Goal: Task Accomplishment & Management: Complete application form

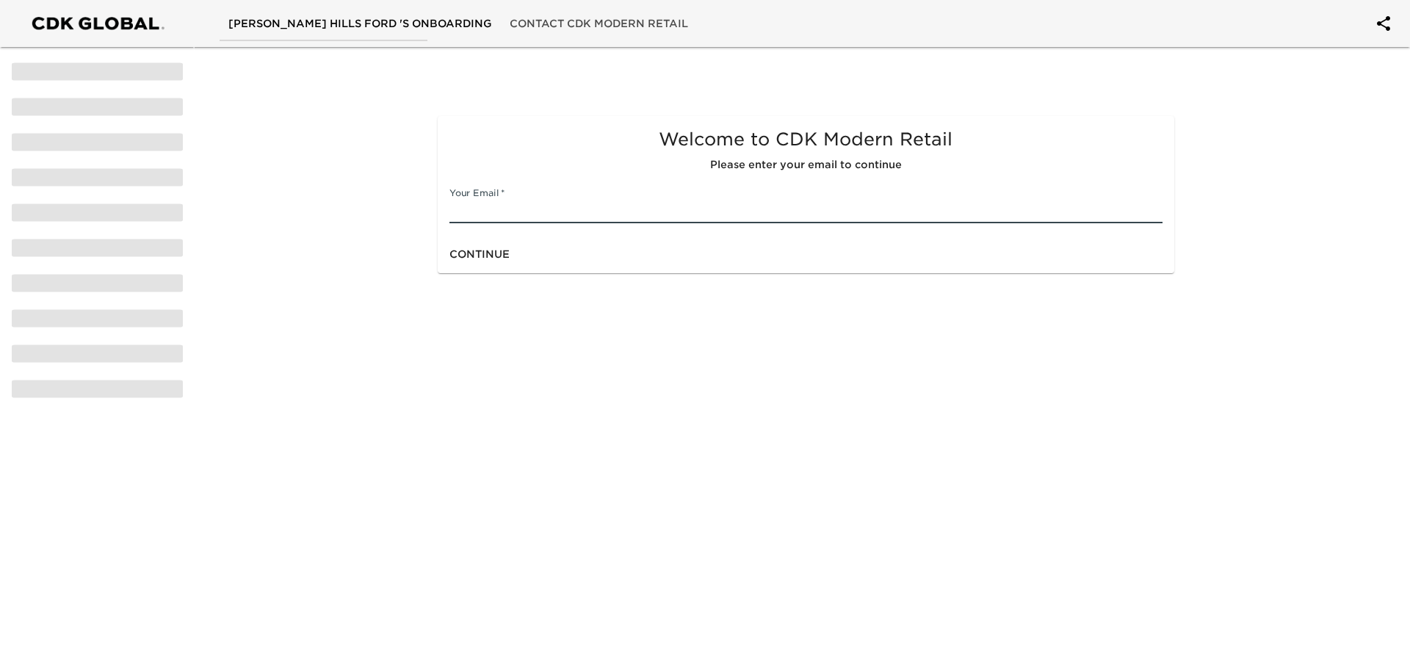
click at [520, 211] on input "text" at bounding box center [806, 212] width 713 height 24
type input "[EMAIL_ADDRESS][DOMAIN_NAME]"
click at [483, 251] on span "Continue" at bounding box center [480, 254] width 60 height 18
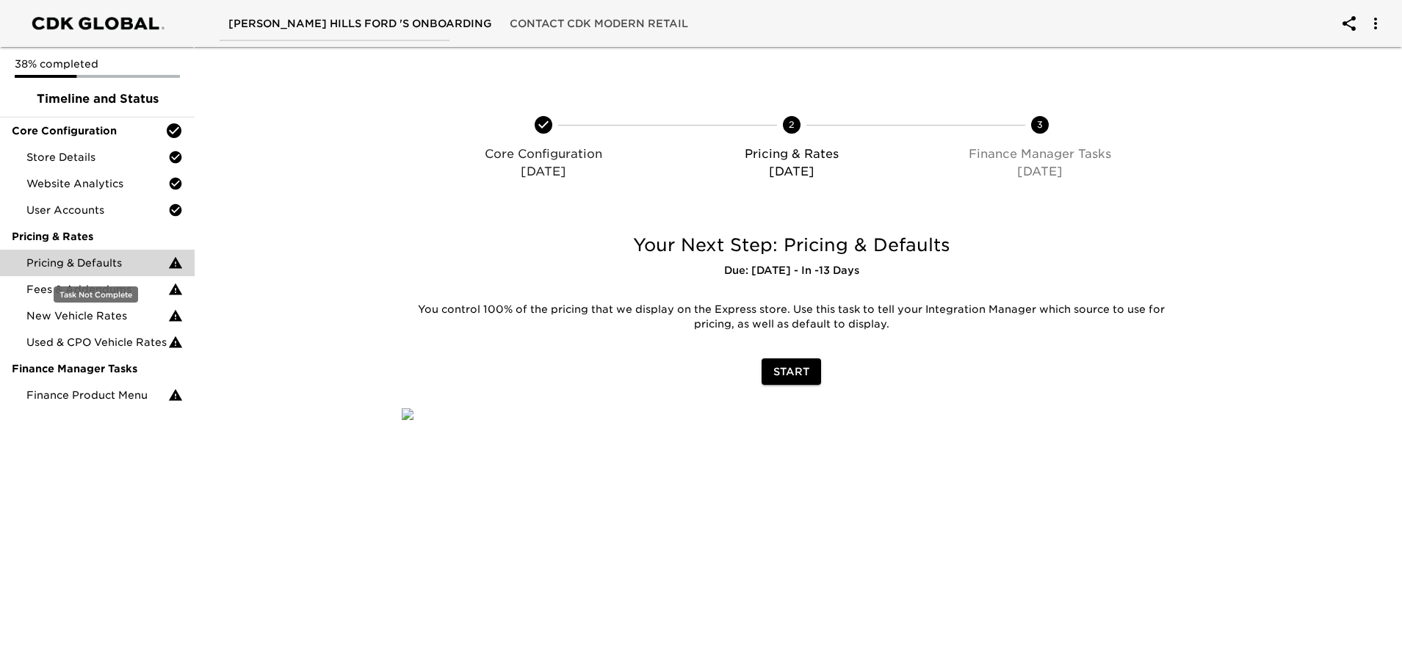
click at [92, 265] on span "Pricing & Defaults" at bounding box center [97, 263] width 142 height 15
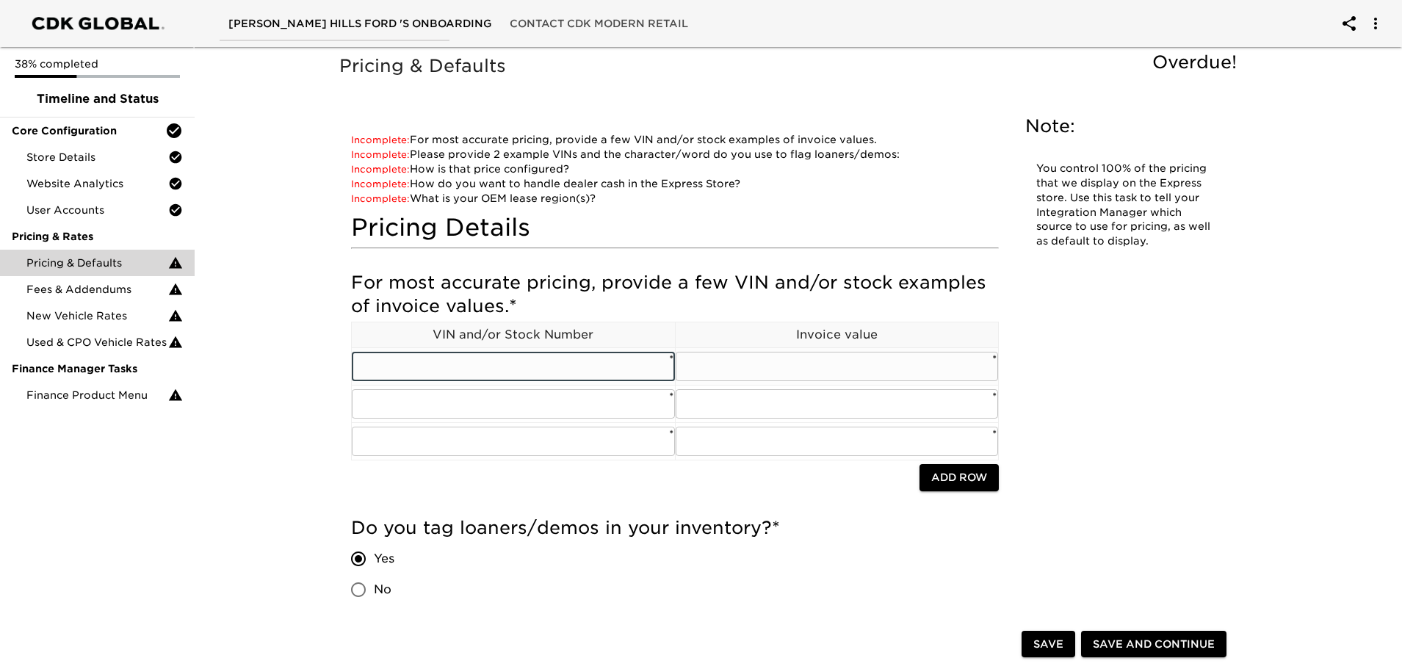
click at [478, 369] on input "text" at bounding box center [513, 366] width 323 height 29
paste input "[US_VEHICLE_IDENTIFICATION_NUMBER]"
type input "[US_VEHICLE_IDENTIFICATION_NUMBER]"
click at [712, 352] on input "text" at bounding box center [837, 366] width 323 height 29
click at [823, 377] on input "text" at bounding box center [837, 366] width 323 height 29
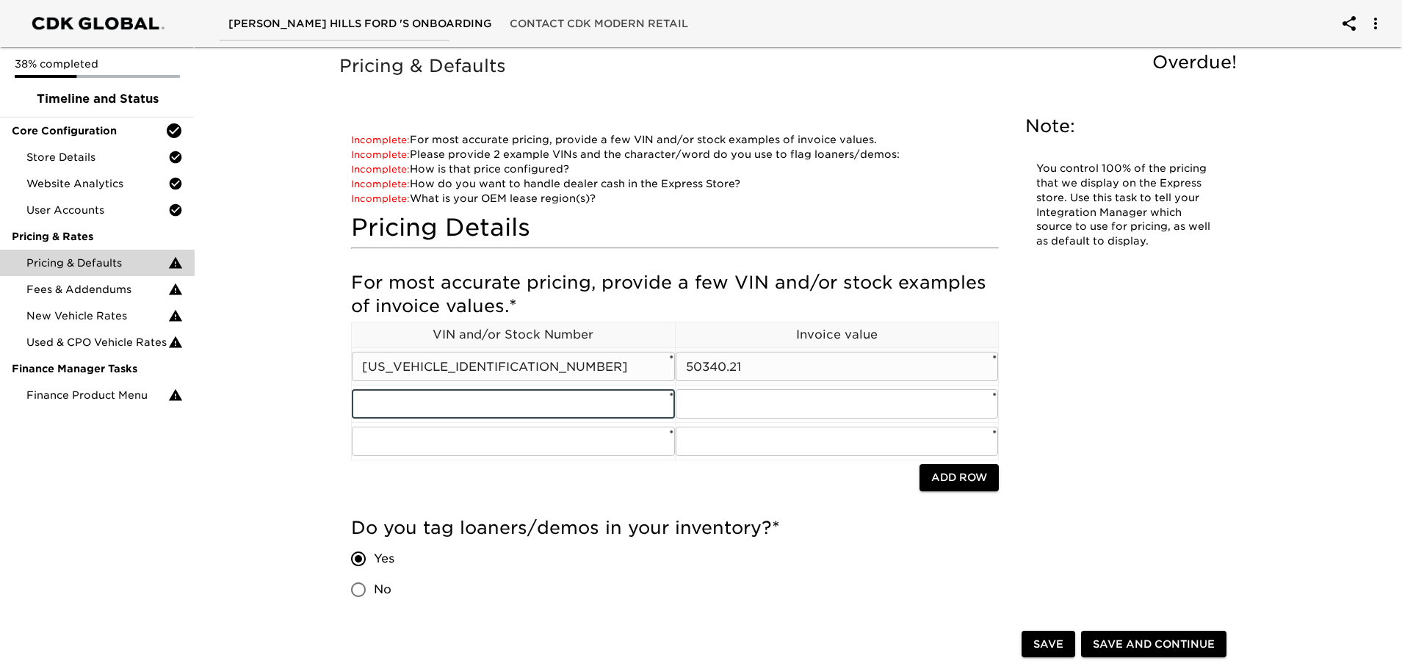
click at [702, 370] on input "50340.21" at bounding box center [837, 366] width 323 height 29
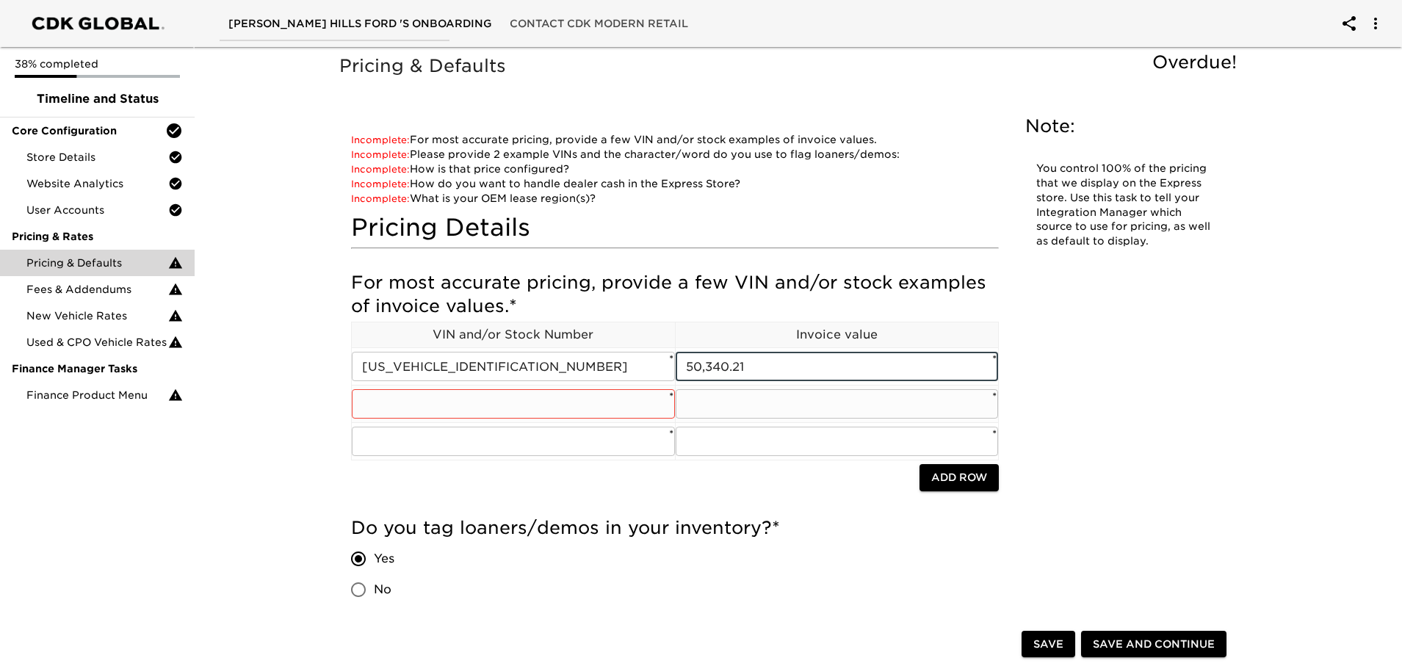
type input "50,340.21"
click at [574, 411] on input "text" at bounding box center [513, 403] width 323 height 29
click at [430, 405] on input "text" at bounding box center [513, 403] width 323 height 29
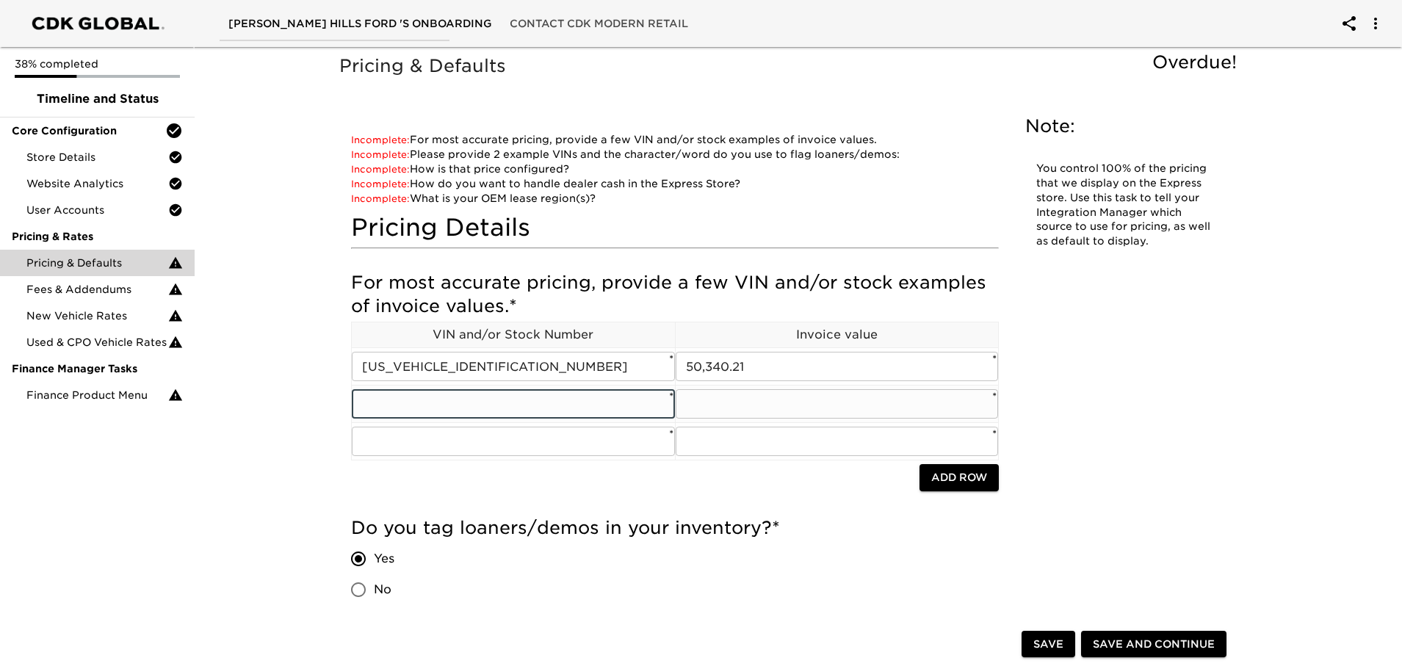
paste input "[US_VEHICLE_IDENTIFICATION_NUMBER]"
type input "[US_VEHICLE_IDENTIFICATION_NUMBER]"
click at [721, 403] on input "text" at bounding box center [837, 403] width 323 height 29
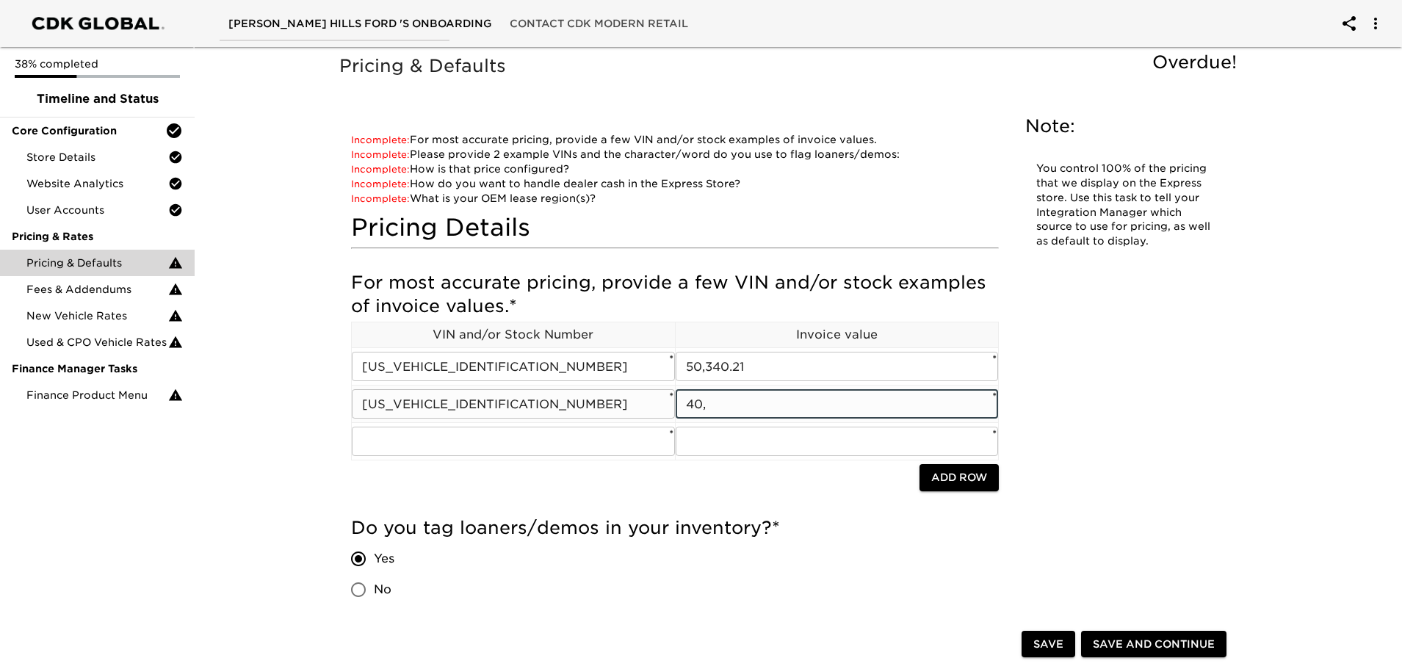
type input "40,"
click at [734, 404] on input "40," at bounding box center [837, 403] width 323 height 29
type input "40,591.40"
click at [433, 450] on input "text" at bounding box center [513, 441] width 323 height 29
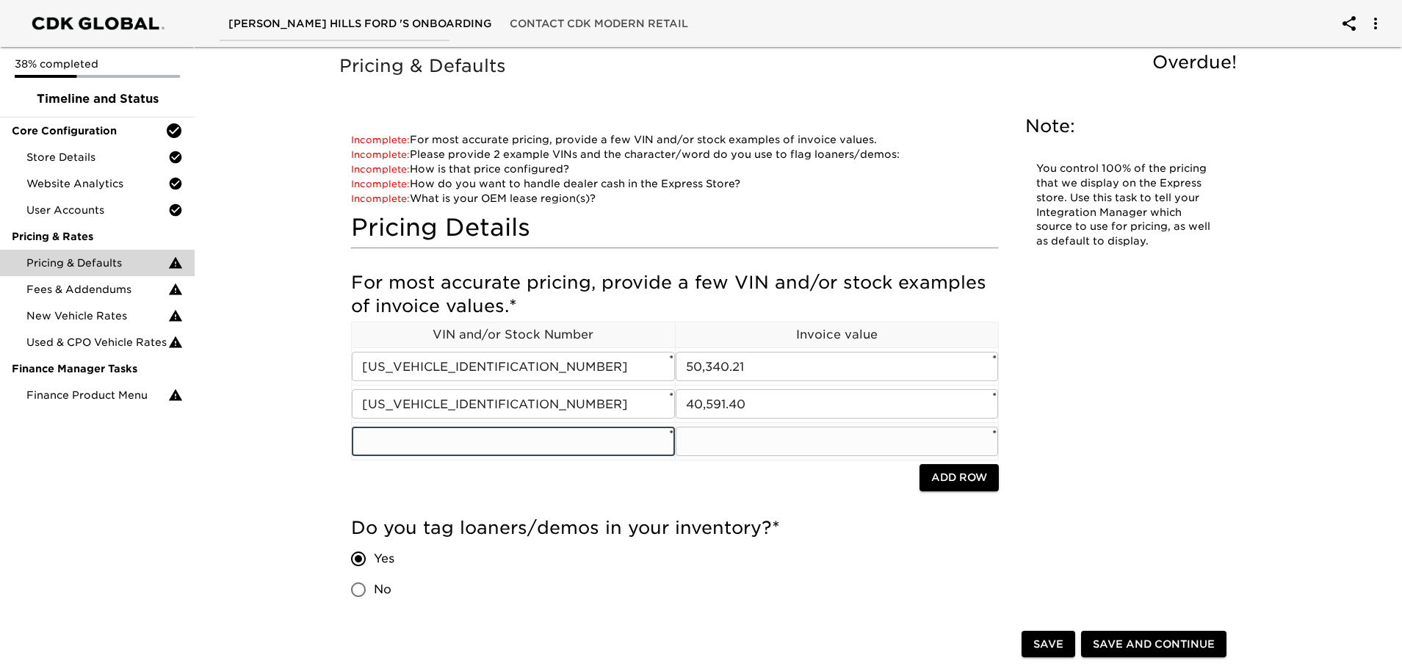
paste input "[US_VEHICLE_IDENTIFICATION_NUMBER]"
type input "[US_VEHICLE_IDENTIFICATION_NUMBER]"
click at [770, 450] on input "text" at bounding box center [837, 441] width 323 height 29
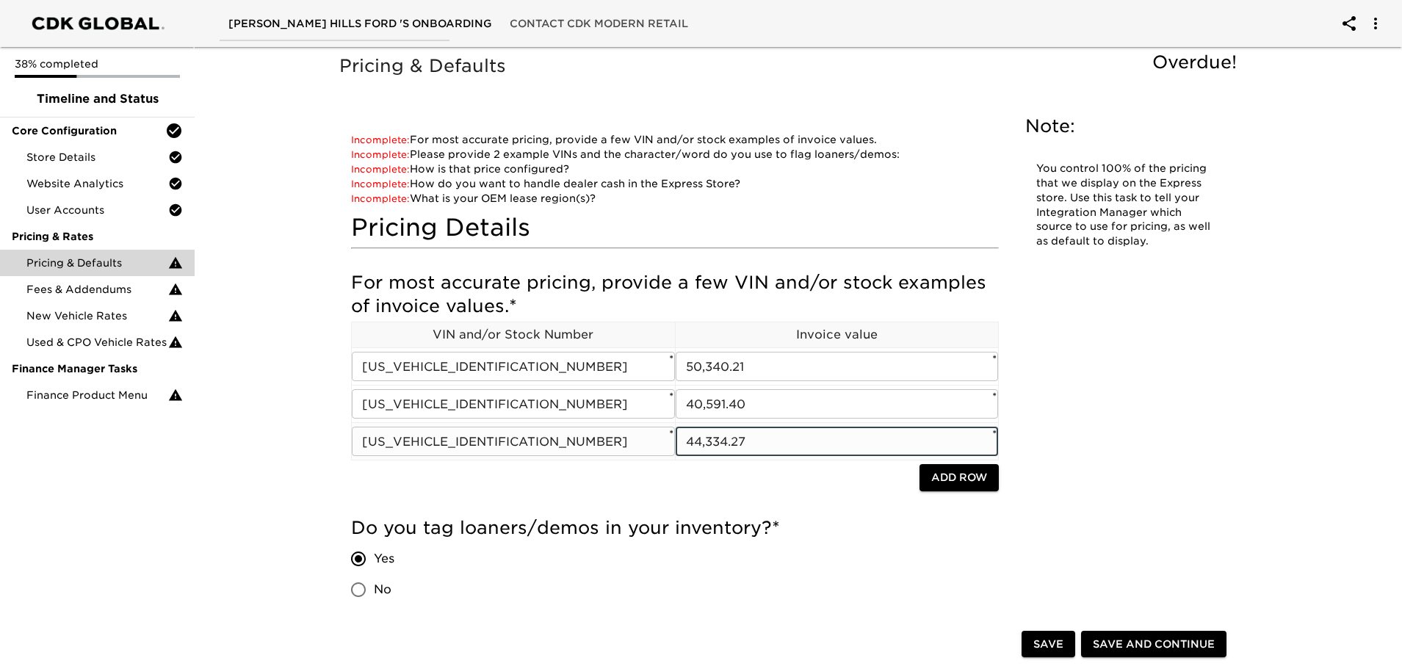
type input "44,334.27"
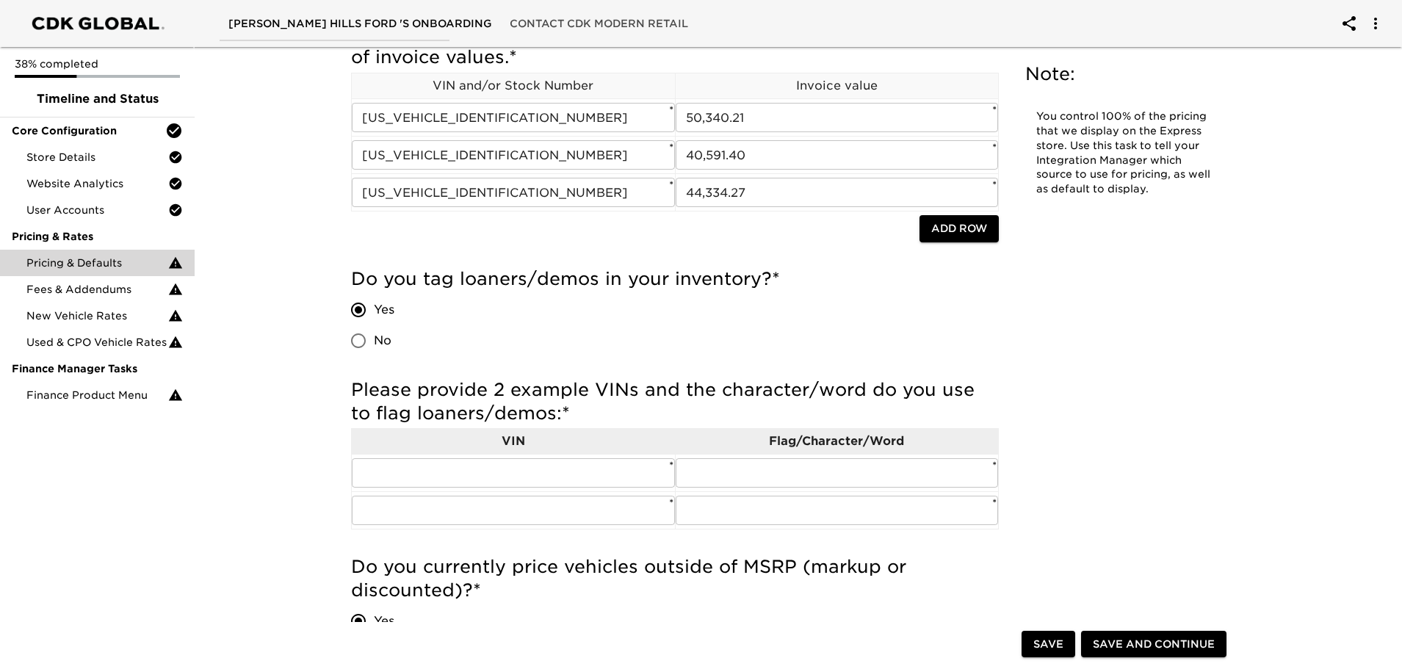
scroll to position [294, 0]
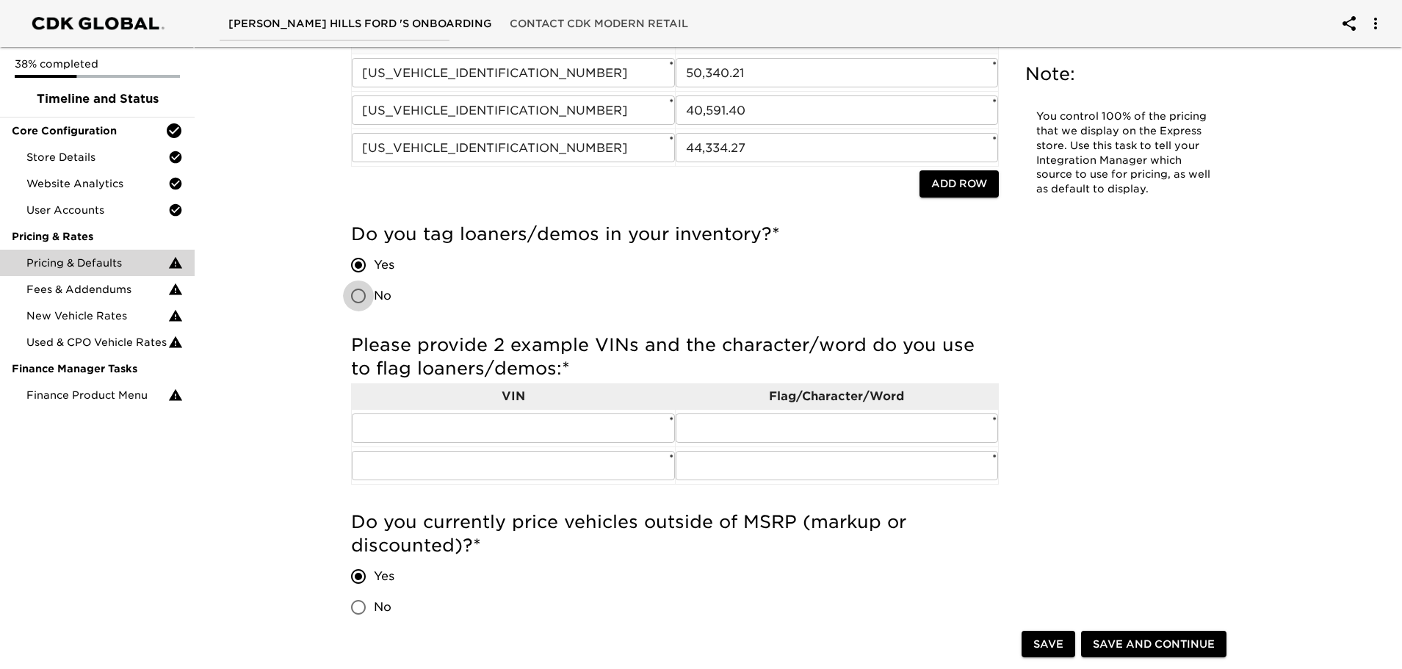
click at [357, 300] on input "No" at bounding box center [358, 296] width 31 height 31
radio input "true"
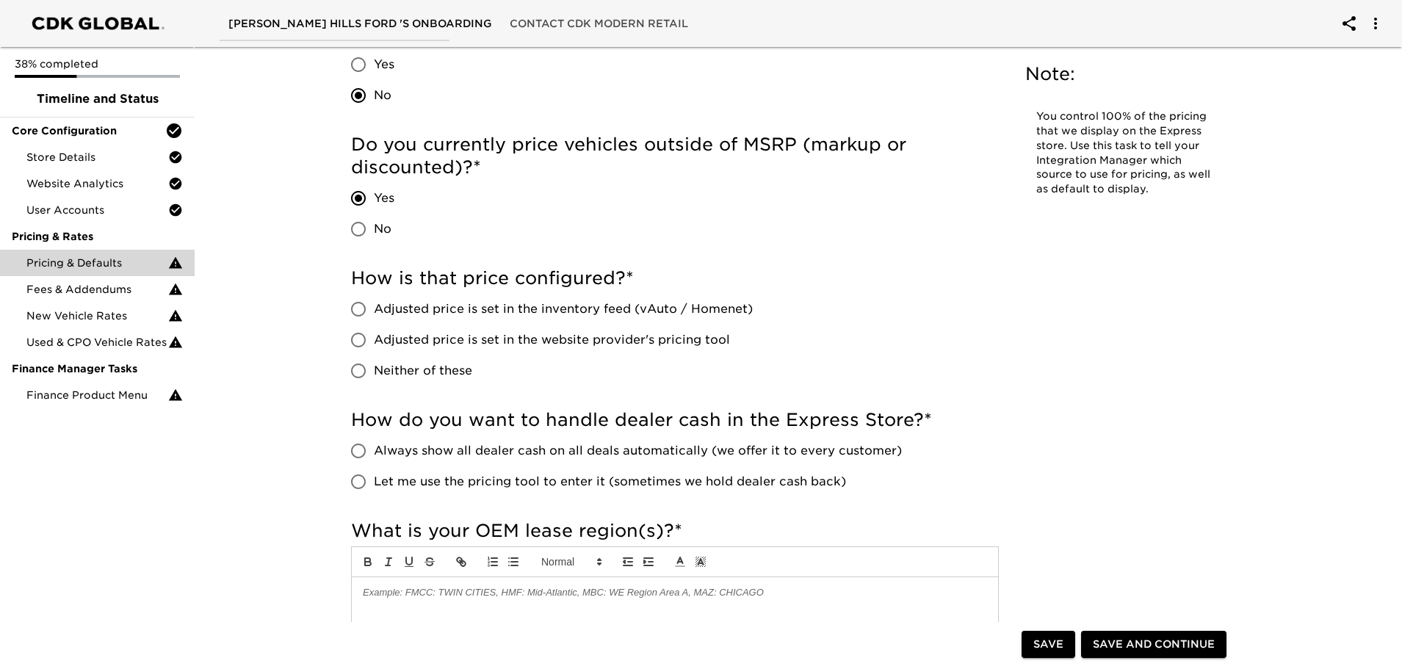
scroll to position [500, 0]
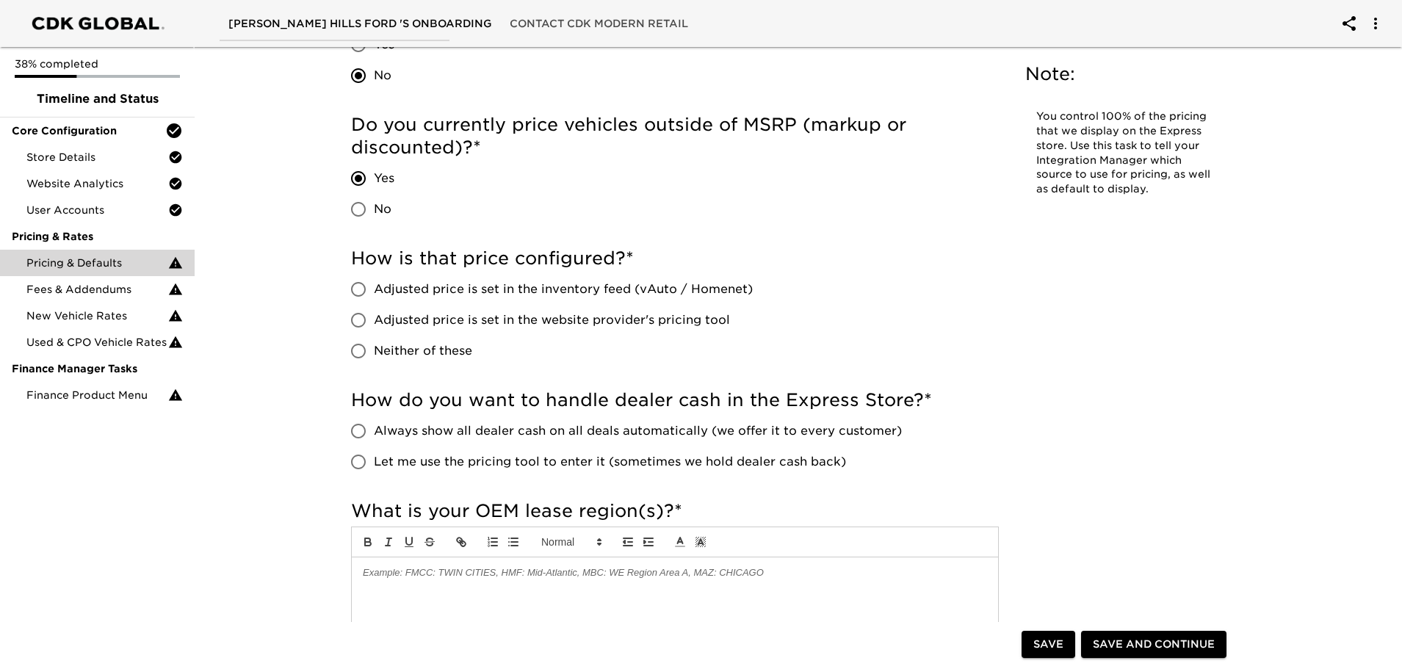
click at [360, 290] on input "Adjusted price is set in the inventory feed (vAuto / Homenet)" at bounding box center [358, 289] width 31 height 31
radio input "true"
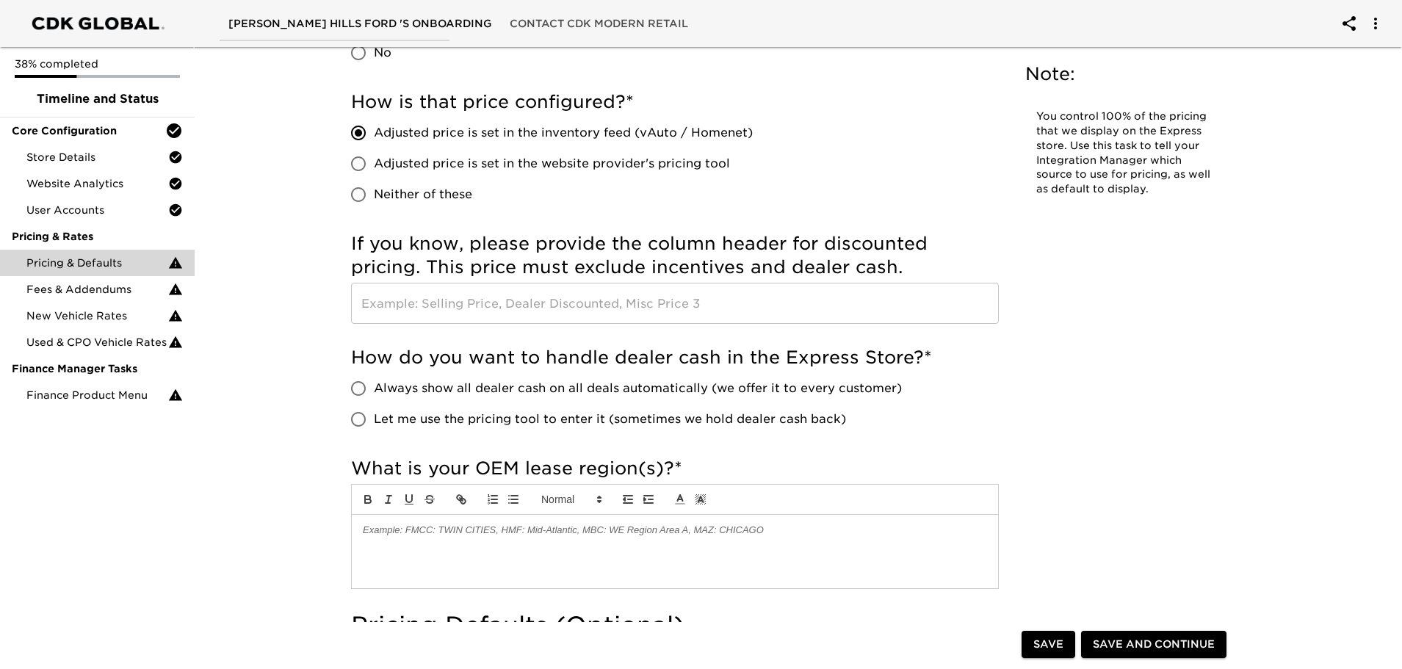
scroll to position [720, 0]
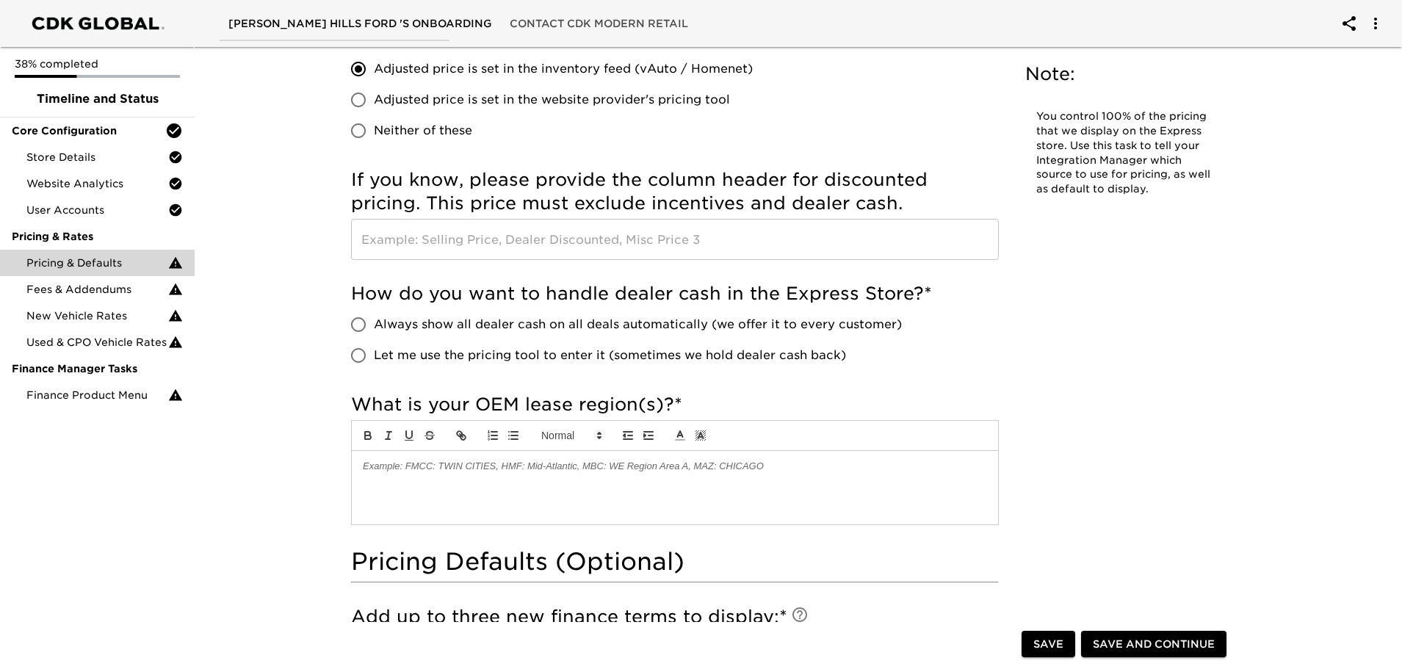
click at [497, 240] on input "text" at bounding box center [675, 239] width 648 height 41
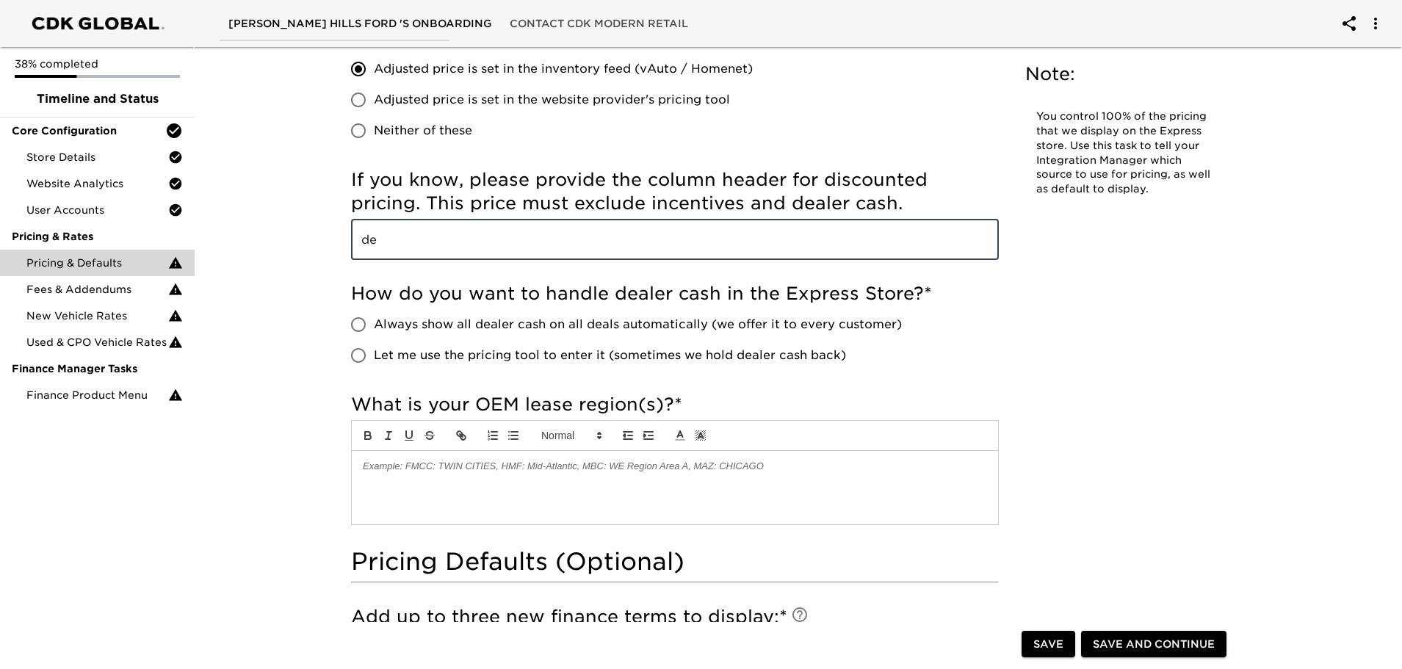
type input "d"
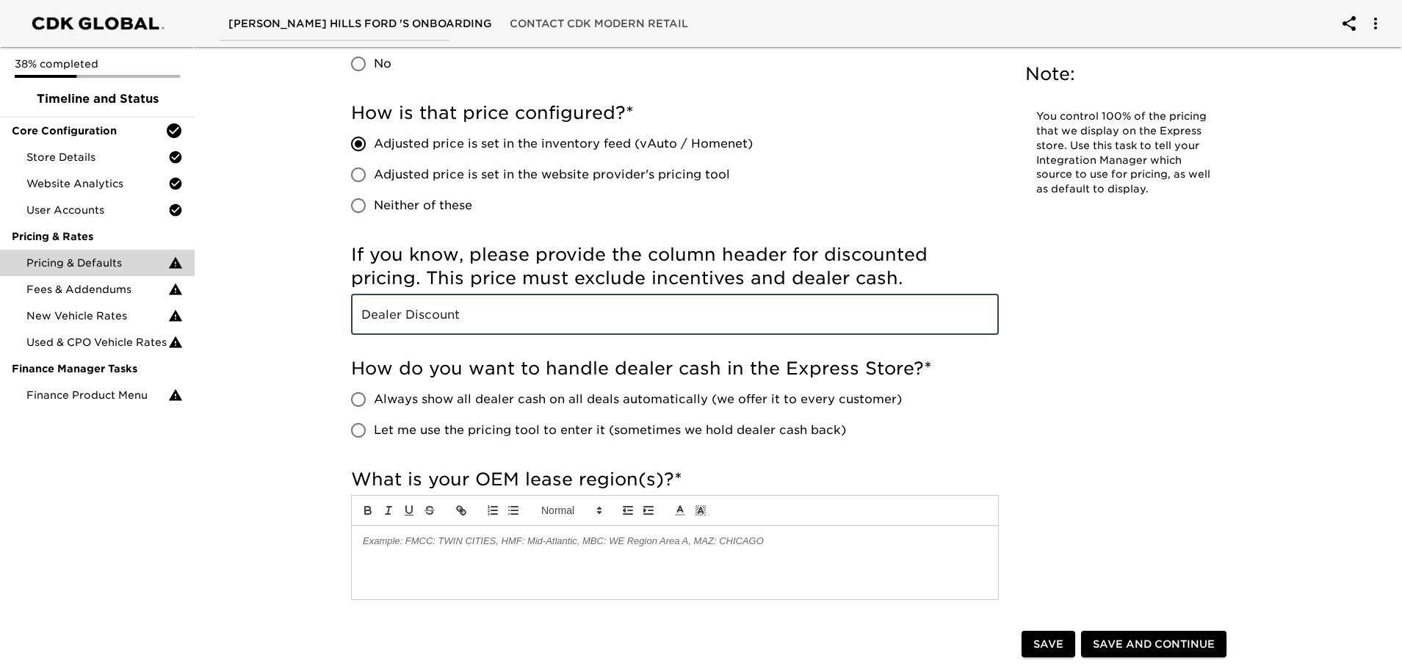
scroll to position [646, 0]
type input "Dealer Discount"
click at [367, 430] on input "Let me use the pricing tool to enter it (sometimes we hold dealer cash back)" at bounding box center [358, 429] width 31 height 31
radio input "true"
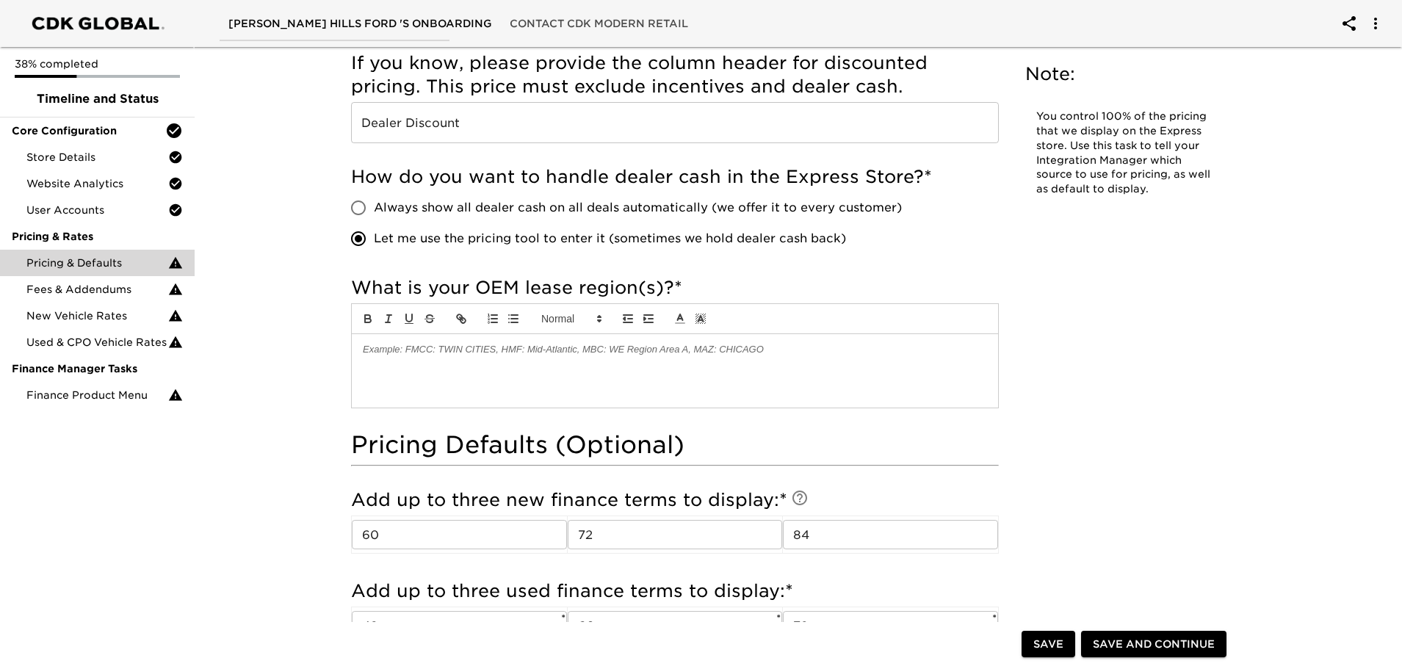
scroll to position [940, 0]
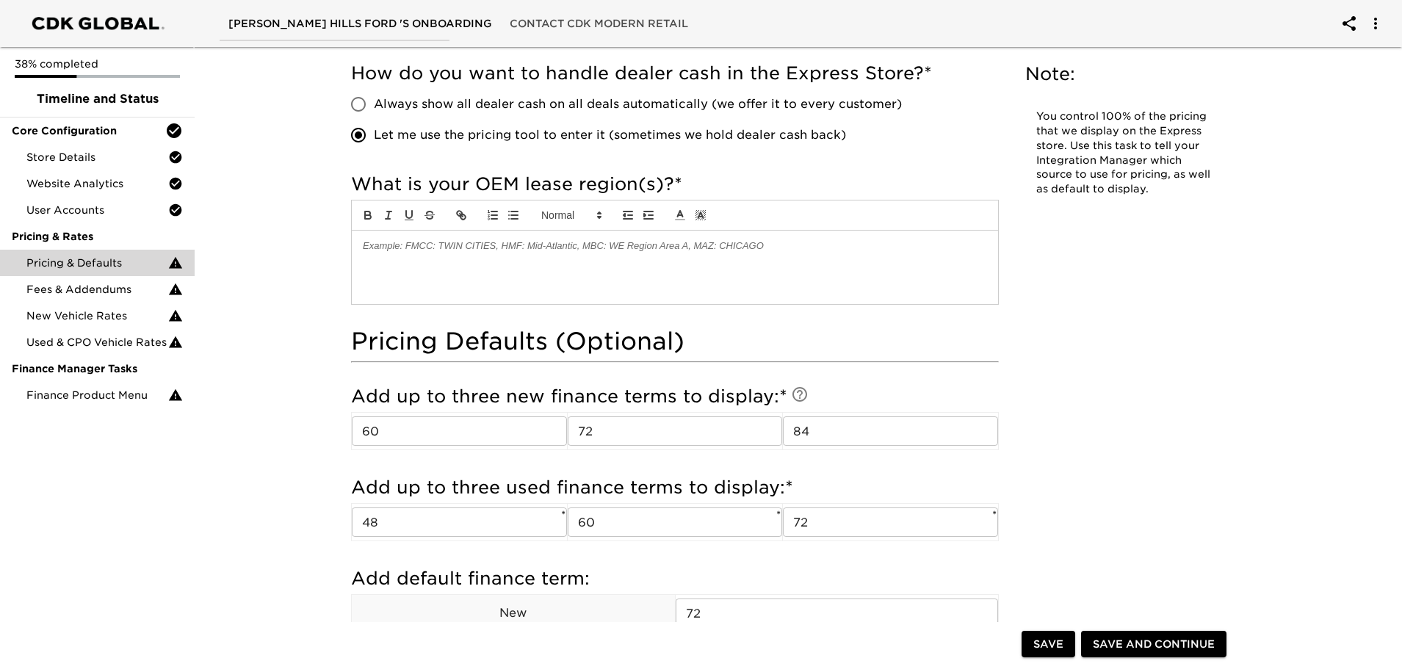
drag, startPoint x: 427, startPoint y: 256, endPoint x: 423, endPoint y: 267, distance: 10.9
click at [426, 256] on div at bounding box center [675, 267] width 646 height 73
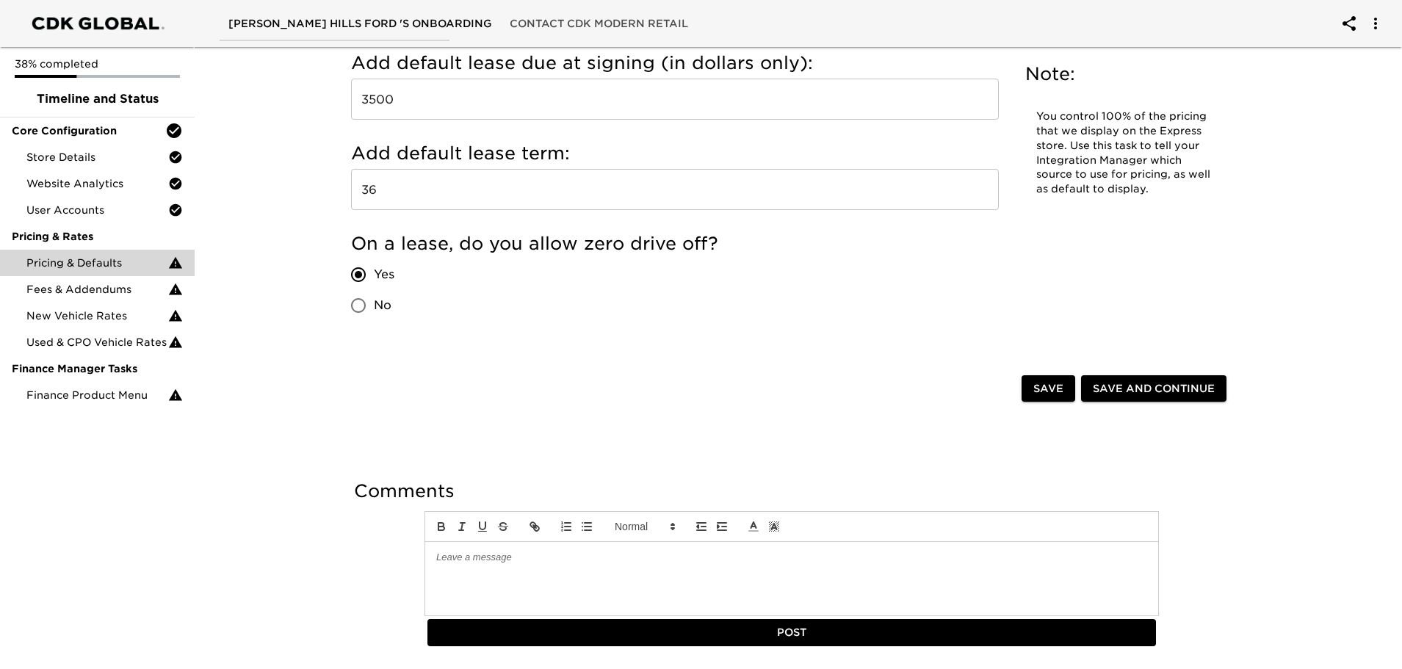
scroll to position [1950, 0]
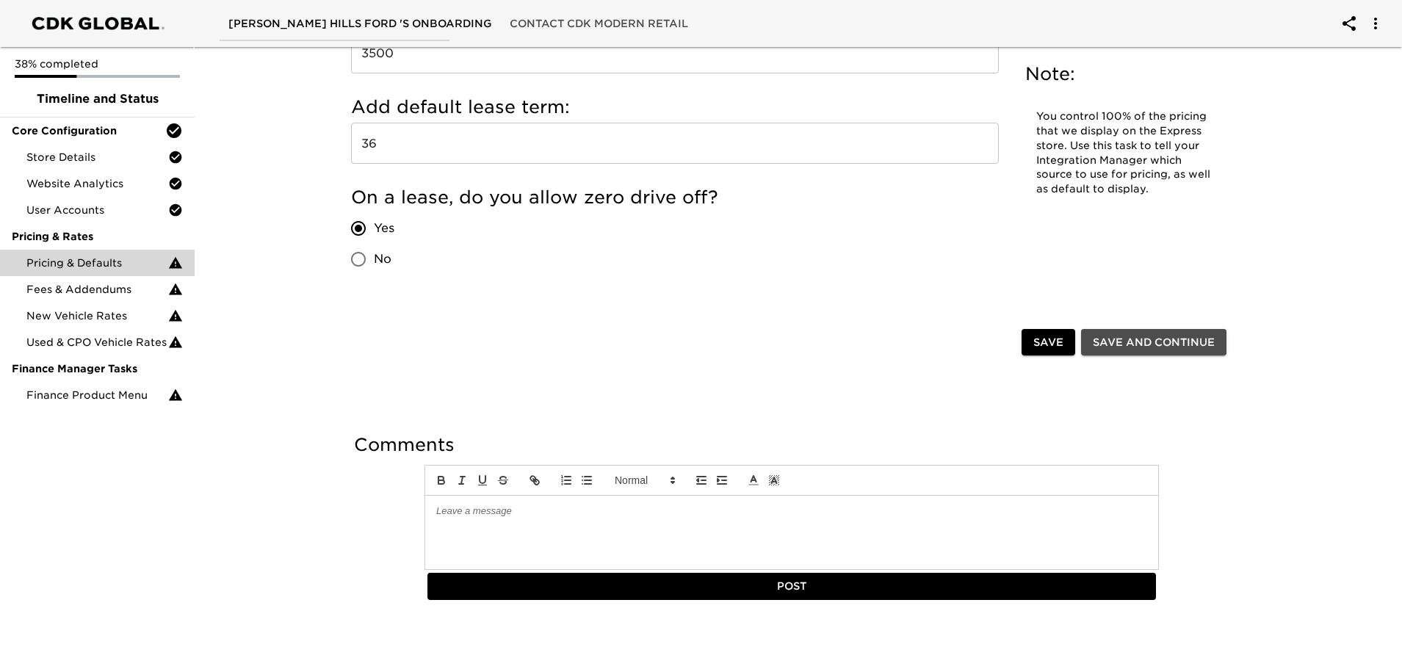
click at [1189, 344] on span "Save and Continue" at bounding box center [1154, 343] width 122 height 18
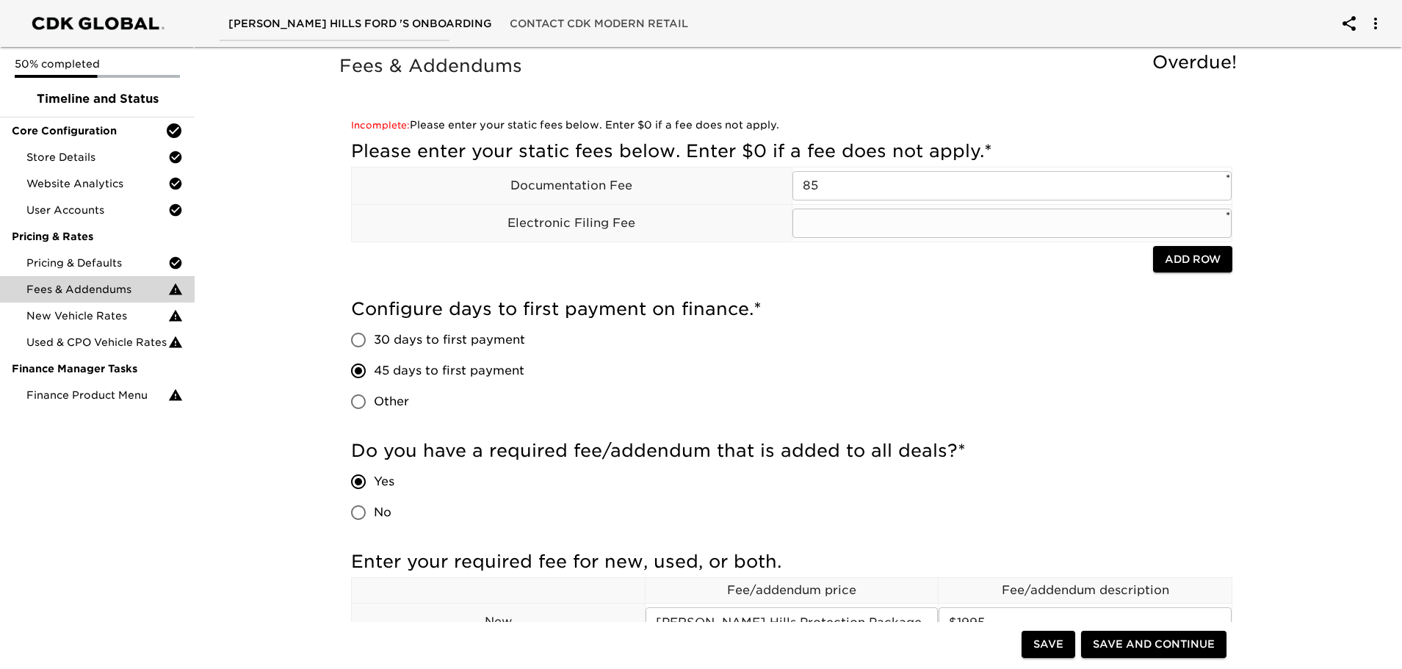
click at [831, 225] on input "text" at bounding box center [1013, 223] width 440 height 29
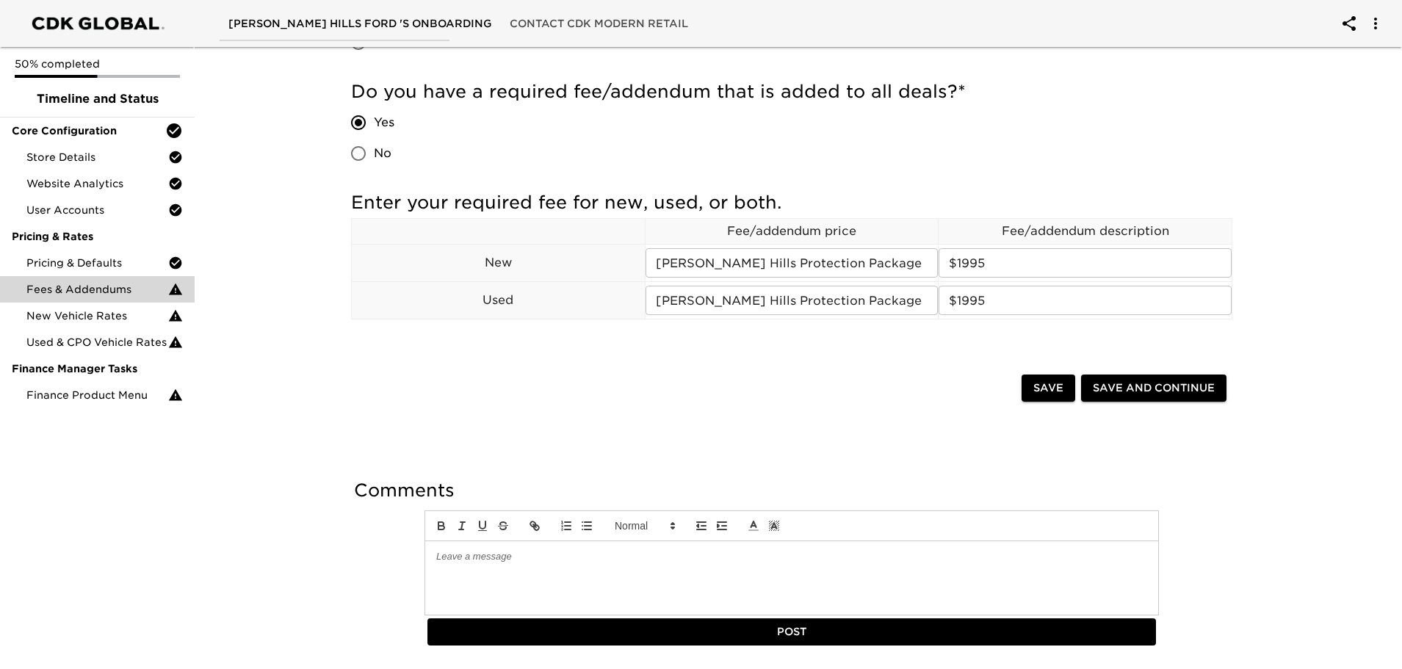
scroll to position [405, 0]
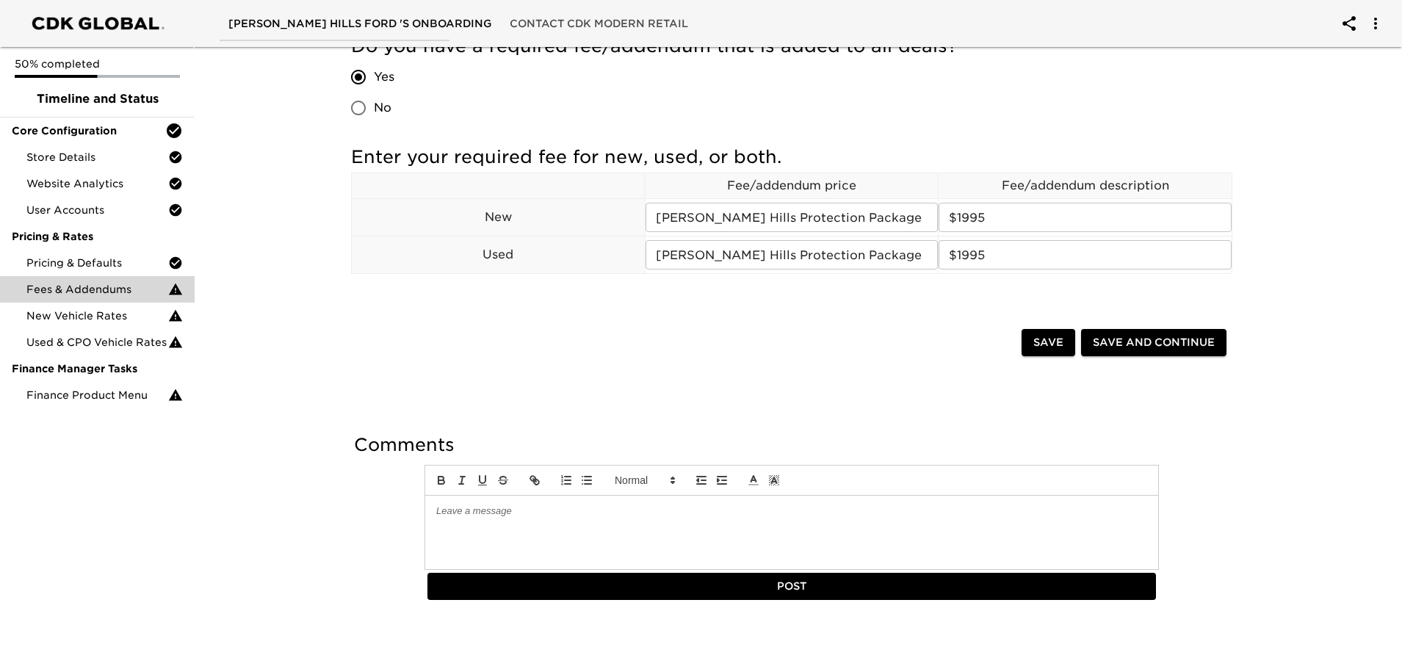
type input "35"
click at [1161, 343] on span "Save and Continue" at bounding box center [1154, 343] width 122 height 18
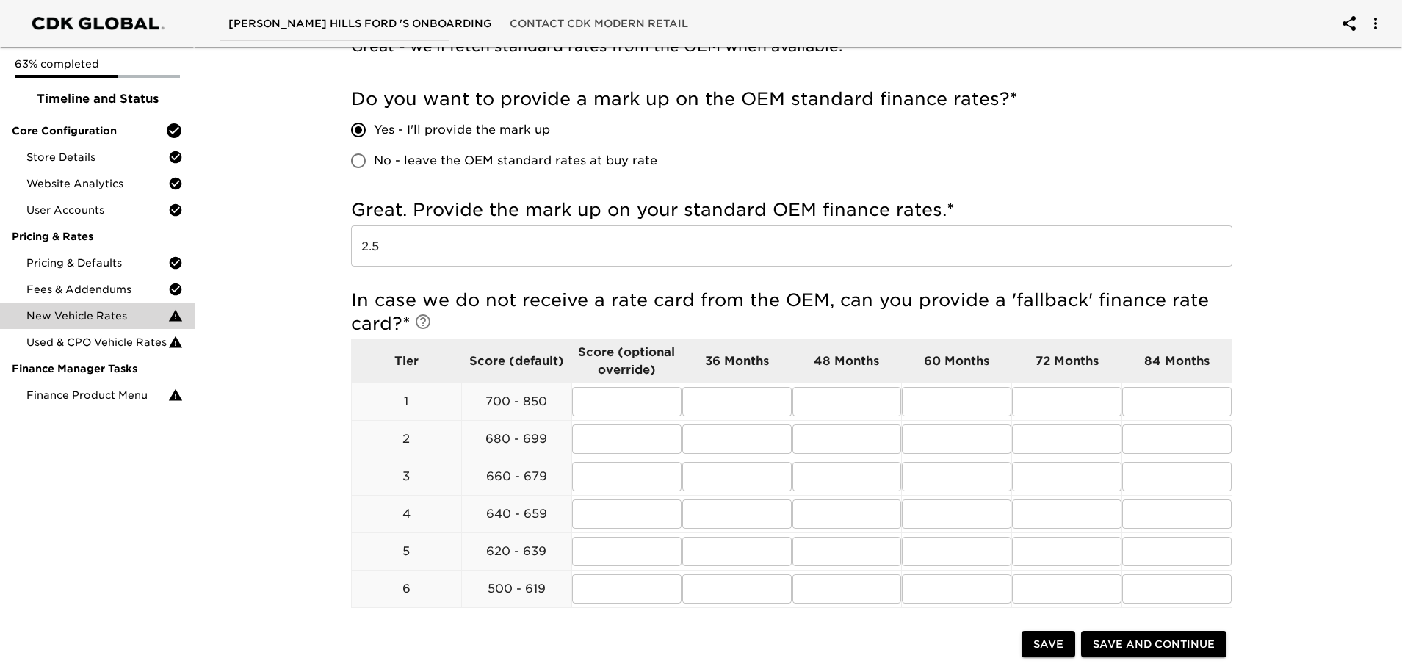
scroll to position [367, 0]
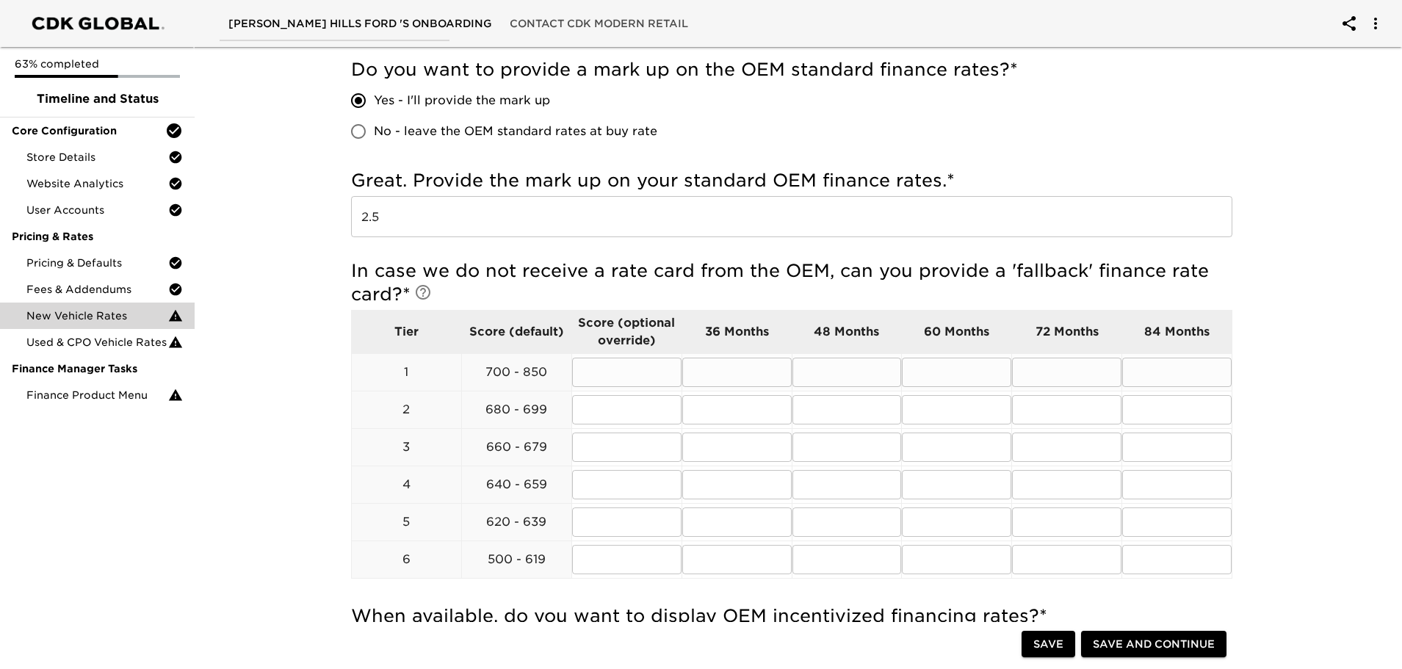
click at [756, 378] on input "text" at bounding box center [736, 372] width 109 height 29
type input "5"
type input "5.49"
click at [850, 378] on input "text" at bounding box center [847, 372] width 109 height 29
type input "5.49"
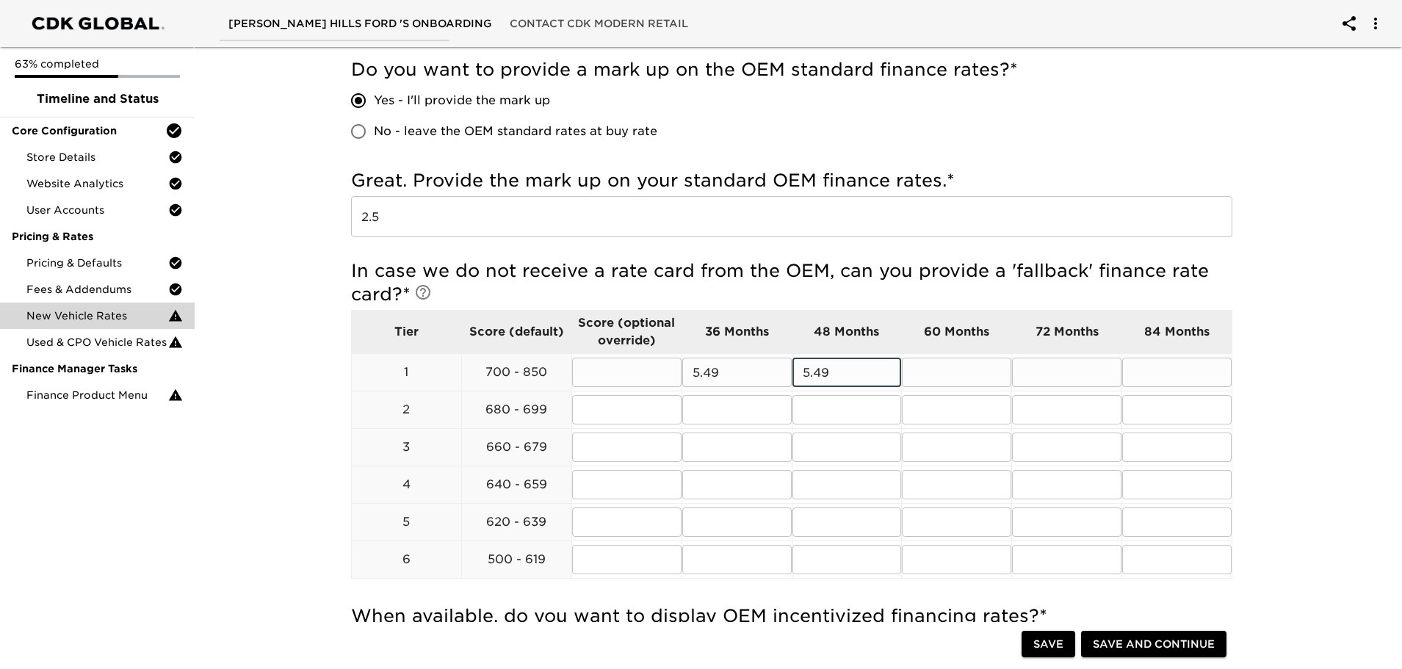
click at [984, 376] on input "text" at bounding box center [956, 372] width 109 height 29
type input "5.49"
click at [1050, 375] on input "text" at bounding box center [1066, 372] width 109 height 29
drag, startPoint x: 763, startPoint y: 371, endPoint x: 625, endPoint y: 384, distance: 138.0
click at [625, 384] on tr "1 700 - 850 ​ 5.49 ​ 5.49 ​ 5.49 ​ ​ ​" at bounding box center [792, 372] width 881 height 37
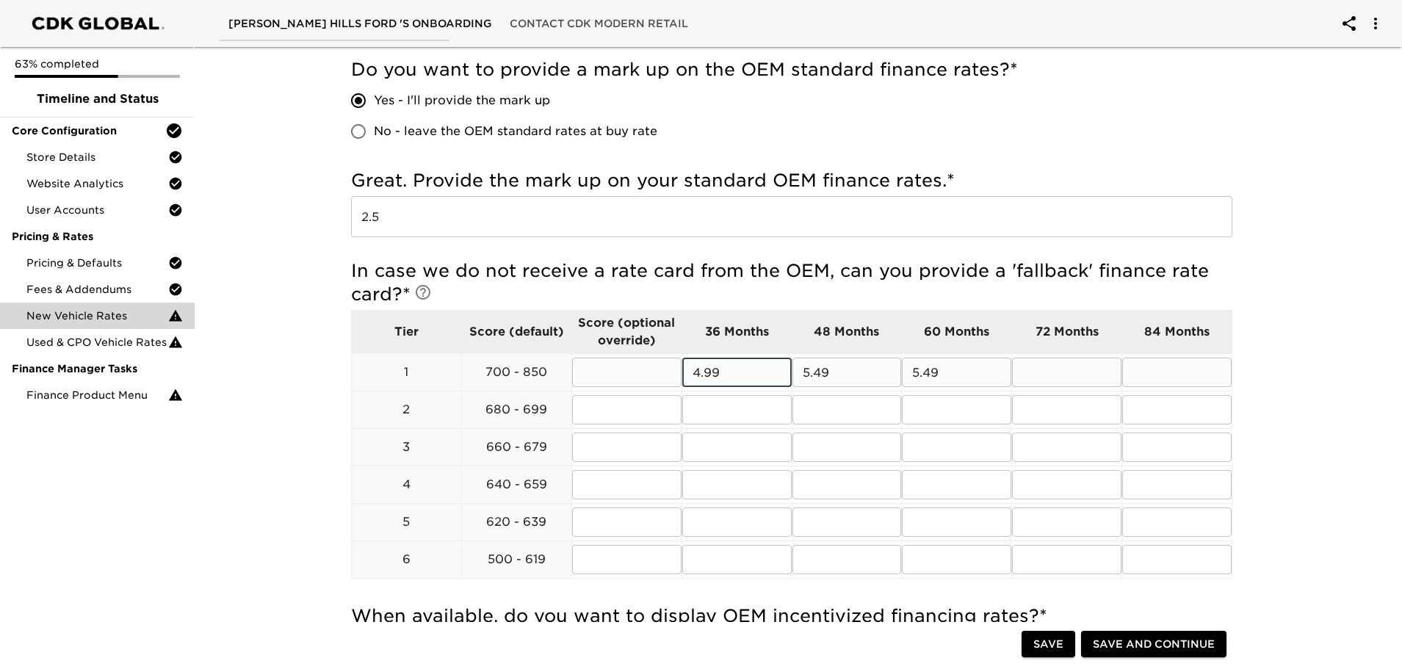
type input "4.99"
drag, startPoint x: 847, startPoint y: 376, endPoint x: 760, endPoint y: 392, distance: 88.9
click at [760, 389] on tr "1 700 - 850 ​ 4.99 ​ 5.49 ​ 5.49 ​ ​ ​" at bounding box center [792, 372] width 881 height 37
type input "4.99"
drag, startPoint x: 954, startPoint y: 372, endPoint x: 880, endPoint y: 372, distance: 74.2
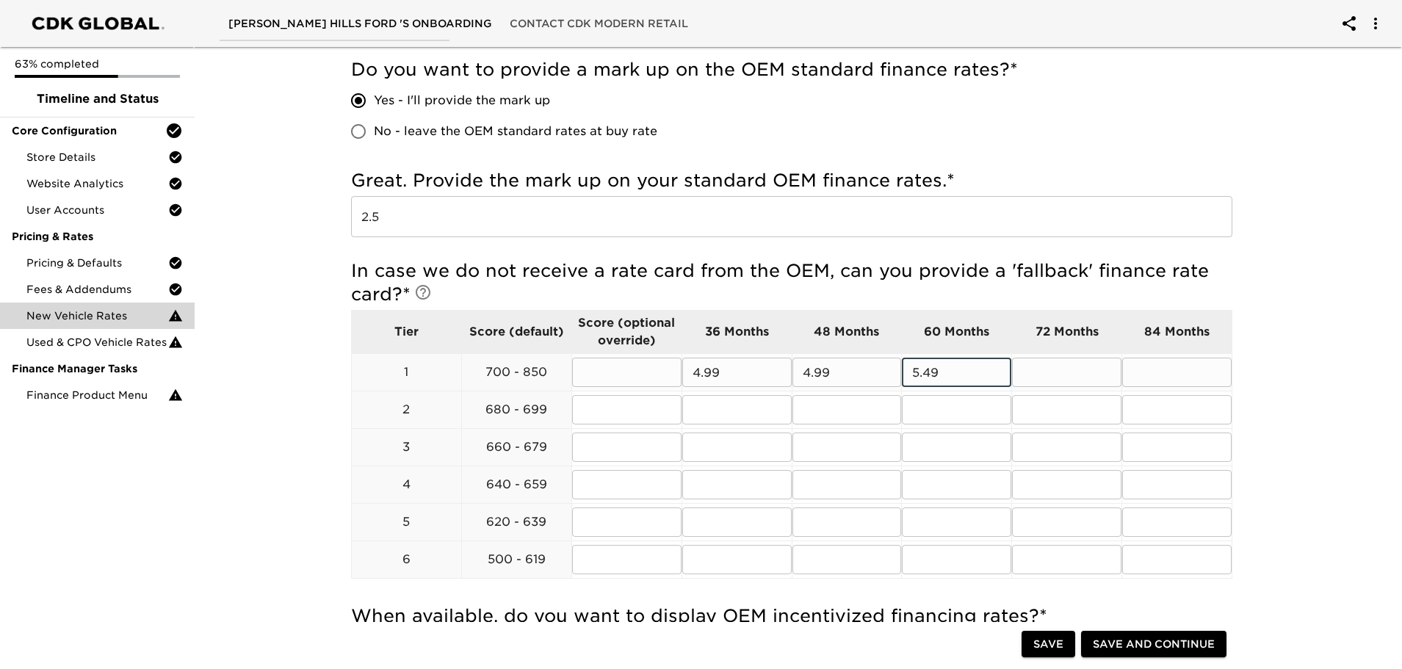
click at [880, 372] on tr "1 700 - 850 ​ 4.99 ​ 4.99 ​ 5.49 ​ ​ ​" at bounding box center [792, 372] width 881 height 37
type input "4.99"
click at [1078, 370] on input "text" at bounding box center [1066, 372] width 109 height 29
drag, startPoint x: 1070, startPoint y: 378, endPoint x: 1056, endPoint y: 464, distance: 87.1
click at [1025, 380] on input "5.99" at bounding box center [1066, 372] width 109 height 29
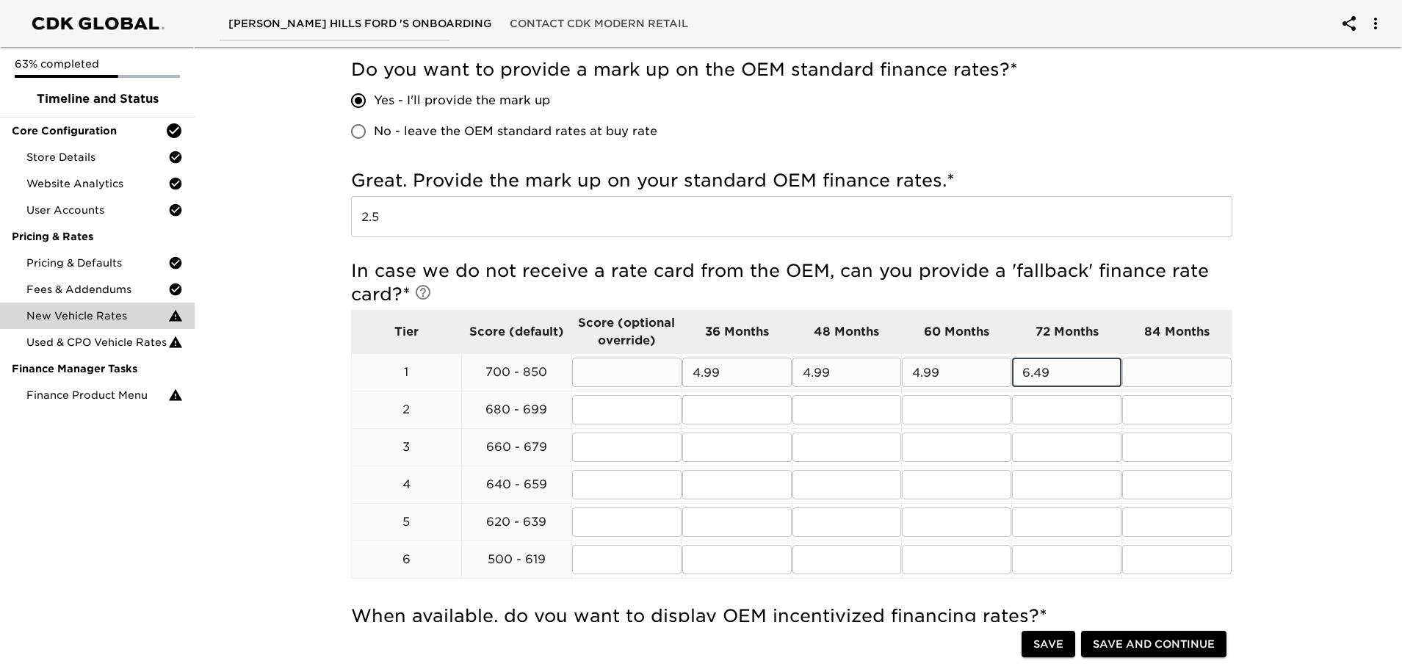
type input "6.49"
drag, startPoint x: 942, startPoint y: 372, endPoint x: 883, endPoint y: 370, distance: 58.8
click at [883, 370] on tr "1 700 - 850 ​ 4.99 ​ 4.99 ​ 4.99 ​ 6.49 ​ ​" at bounding box center [792, 372] width 881 height 37
click at [1158, 371] on input "text" at bounding box center [1177, 372] width 109 height 29
drag, startPoint x: 962, startPoint y: 377, endPoint x: 902, endPoint y: 409, distance: 68.4
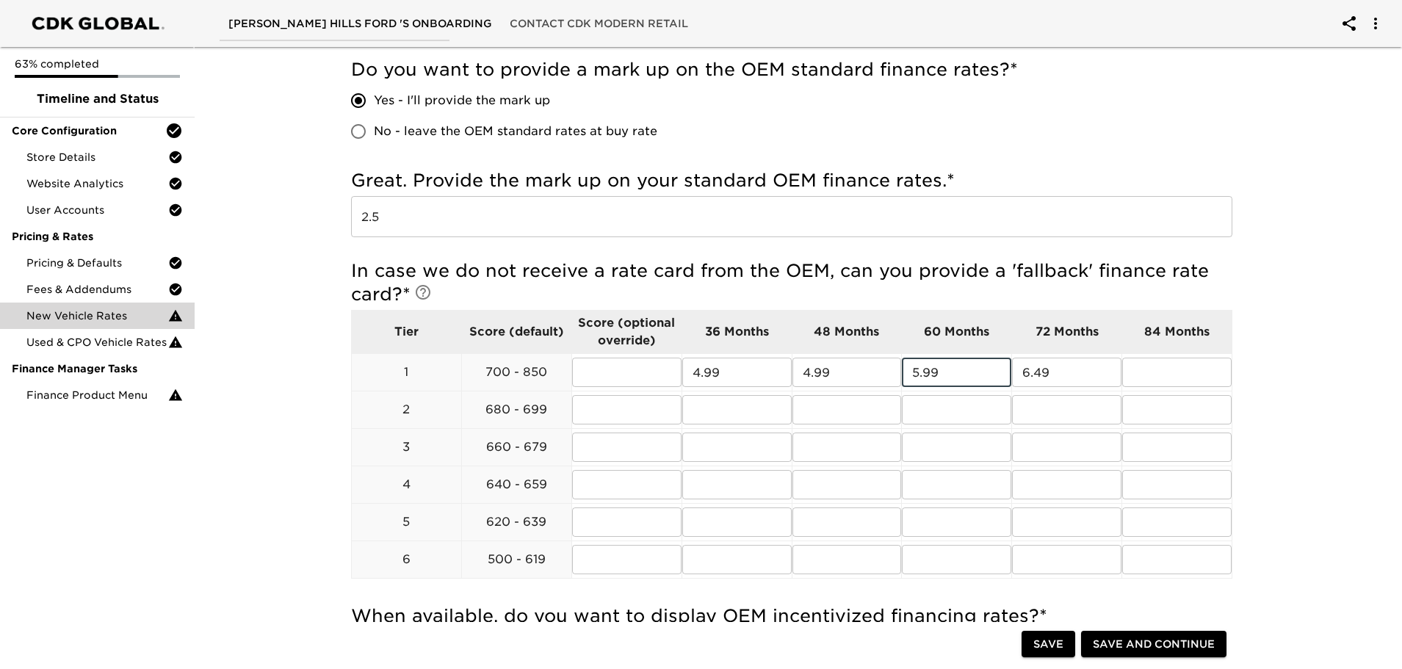
click at [907, 383] on input "5.99" at bounding box center [956, 372] width 109 height 29
type input "5.49"
click at [1168, 368] on input "text" at bounding box center [1177, 372] width 109 height 29
type input "7.49"
click at [708, 412] on input "text" at bounding box center [736, 409] width 109 height 29
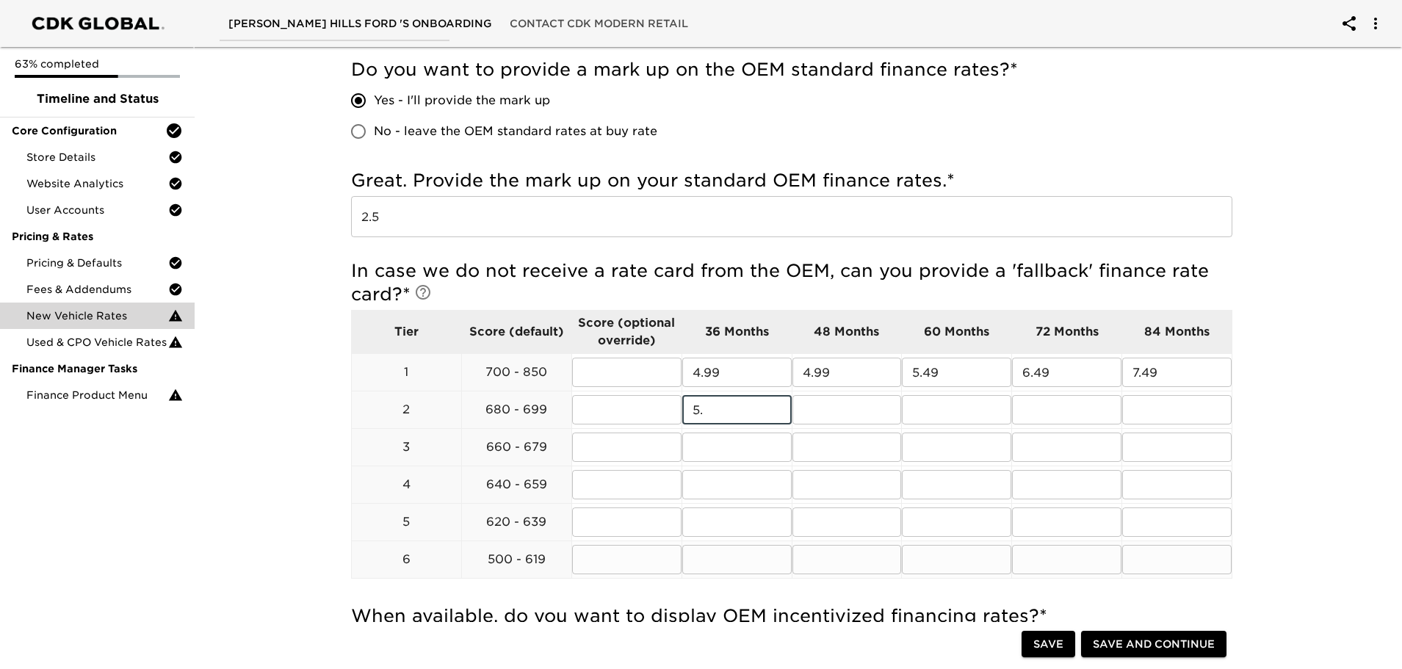
type input "5"
type input "6.99"
type input "7.49"
drag, startPoint x: 1067, startPoint y: 415, endPoint x: 1015, endPoint y: 412, distance: 52.2
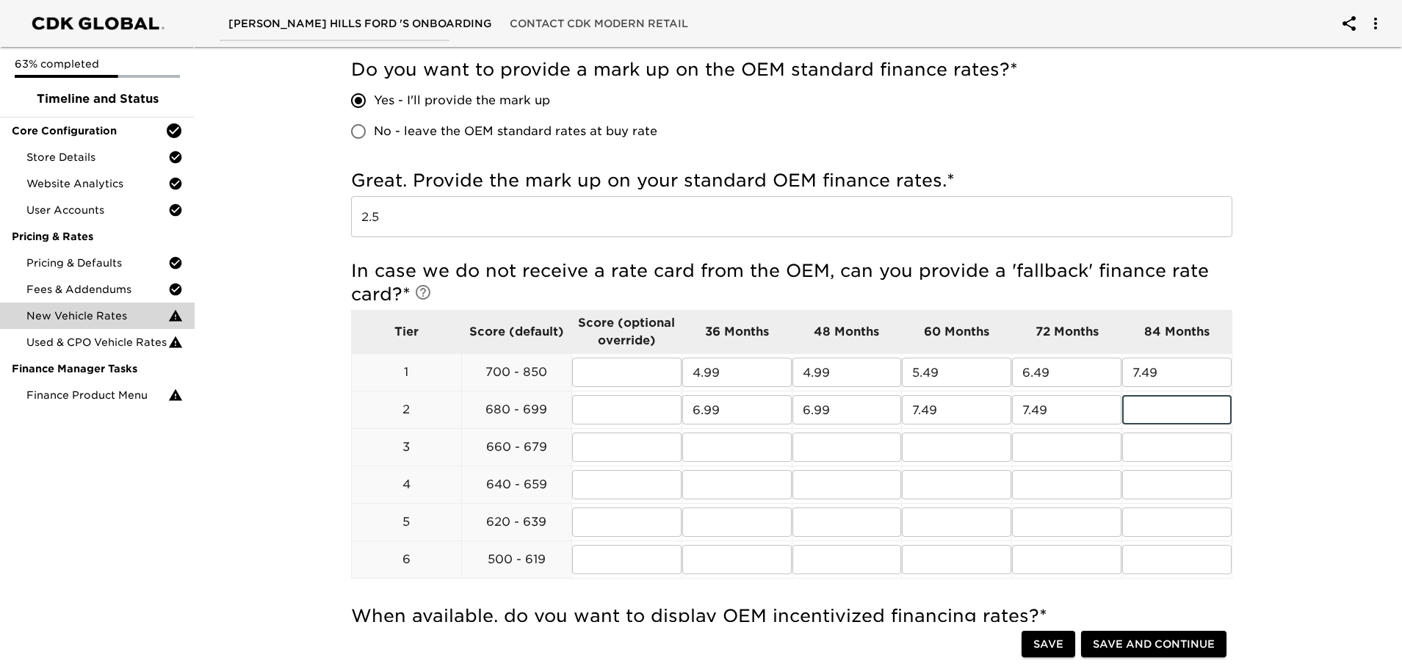
click at [1015, 412] on div "In case we do not receive a rate card from the OEM, can you provide a 'fallback…" at bounding box center [792, 420] width 882 height 323
type input "5.49"
type input "6.49"
drag, startPoint x: 1010, startPoint y: 414, endPoint x: 983, endPoint y: 417, distance: 27.4
click at [983, 417] on tr "2 680 - 699 ​ 6.99 ​ 6.99 ​ 7.49 ​ 5.49 ​ 6.49 ​" at bounding box center [792, 410] width 881 height 37
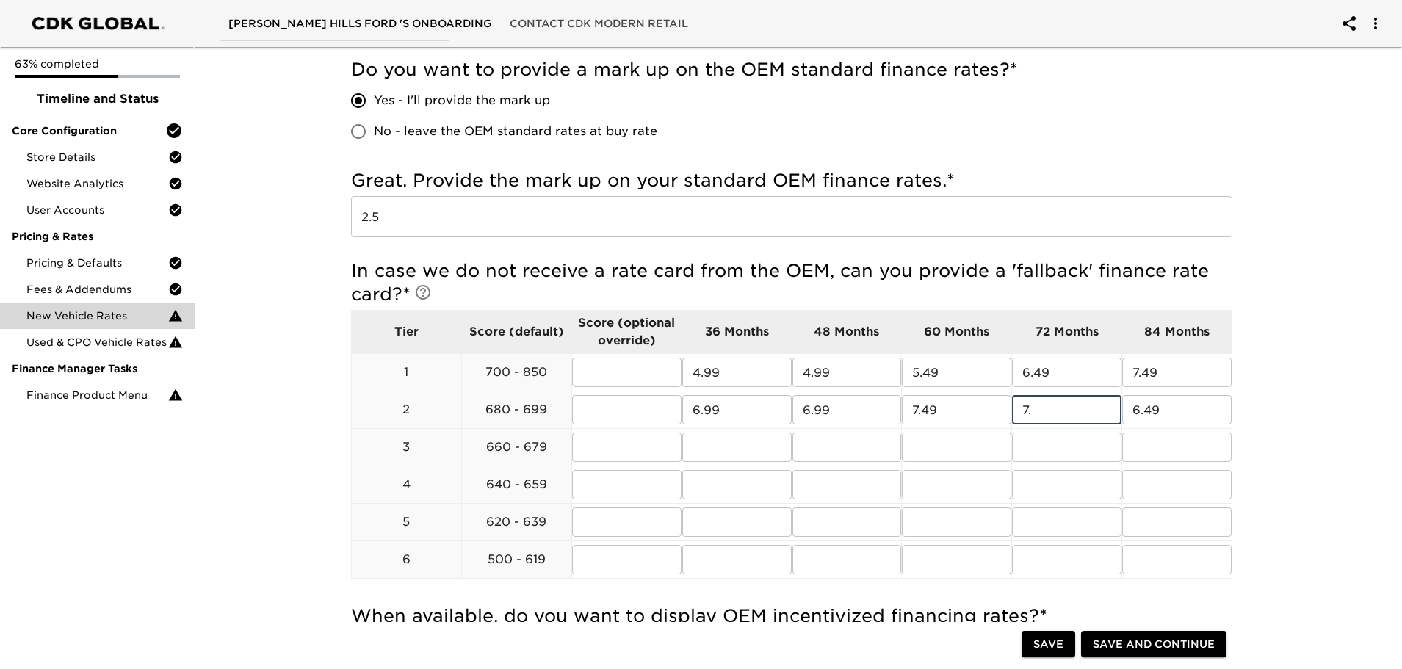
type input "7"
type input "8.49"
type input "9.49"
click at [608, 373] on input "text" at bounding box center [626, 372] width 109 height 29
type input "2.49"
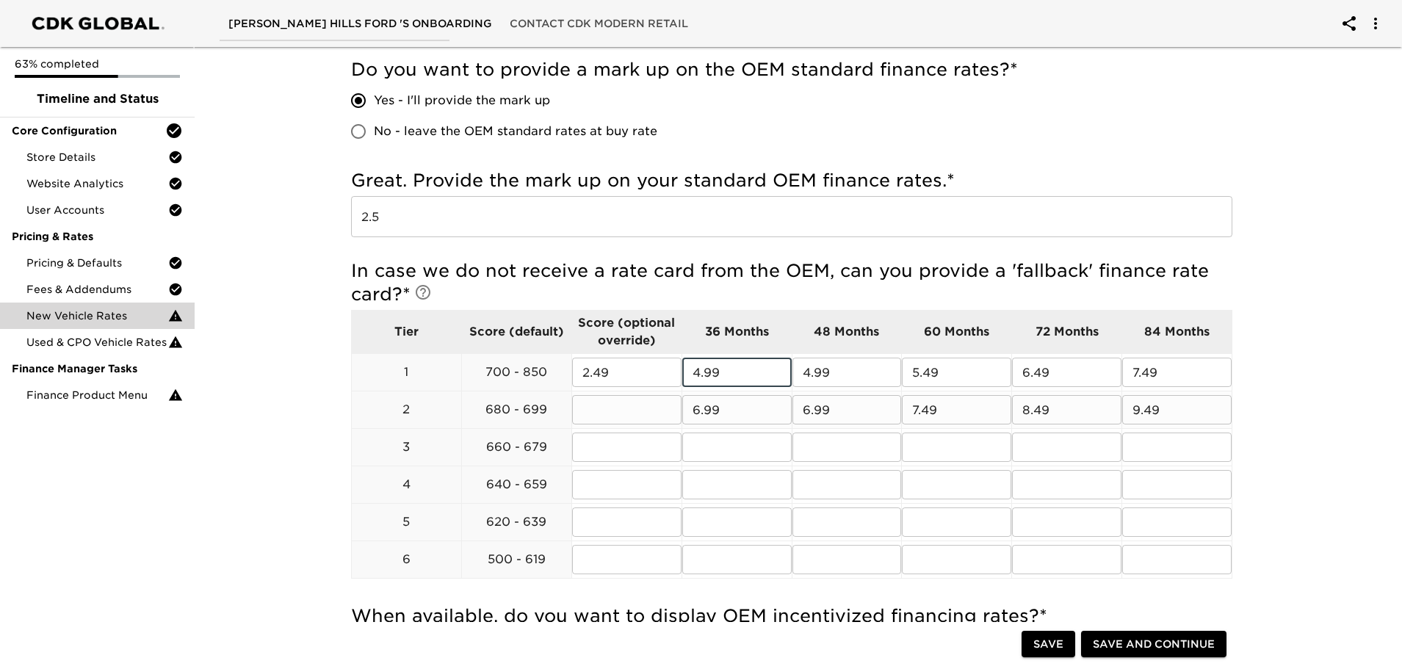
click at [610, 410] on input "text" at bounding box center [626, 409] width 109 height 29
type input "2.49"
click at [599, 453] on input "text" at bounding box center [626, 447] width 109 height 29
type input "2.49"
click at [624, 498] on input "text" at bounding box center [626, 484] width 109 height 29
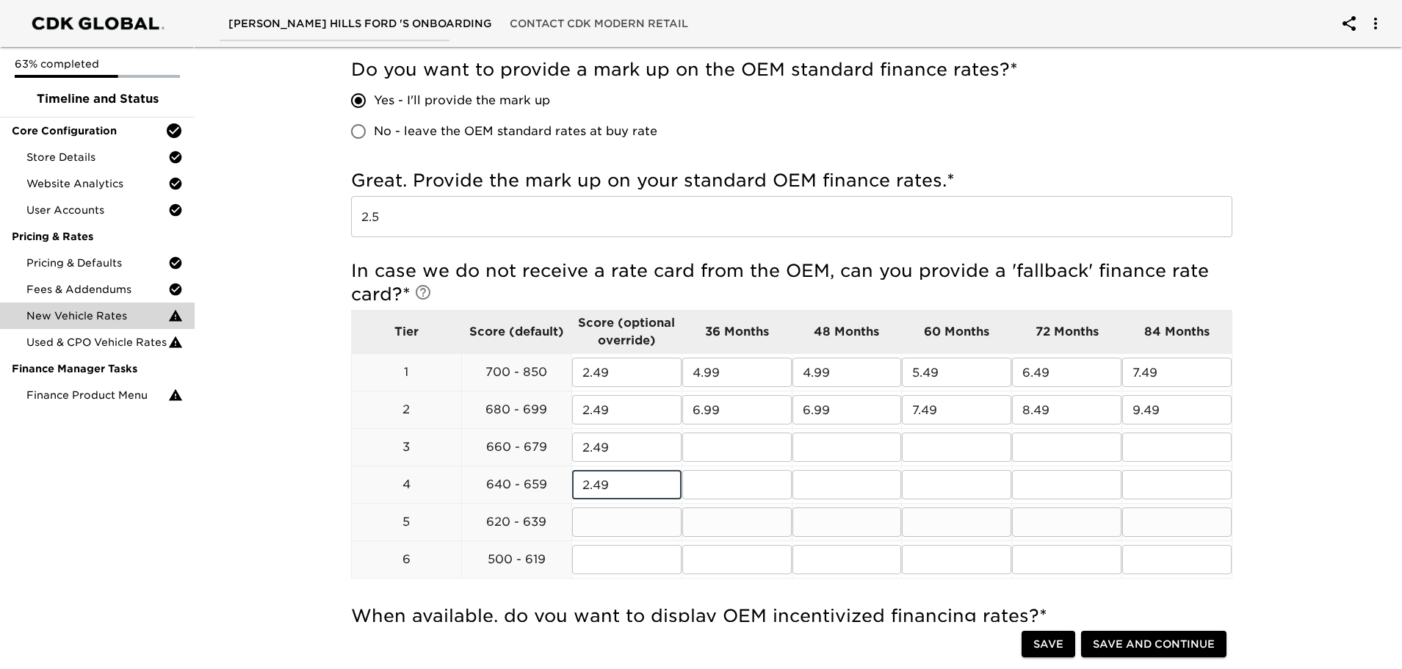
type input "2.49"
click at [625, 525] on input "text" at bounding box center [626, 522] width 109 height 29
type input "2.49"
drag, startPoint x: 615, startPoint y: 375, endPoint x: 516, endPoint y: 374, distance: 98.5
click at [516, 374] on tr "1 700 - 850 2.49 ​ 4.99 ​ 4.99 ​ 5.49 ​ 6.49 ​ 7.49 ​" at bounding box center [792, 372] width 881 height 37
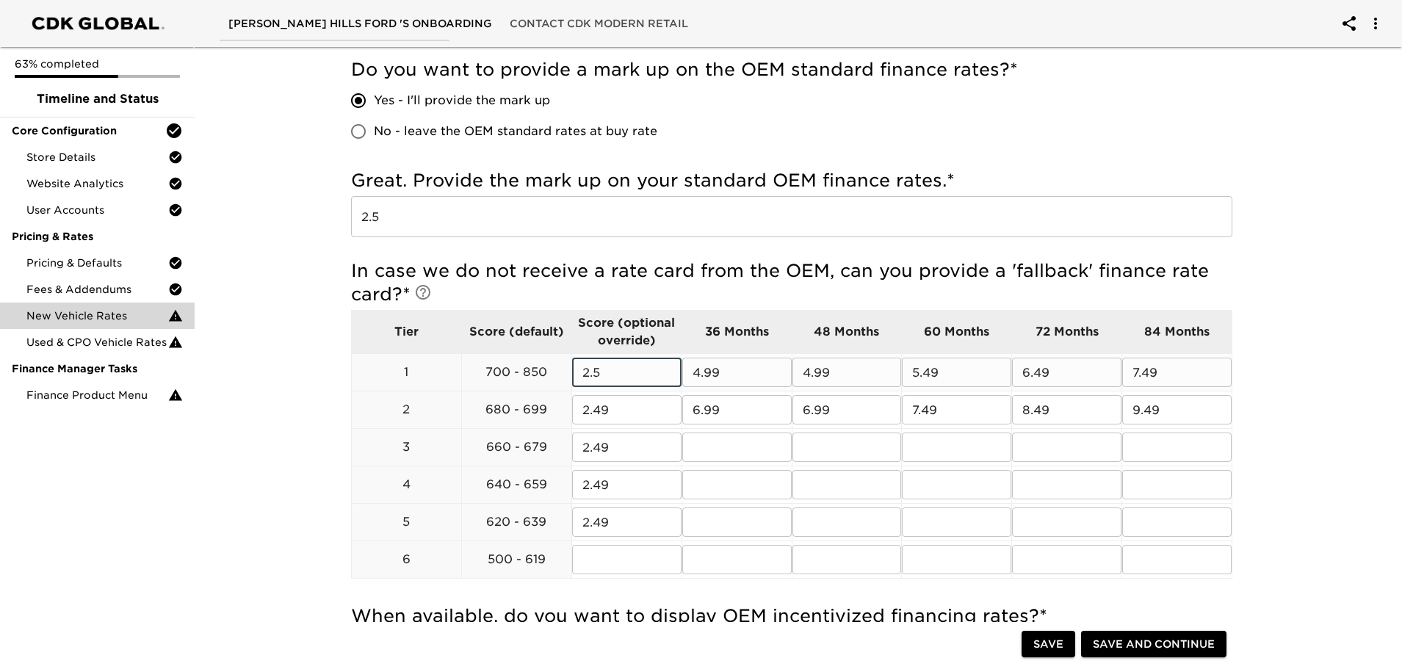
drag, startPoint x: 580, startPoint y: 378, endPoint x: 551, endPoint y: 376, distance: 28.7
click at [552, 379] on tr "1 700 - 850 2.5 ​ 4.99 ​ 4.99 ​ 5.49 ​ 6.49 ​ 7.49 ​" at bounding box center [792, 372] width 881 height 37
paste input "[US_VEHICLE_IDENTIFICATION_NUMBER]"
type input "[US_VEHICLE_IDENTIFICATION_NUMBER]"
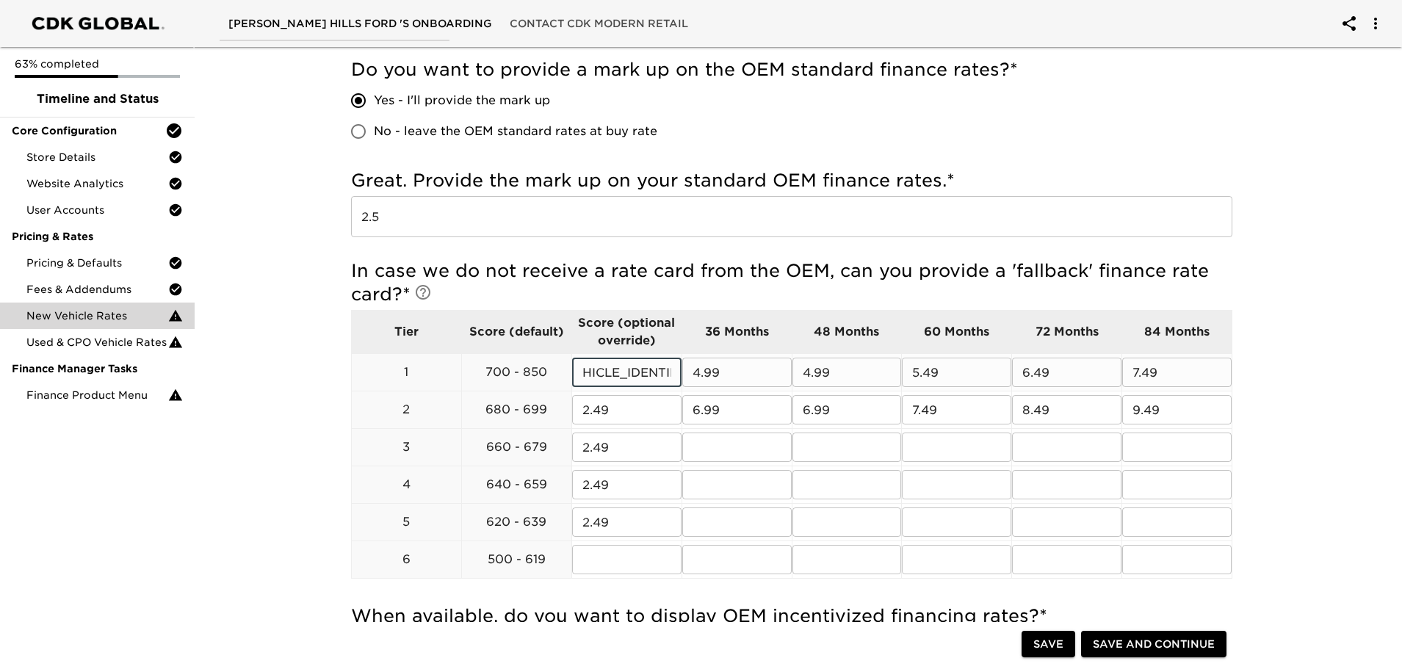
click at [626, 379] on input "[US_VEHICLE_IDENTIFICATION_NUMBER]" at bounding box center [626, 372] width 109 height 29
click at [626, 378] on input "[US_VEHICLE_IDENTIFICATION_NUMBER]" at bounding box center [626, 372] width 109 height 29
type input "2.5"
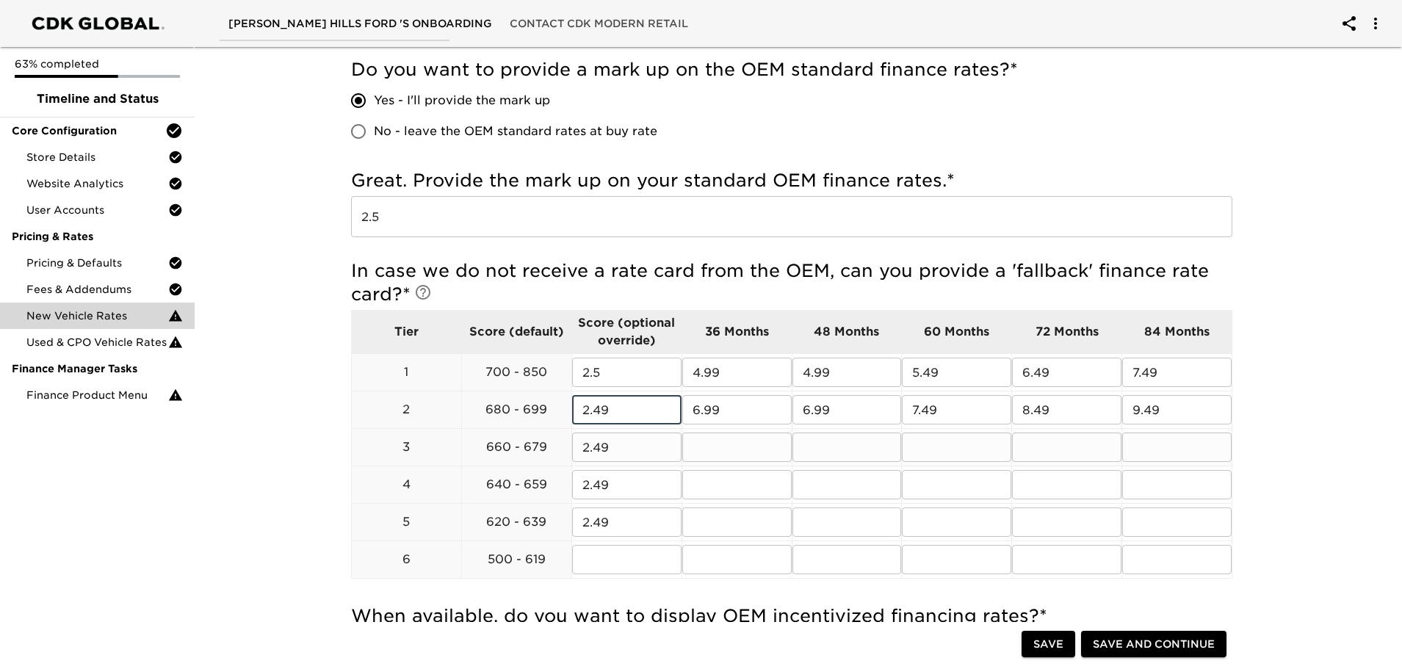
drag, startPoint x: 626, startPoint y: 407, endPoint x: 508, endPoint y: 436, distance: 121.9
click at [508, 436] on tbody "Tier Score (default) Score (optional override) 36 Months 48 Months 60 Months 72…" at bounding box center [792, 445] width 881 height 268
type input "2.5"
drag, startPoint x: 597, startPoint y: 455, endPoint x: 531, endPoint y: 460, distance: 65.6
click at [533, 459] on tr "3 660 - 679 2.49 ​ ​ ​ ​ ​ ​" at bounding box center [792, 447] width 881 height 37
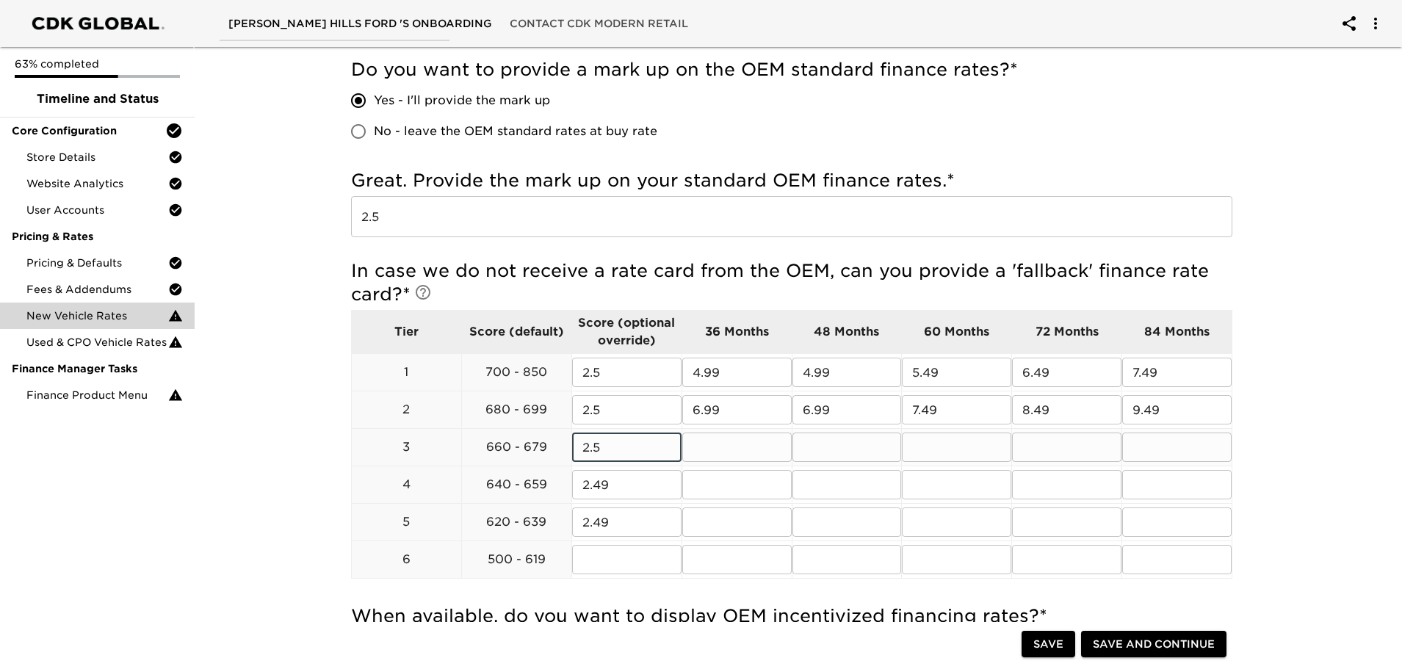
type input "2.5"
drag, startPoint x: 633, startPoint y: 480, endPoint x: 493, endPoint y: 505, distance: 141.8
click at [493, 505] on tbody "Tier Score (default) Score (optional override) 36 Months 48 Months 60 Months 72…" at bounding box center [792, 445] width 881 height 268
type input "2.5"
click at [535, 527] on tr "5 620 - 639 2.49 ​ ​ ​ ​ ​ ​" at bounding box center [792, 522] width 881 height 37
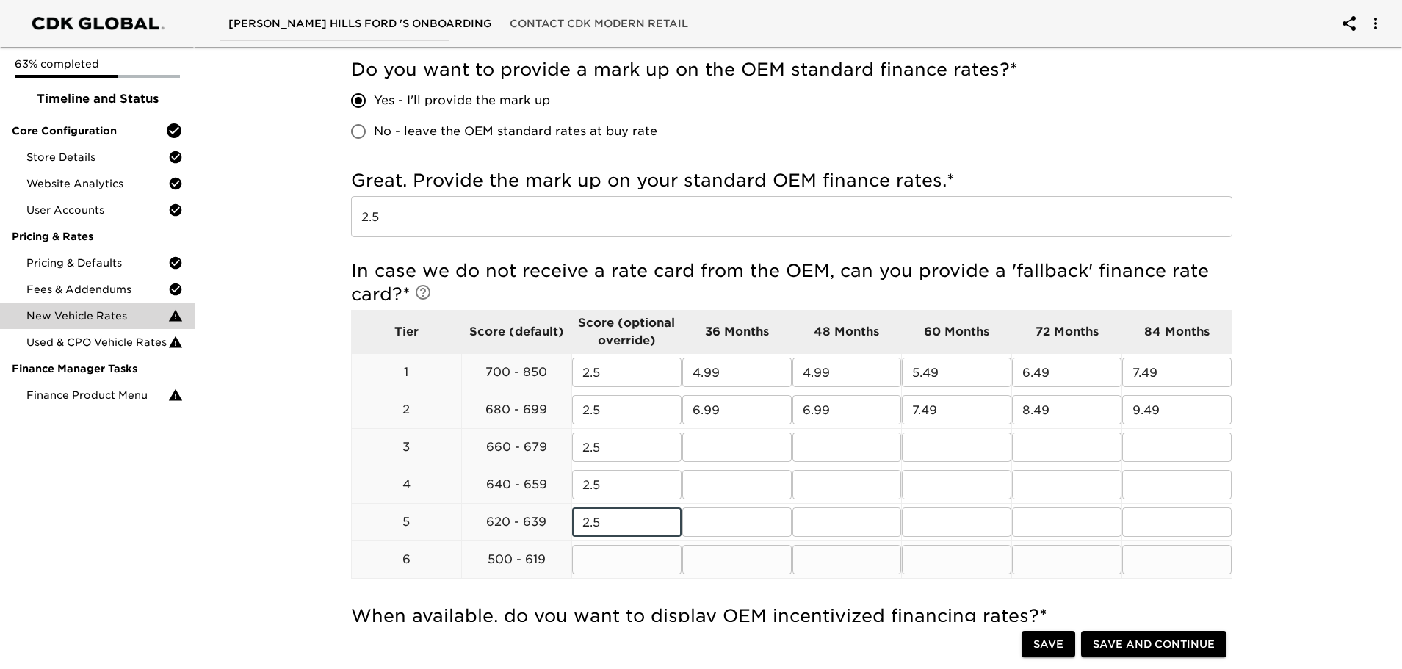
type input "2.5"
click at [583, 566] on input "text" at bounding box center [626, 559] width 109 height 29
type input "2.5"
drag, startPoint x: 716, startPoint y: 450, endPoint x: 953, endPoint y: 669, distance: 322.4
click at [715, 450] on input "text" at bounding box center [736, 447] width 109 height 29
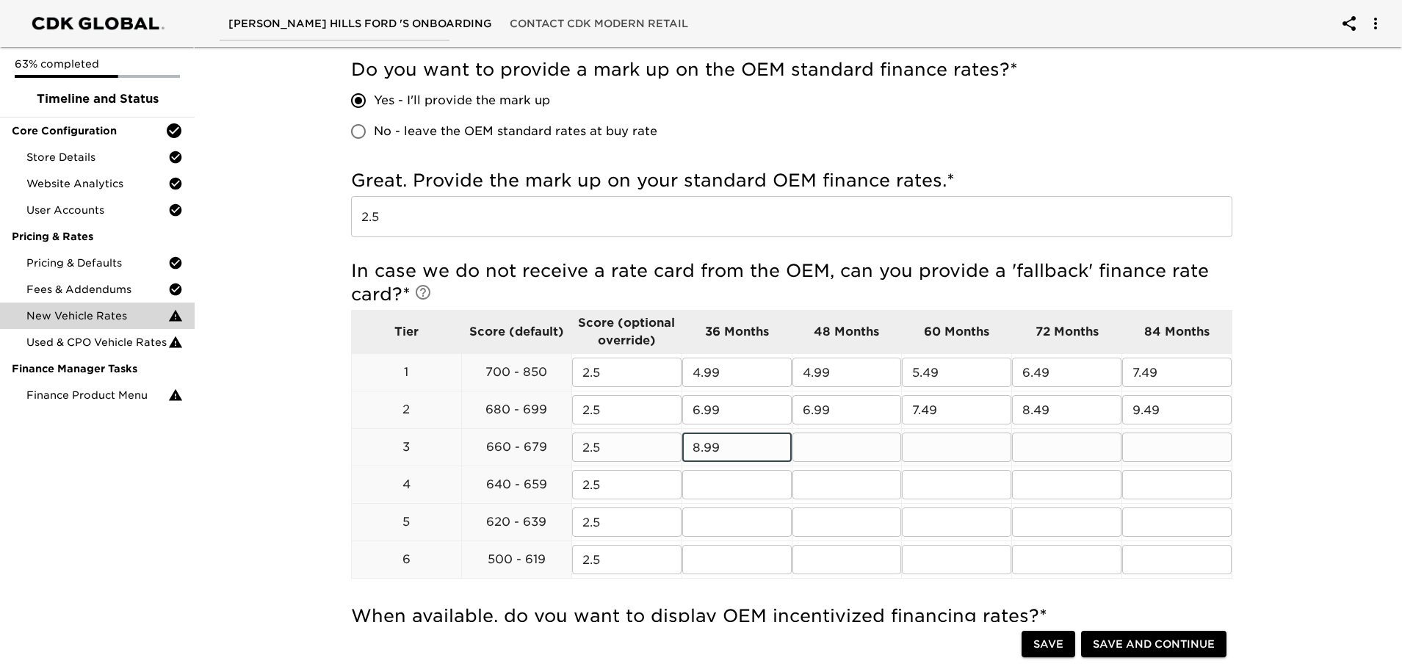
type input "8.99"
click at [844, 444] on input "text" at bounding box center [847, 447] width 109 height 29
type input "8.99"
click at [947, 451] on input "text" at bounding box center [956, 447] width 109 height 29
type input "9.99"
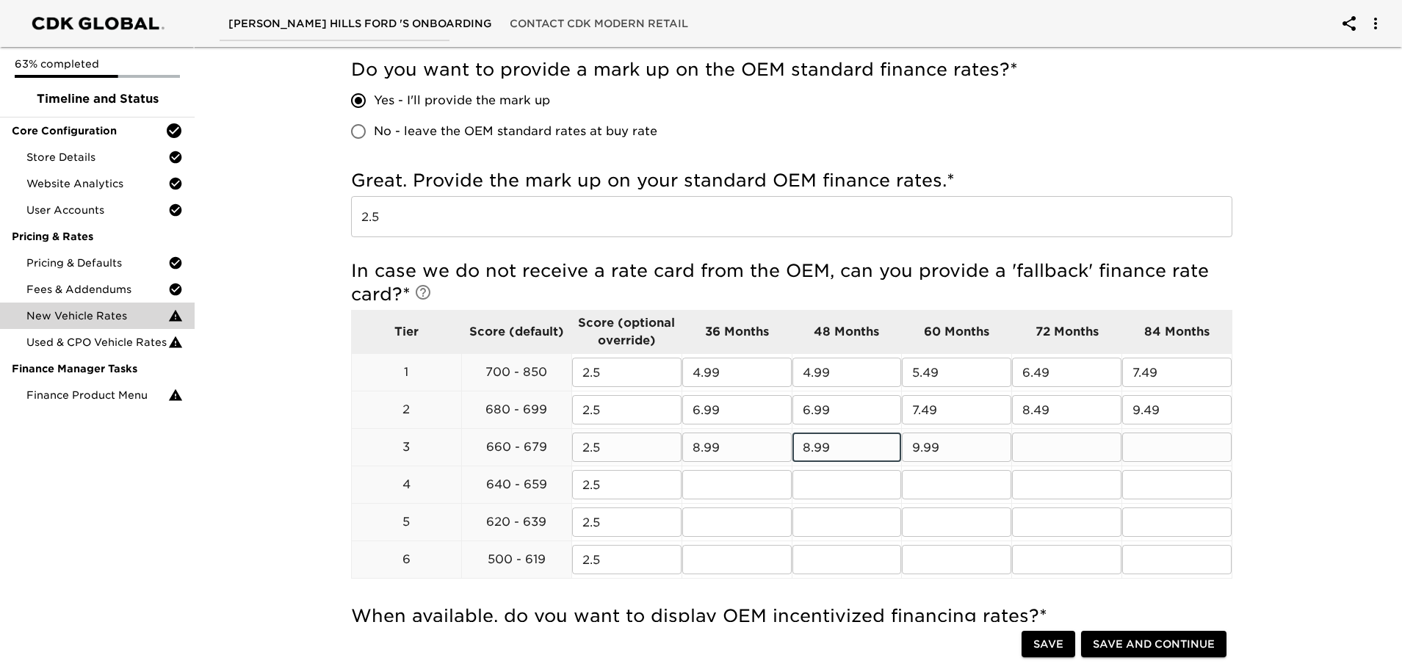
drag, startPoint x: 760, startPoint y: 451, endPoint x: 748, endPoint y: 451, distance: 11.8
click at [748, 450] on tr "3 660 - 679 2.5 ​ 8.99 ​ 8.99 ​ 9.99 ​ ​ ​" at bounding box center [792, 447] width 881 height 37
type input "9.99"
type input "10.99"
type input "12.99"
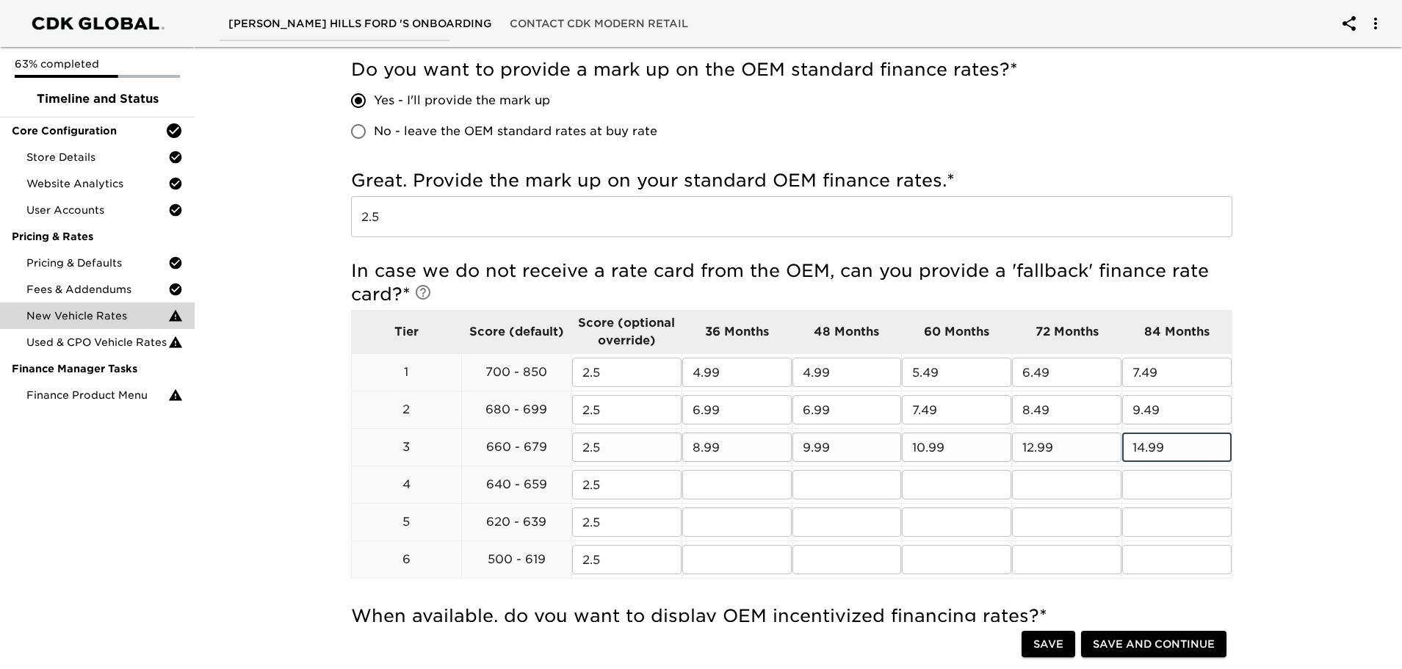
type input "14.99"
type input "10.99"
type input "12.99"
type input "14.99"
drag, startPoint x: 862, startPoint y: 485, endPoint x: 753, endPoint y: 495, distance: 109.9
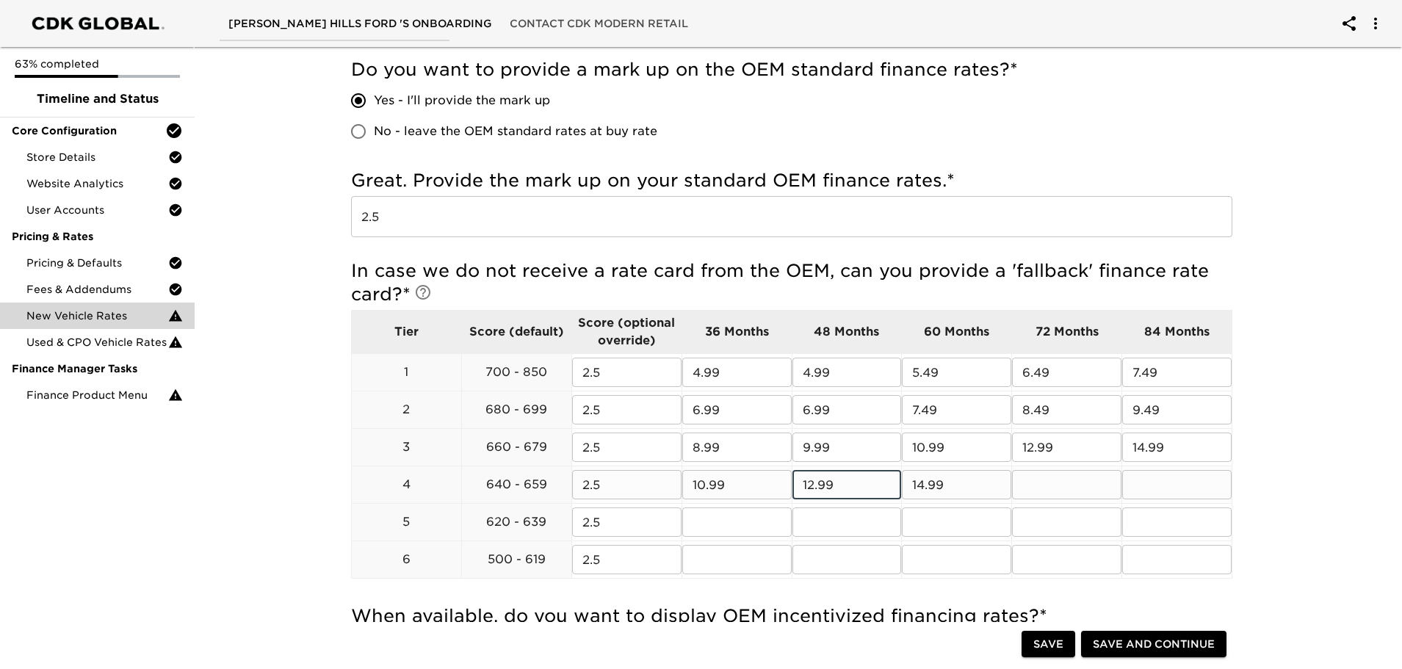
click at [754, 493] on tr "4 640 - 659 2.5 ​ 10.99 ​ 12.99 ​ 14.99 ​ ​ ​" at bounding box center [792, 484] width 881 height 37
type input "11.99"
type input "12.99"
type input "14.99"
type input "16.99"
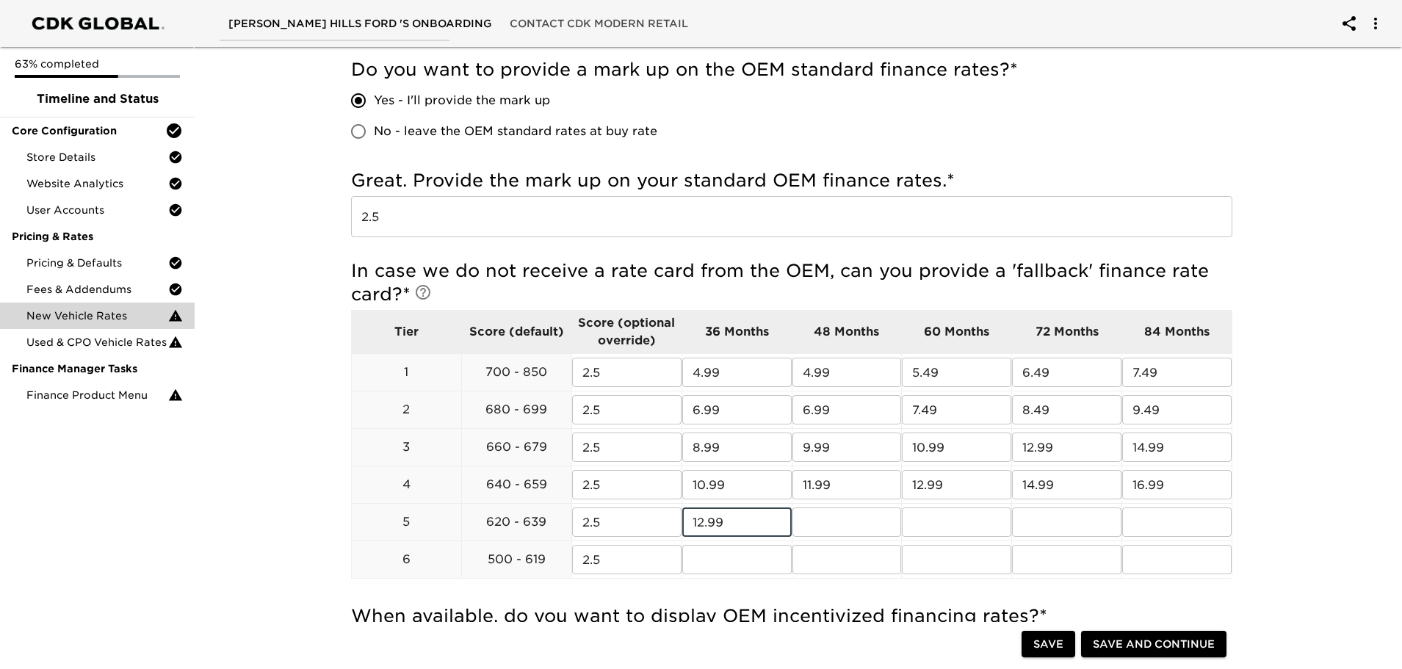
type input "12.99"
type input "14.99"
drag, startPoint x: 734, startPoint y: 524, endPoint x: 676, endPoint y: 522, distance: 58.1
click at [676, 522] on tr "5 620 - 639 2.5 ​ 12.99 ​ 14.99 ​ ​ ​ ​" at bounding box center [792, 522] width 881 height 37
type input "14.99"
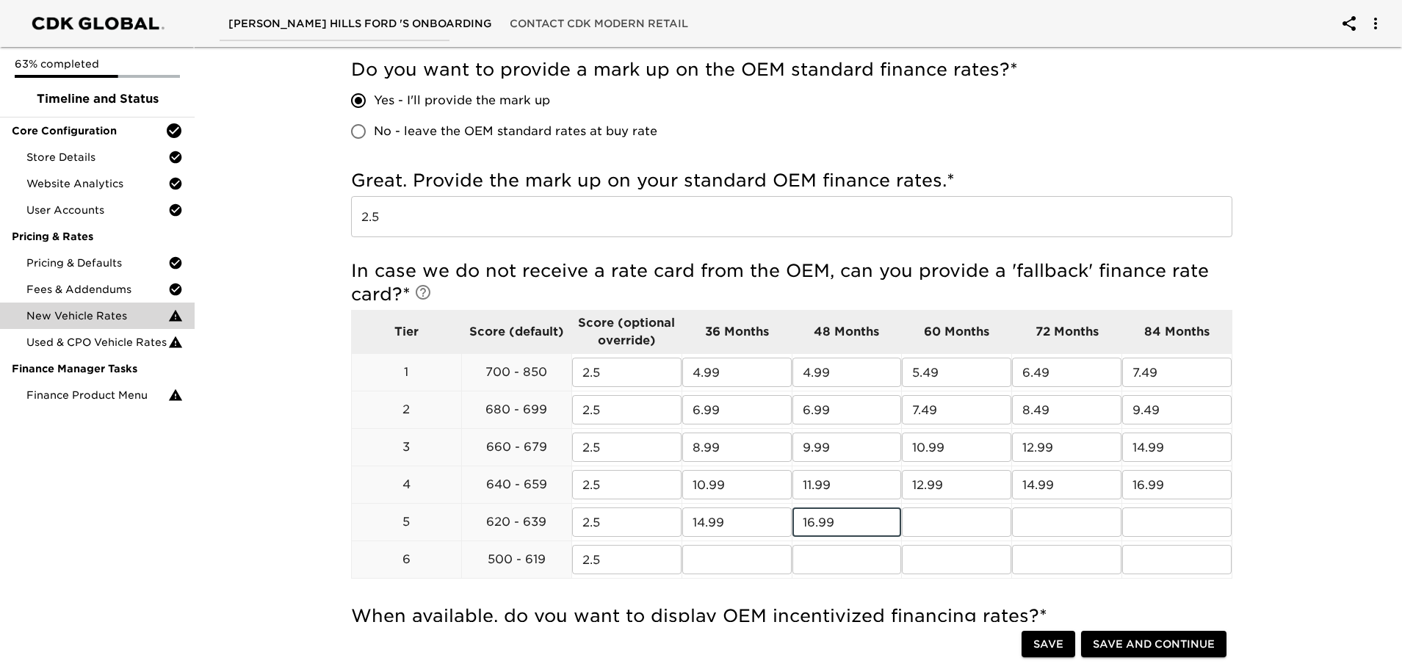
type input "16.99"
type input "18.99"
drag, startPoint x: 829, startPoint y: 519, endPoint x: 780, endPoint y: 521, distance: 49.3
click at [780, 519] on tr "5 620 - 639 2.5 ​ 14.99 ​ 16.99 ​ 18.99 ​ ​ ​" at bounding box center [792, 522] width 881 height 37
type input "15.99"
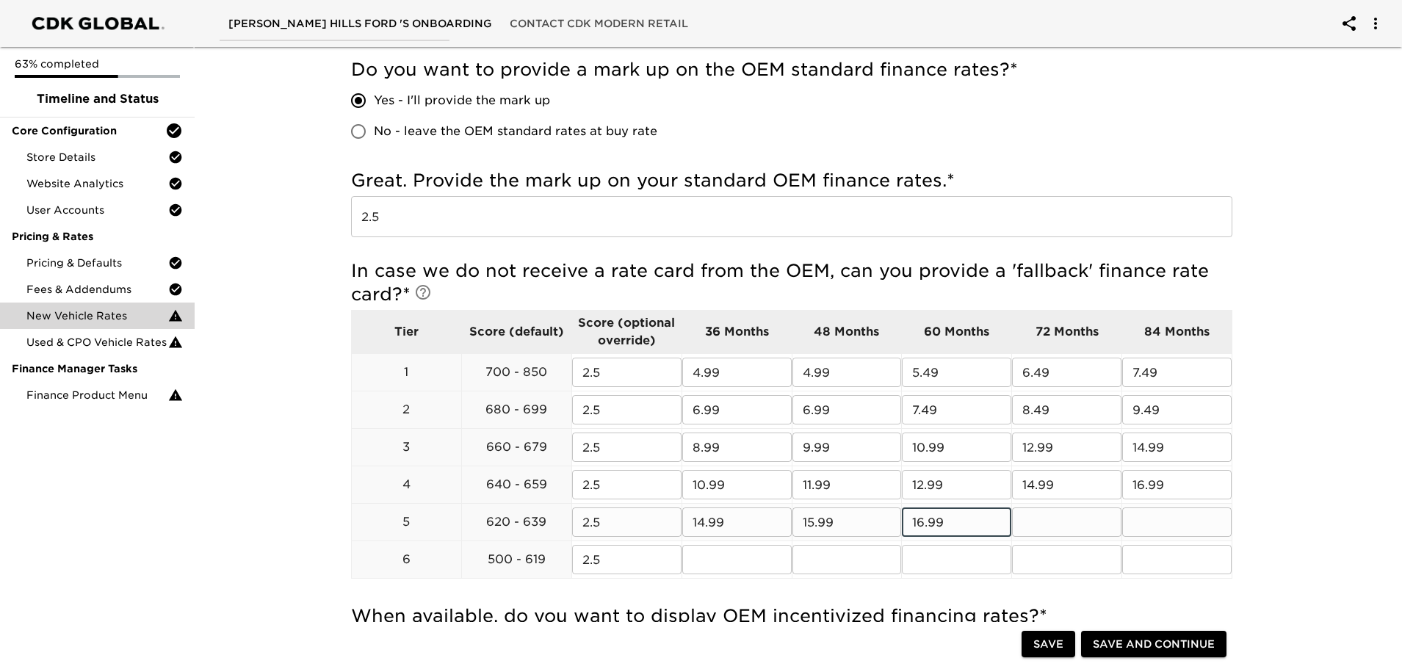
type input "16.99"
type input "18.99"
type input "21.99"
type input "18.99"
type input "21.99"
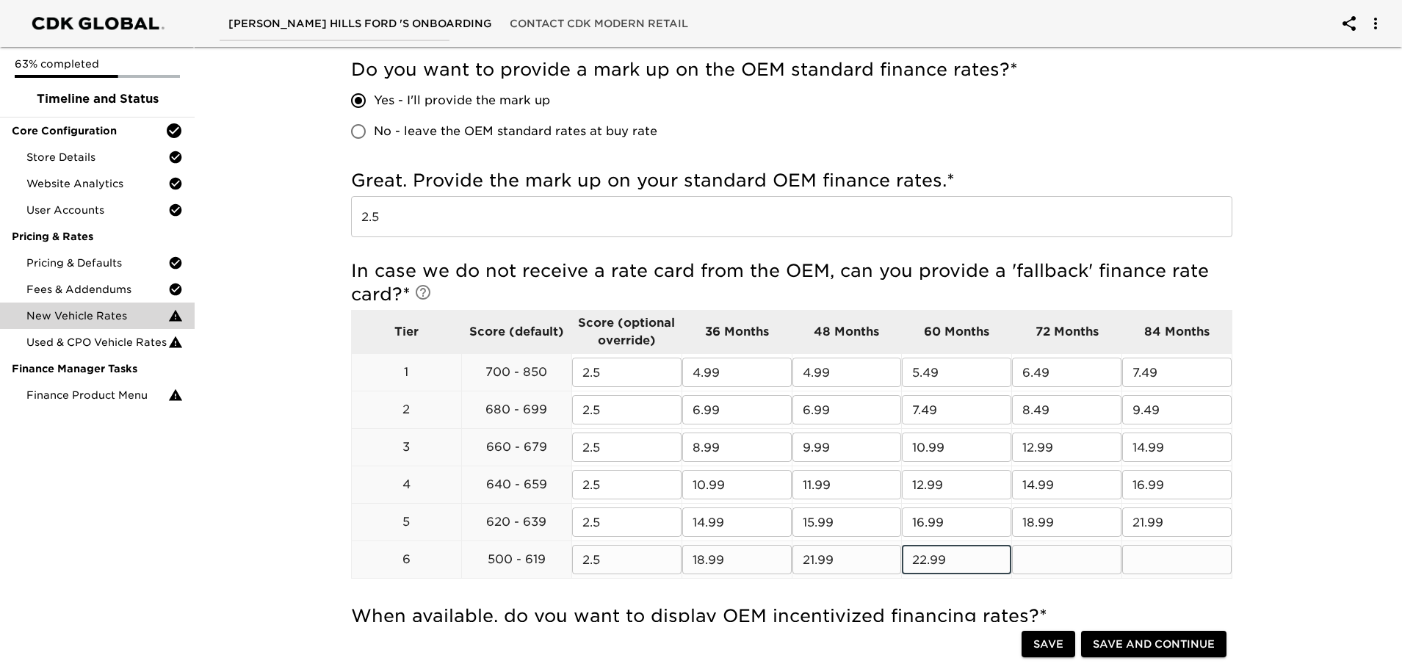
drag, startPoint x: 975, startPoint y: 563, endPoint x: 865, endPoint y: 566, distance: 109.5
click at [865, 566] on tr "6 500 - 619 2.5 ​ 18.99 ​ 21.99 ​ 22.99 ​ ​ ​" at bounding box center [792, 559] width 881 height 37
type input "24.99"
type input "26.99"
type input "29.99"
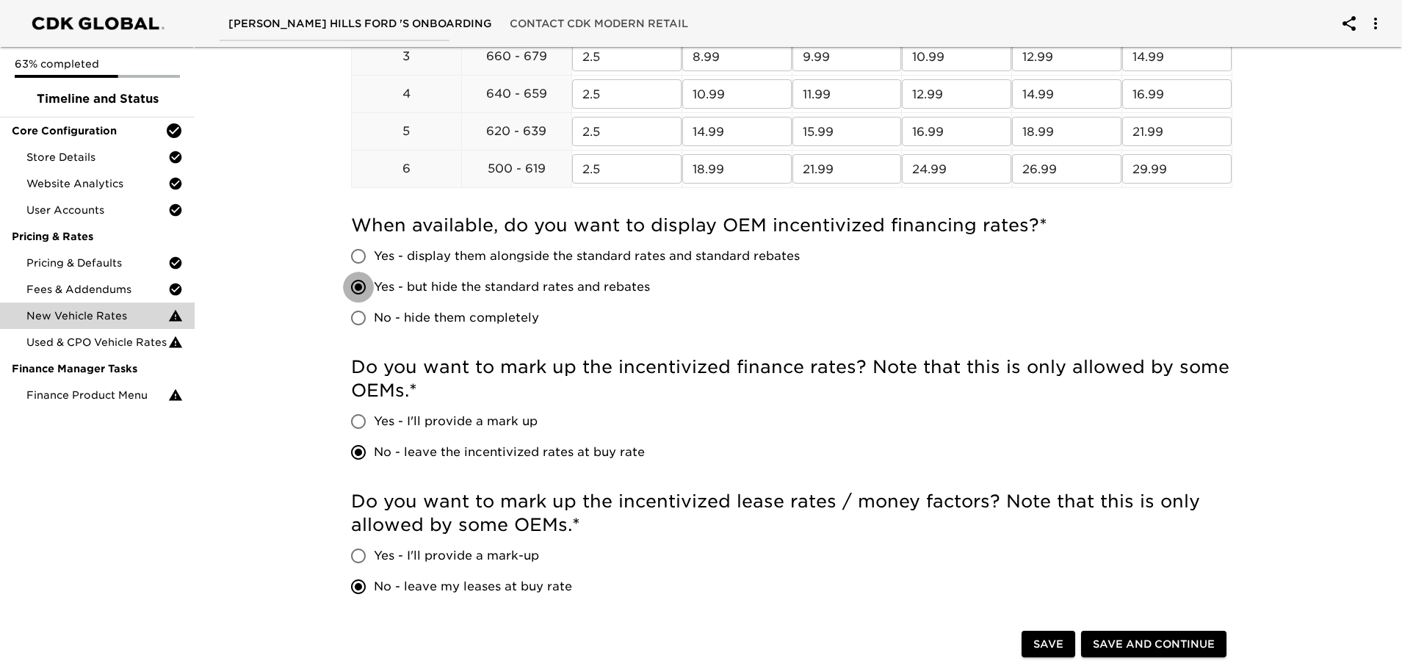
scroll to position [759, 0]
click at [251, 456] on div "New Vehicle Rates Overdue! Note: These rates are used to provide the customer w…" at bounding box center [792, 92] width 1214 height 1620
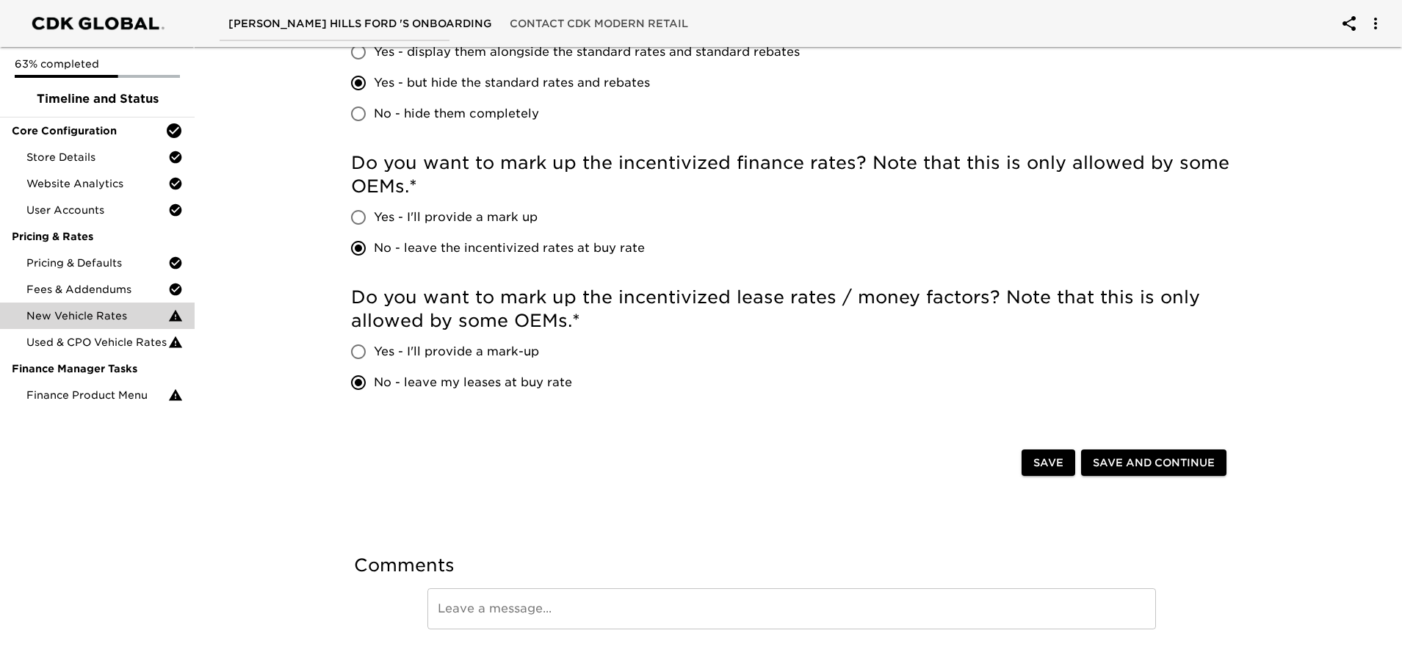
scroll to position [992, 0]
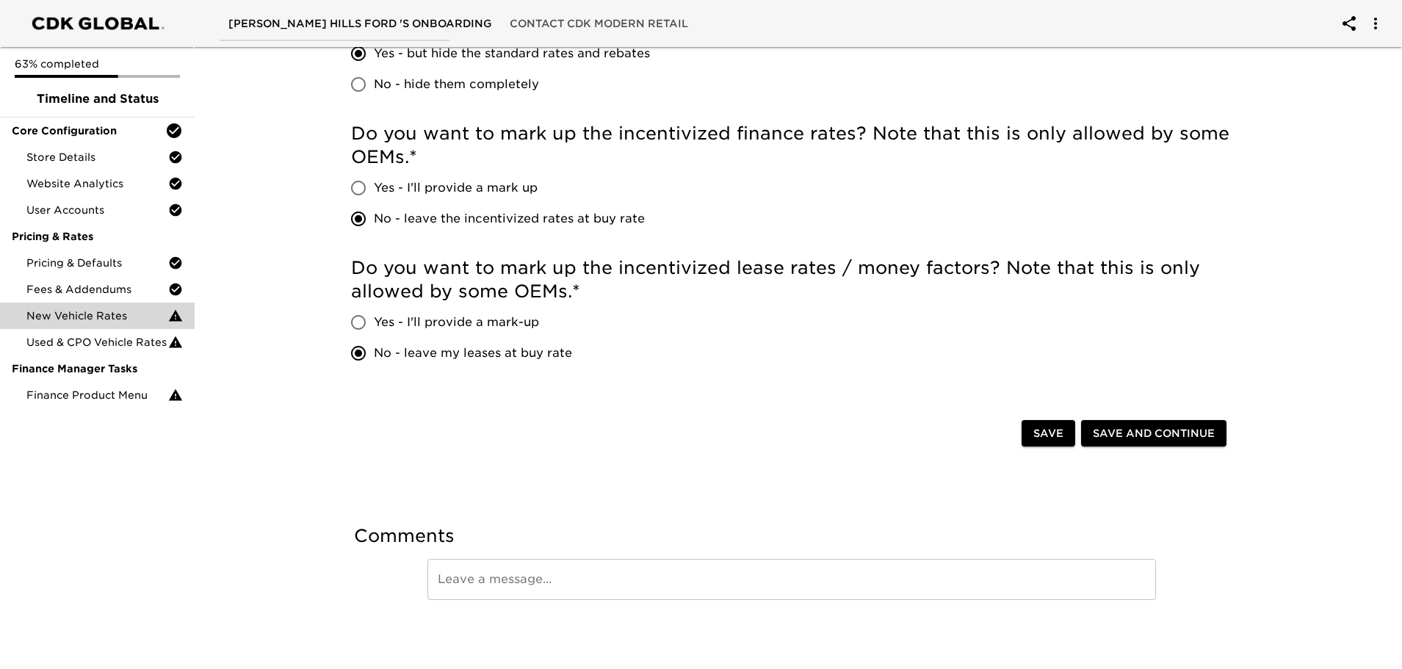
click at [1163, 430] on span "Save and Continue" at bounding box center [1154, 434] width 122 height 18
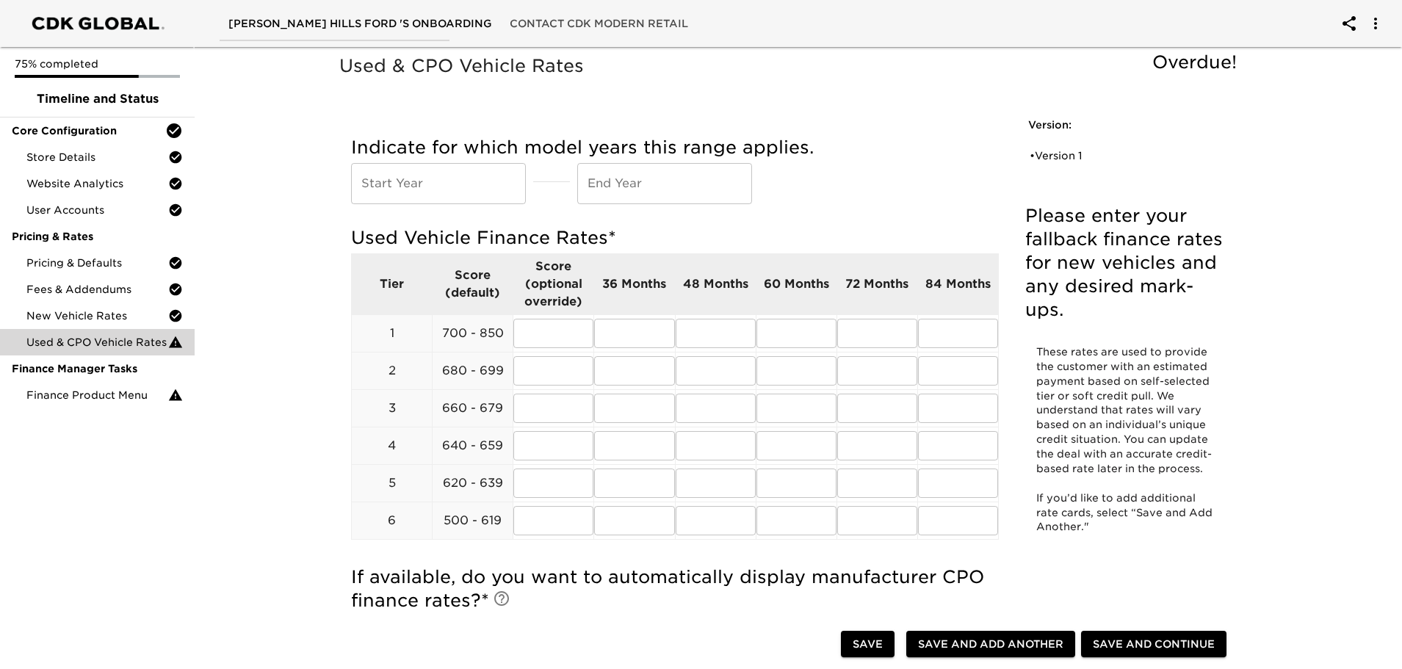
click at [461, 180] on input "text" at bounding box center [438, 183] width 175 height 41
type input "2"
type input "2017"
click at [663, 181] on input "text" at bounding box center [664, 183] width 175 height 41
type input "2025"
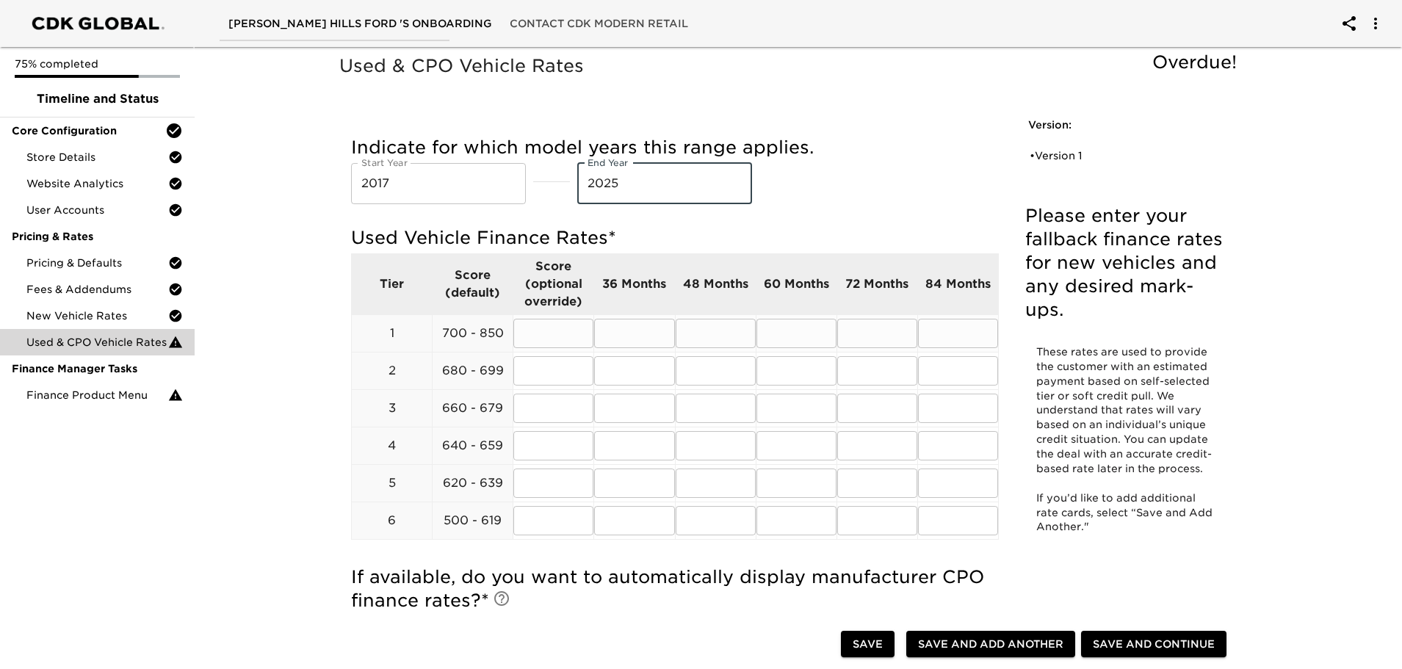
click at [560, 337] on input "text" at bounding box center [554, 333] width 80 height 29
type input "2.5"
click at [552, 379] on input "text" at bounding box center [554, 370] width 80 height 29
type input "2.5"
click at [560, 406] on input "text" at bounding box center [554, 408] width 80 height 29
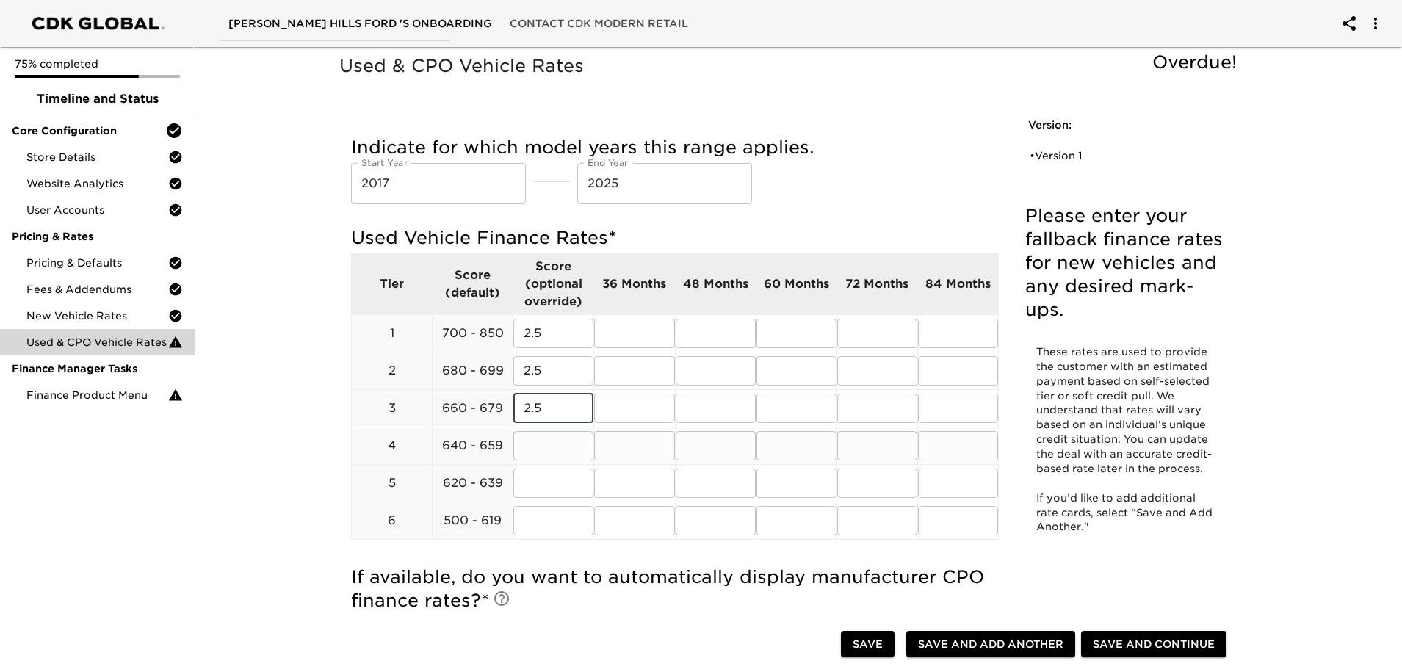
type input "2.5"
click at [561, 443] on input "text" at bounding box center [554, 445] width 80 height 29
type input "2.5"
click at [578, 471] on input "text" at bounding box center [554, 483] width 80 height 29
type input "2.5"
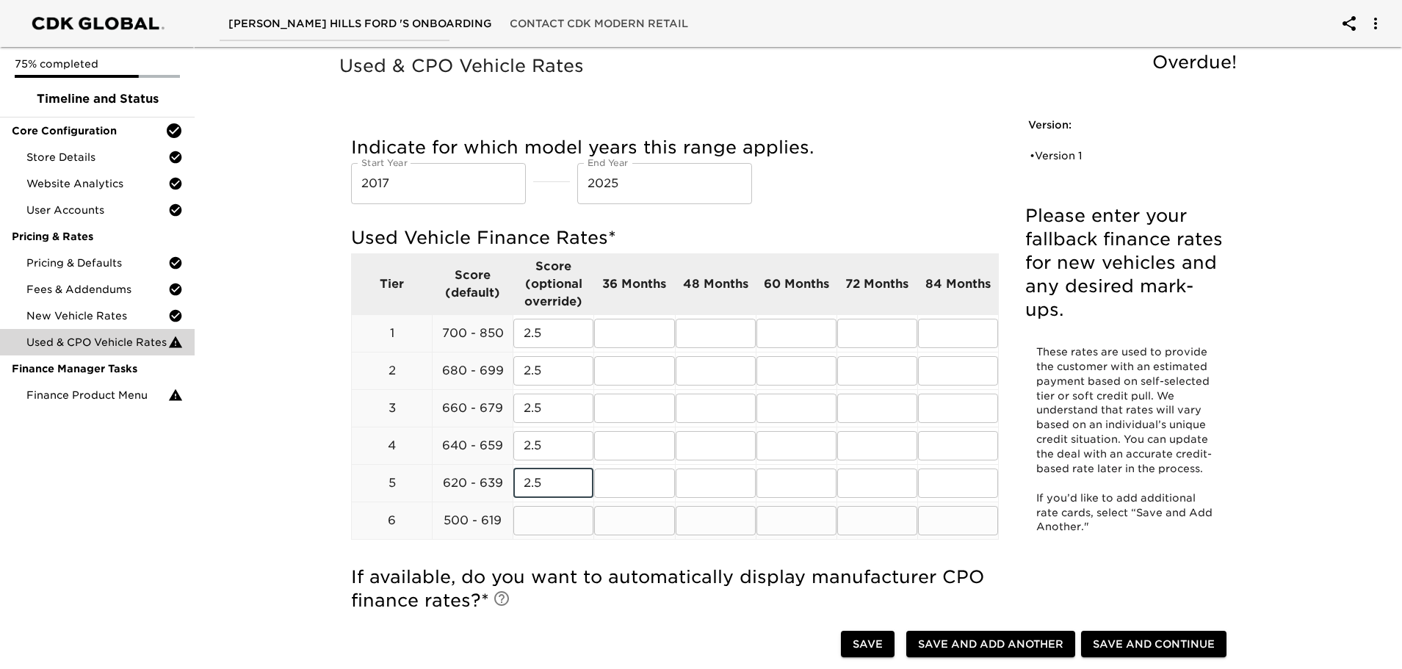
click at [566, 519] on input "text" at bounding box center [554, 520] width 80 height 29
type input "2.5"
click at [637, 327] on input "text" at bounding box center [634, 333] width 80 height 29
type input "5.99"
click at [735, 336] on input "text" at bounding box center [716, 333] width 80 height 29
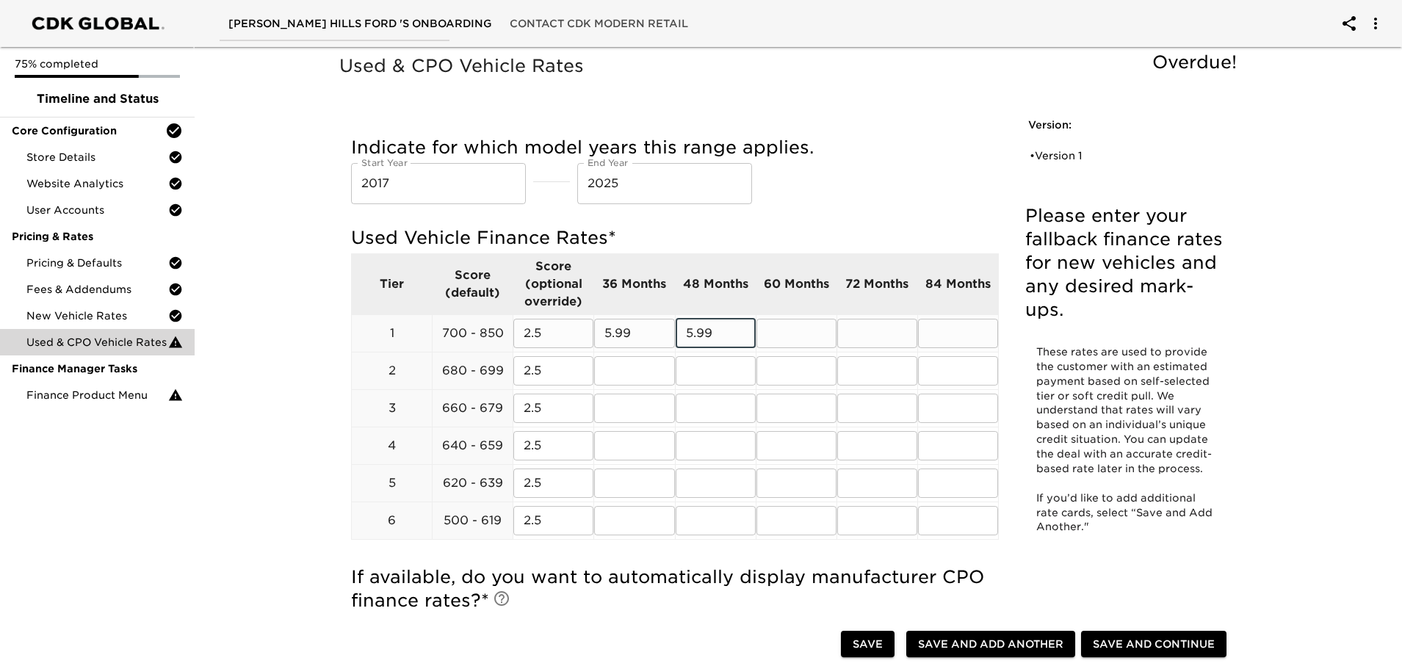
type input "5.99"
type input "6.99"
type input "7.99"
type input "8.99"
type input "7.99"
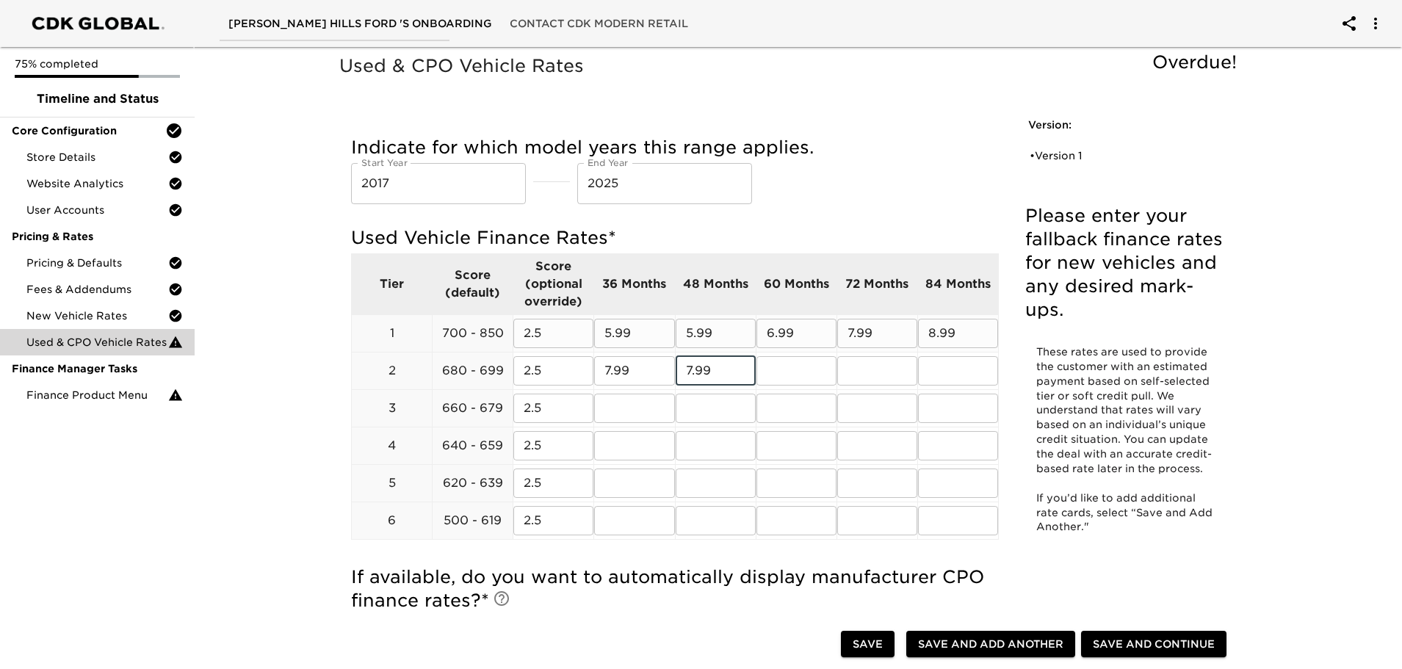
type input "7.99"
type input "8.99"
type input "9.99"
type input "1"
type input "10.99"
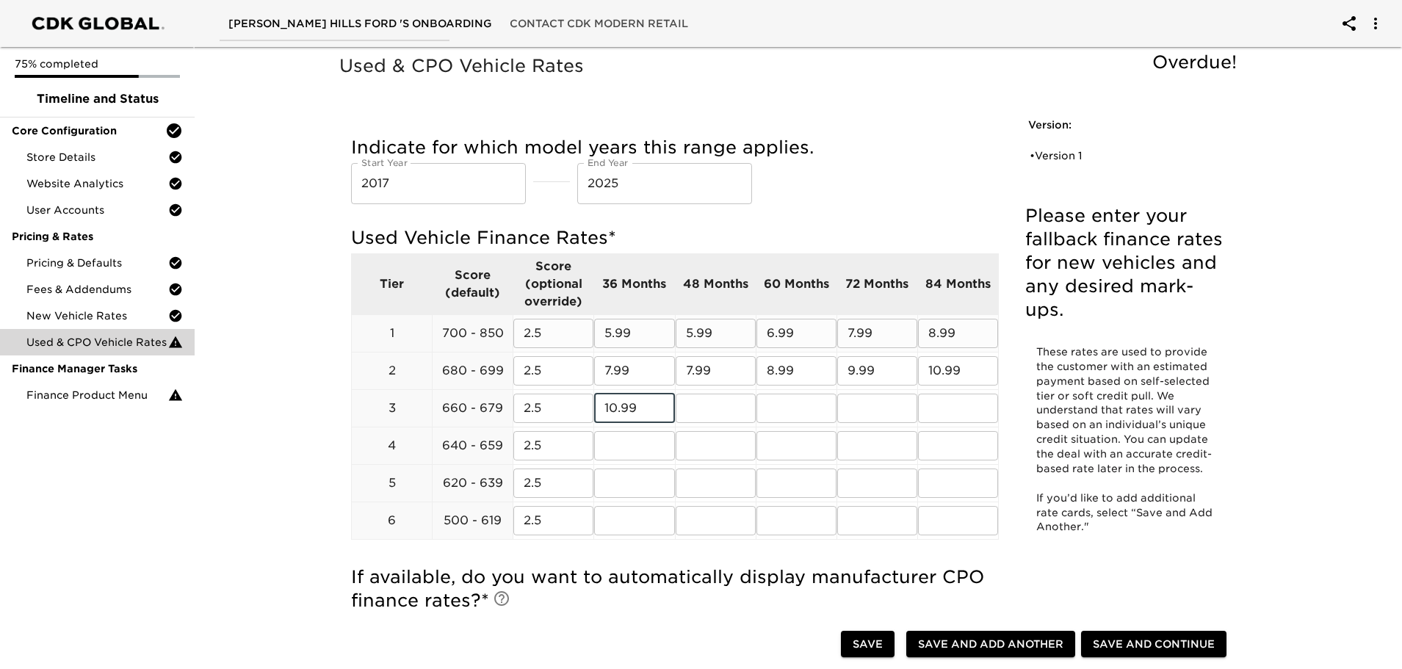
type input "10.99"
type input "11.99"
type input "12.99"
type input "14.99"
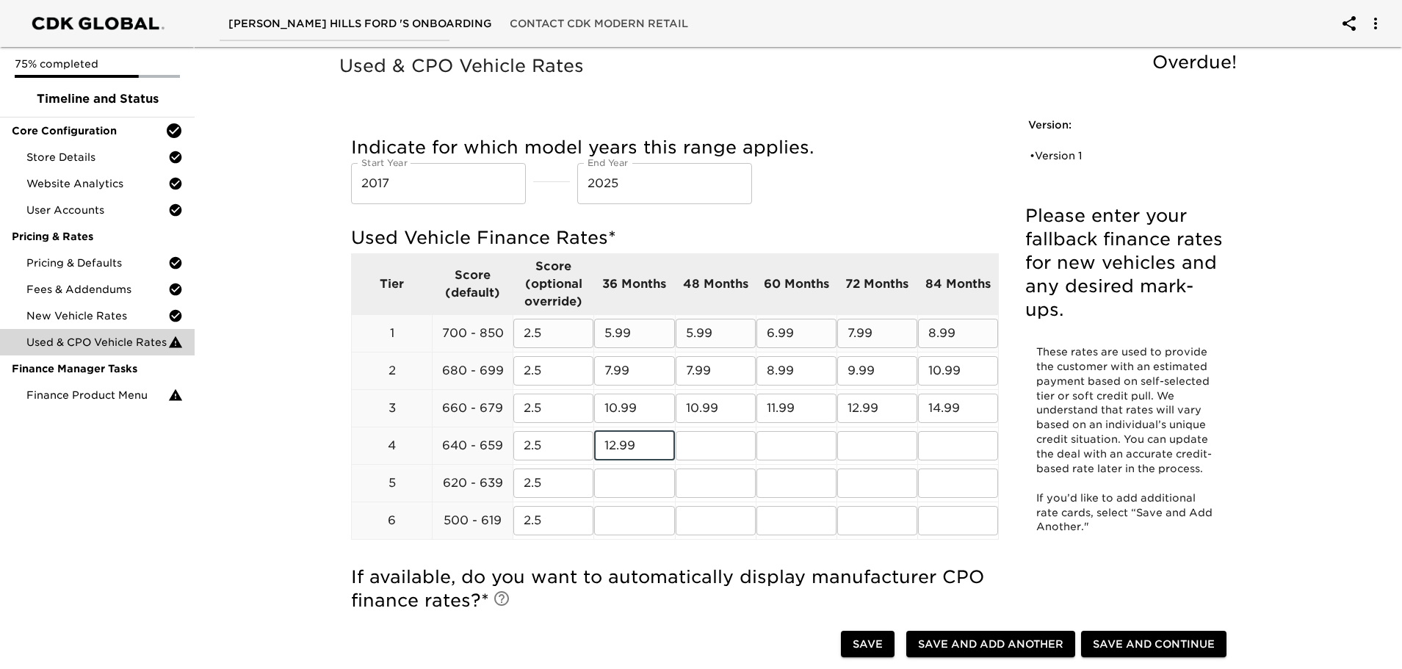
type input "12.99"
type input "13.99"
type input "14.99"
type input "16.99"
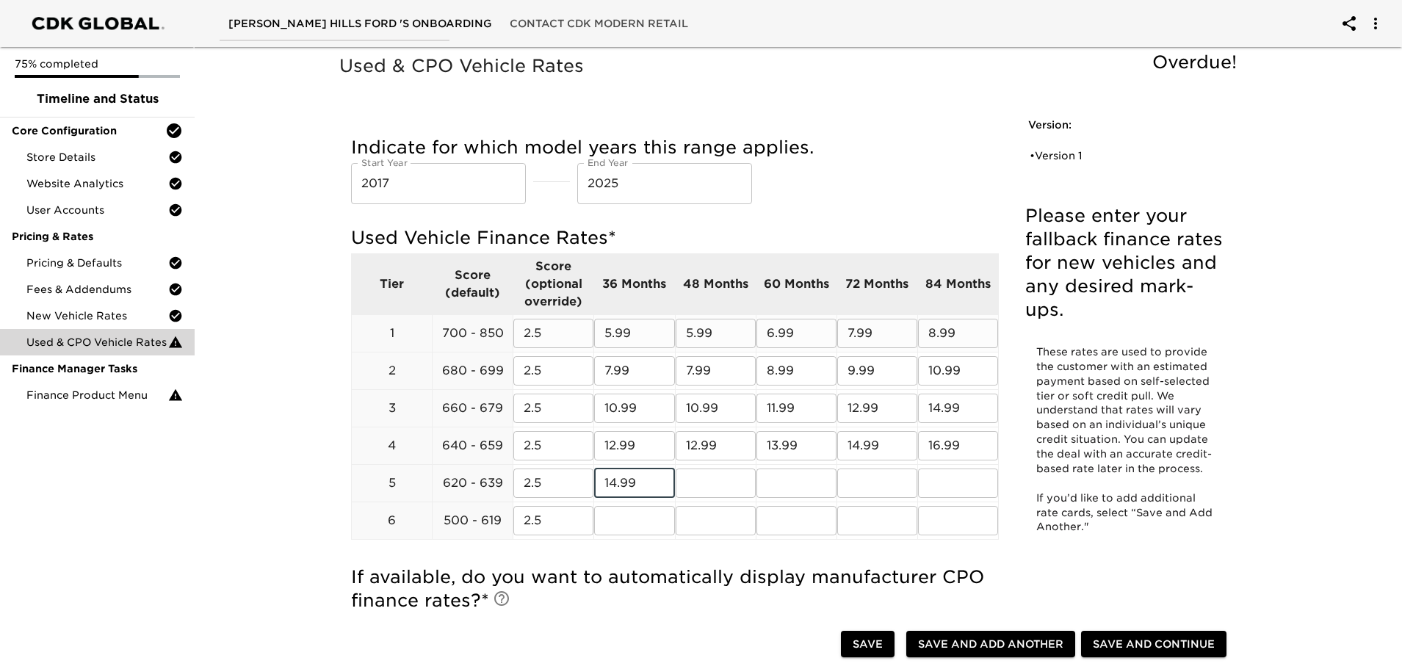
type input "14.99"
type input "15.99"
type input "16.99"
type input "18.99"
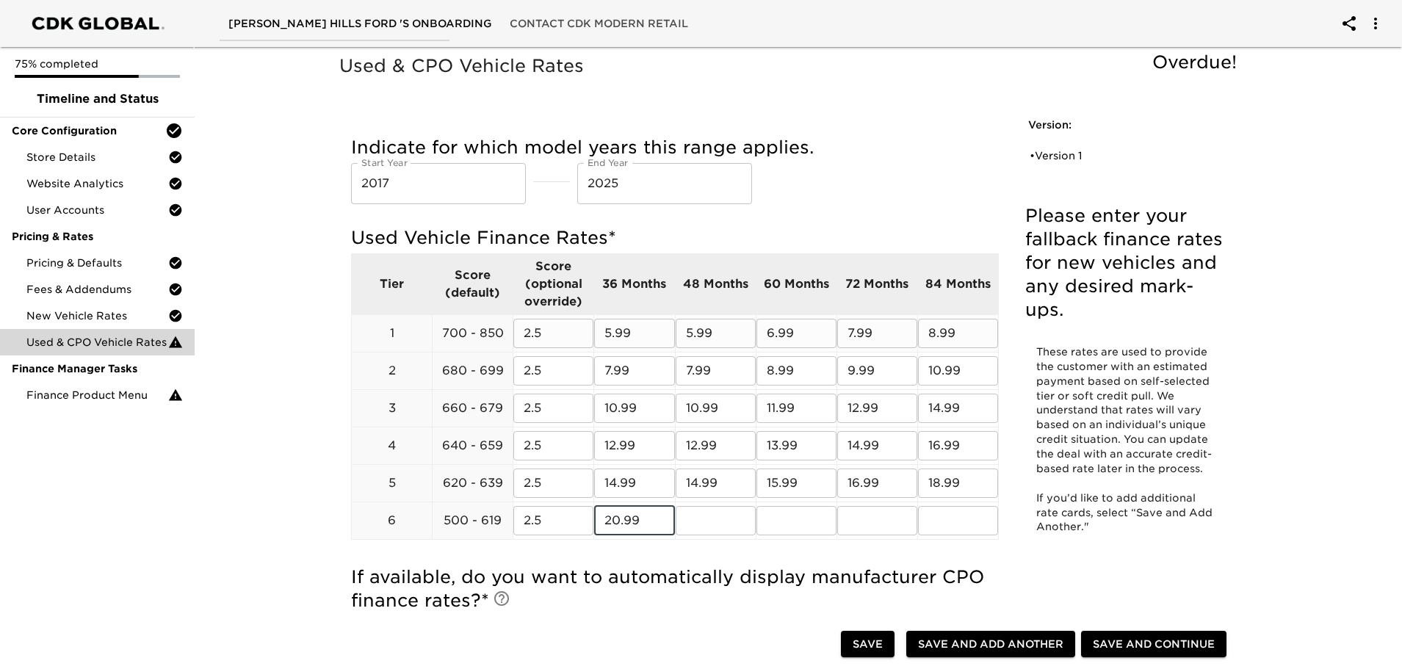
type input "20.99"
type input "21.99"
type input "24.99"
type input "26.99"
type input "29.99"
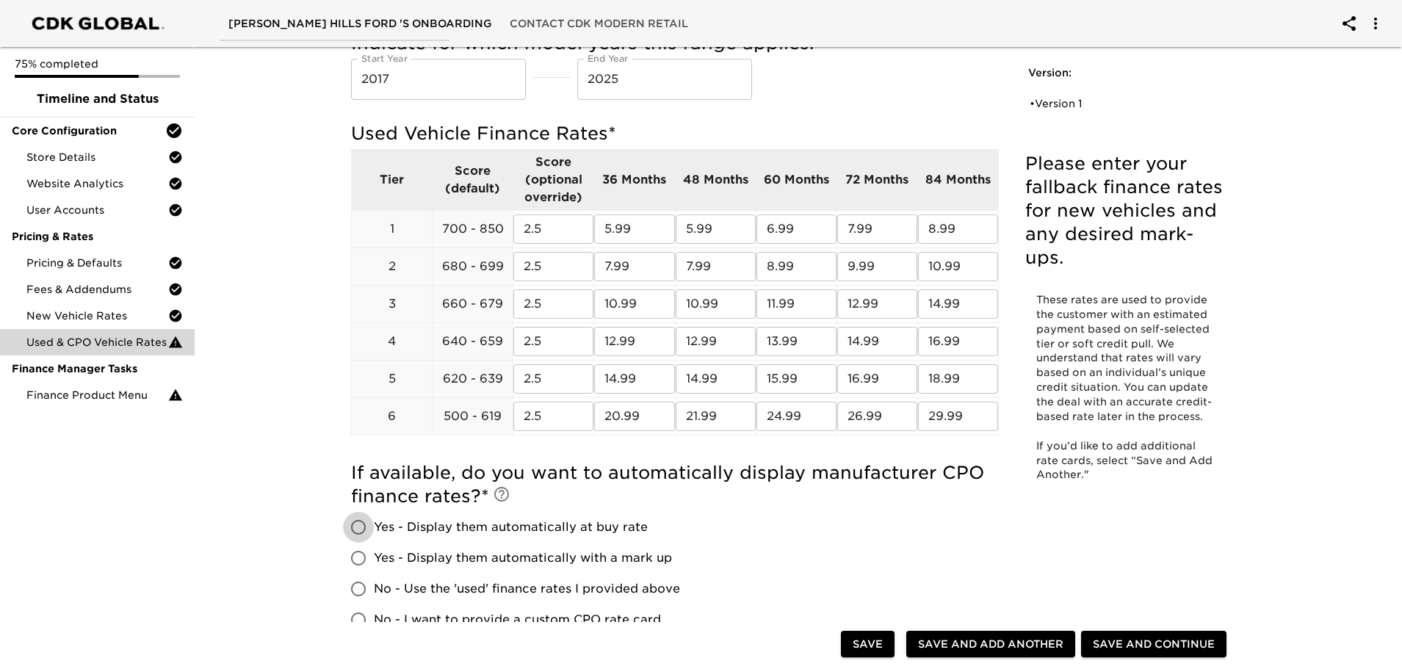
scroll to position [367, 0]
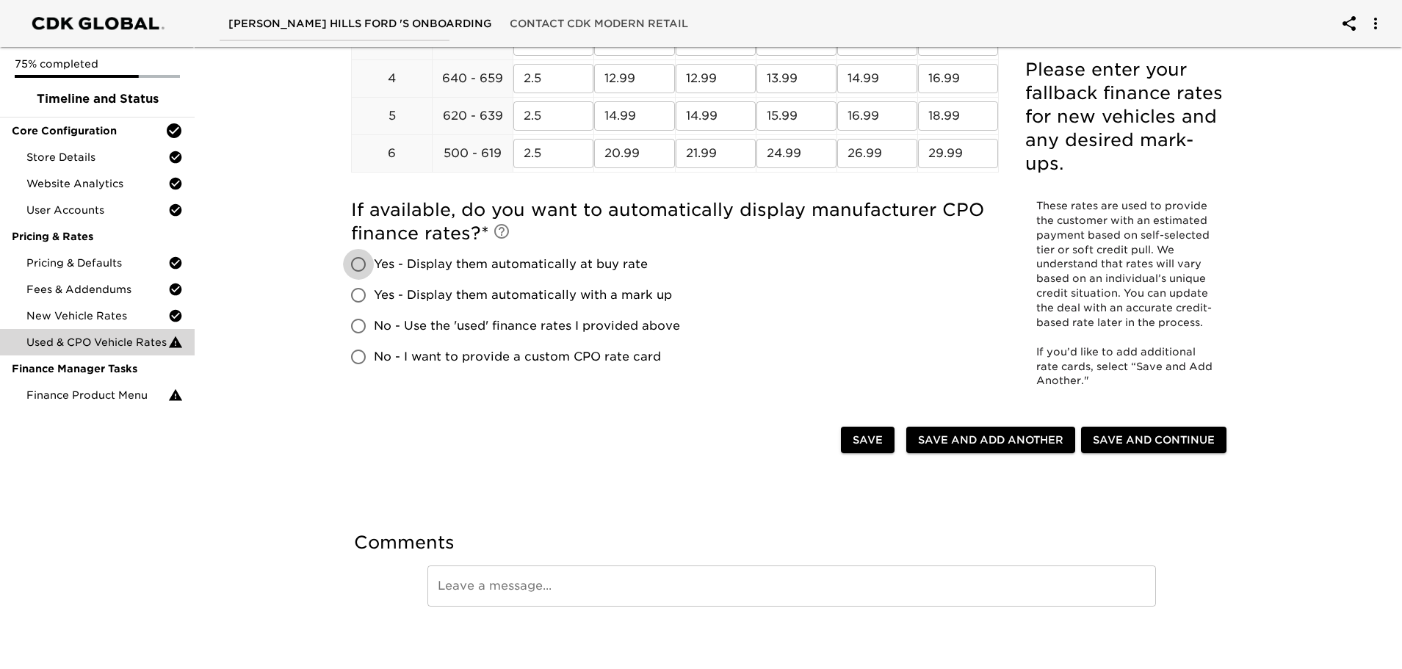
click at [358, 293] on input "Yes - Display them automatically with a mark up" at bounding box center [358, 295] width 31 height 31
radio input "true"
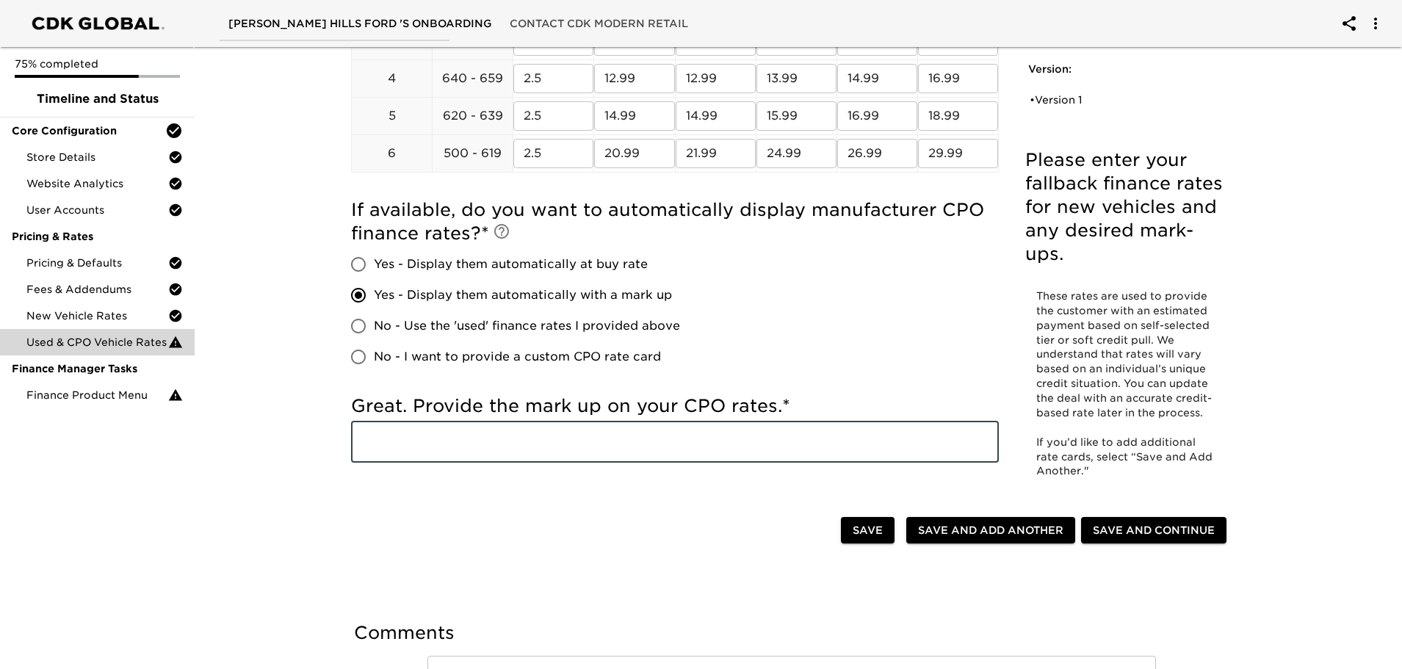
drag, startPoint x: 430, startPoint y: 445, endPoint x: 525, endPoint y: 482, distance: 102.3
click at [430, 445] on input "text" at bounding box center [675, 442] width 648 height 41
type input "2.5"
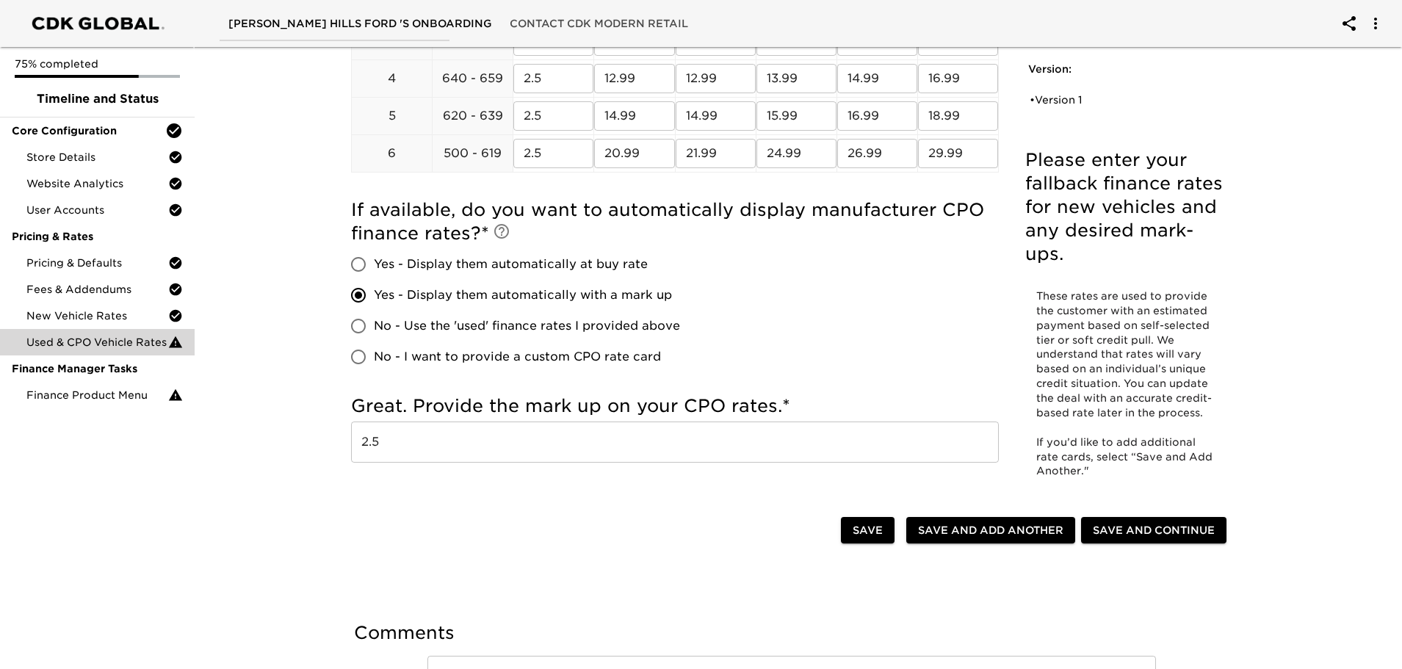
click at [651, 517] on div at bounding box center [599, 532] width 484 height 30
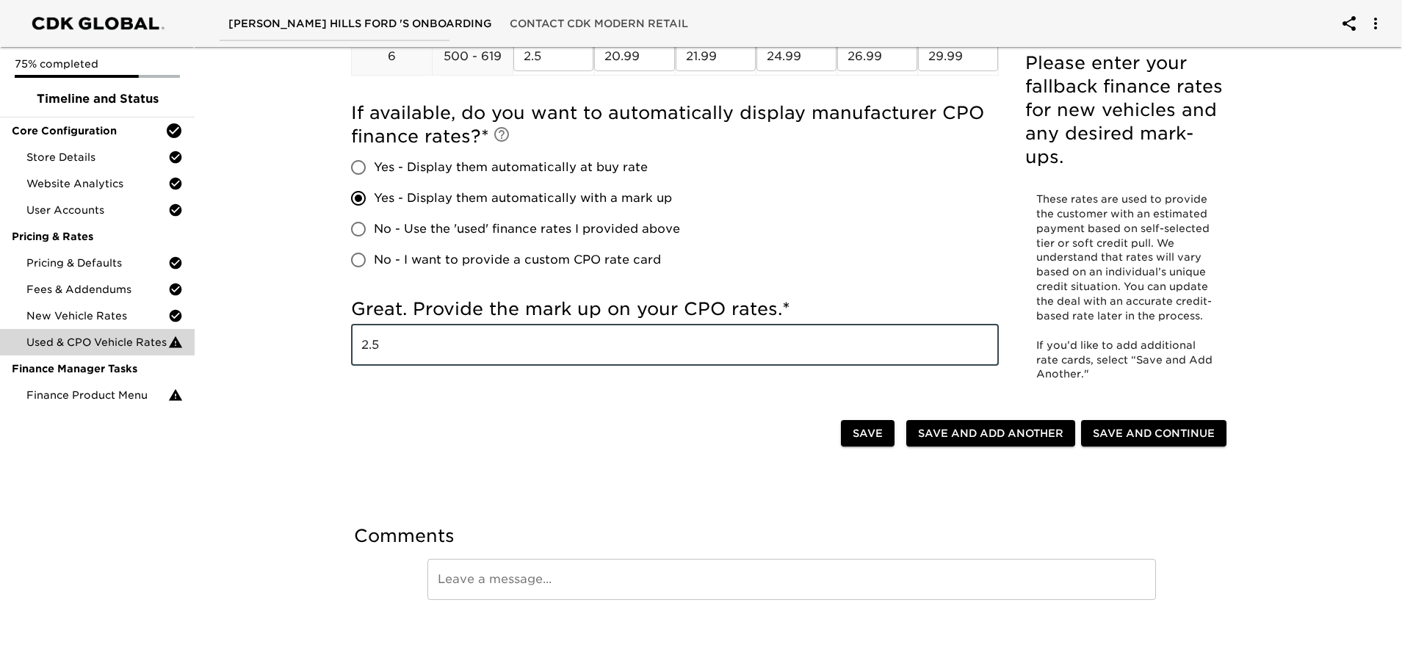
drag, startPoint x: 365, startPoint y: 356, endPoint x: 311, endPoint y: 355, distance: 53.6
click at [312, 355] on div "Used & CPO Vehicle Rates Overdue! Please enter your fallback finance rates for …" at bounding box center [792, 123] width 1214 height 1092
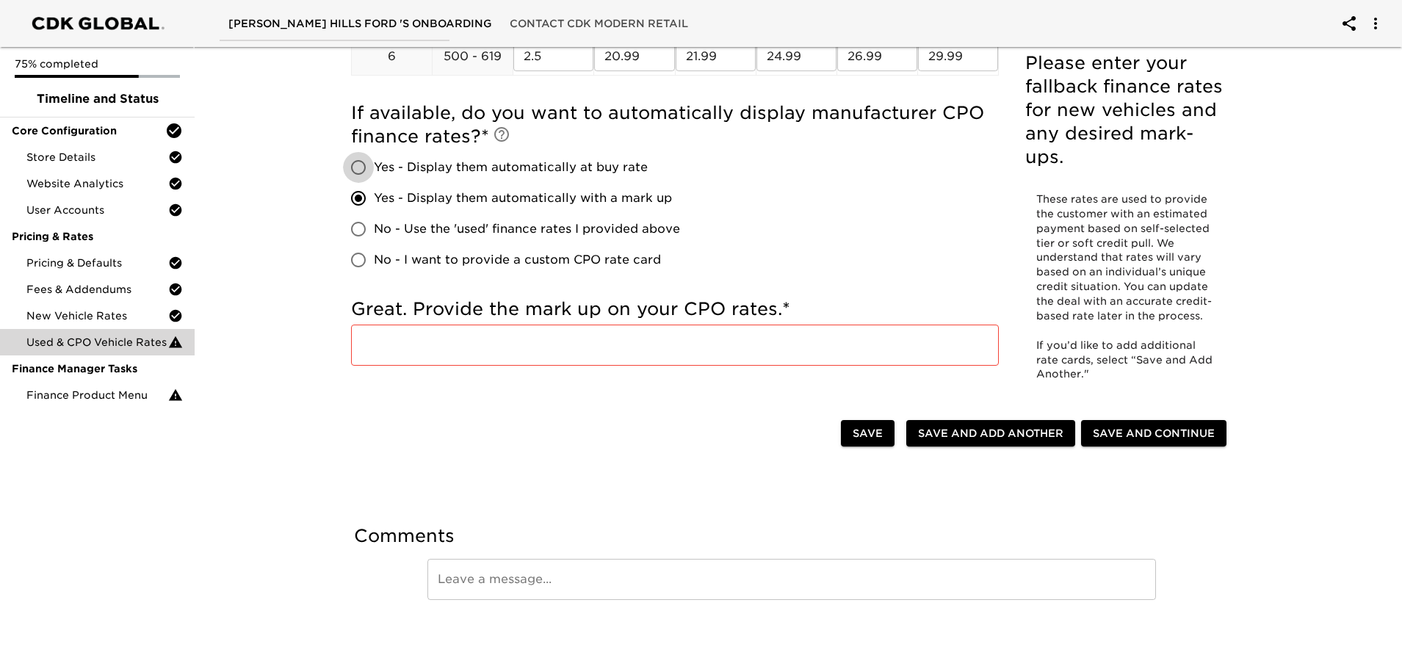
click at [358, 165] on input "Yes - Display them automatically at buy rate" at bounding box center [358, 167] width 31 height 31
radio input "true"
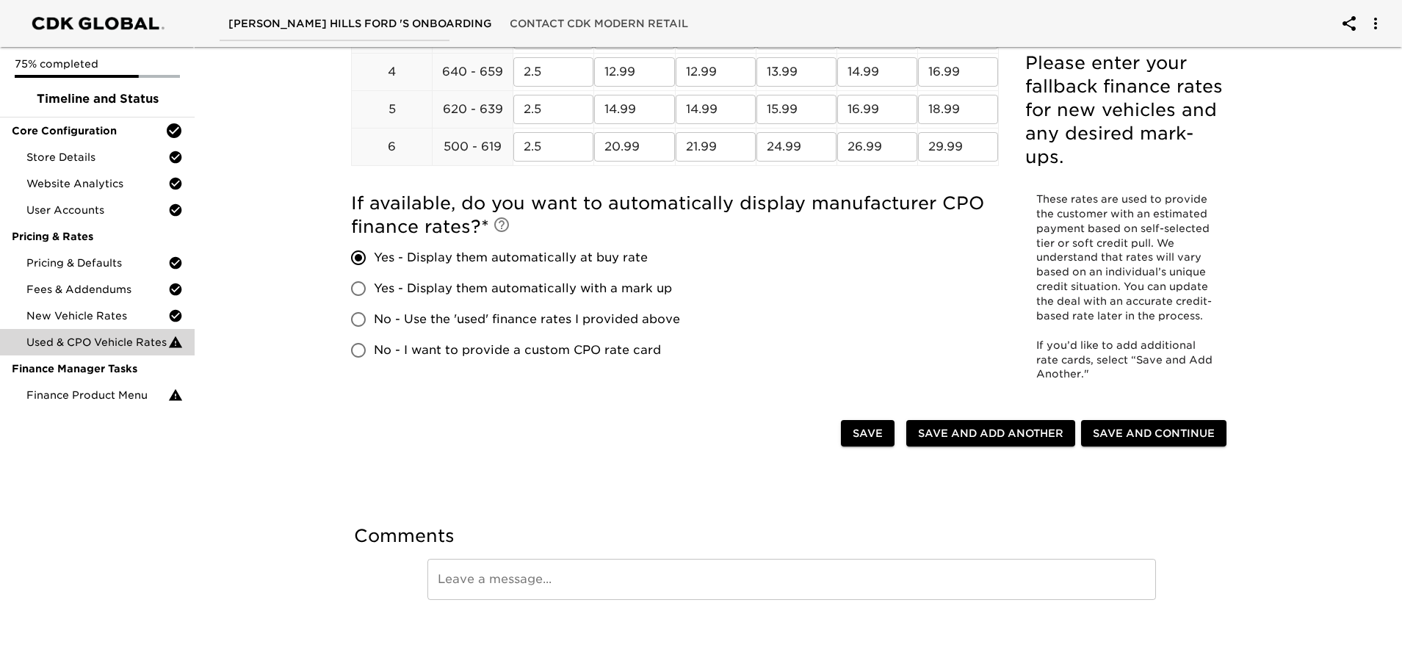
scroll to position [374, 0]
click at [1142, 427] on span "Save and Continue" at bounding box center [1154, 434] width 122 height 18
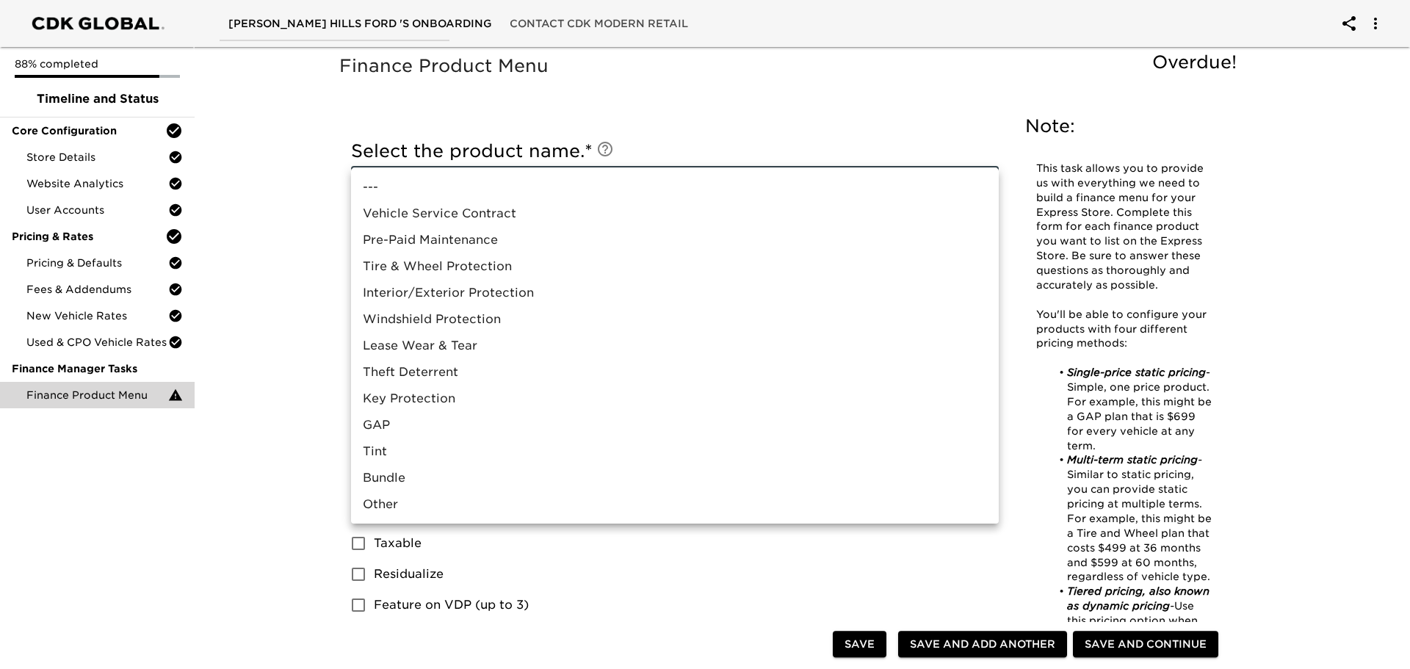
drag, startPoint x: 466, startPoint y: 192, endPoint x: 411, endPoint y: 240, distance: 72.9
click at [461, 213] on li "Vehicle Service Contract" at bounding box center [675, 214] width 648 height 26
type input "Vehicle Service Contract"
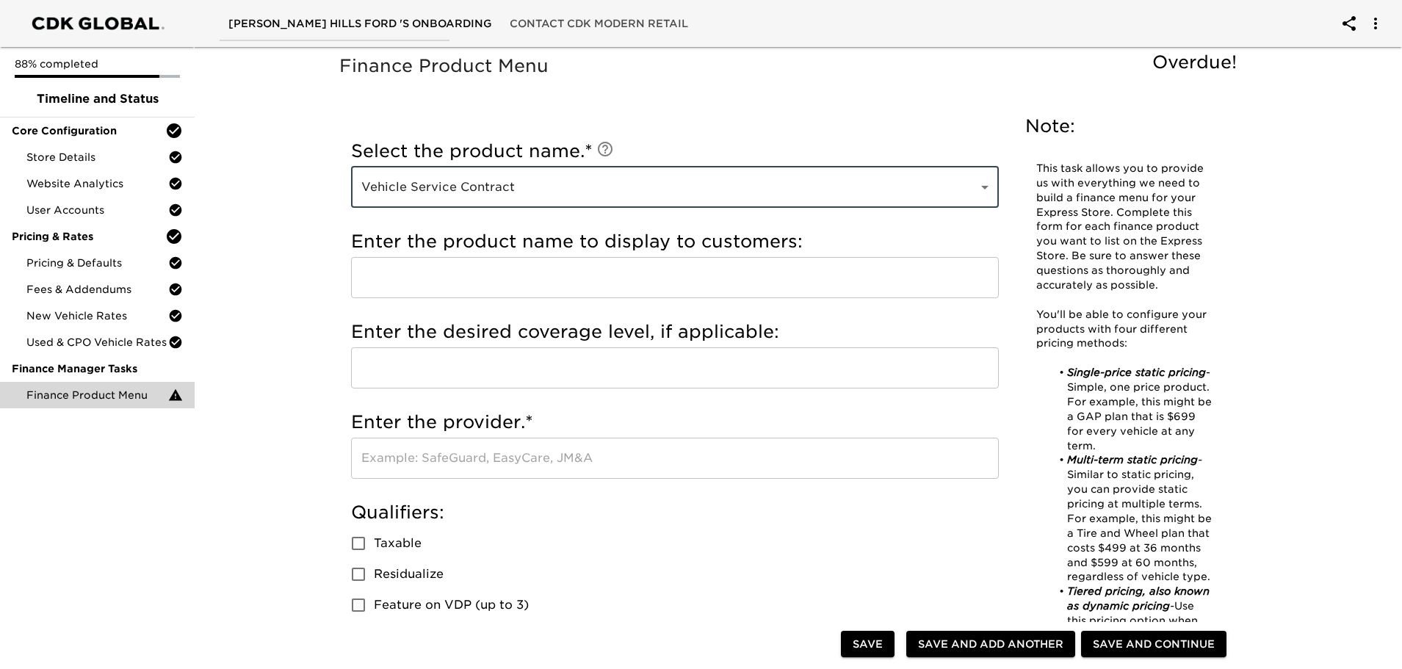
click at [517, 274] on input "text" at bounding box center [675, 277] width 648 height 41
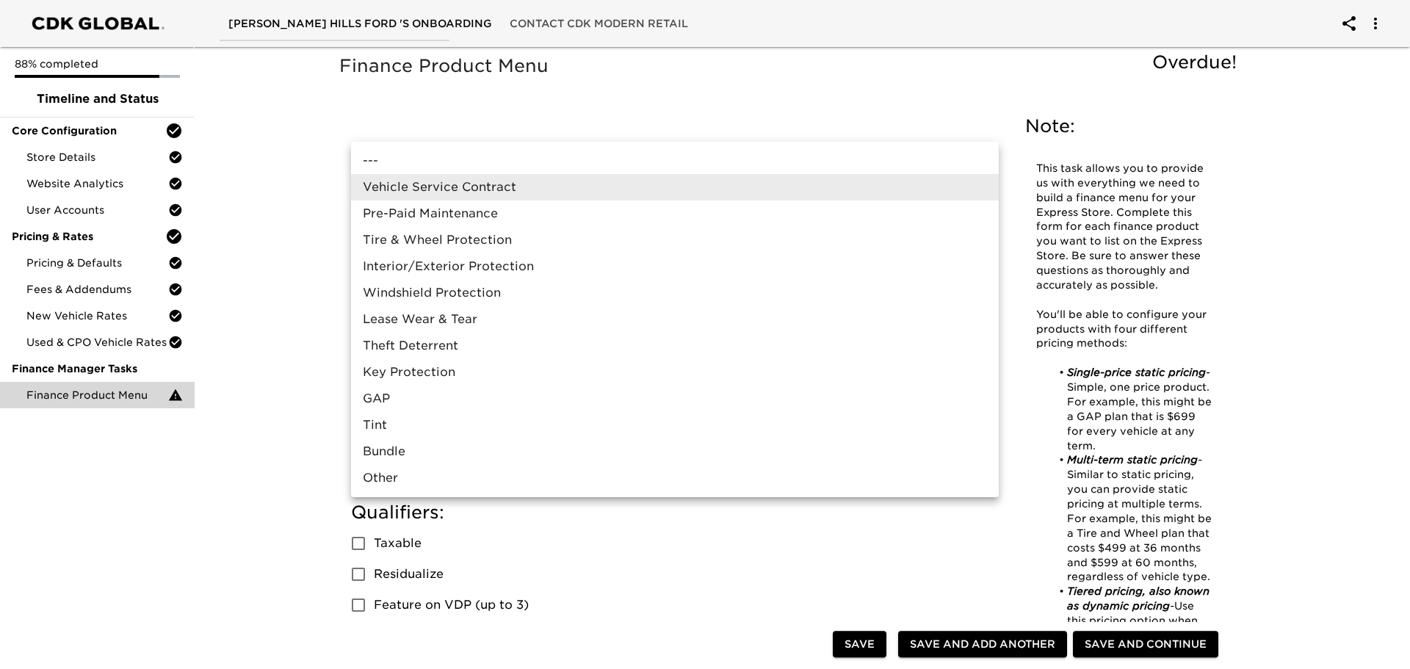
click at [212, 492] on div at bounding box center [705, 334] width 1410 height 669
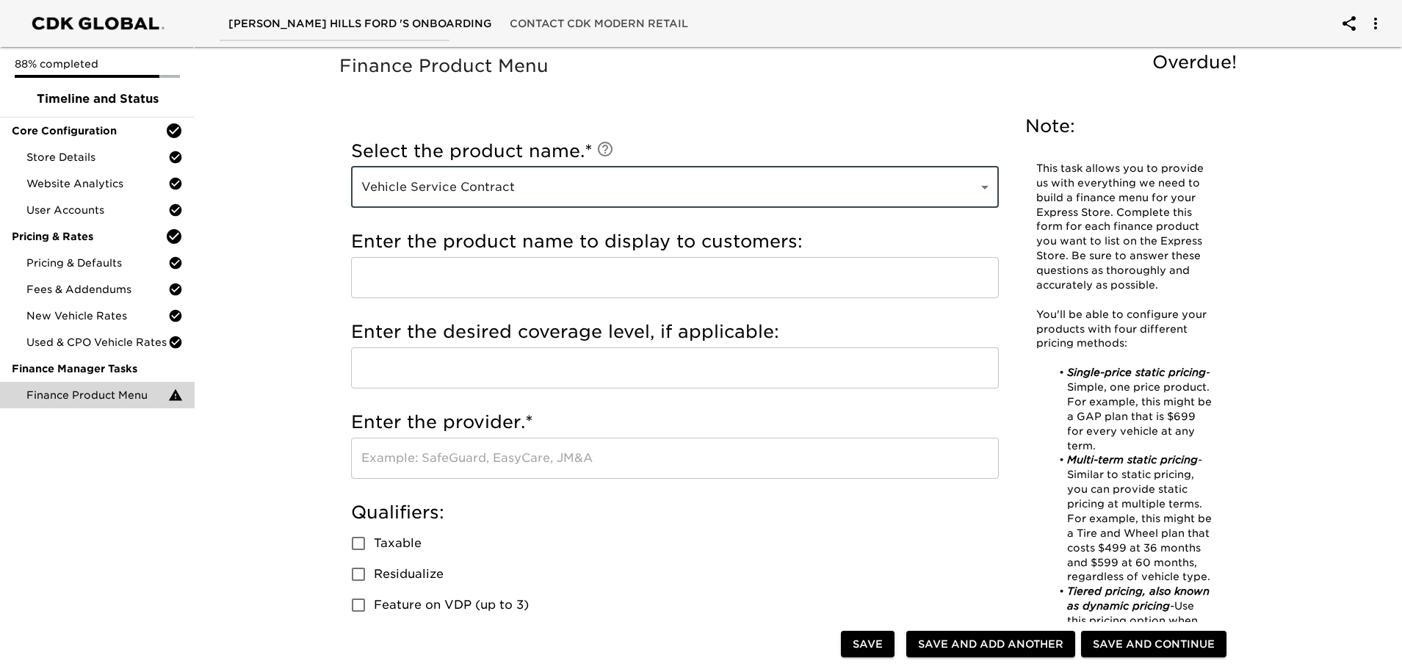
click at [472, 270] on input "text" at bounding box center [675, 277] width 648 height 41
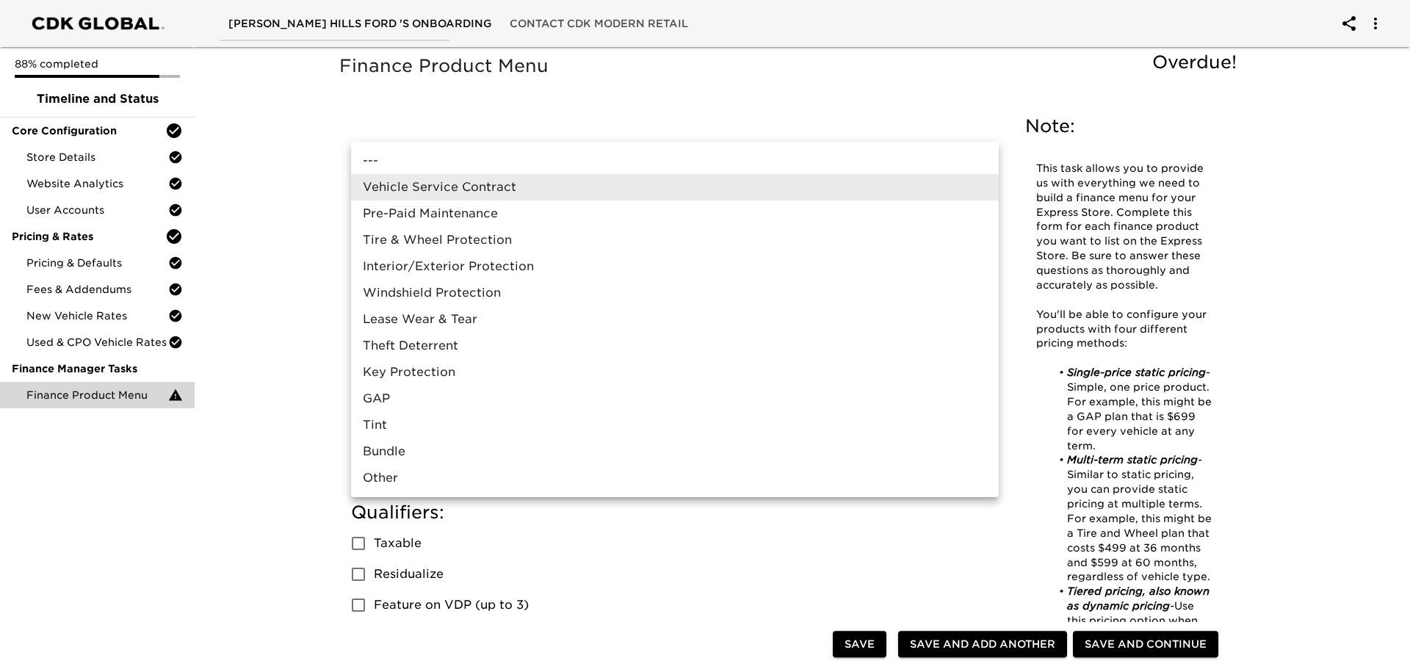
drag, startPoint x: 533, startPoint y: 188, endPoint x: 343, endPoint y: 203, distance: 190.9
click at [457, 187] on li "Vehicle Service Contract" at bounding box center [675, 187] width 648 height 26
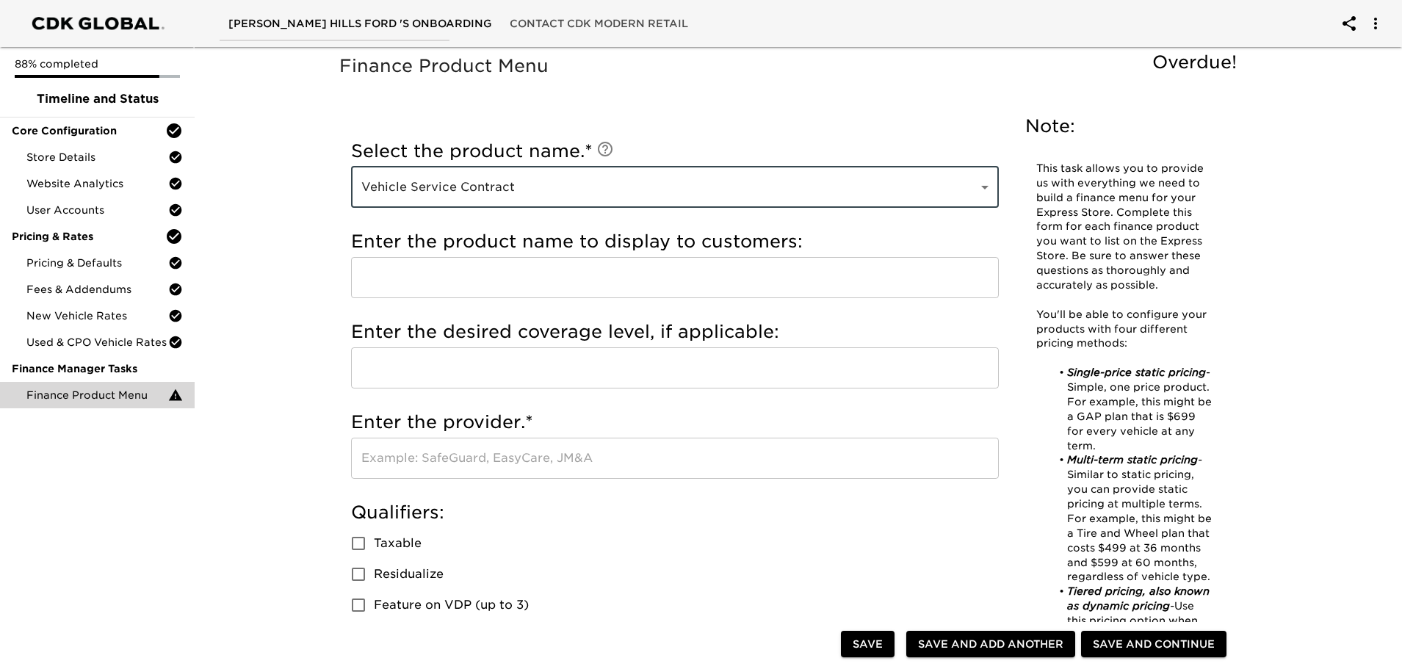
click at [434, 280] on input "text" at bounding box center [675, 277] width 648 height 41
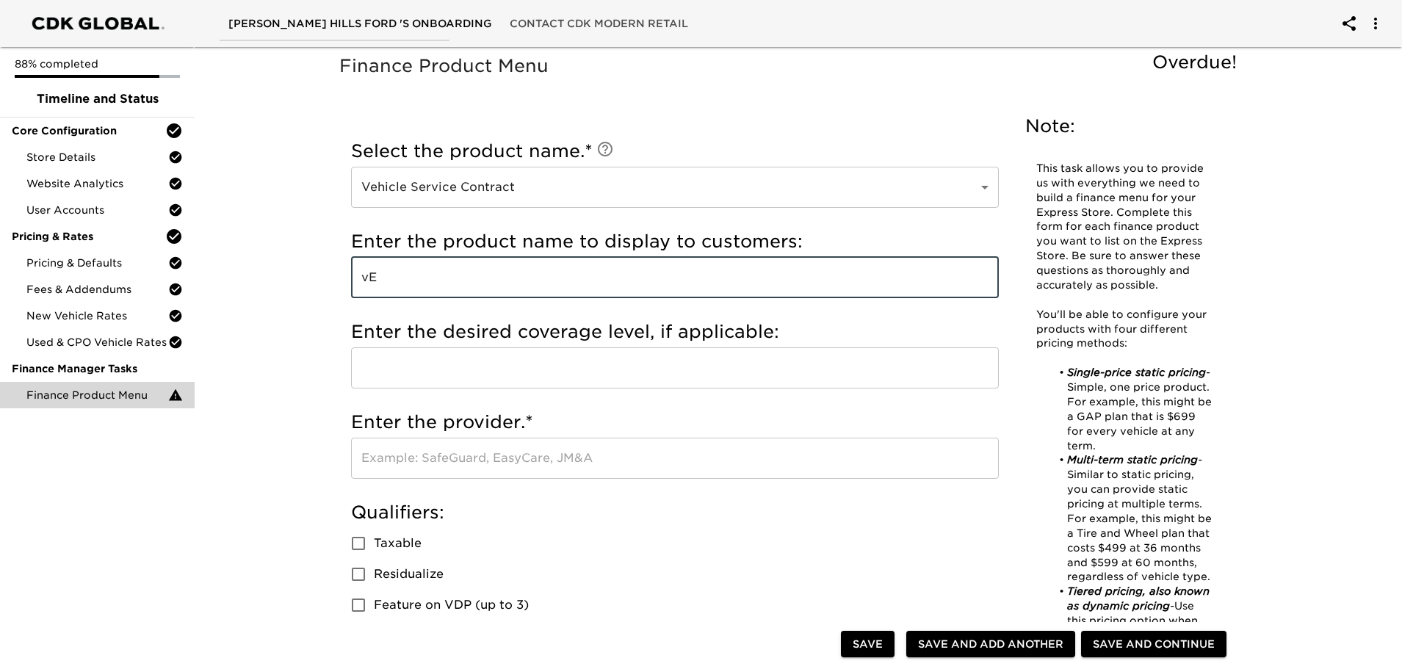
type input "v"
type input "Vehicle Service Contract"
click at [484, 378] on input "text" at bounding box center [675, 367] width 648 height 41
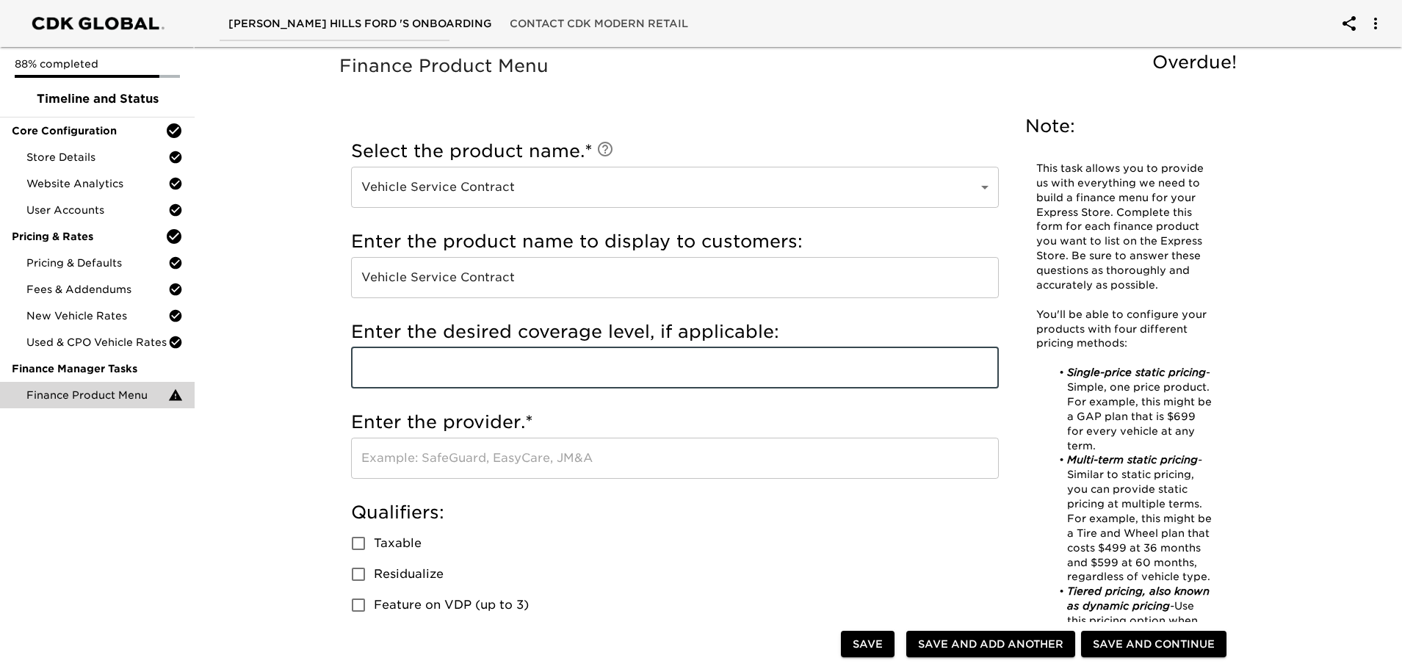
click at [504, 461] on input "text" at bounding box center [675, 458] width 648 height 41
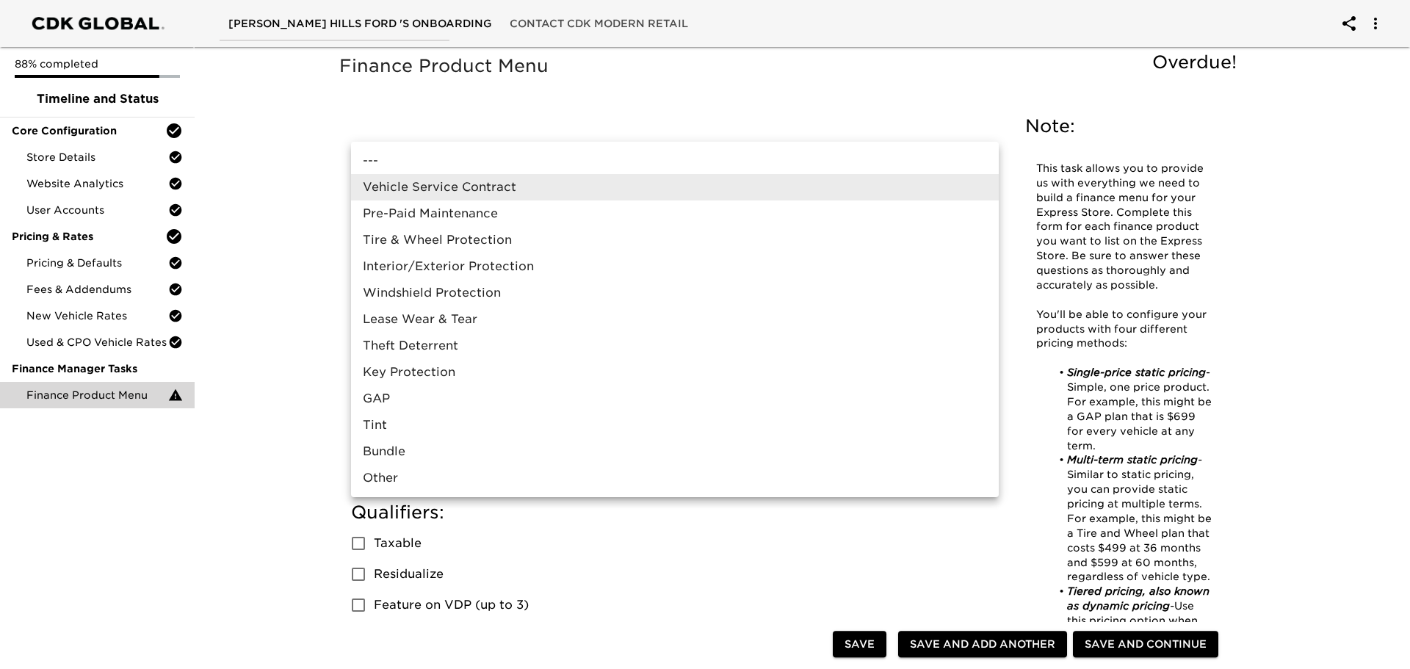
click at [298, 509] on div at bounding box center [705, 334] width 1410 height 669
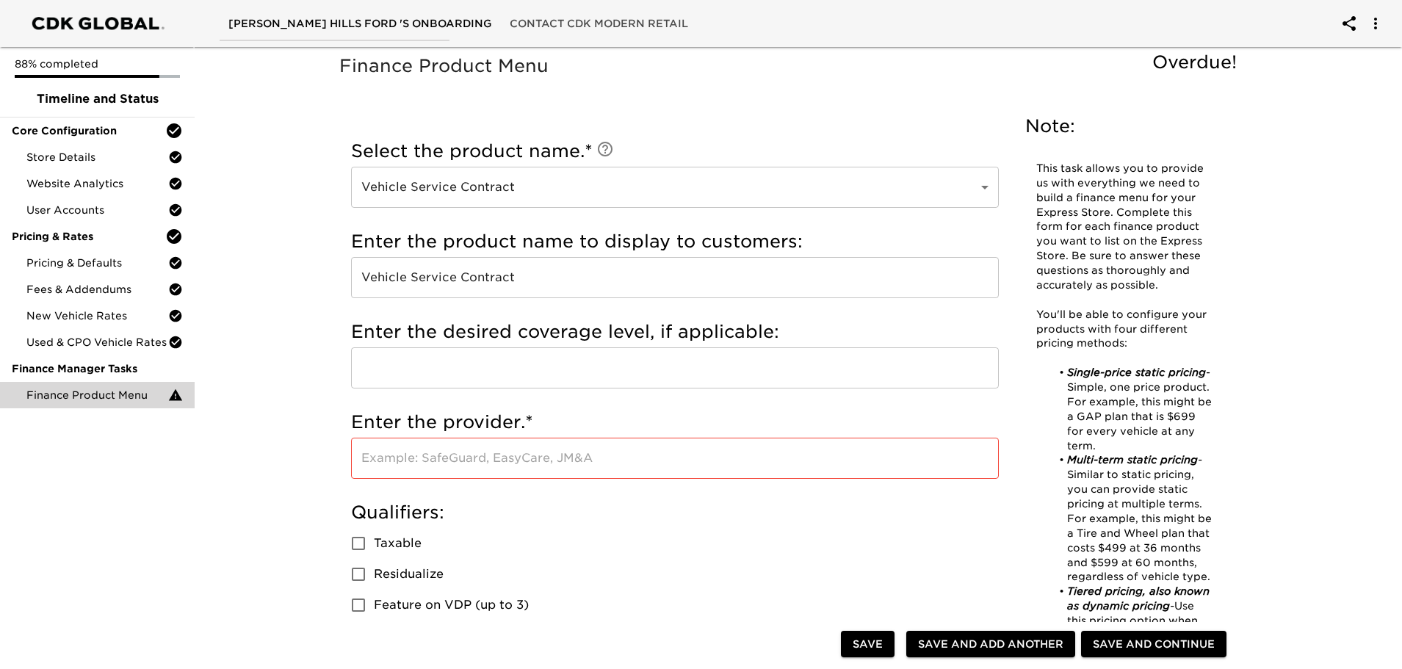
click at [527, 370] on input "text" at bounding box center [675, 367] width 648 height 41
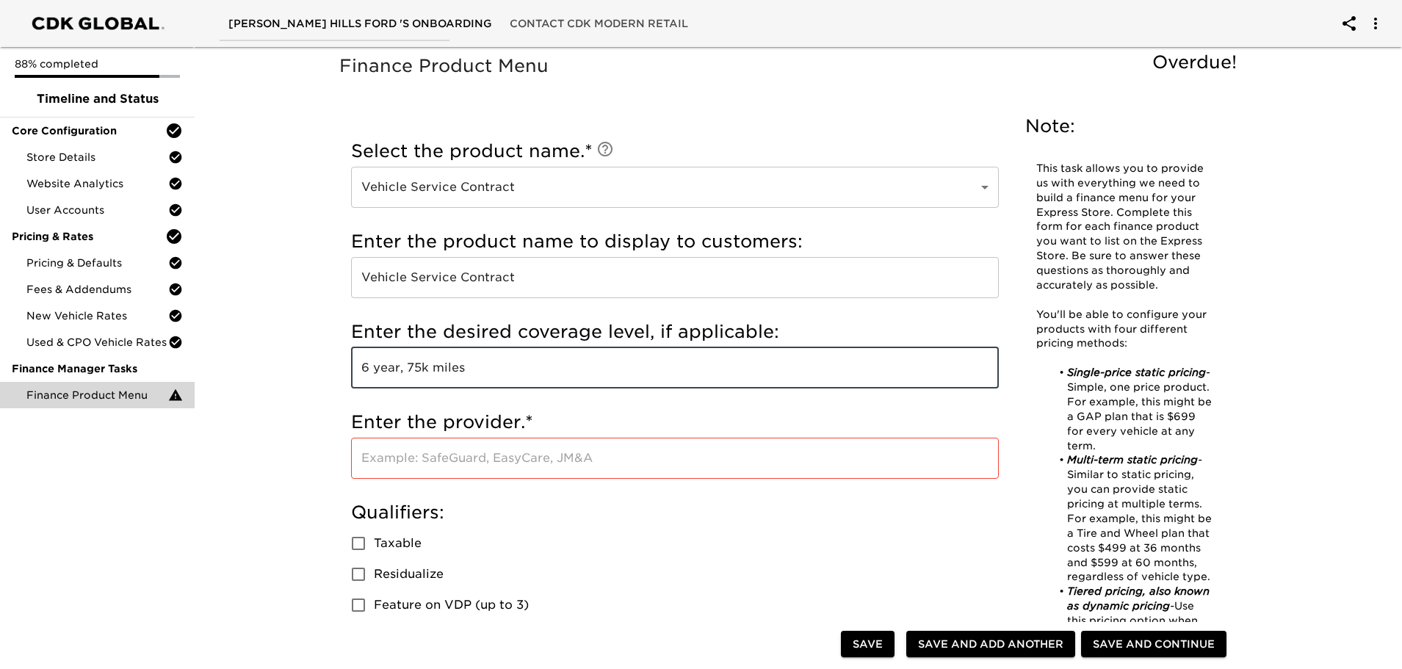
type input "6 year, 75k miles"
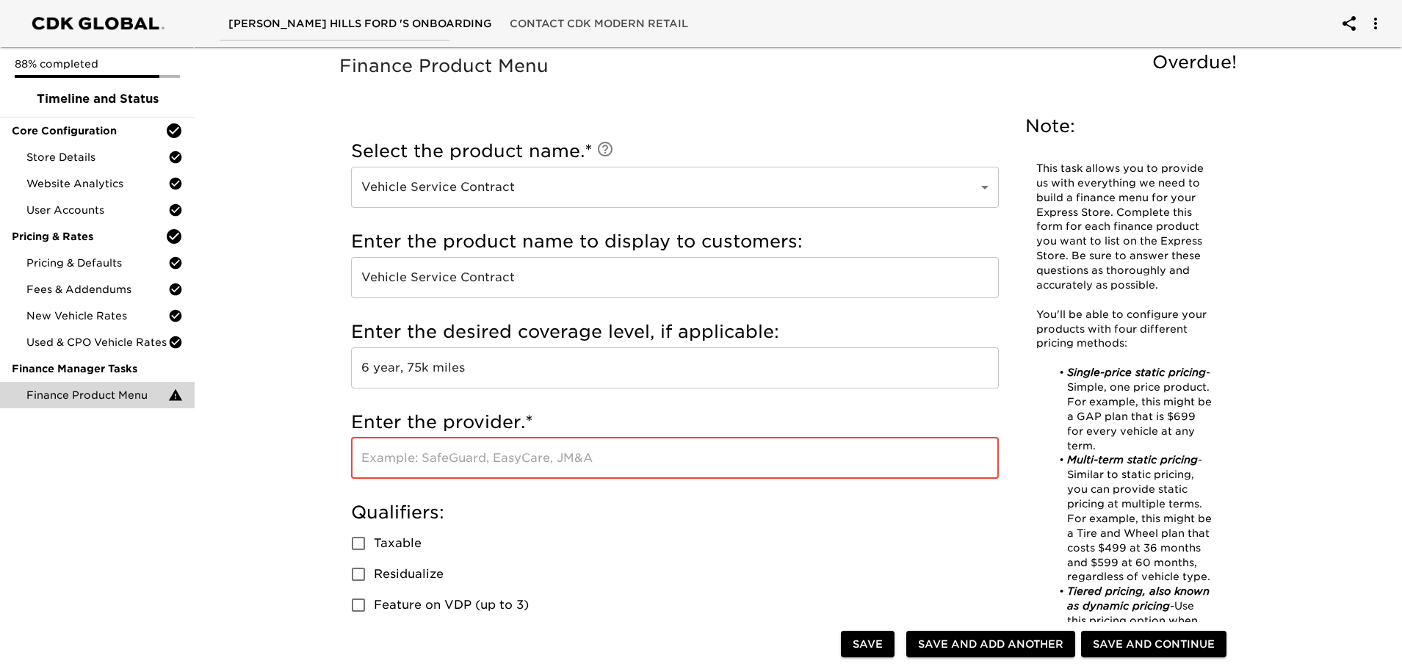
click at [422, 463] on input "text" at bounding box center [675, 458] width 648 height 41
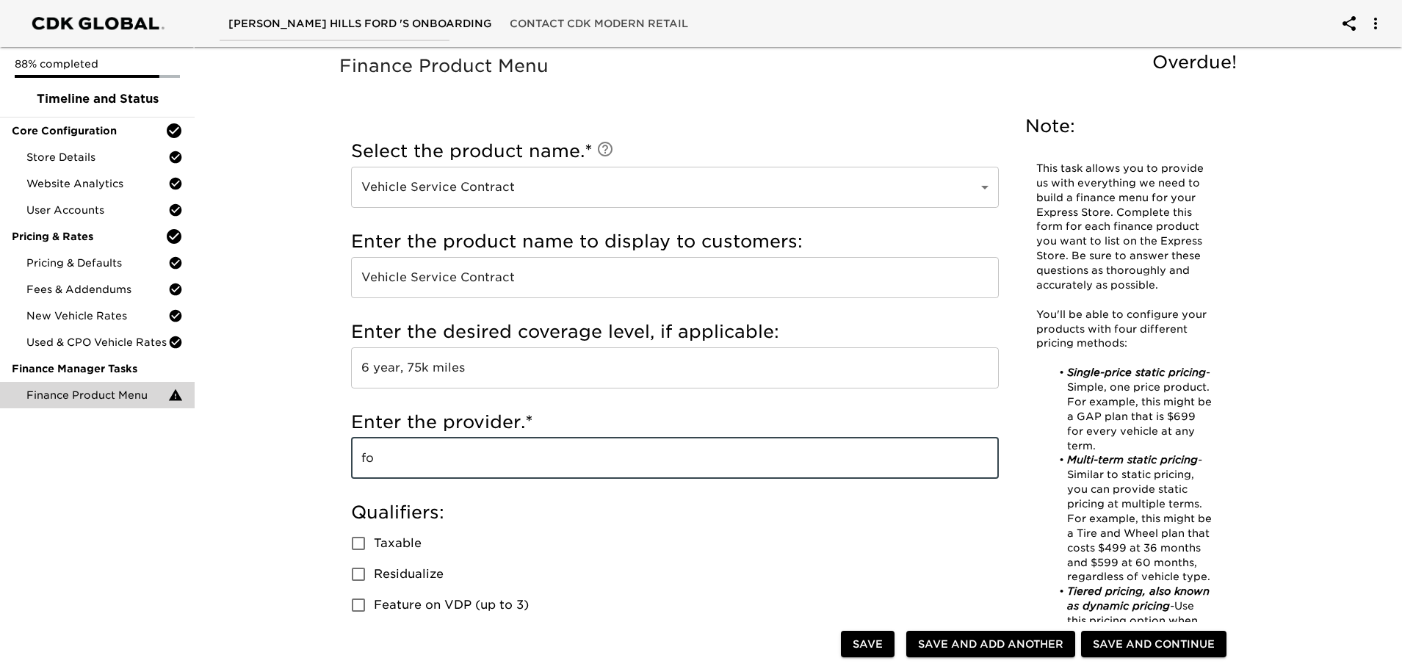
type input "f"
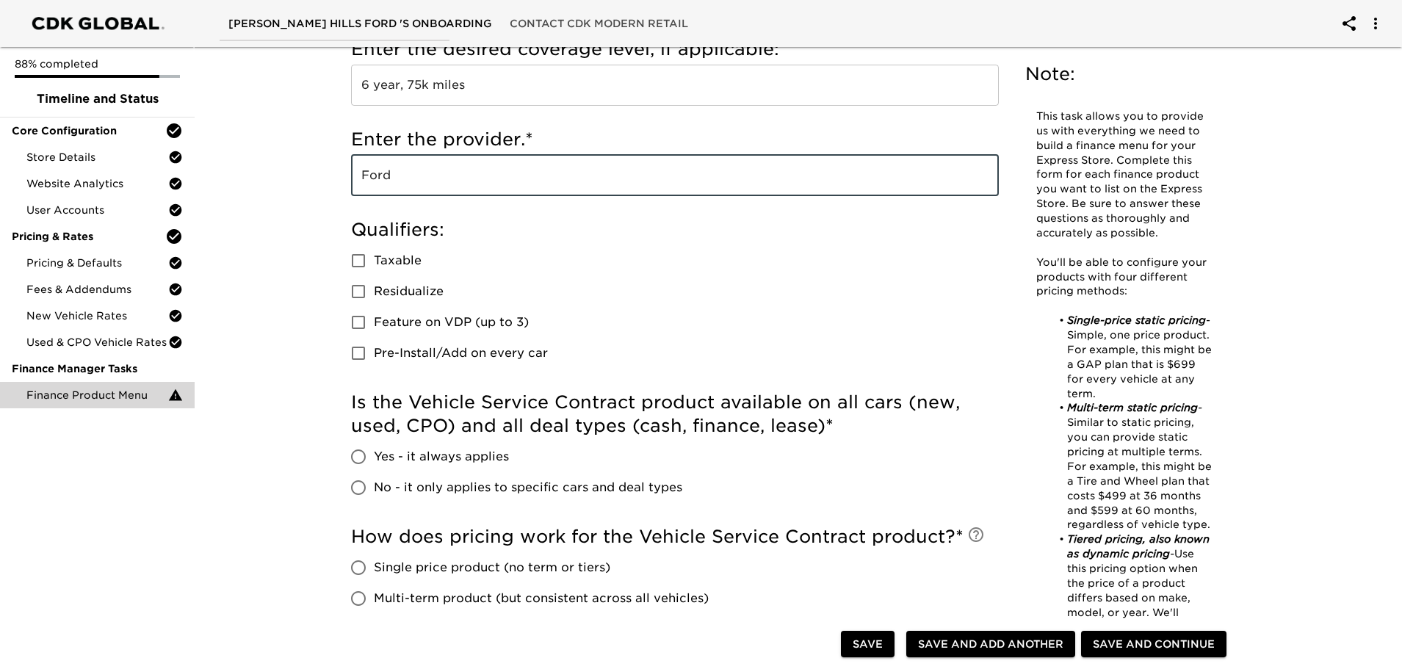
scroll to position [294, 0]
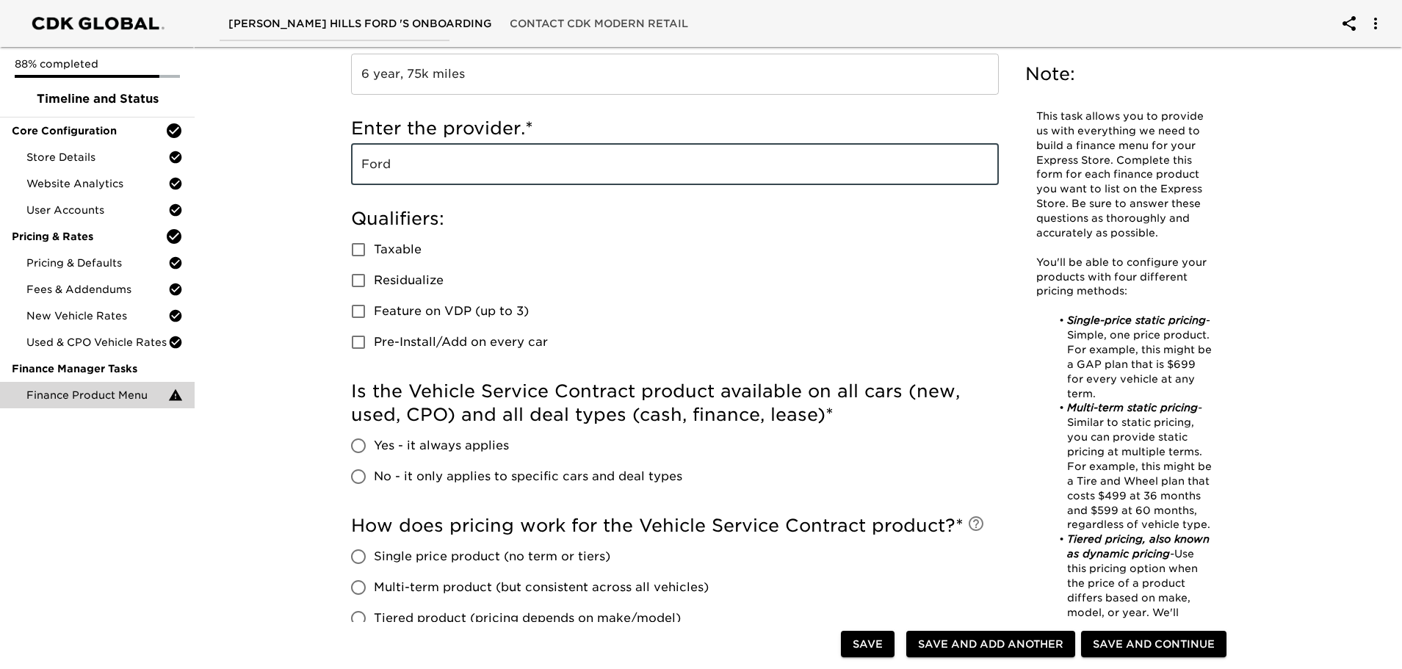
type input "Ford"
click at [359, 448] on input "Yes - it always applies" at bounding box center [358, 445] width 31 height 31
radio input "true"
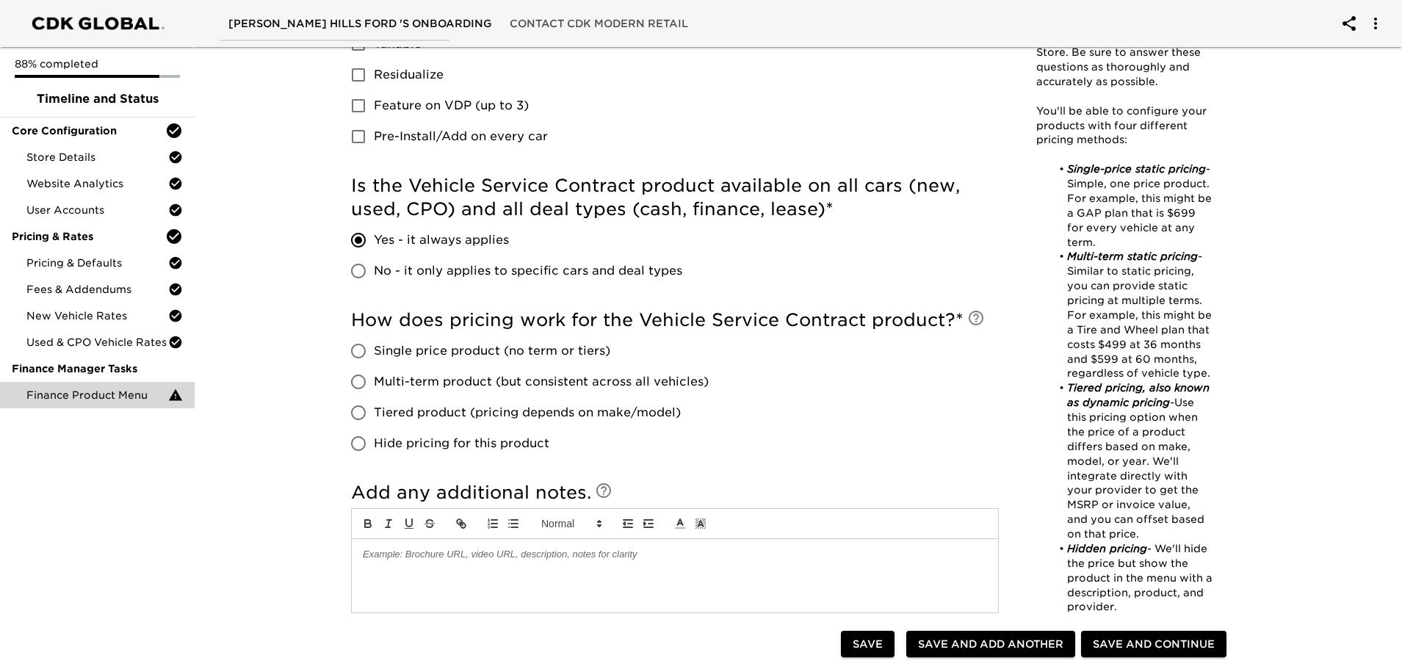
scroll to position [514, 0]
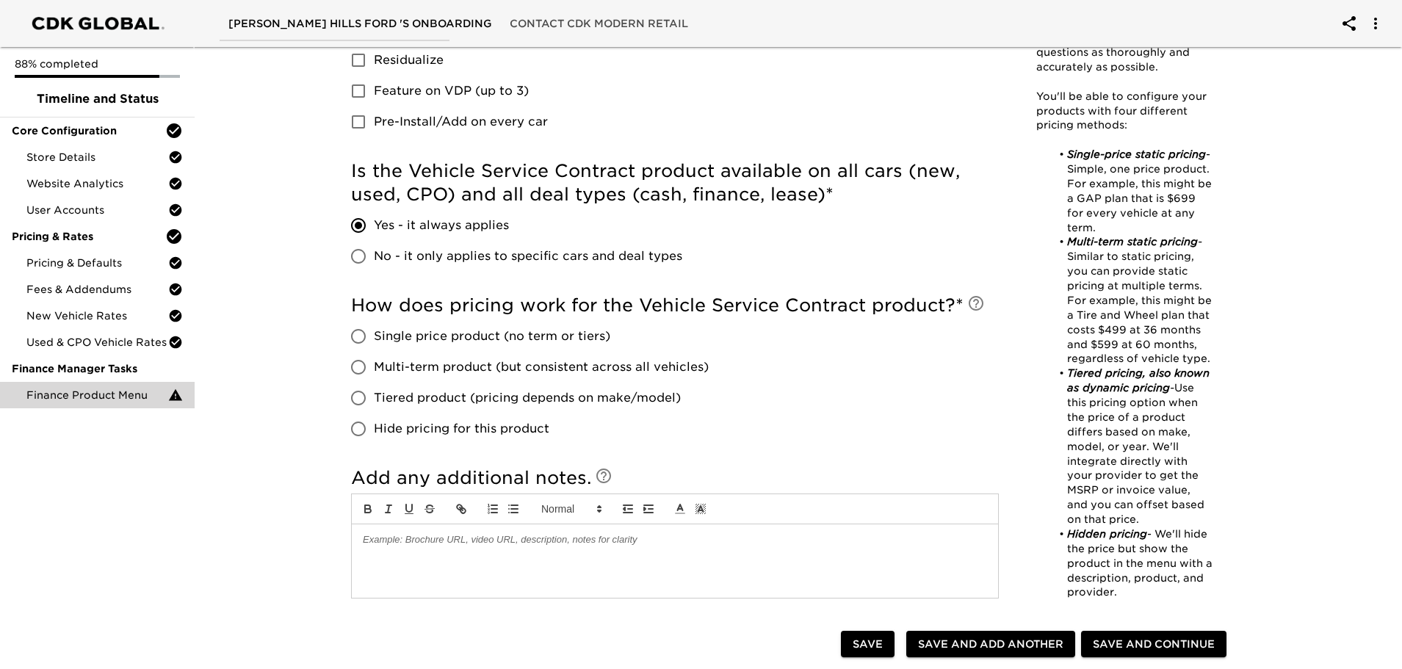
click at [362, 398] on input "Tiered product (pricing depends on make/model)" at bounding box center [358, 398] width 31 height 31
radio input "true"
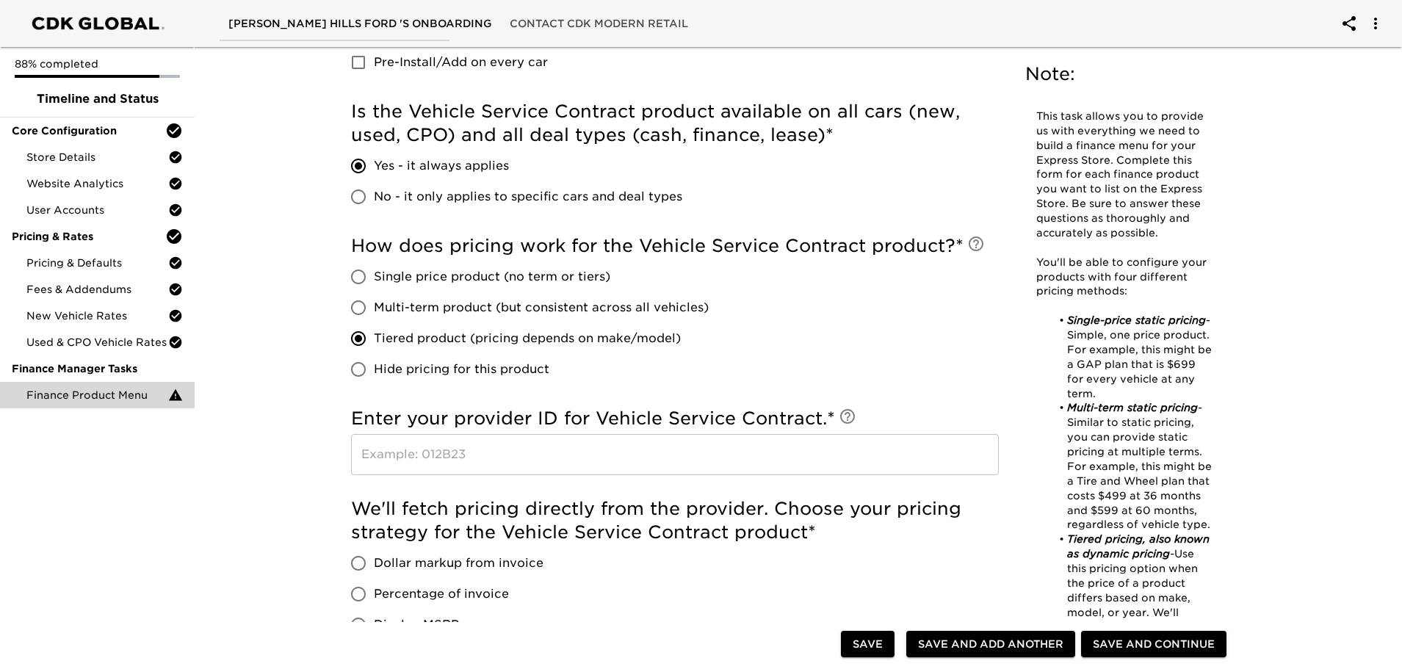
scroll to position [661, 0]
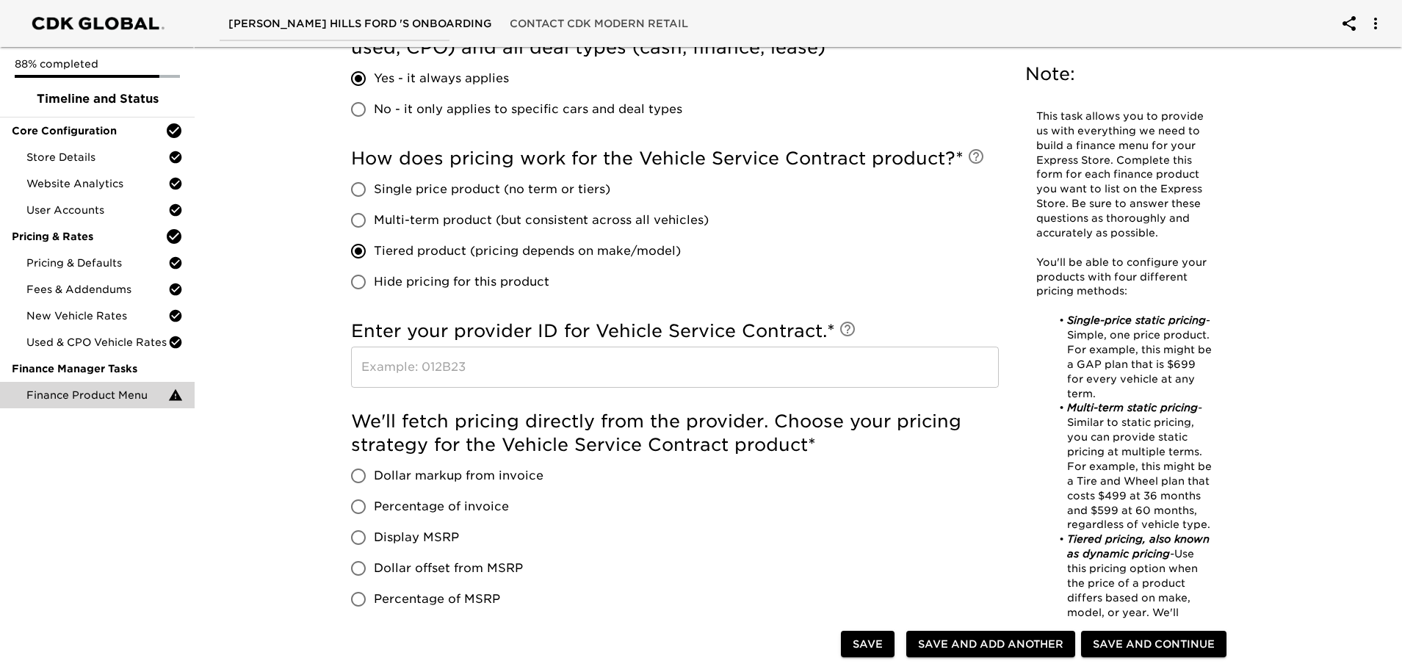
click at [507, 370] on input "text" at bounding box center [675, 367] width 648 height 41
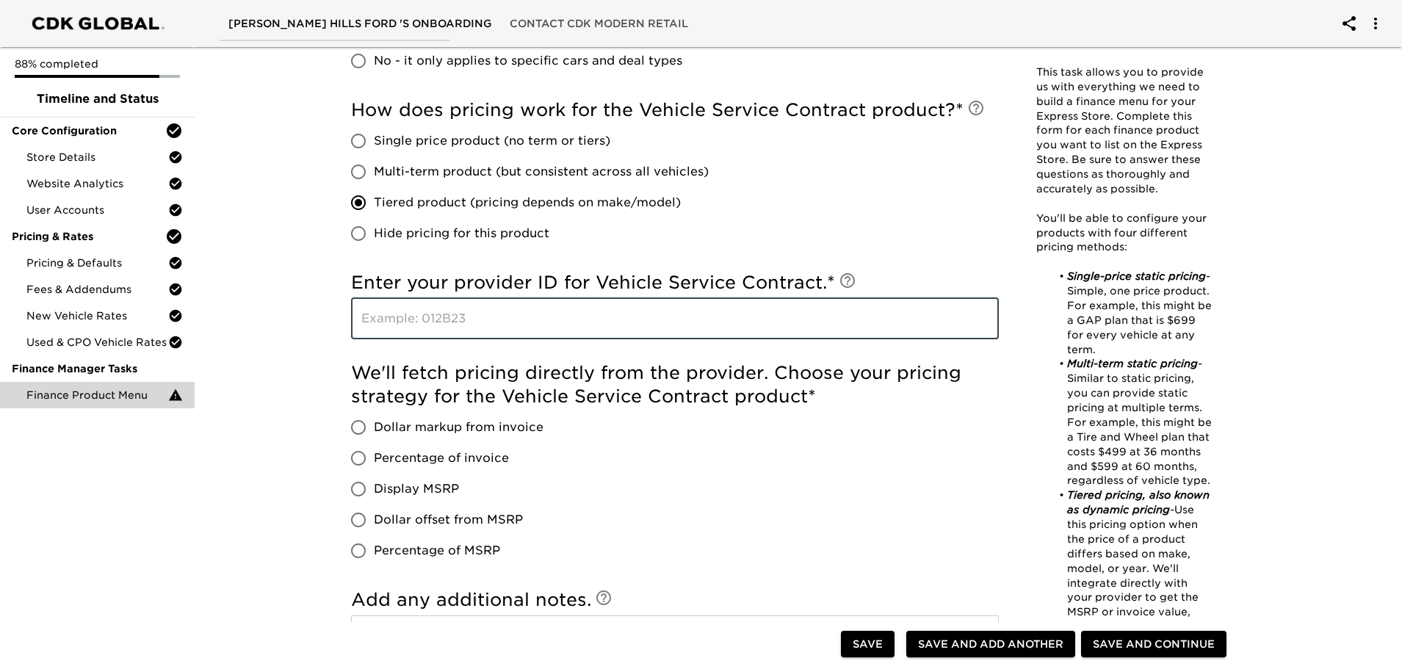
scroll to position [808, 0]
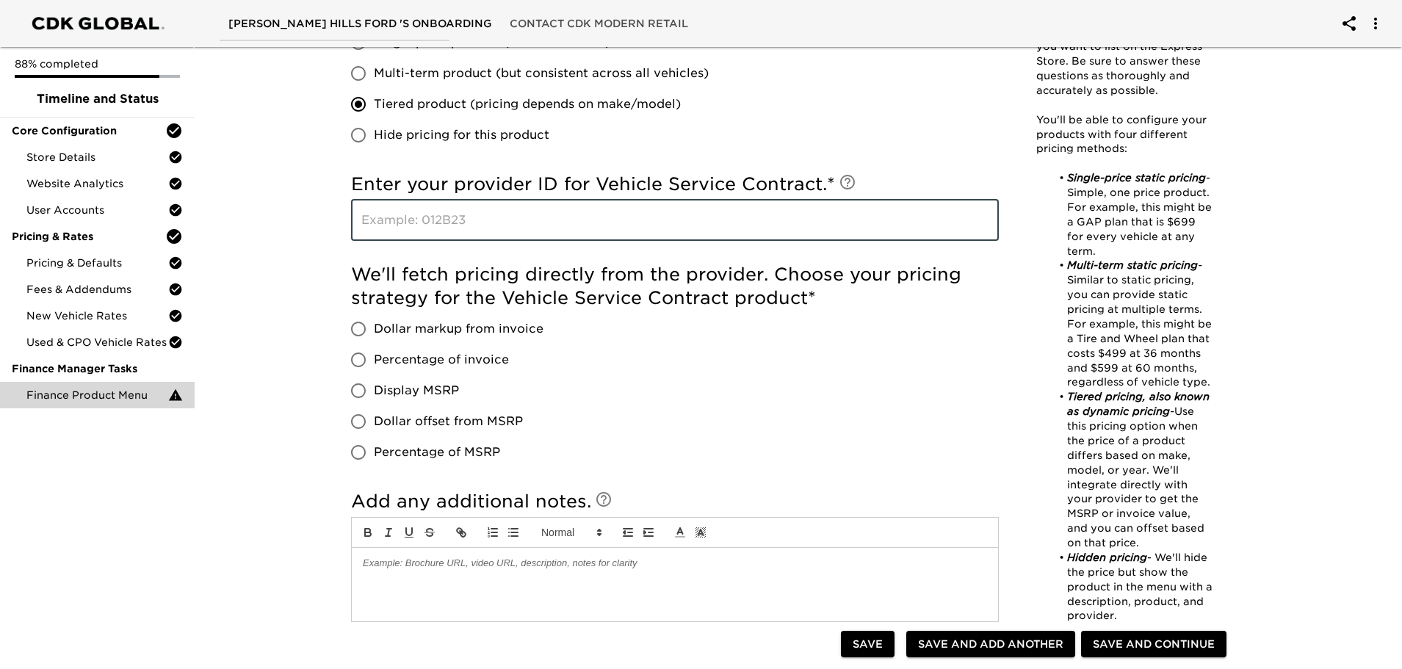
click at [360, 392] on input "Display MSRP" at bounding box center [358, 390] width 31 height 31
radio input "true"
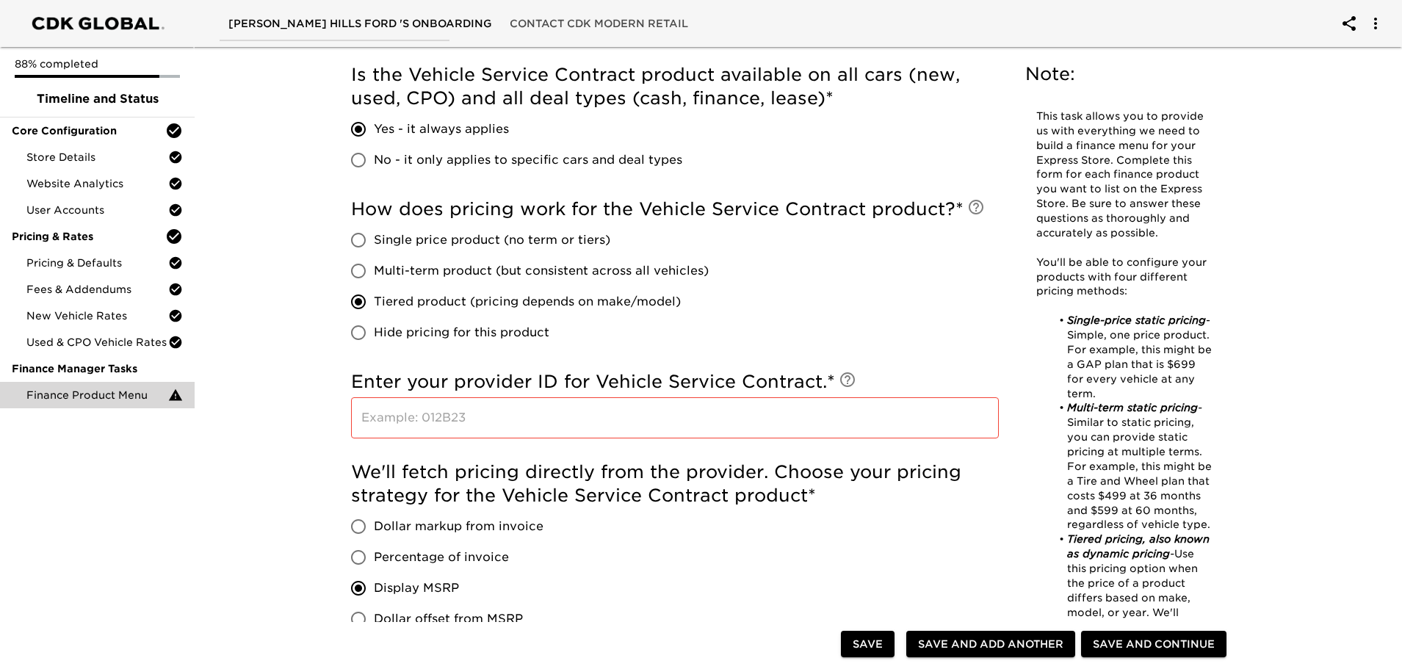
scroll to position [390, 0]
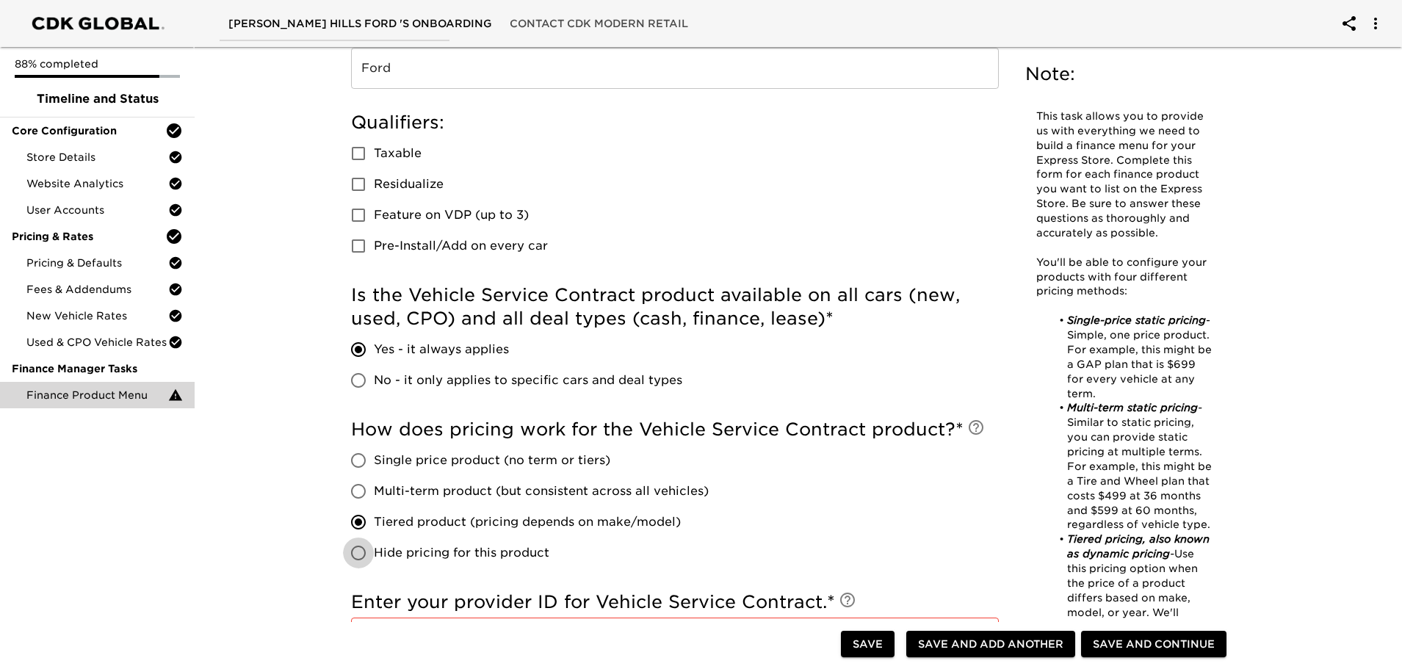
drag, startPoint x: 357, startPoint y: 557, endPoint x: 376, endPoint y: 553, distance: 19.5
click at [357, 556] on input "Hide pricing for this product" at bounding box center [358, 553] width 31 height 31
radio input "true"
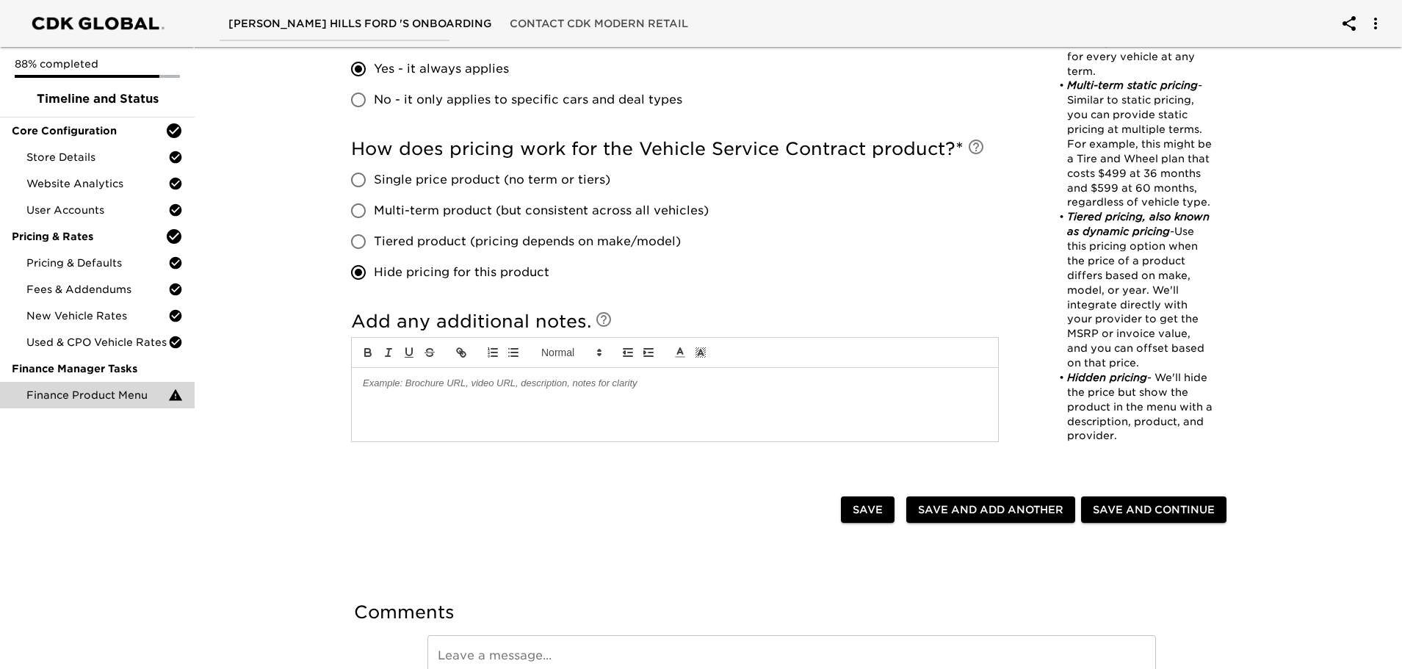
scroll to position [747, 0]
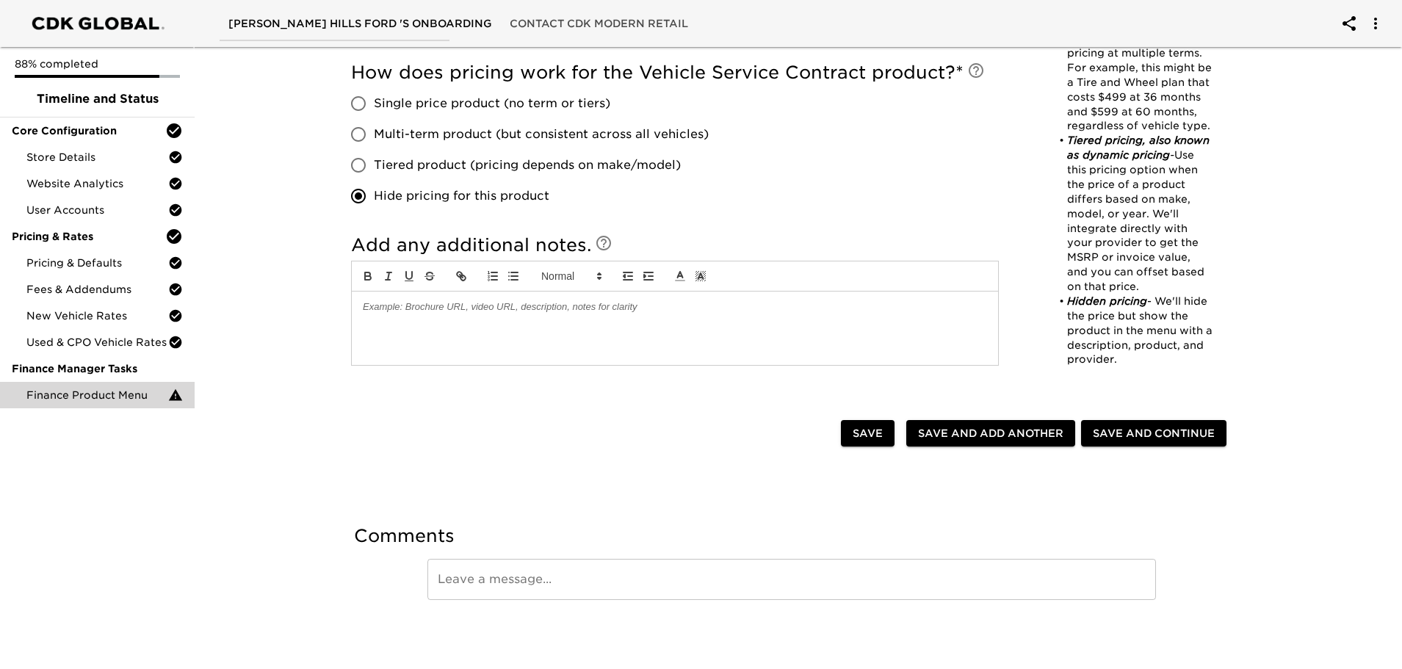
click at [1141, 436] on span "Save and Continue" at bounding box center [1154, 434] width 122 height 18
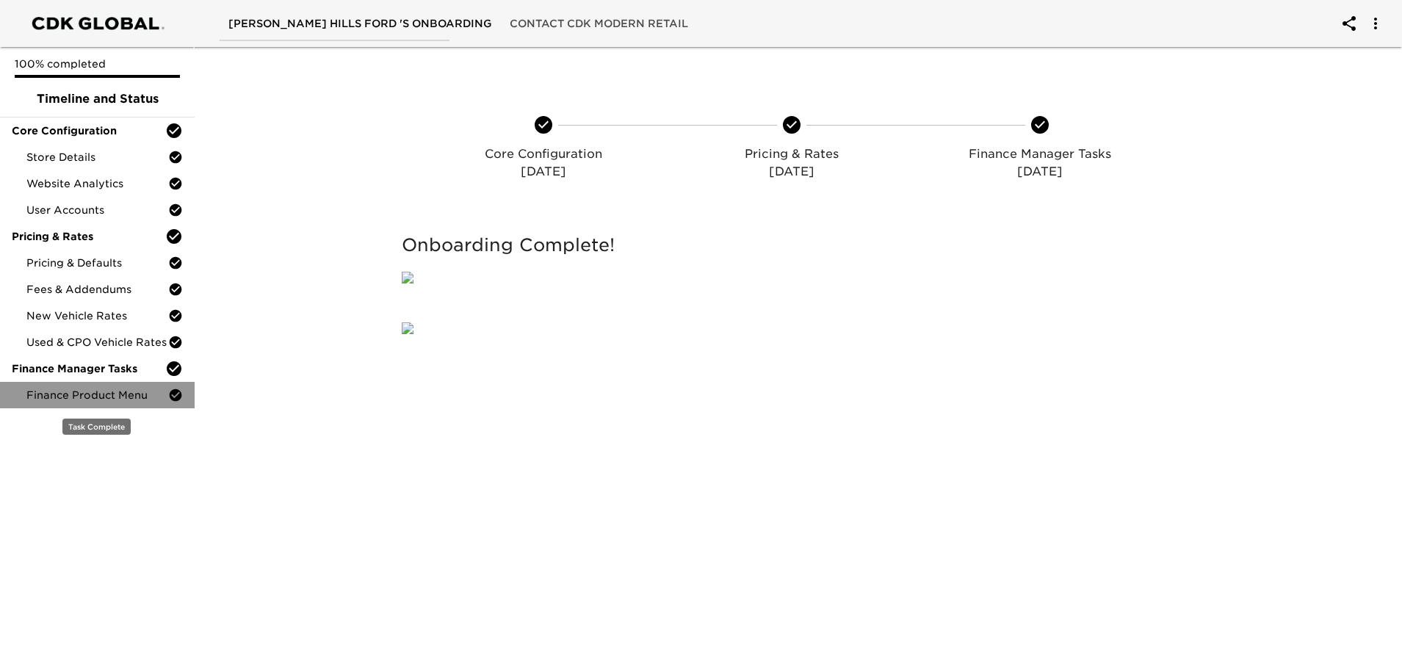
click at [87, 399] on span "Finance Product Menu" at bounding box center [97, 395] width 142 height 15
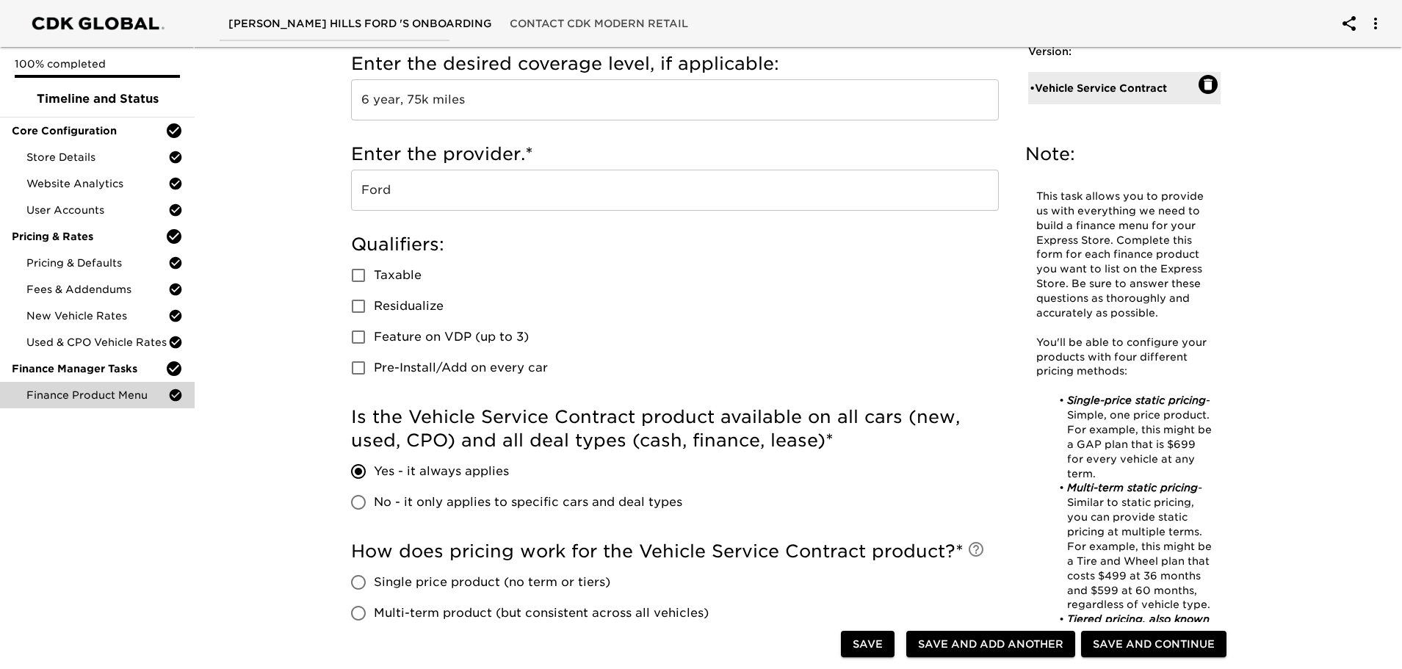
scroll to position [294, 0]
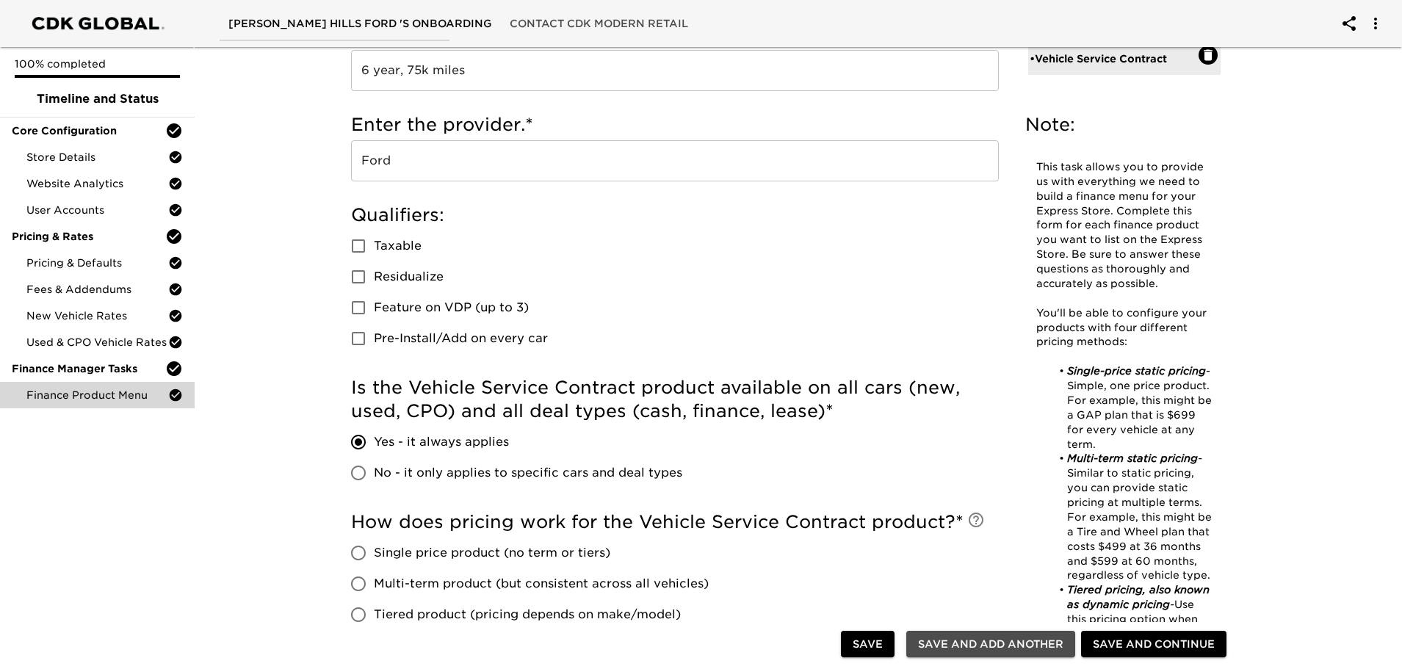
click at [984, 645] on span "Save and Add Another" at bounding box center [990, 644] width 145 height 18
radio input "false"
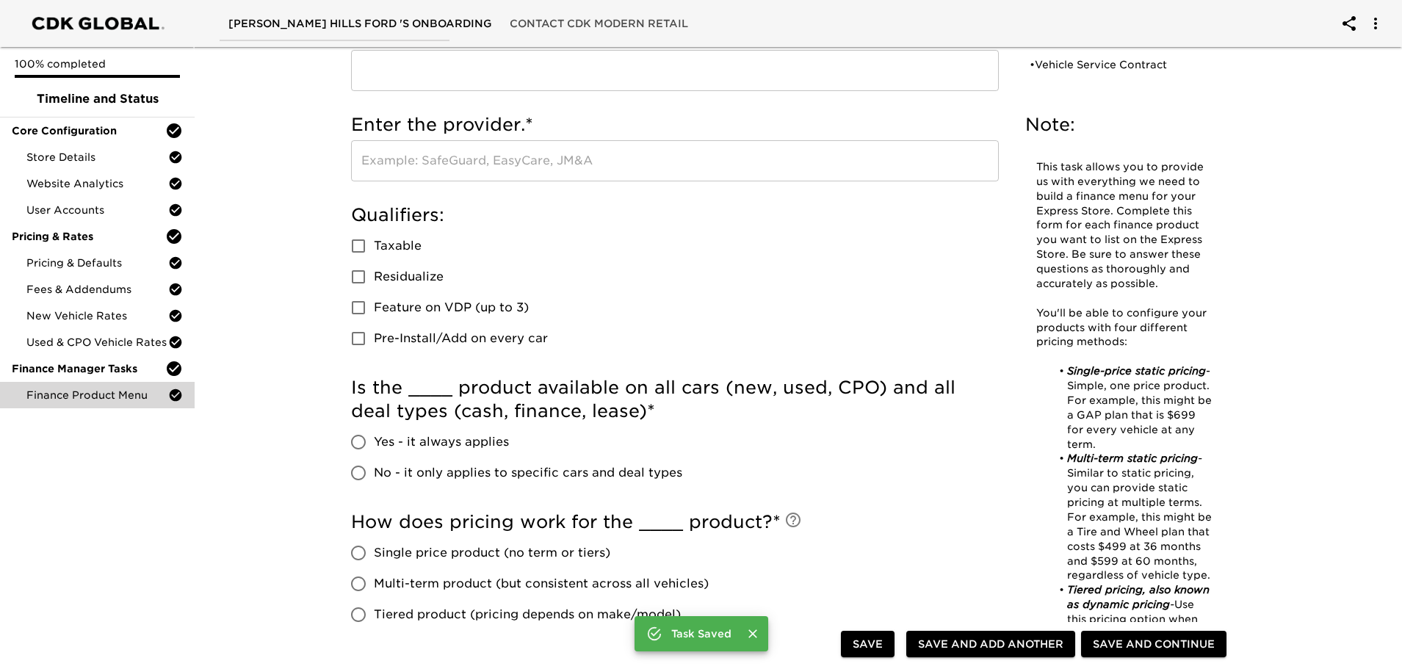
scroll to position [0, 0]
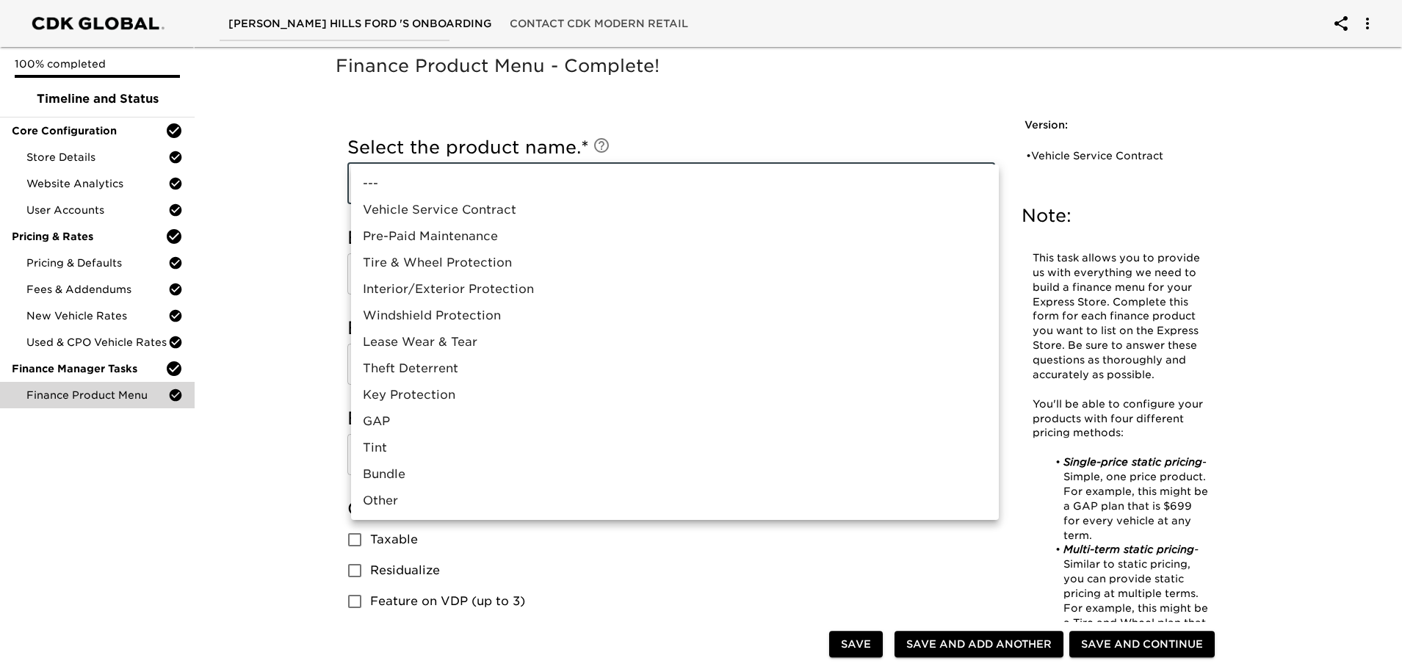
click at [467, 237] on li "Pre-Paid Maintenance" at bounding box center [675, 236] width 648 height 26
type input "Pre-Paid Maintenance"
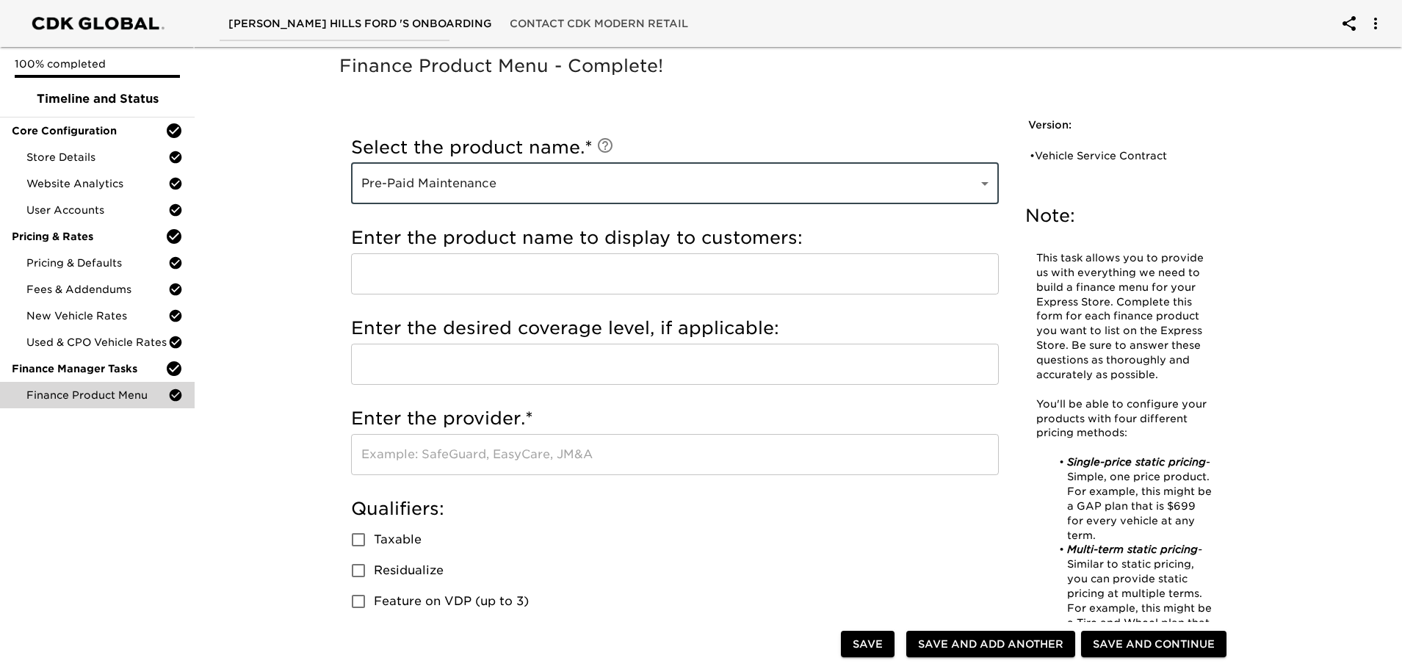
click at [471, 275] on input "text" at bounding box center [675, 273] width 648 height 41
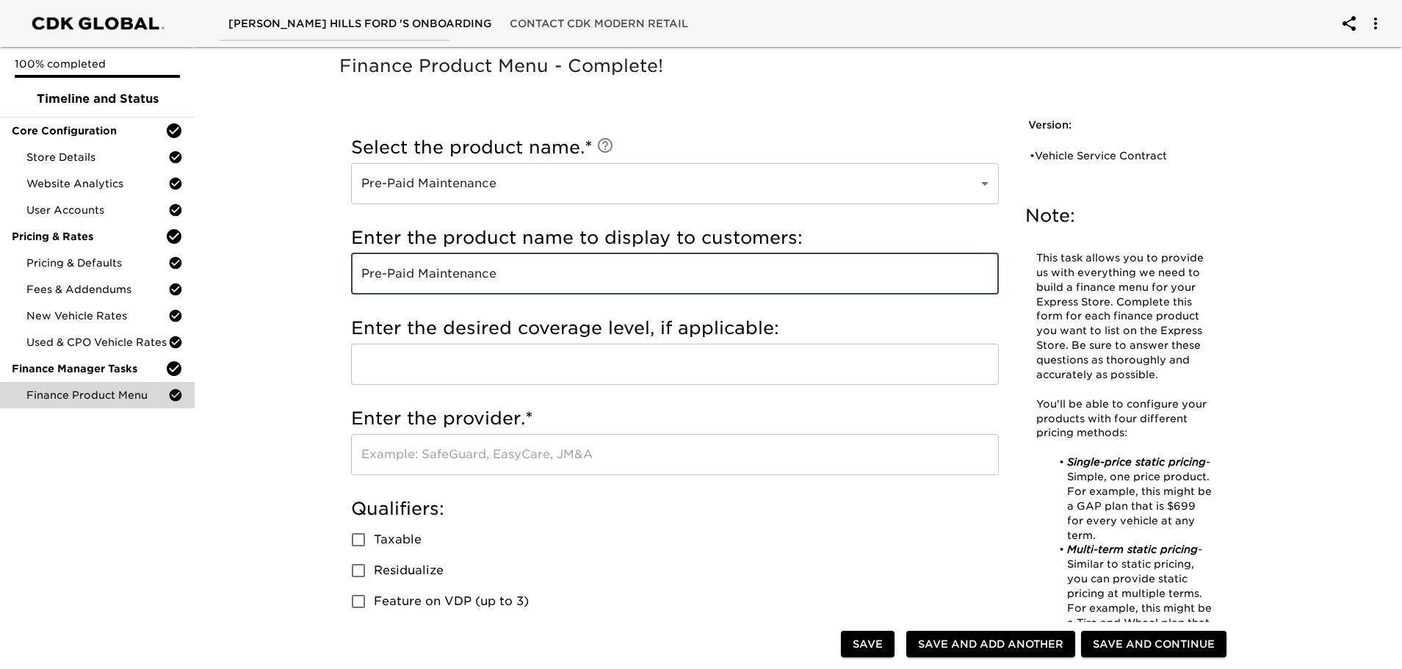
type input "Pre-Paid Maintenance"
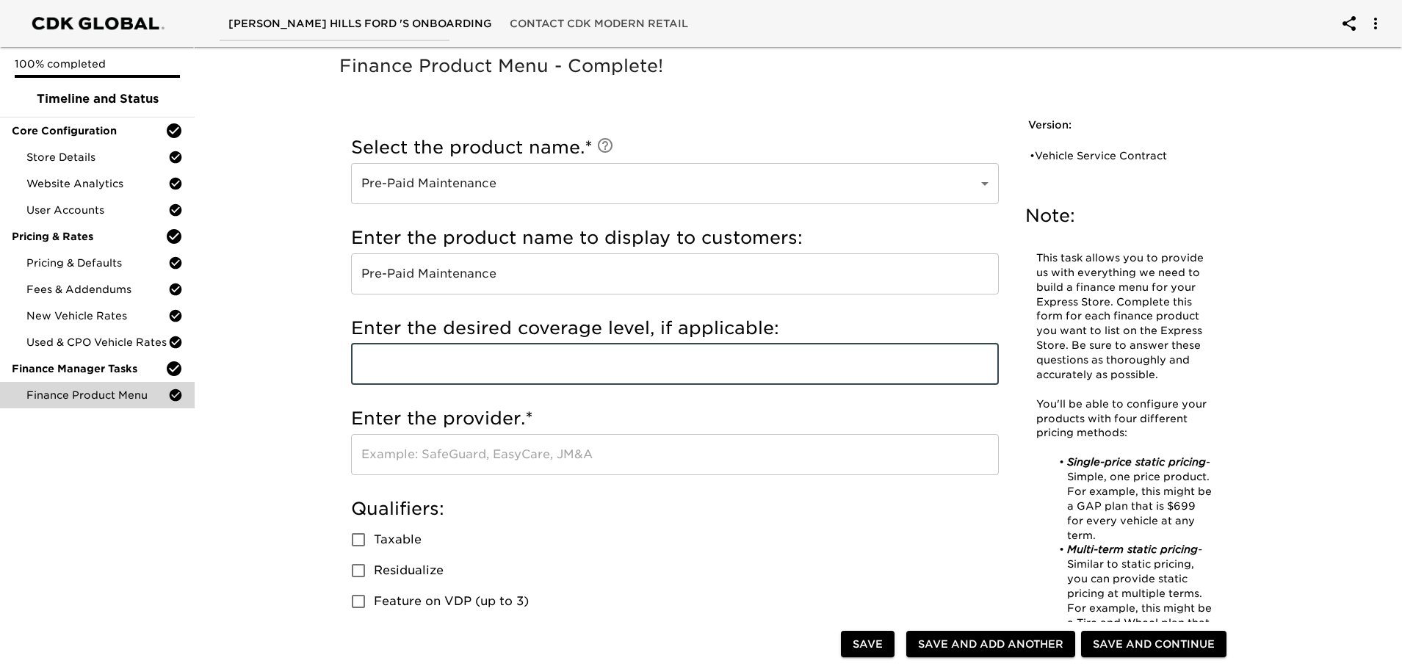
click at [454, 352] on input "text" at bounding box center [675, 364] width 648 height 41
type input "6 year, 75k miles"
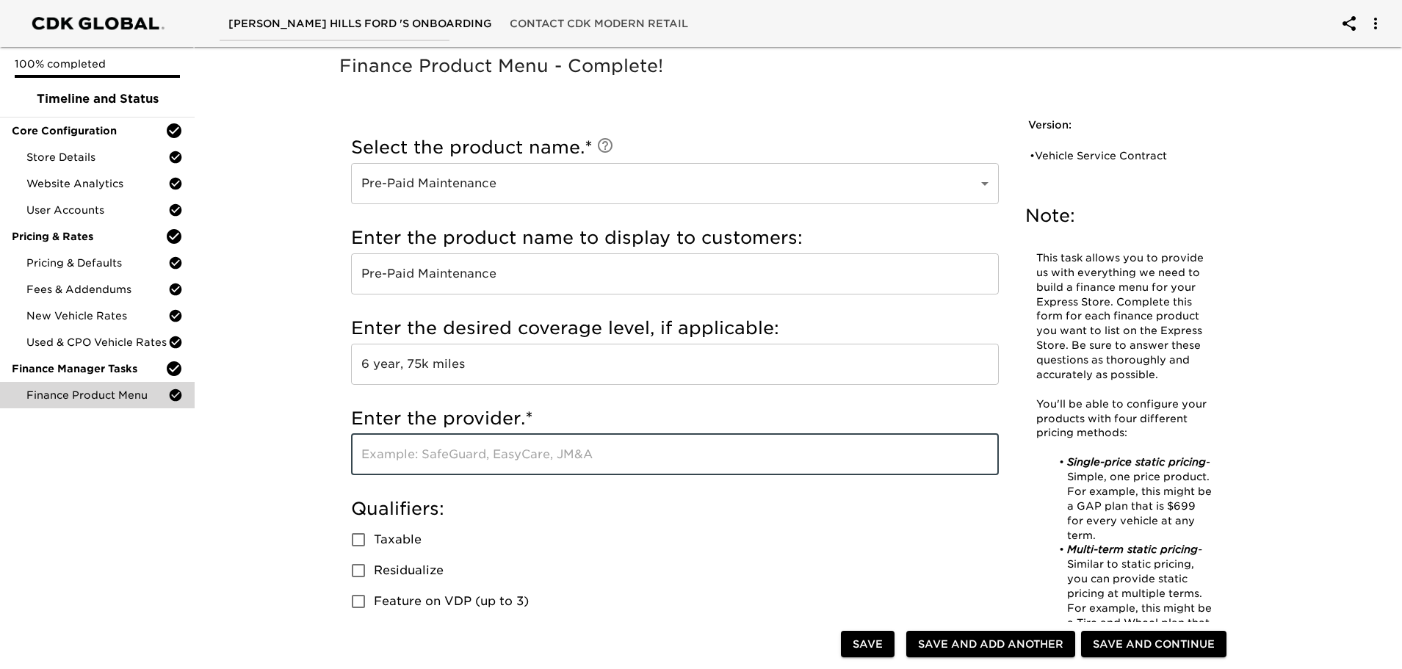
click at [466, 461] on input "text" at bounding box center [675, 454] width 648 height 41
type input "f"
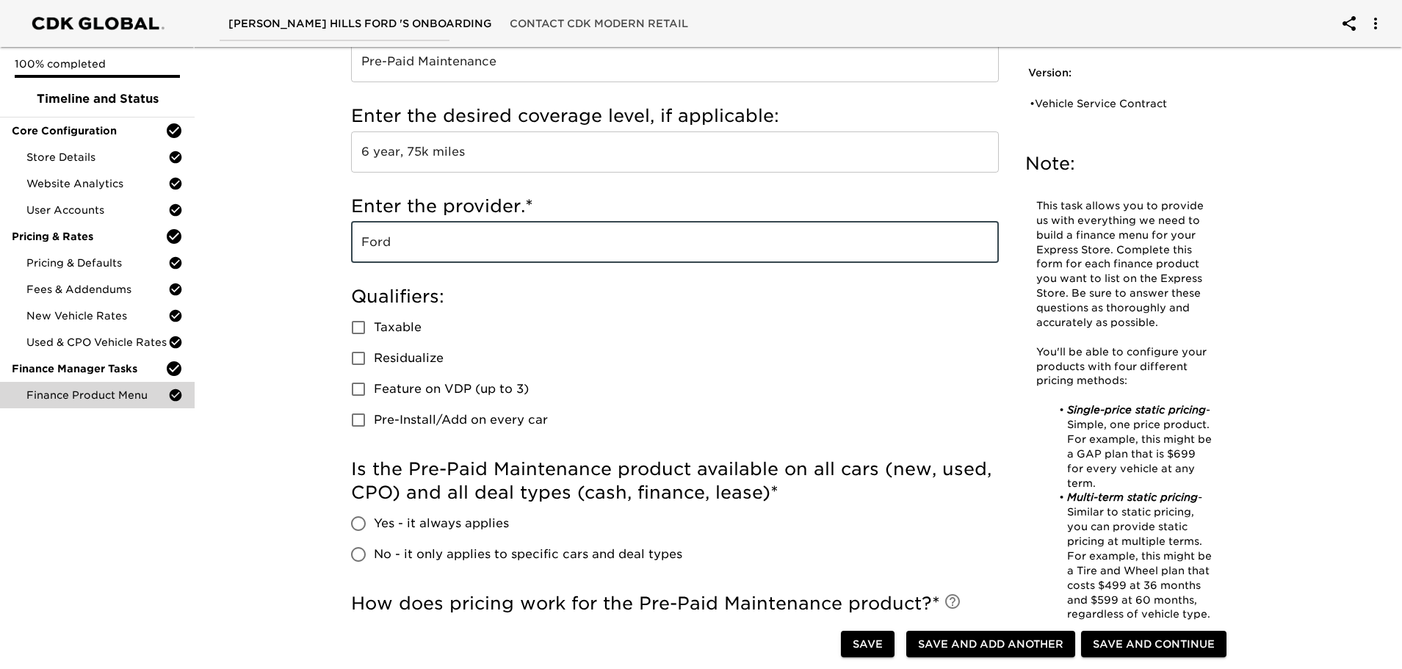
scroll to position [220, 0]
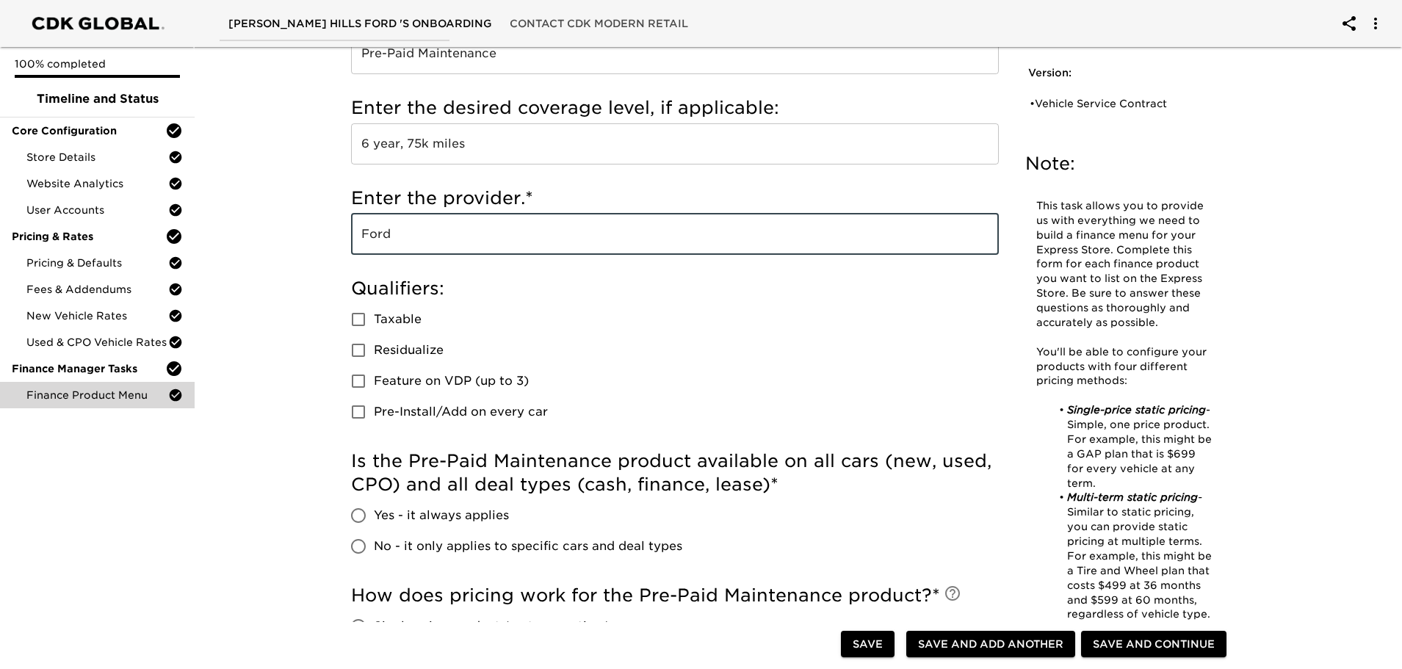
type input "Ford"
click at [355, 511] on input "Yes - it always applies" at bounding box center [358, 515] width 31 height 31
radio input "true"
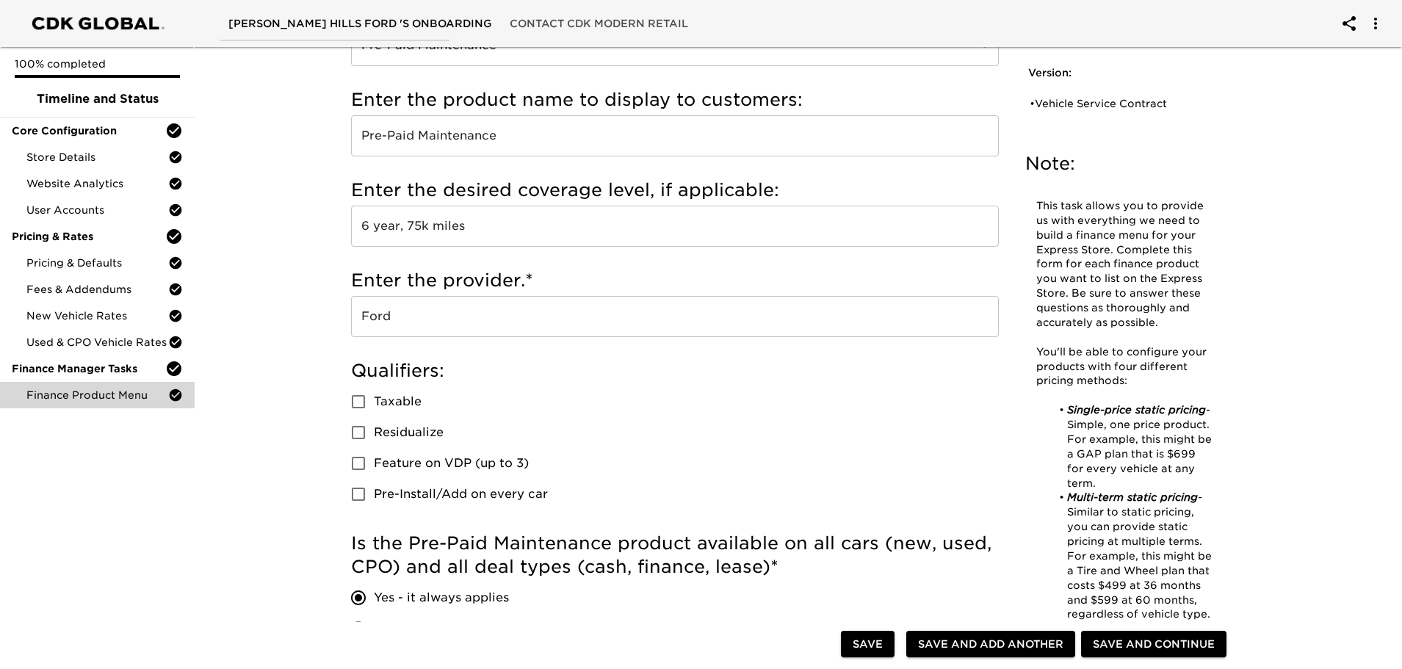
scroll to position [441, 0]
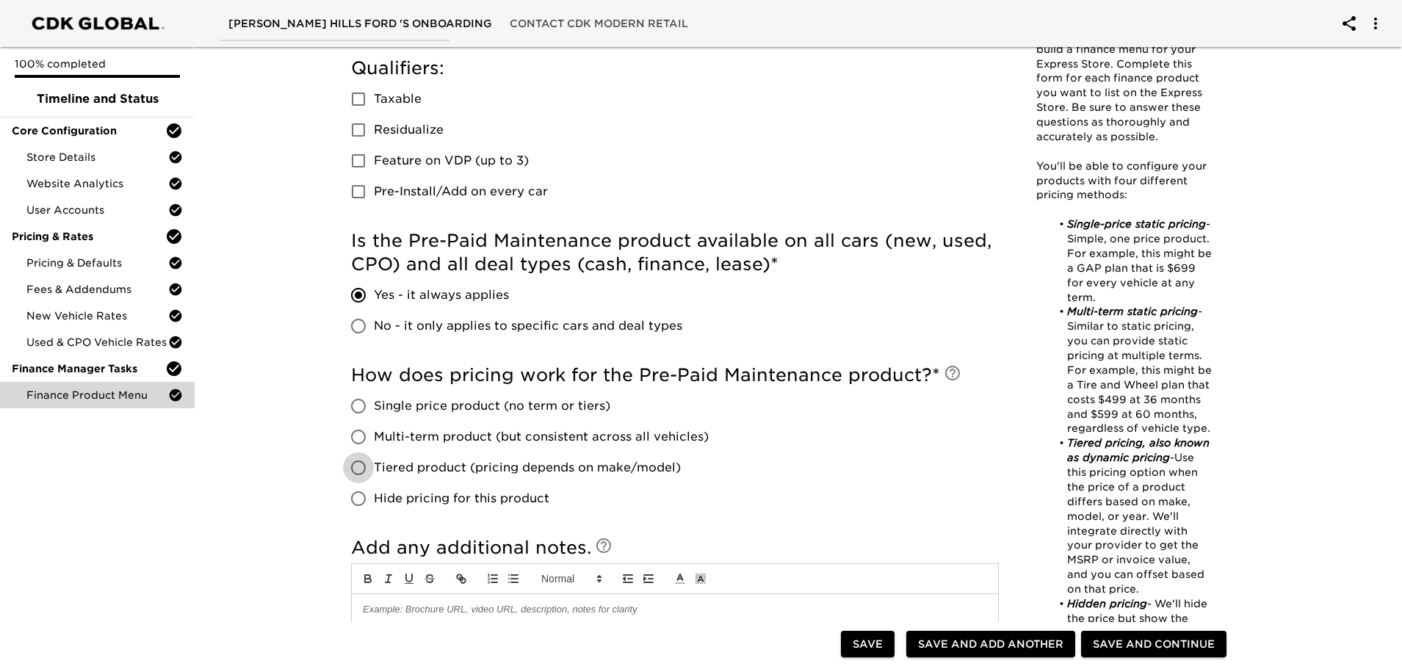
click at [350, 466] on input "Tiered product (pricing depends on make/model)" at bounding box center [358, 468] width 31 height 31
radio input "true"
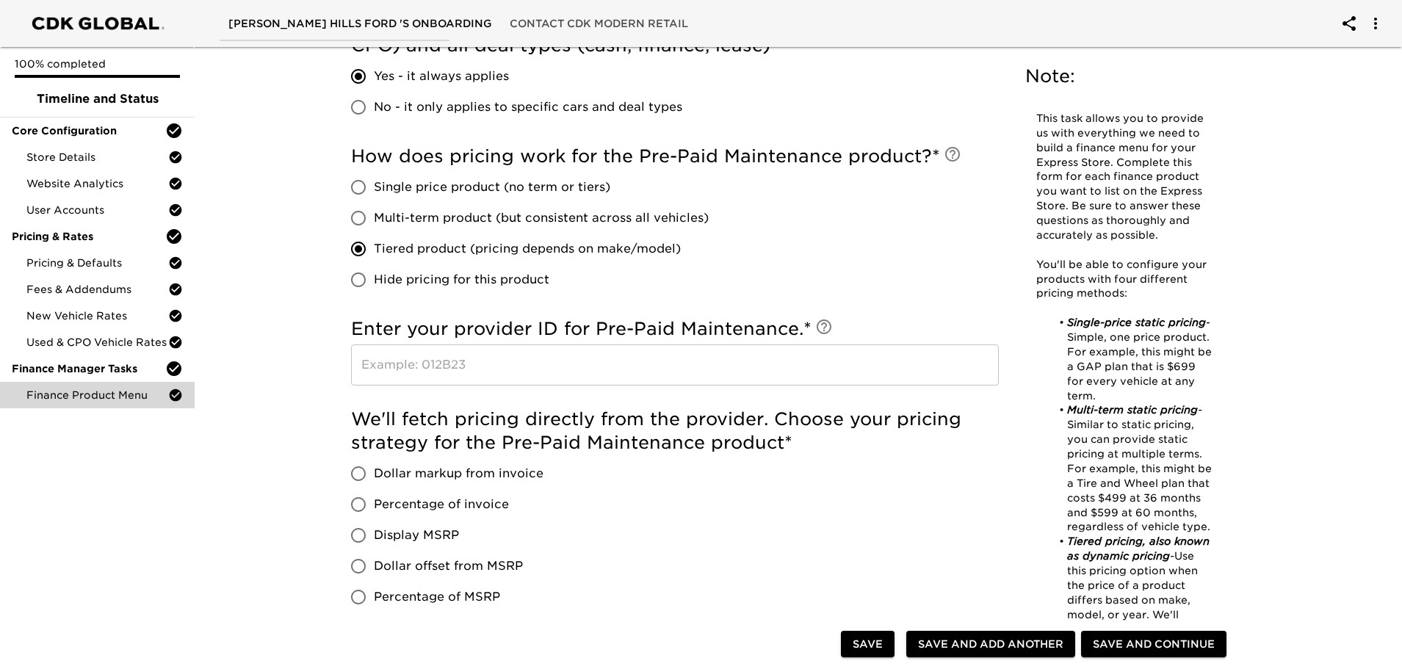
scroll to position [661, 0]
click at [356, 272] on input "Hide pricing for this product" at bounding box center [358, 278] width 31 height 31
radio input "true"
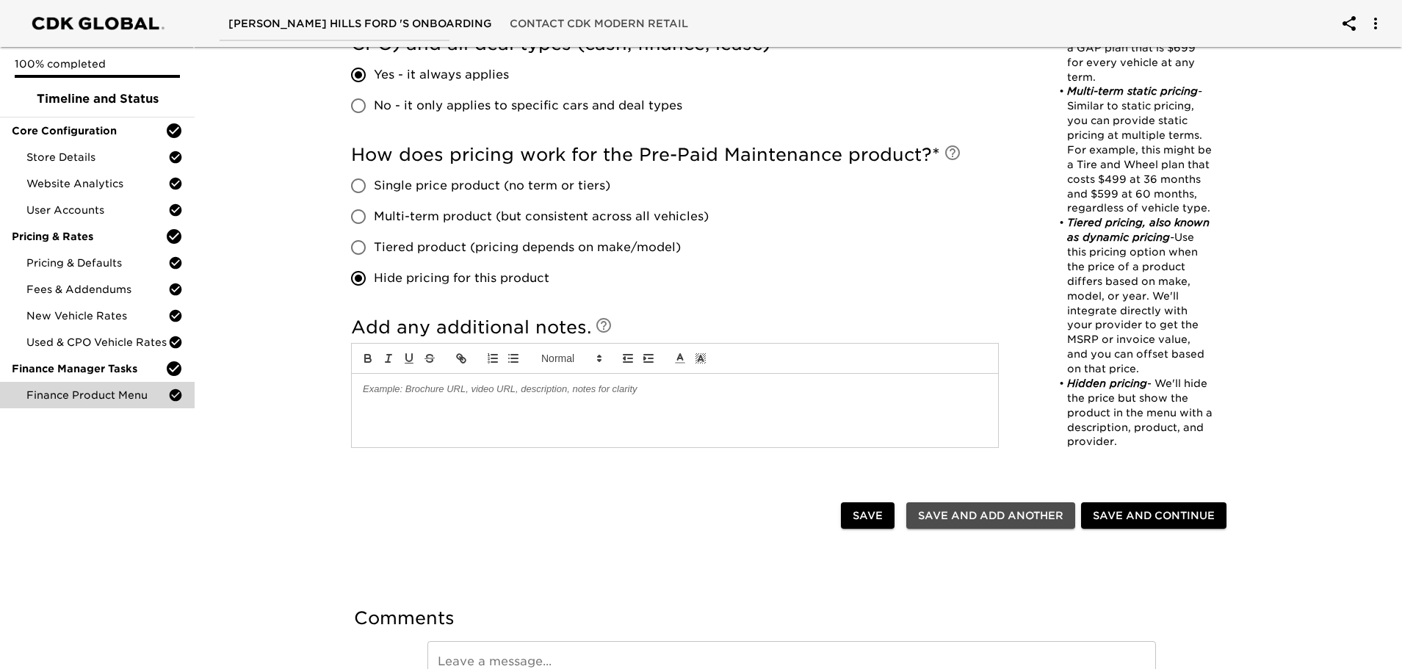
click at [984, 516] on span "Save and Add Another" at bounding box center [990, 516] width 145 height 18
radio input "false"
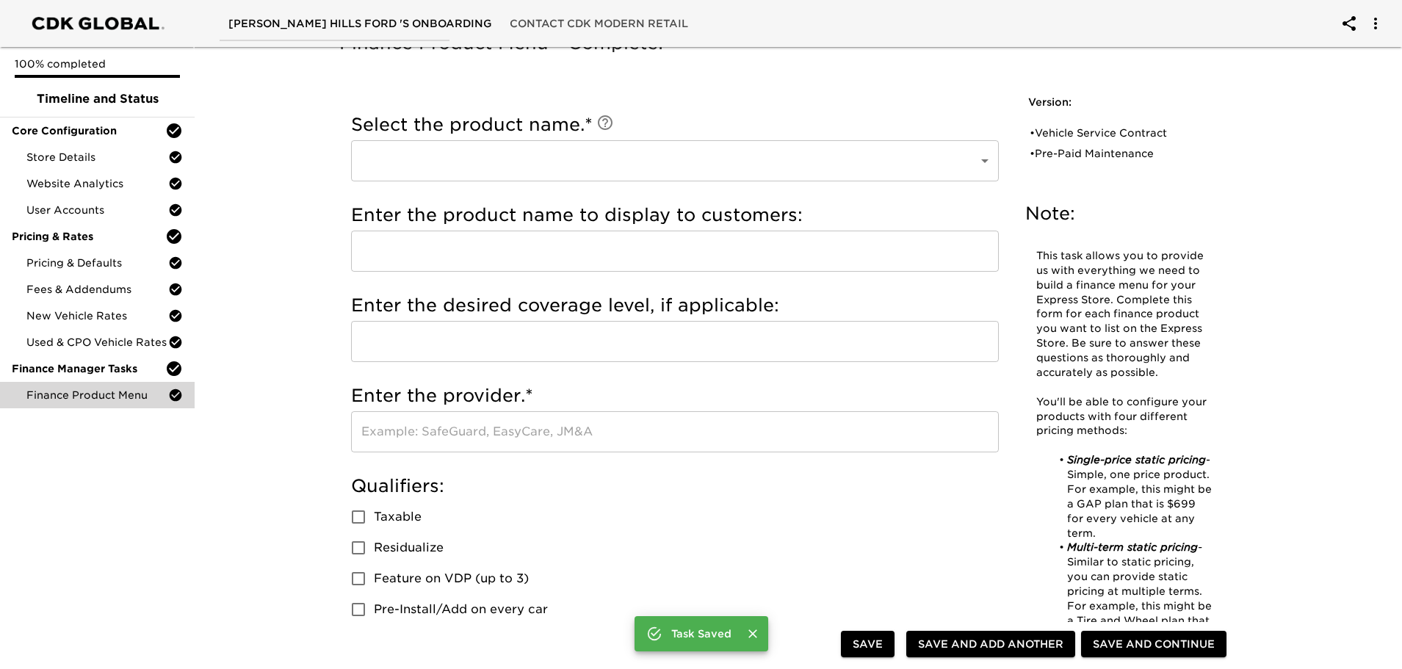
scroll to position [0, 0]
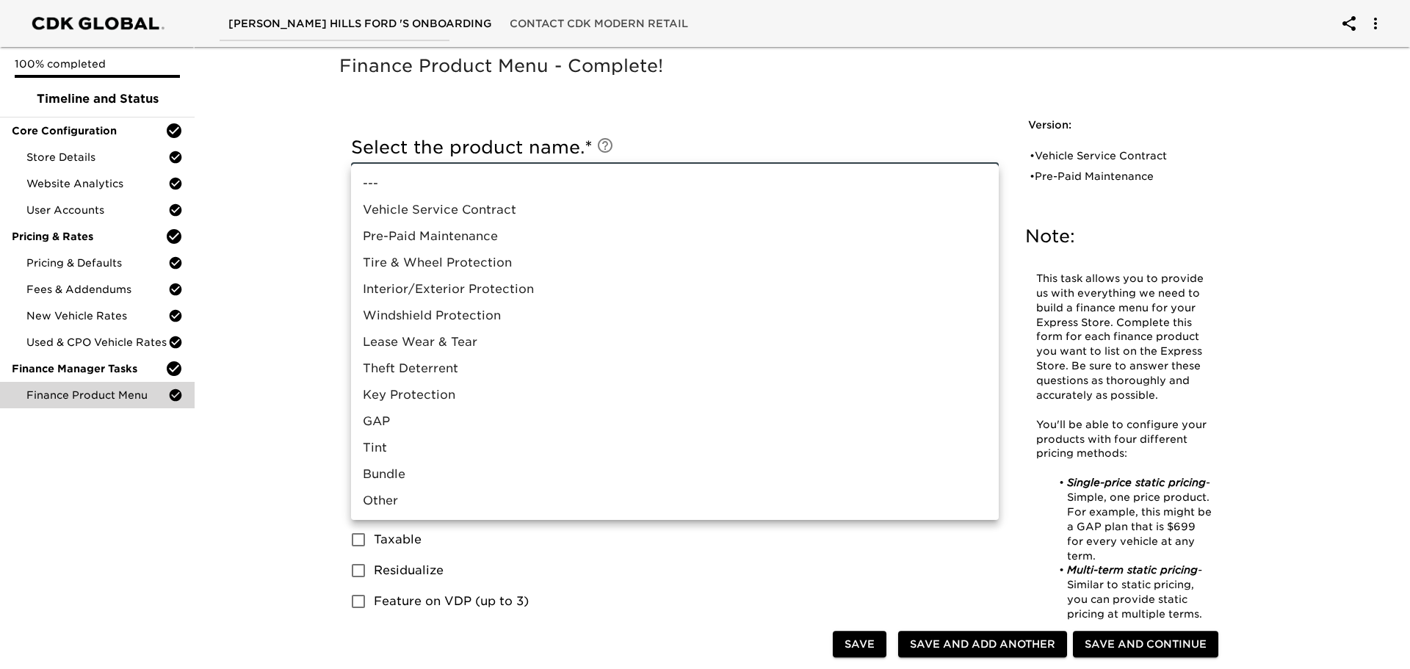
click at [505, 261] on li "Tire & Wheel Protection" at bounding box center [675, 263] width 648 height 26
type input "Tire & Wheel Protection"
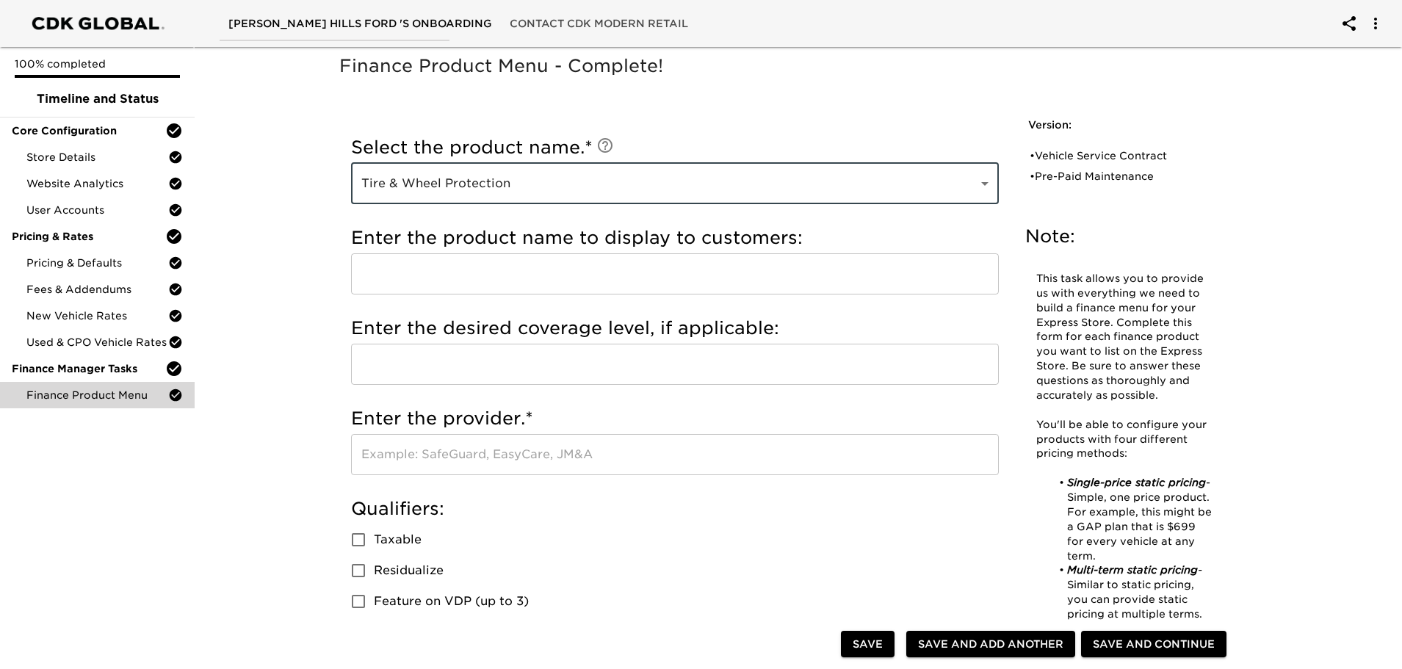
click at [527, 281] on input "text" at bounding box center [675, 273] width 648 height 41
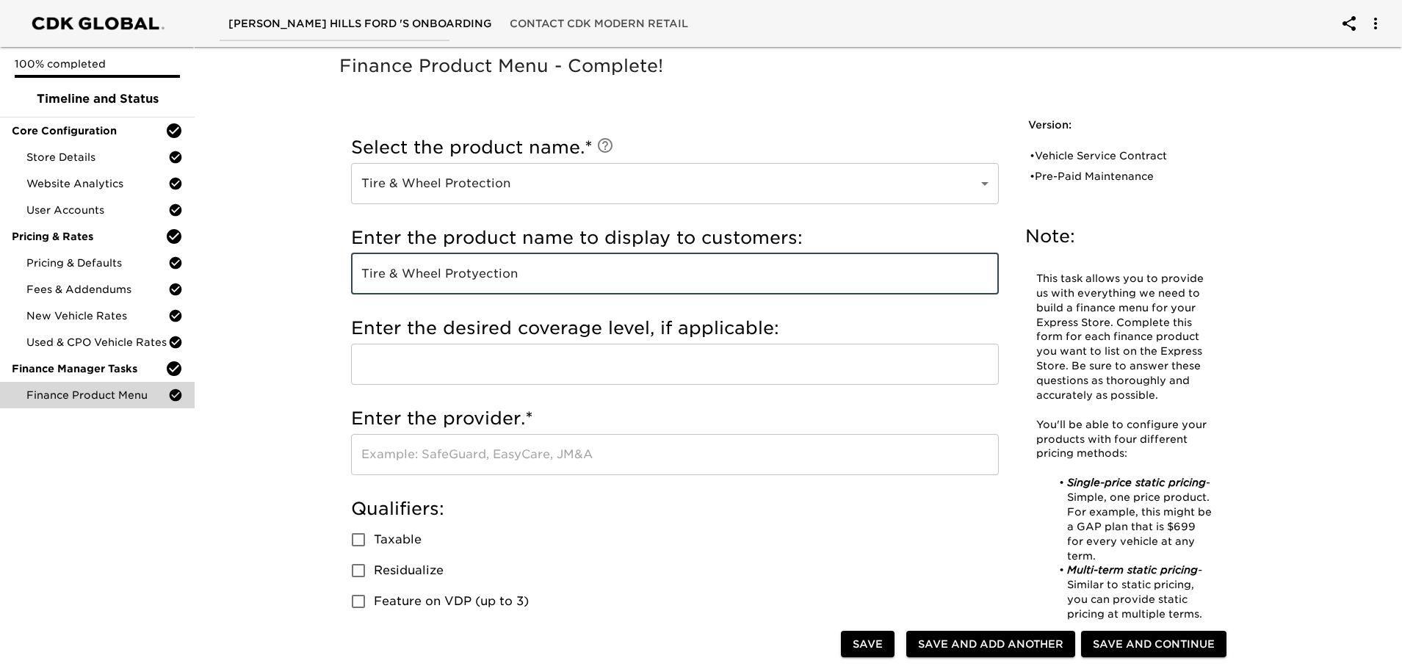
drag, startPoint x: 480, startPoint y: 274, endPoint x: 487, endPoint y: 312, distance: 38.9
click at [480, 274] on input "Tire & Wheel Protyection" at bounding box center [675, 273] width 648 height 41
type input "Tire & Wheel Protection"
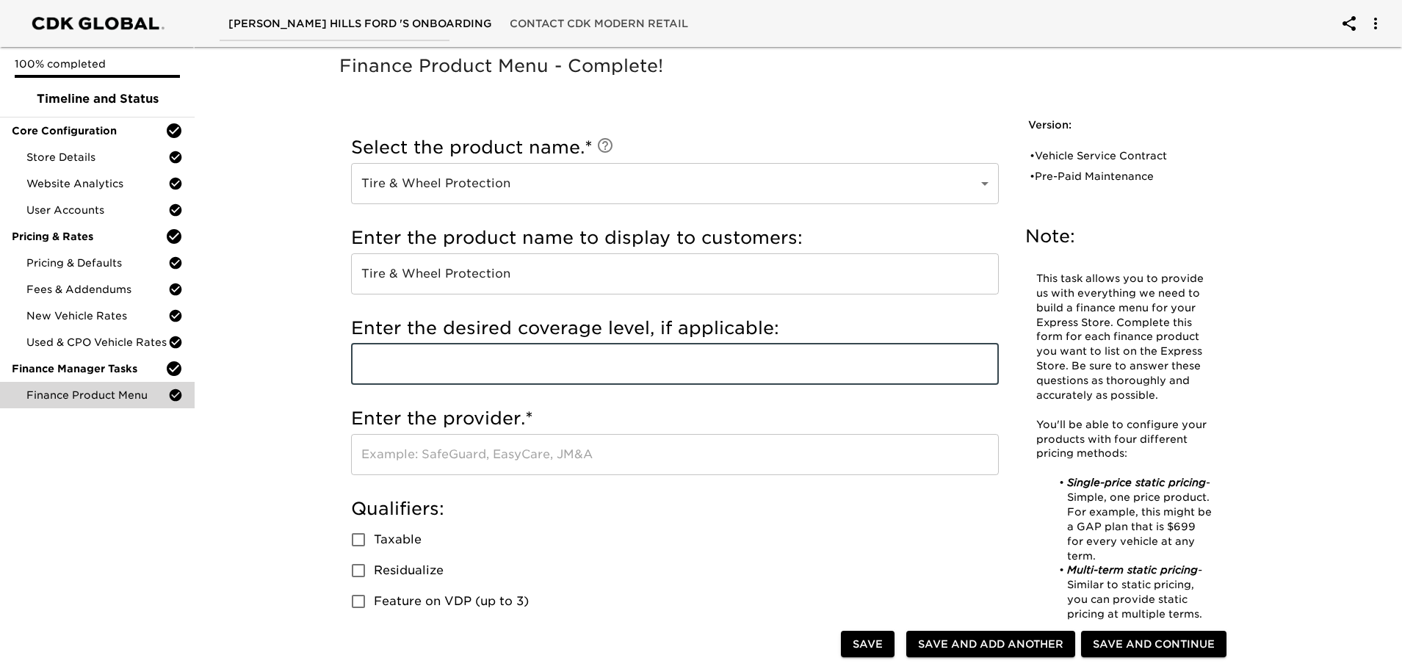
click at [458, 363] on input "text" at bounding box center [675, 364] width 648 height 41
type input "6"
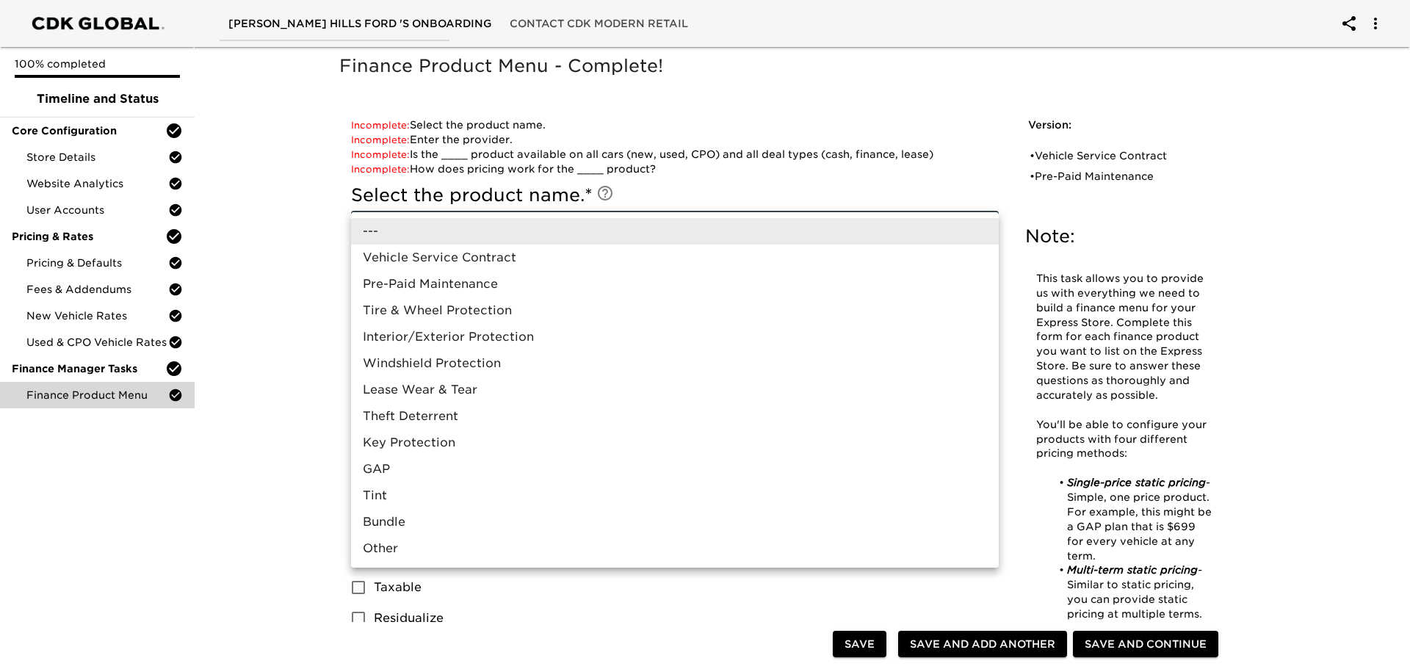
click at [447, 314] on li "Tire & Wheel Protection" at bounding box center [675, 311] width 648 height 26
type input "Tire & Wheel Protection"
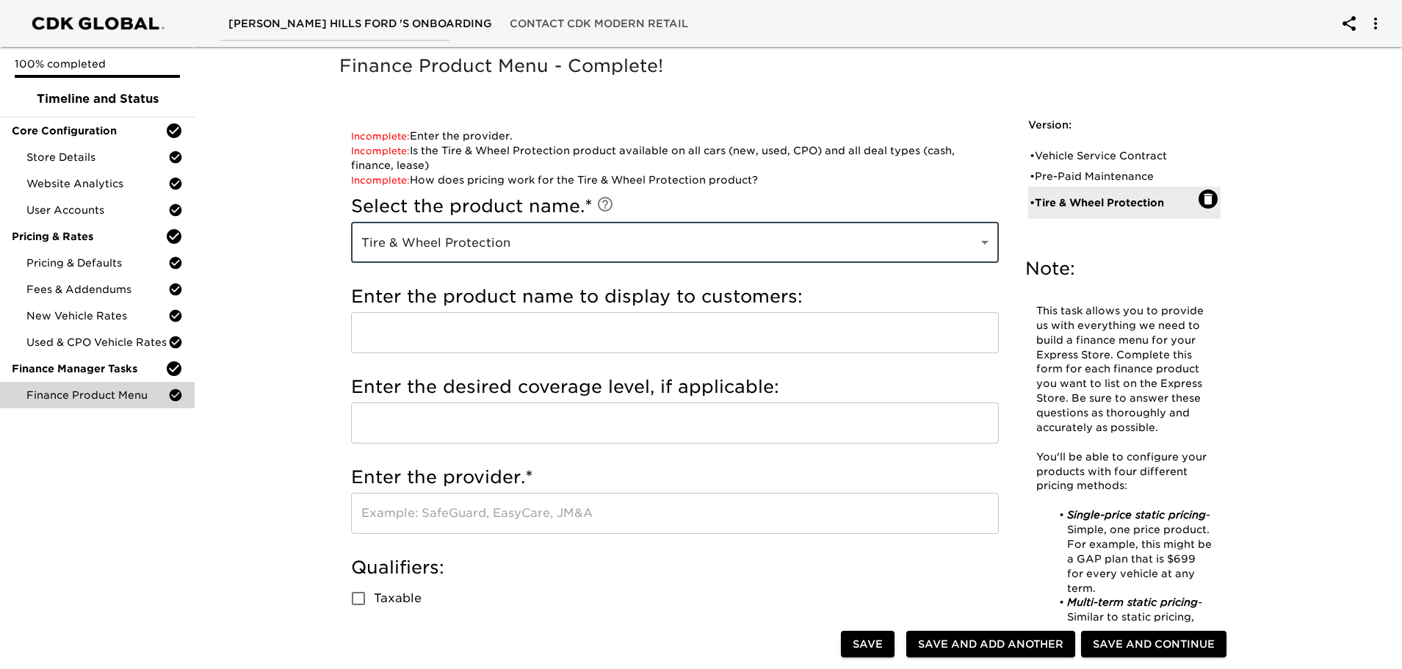
click at [471, 339] on input "text" at bounding box center [675, 332] width 648 height 41
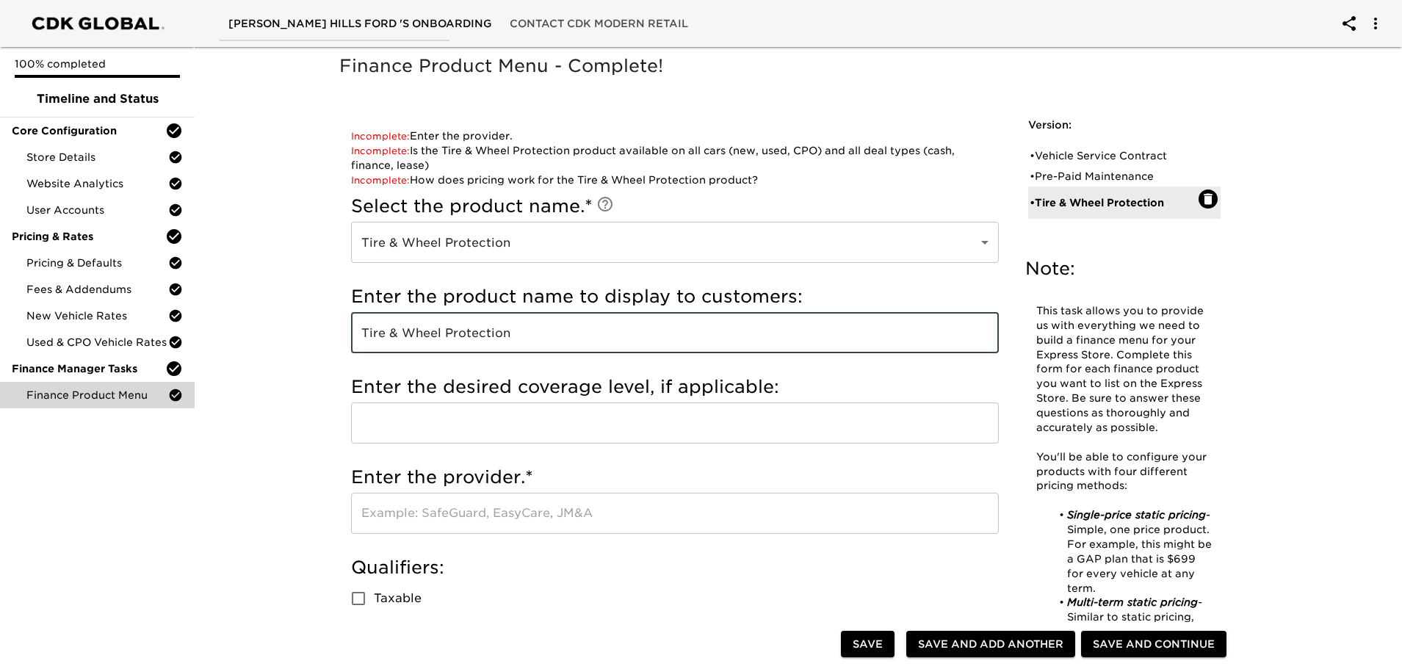
type input "Tire & Wheel Protection"
click at [466, 429] on input "text" at bounding box center [675, 423] width 648 height 41
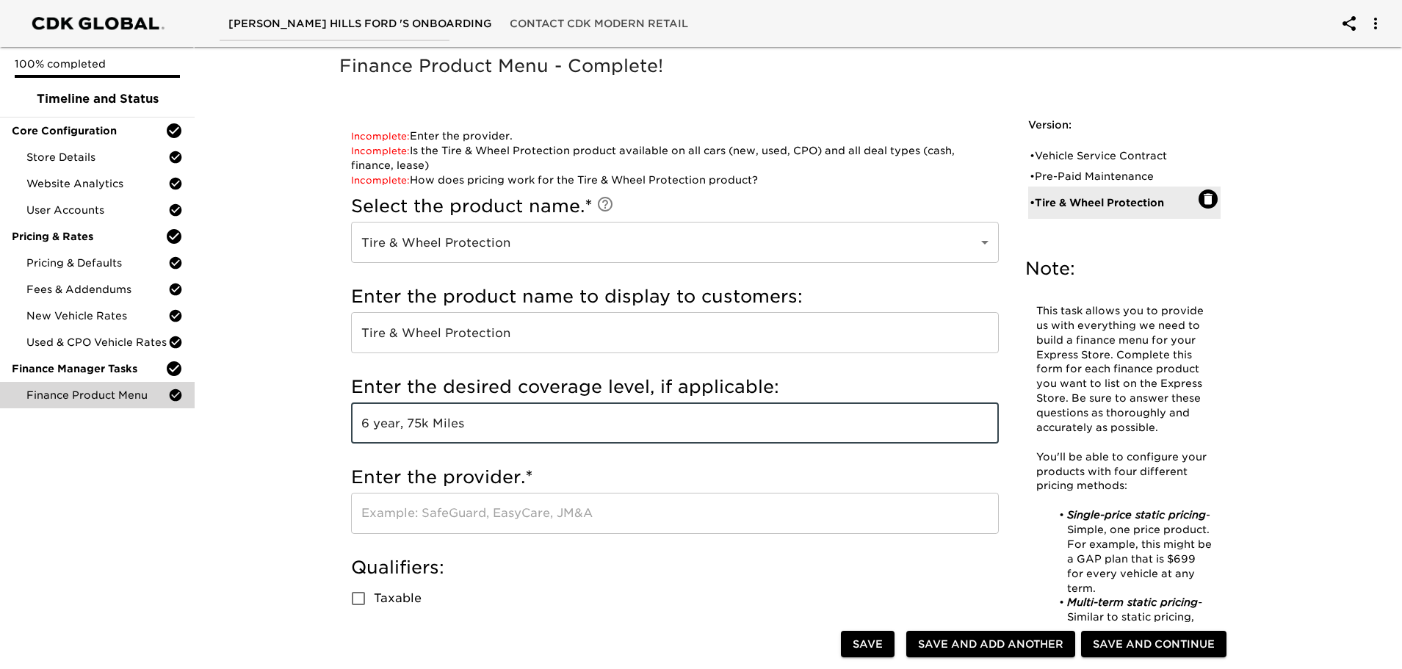
type input "6 year, 75k Miles"
click at [461, 522] on input "text" at bounding box center [675, 513] width 648 height 41
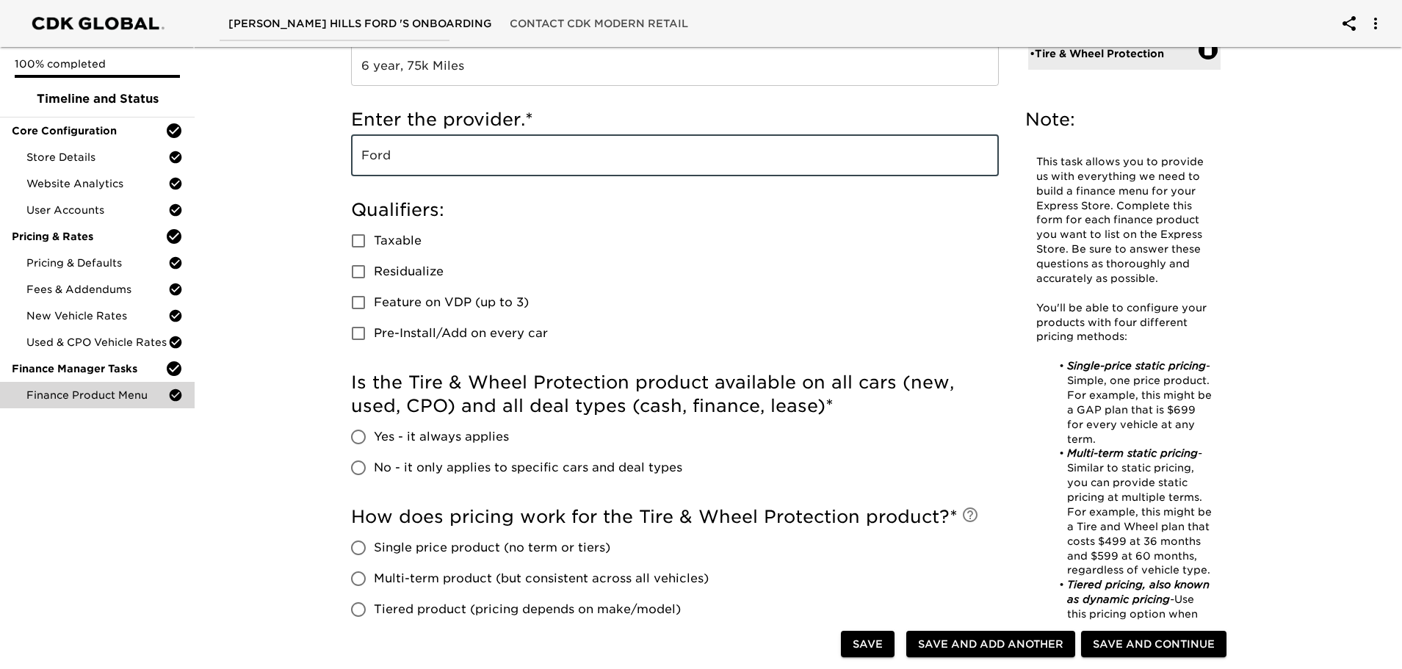
scroll to position [367, 0]
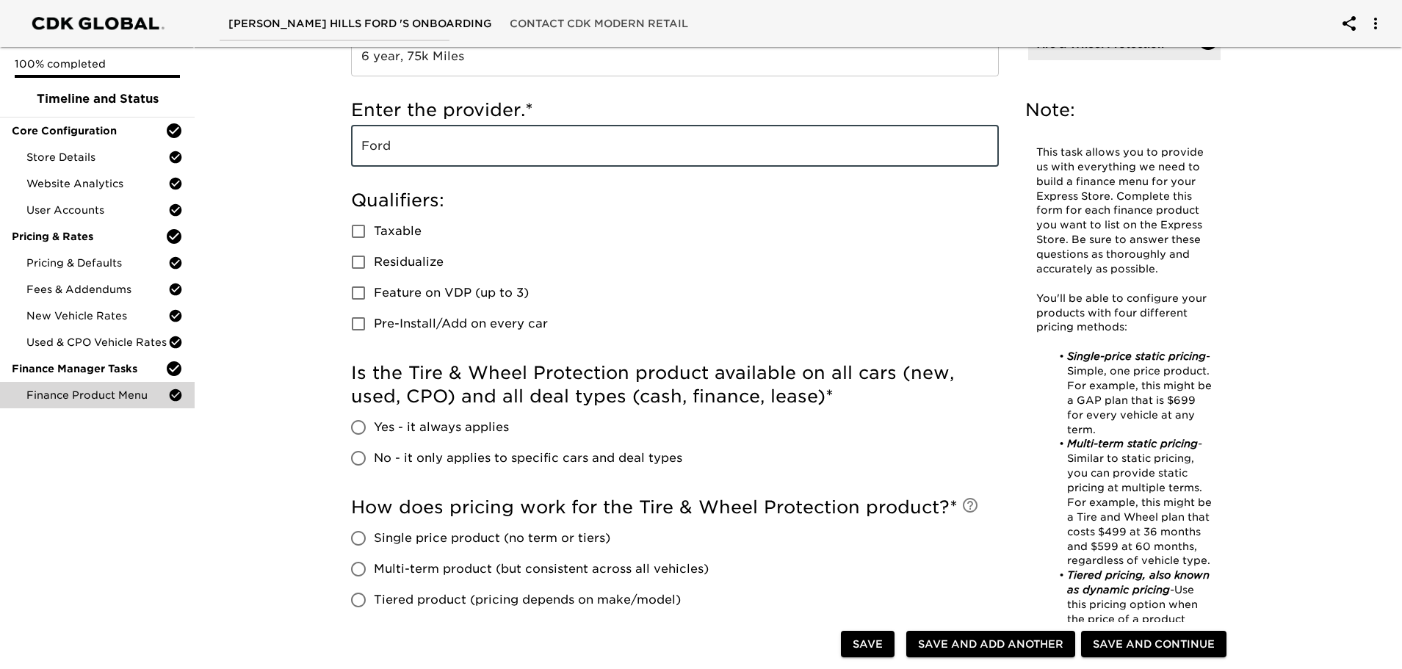
type input "Ford"
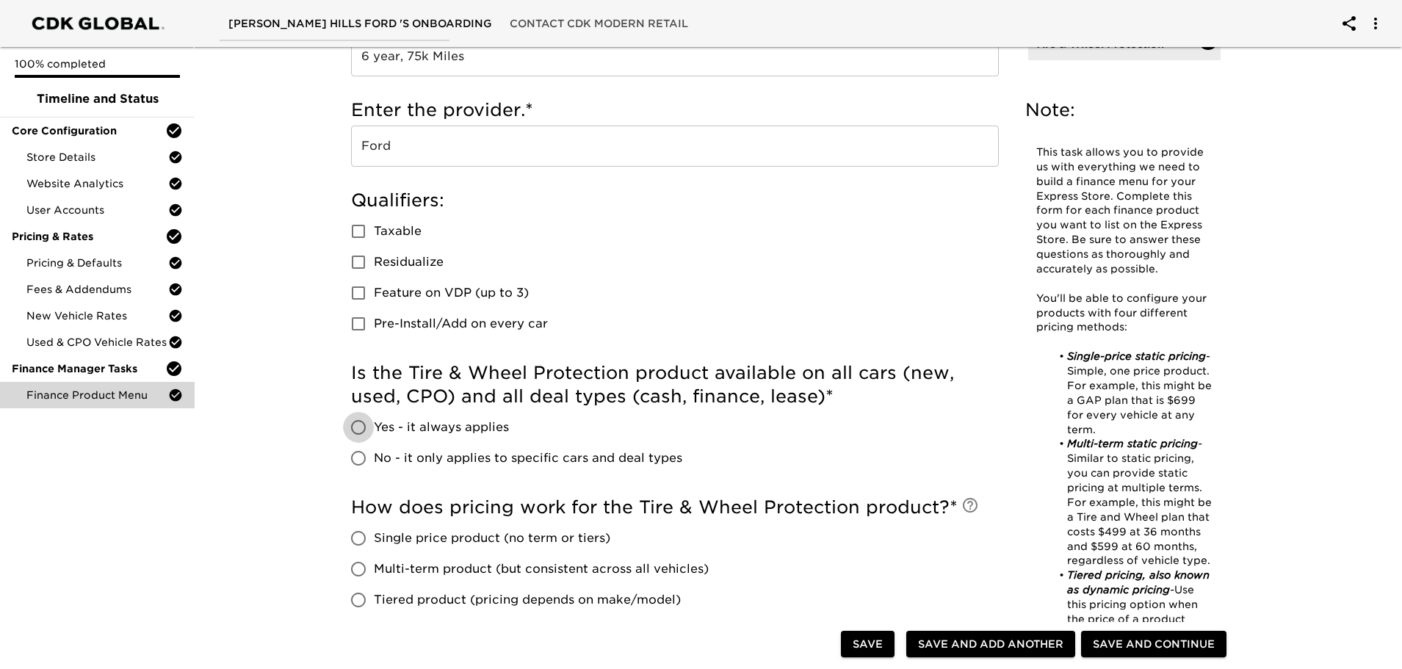
click at [358, 428] on input "Yes - it always applies" at bounding box center [358, 427] width 31 height 31
radio input "true"
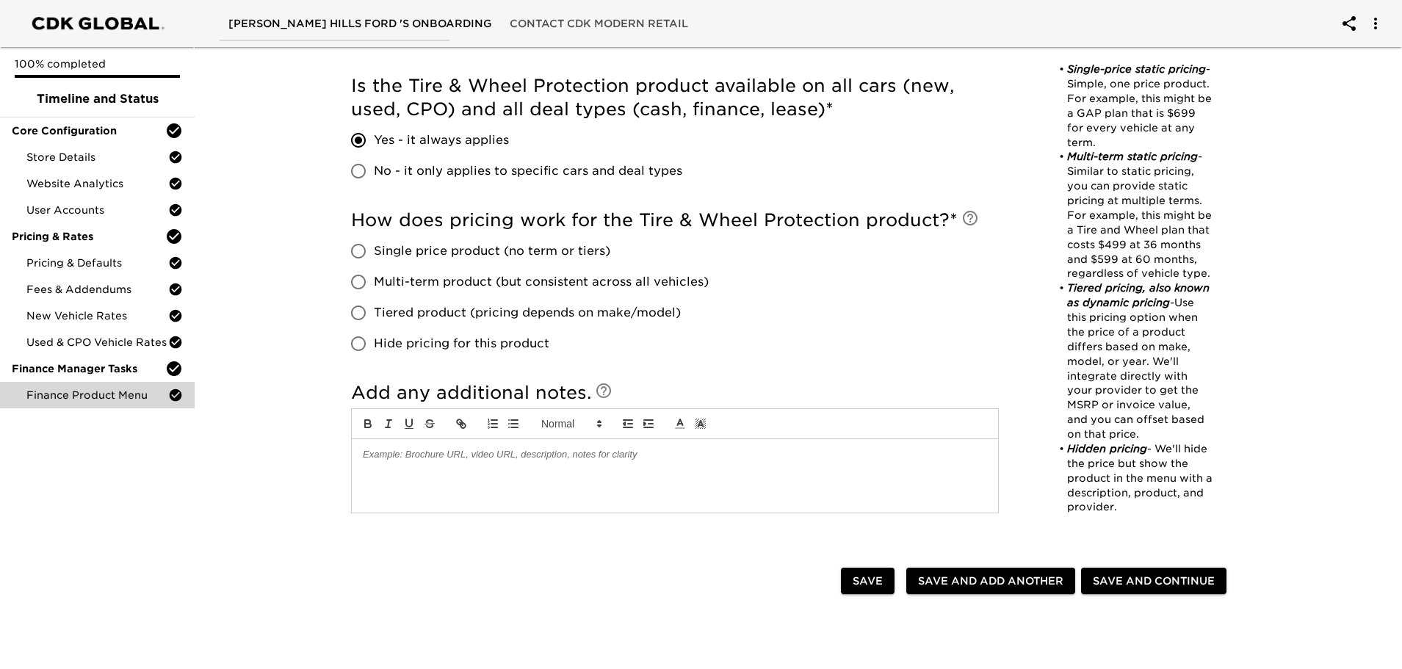
scroll to position [661, 0]
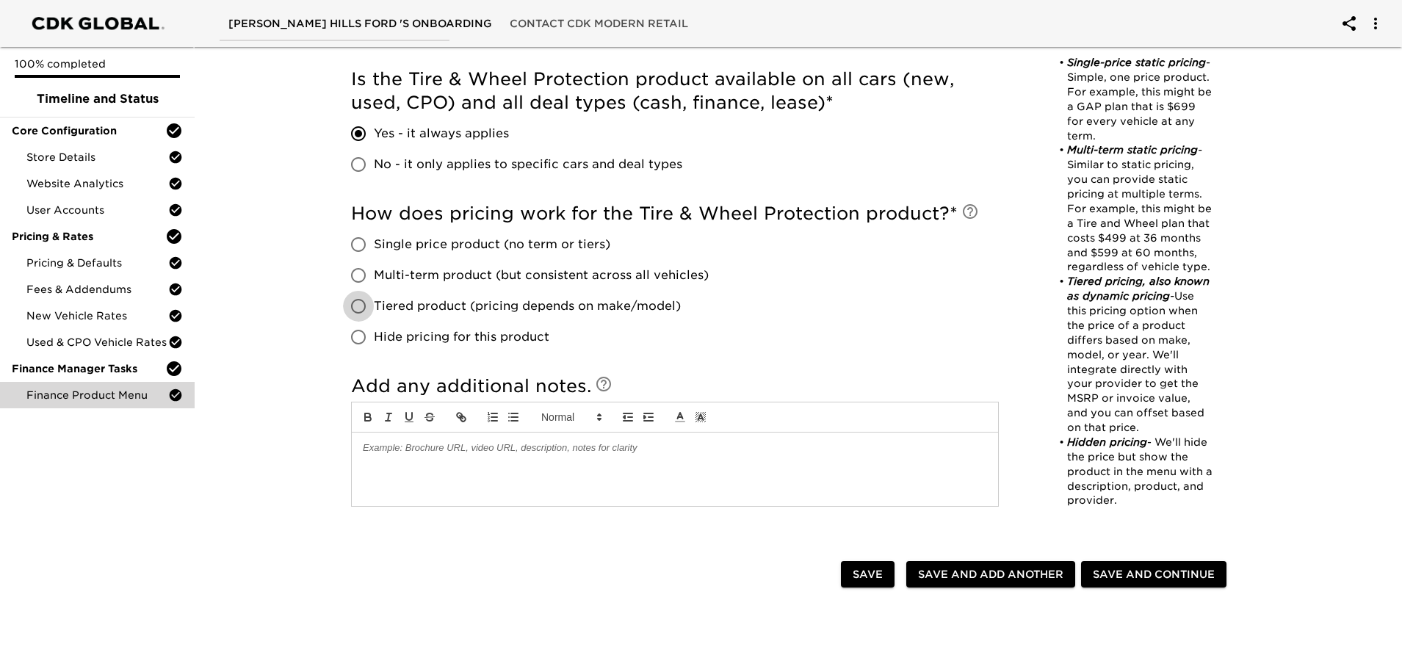
click at [357, 306] on input "Tiered product (pricing depends on make/model)" at bounding box center [358, 306] width 31 height 31
radio input "true"
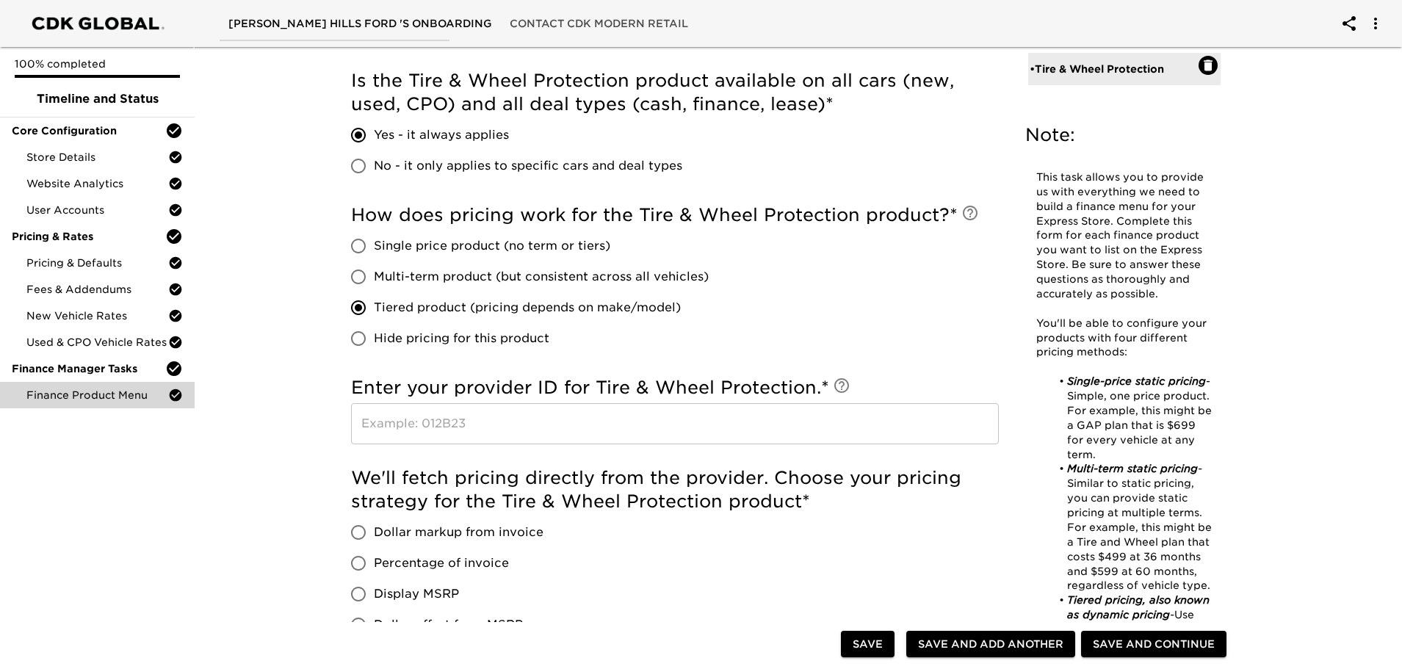
scroll to position [705, 0]
click at [358, 338] on input "Hide pricing for this product" at bounding box center [358, 337] width 31 height 31
radio input "true"
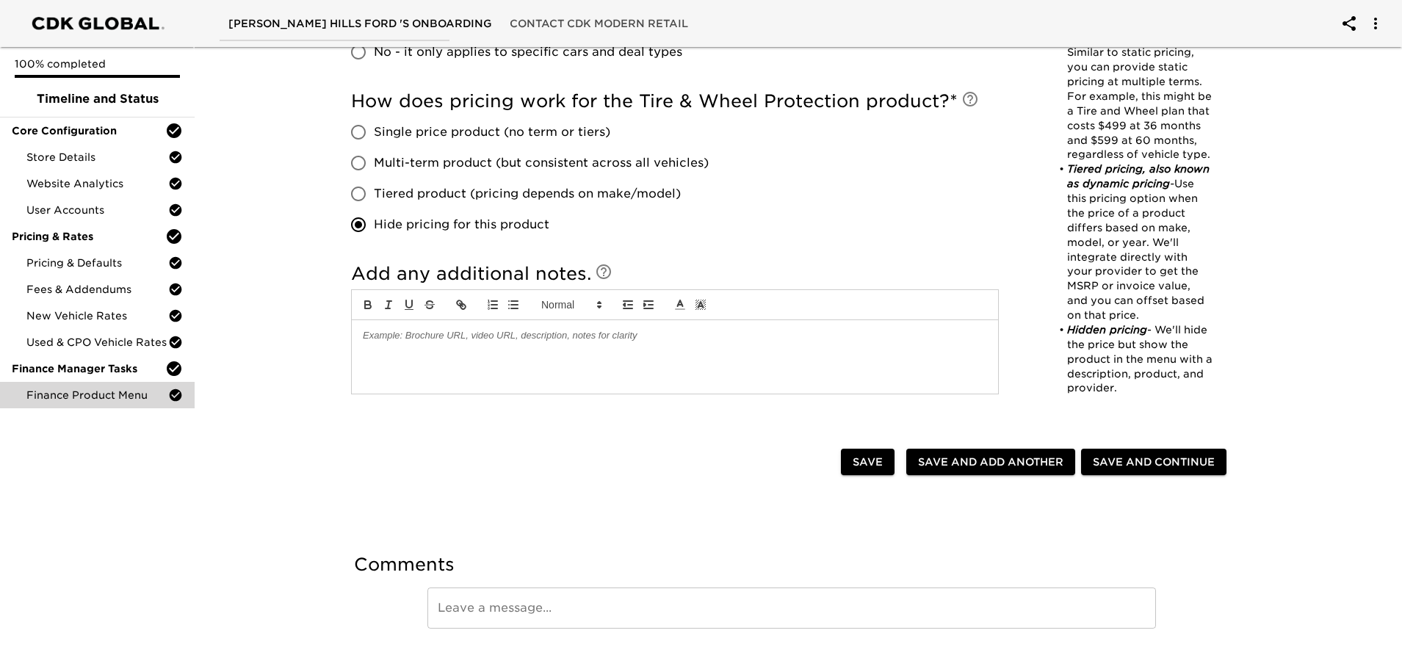
scroll to position [802, 0]
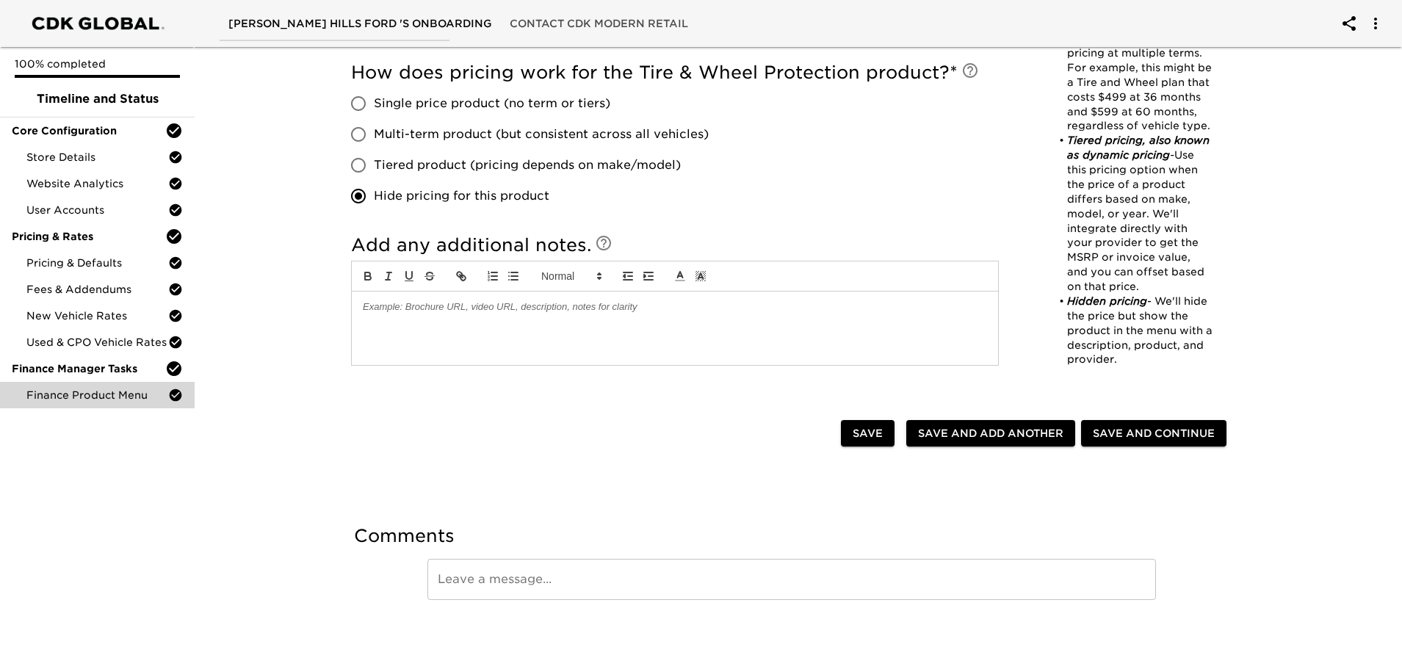
click at [1002, 432] on span "Save and Add Another" at bounding box center [990, 434] width 145 height 18
radio input "false"
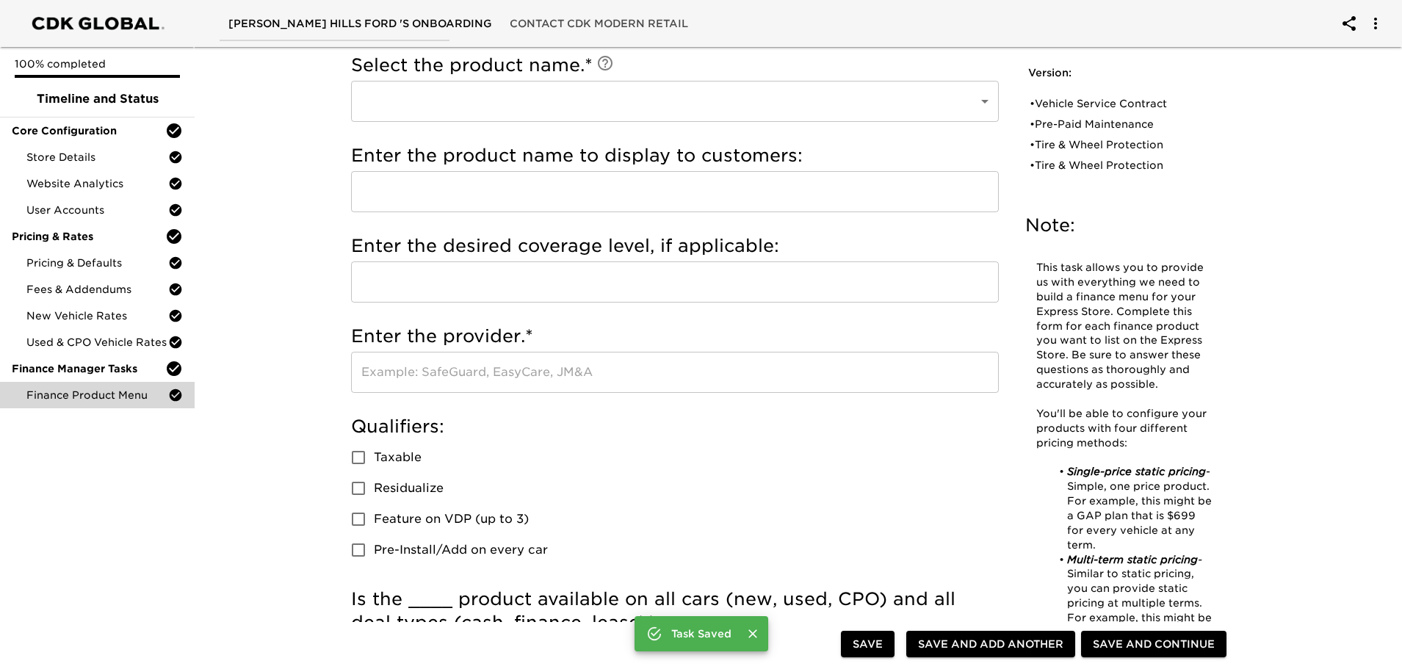
scroll to position [0, 0]
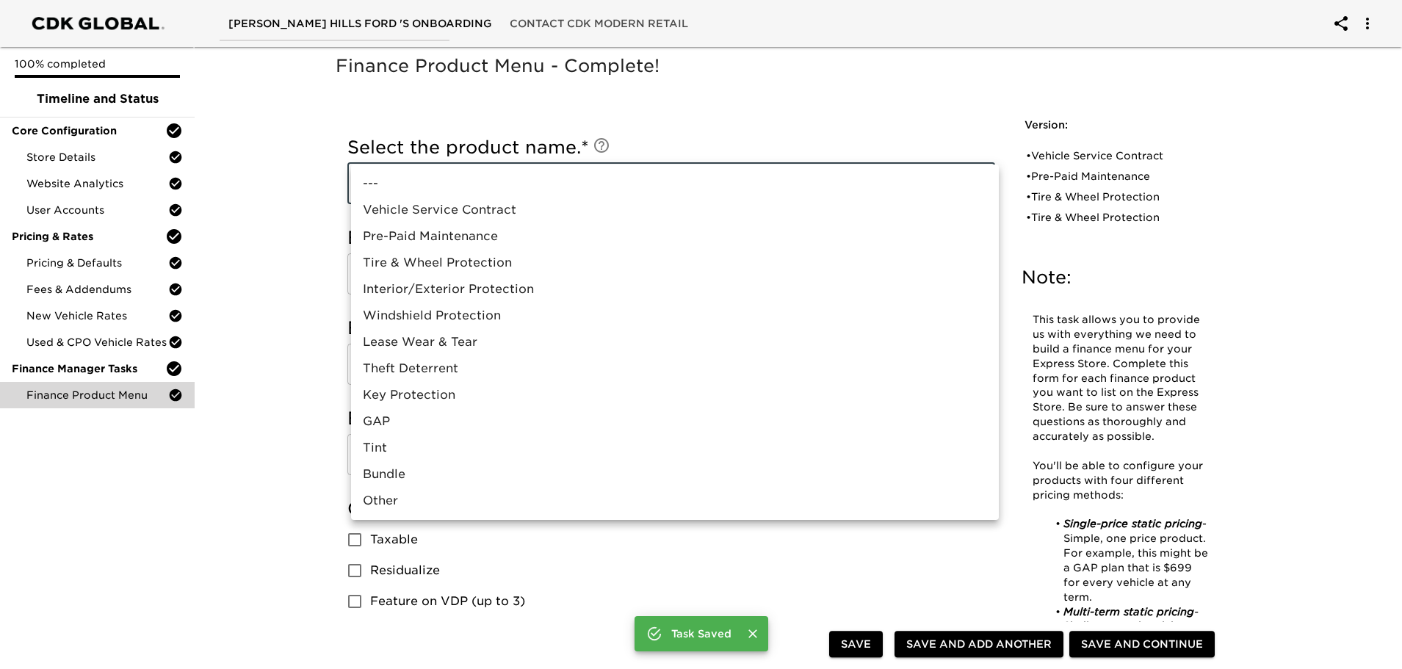
click at [482, 289] on li "Interior/Exterior Protection" at bounding box center [675, 289] width 648 height 26
type input "Interior/Exterior Protection"
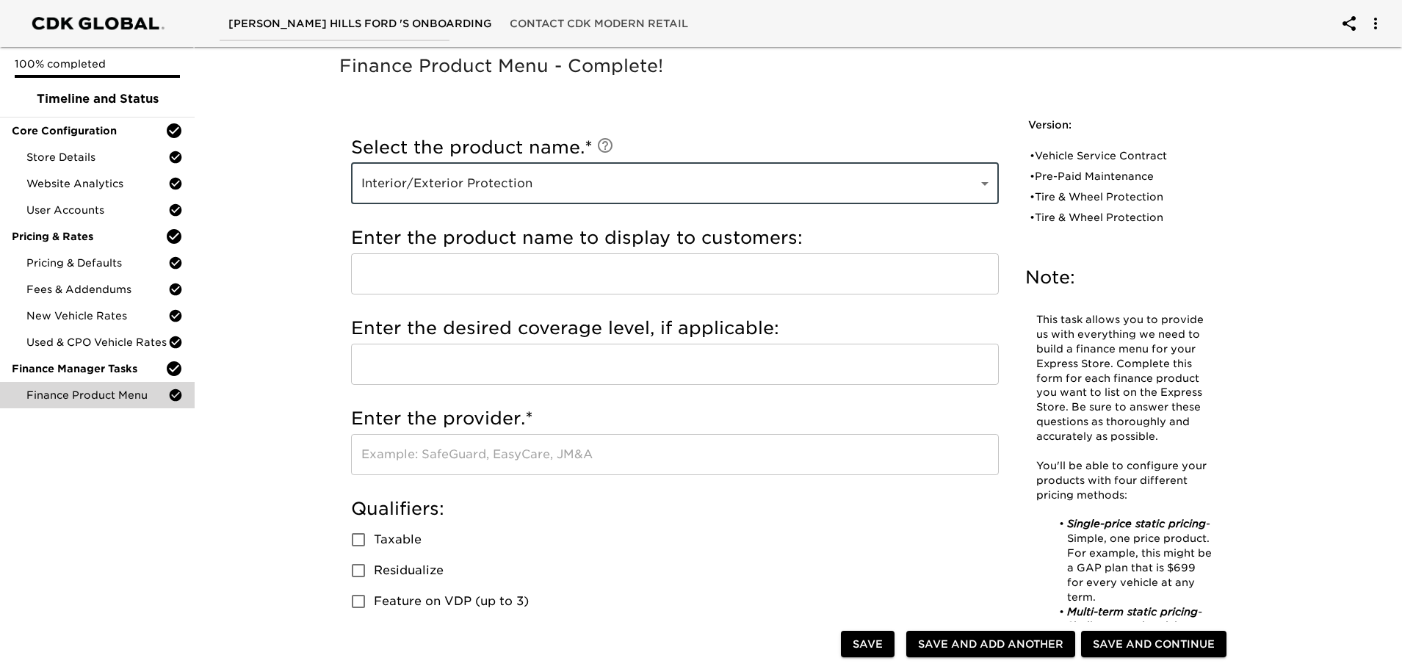
click at [461, 276] on input "text" at bounding box center [675, 273] width 648 height 41
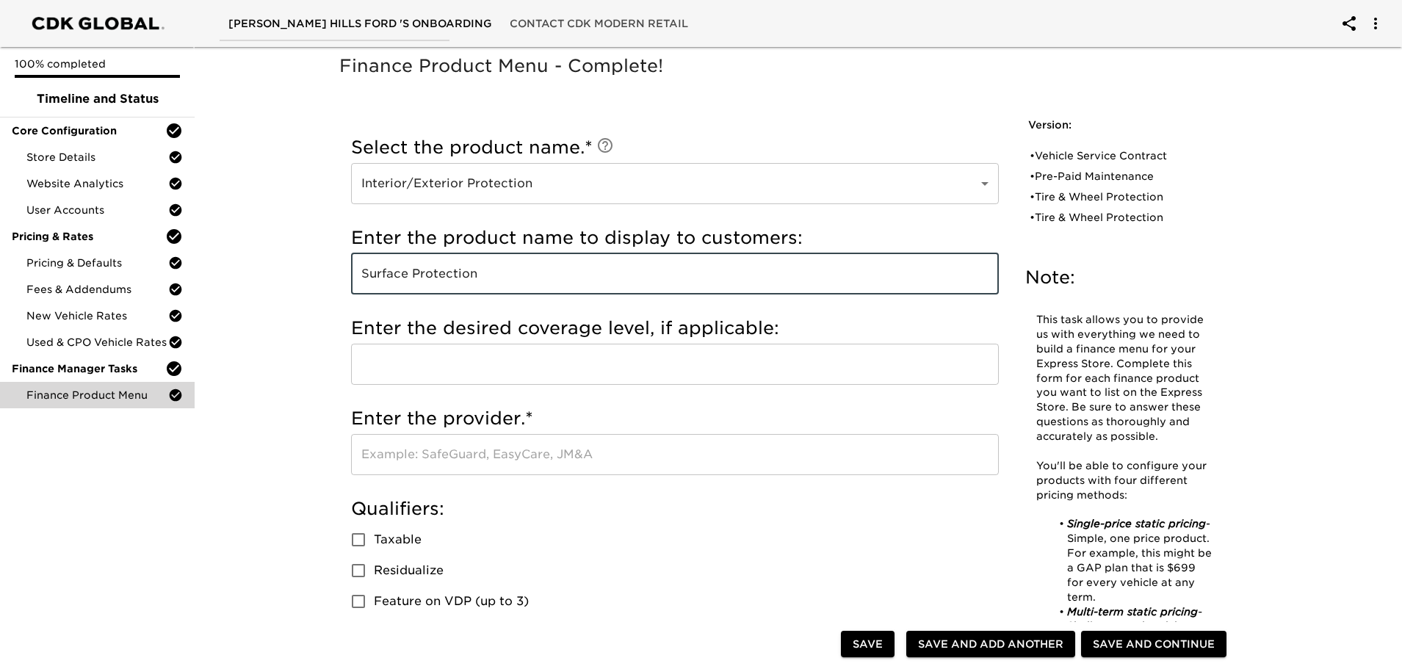
type input "Surface Protection"
click at [472, 373] on input "text" at bounding box center [675, 364] width 648 height 41
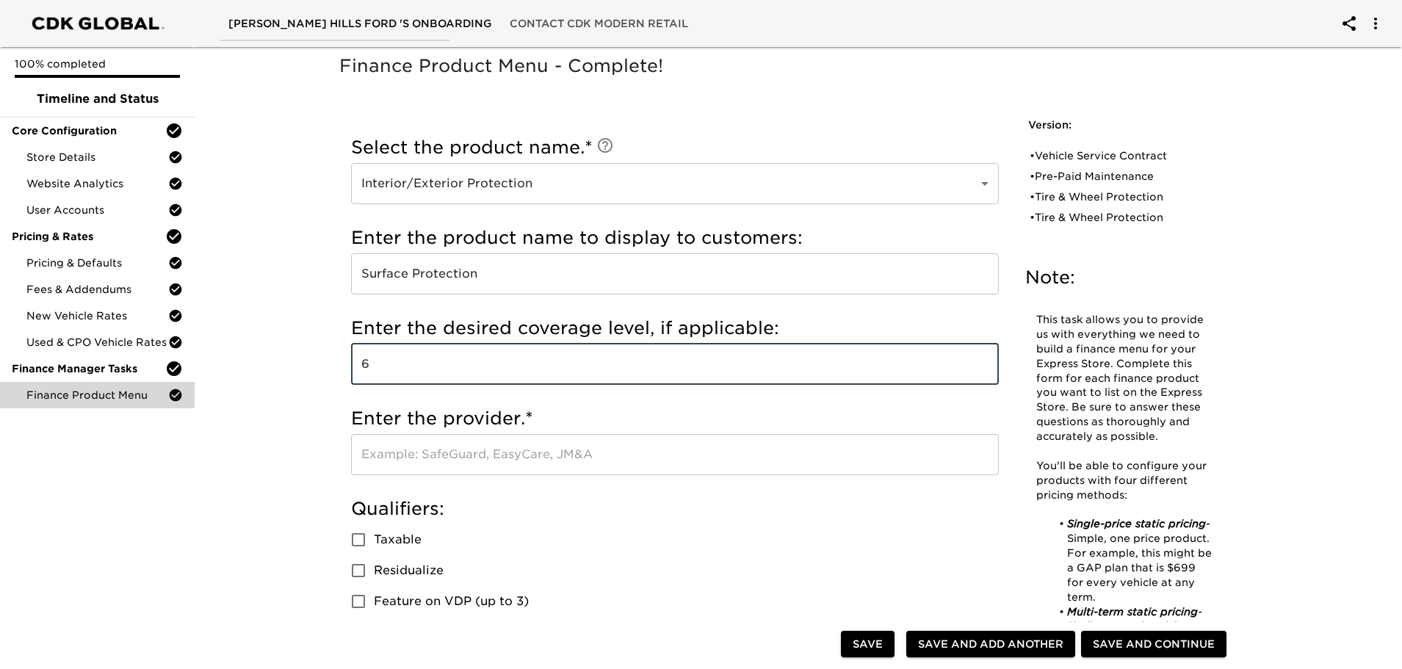
type input "6"
type input "5 Year"
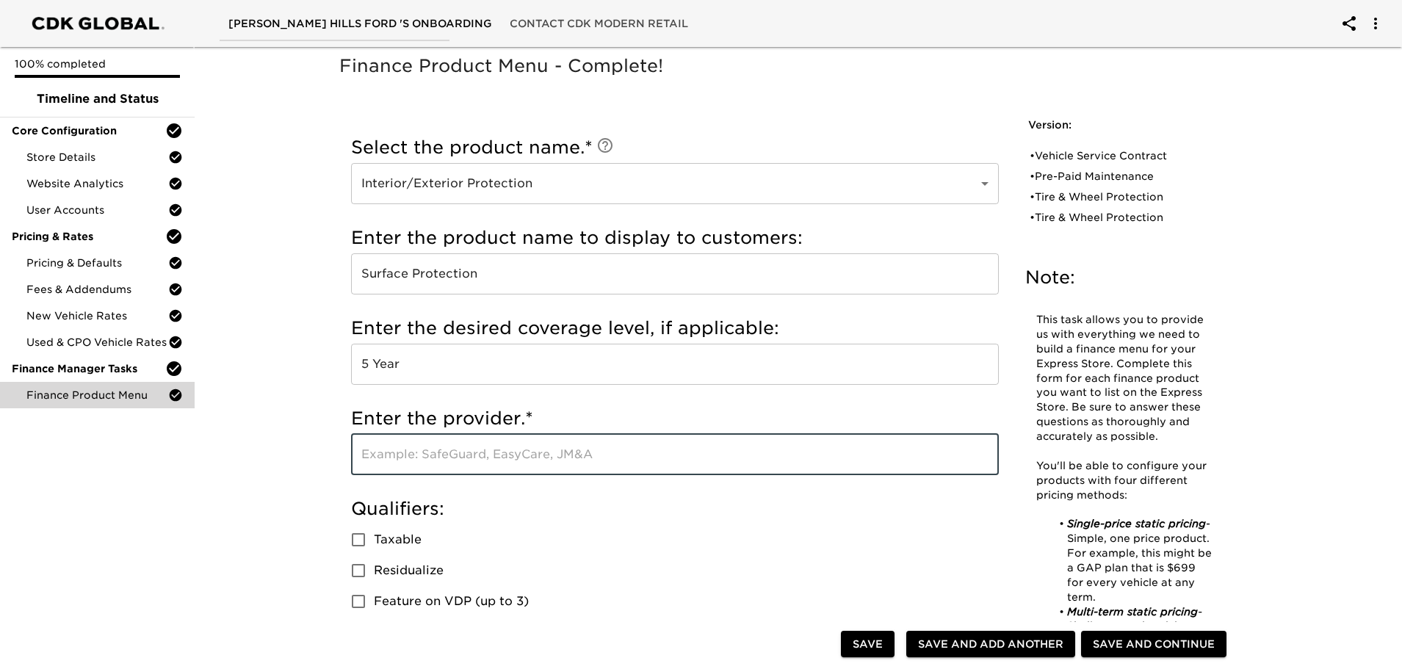
click at [456, 464] on input "text" at bounding box center [675, 454] width 648 height 41
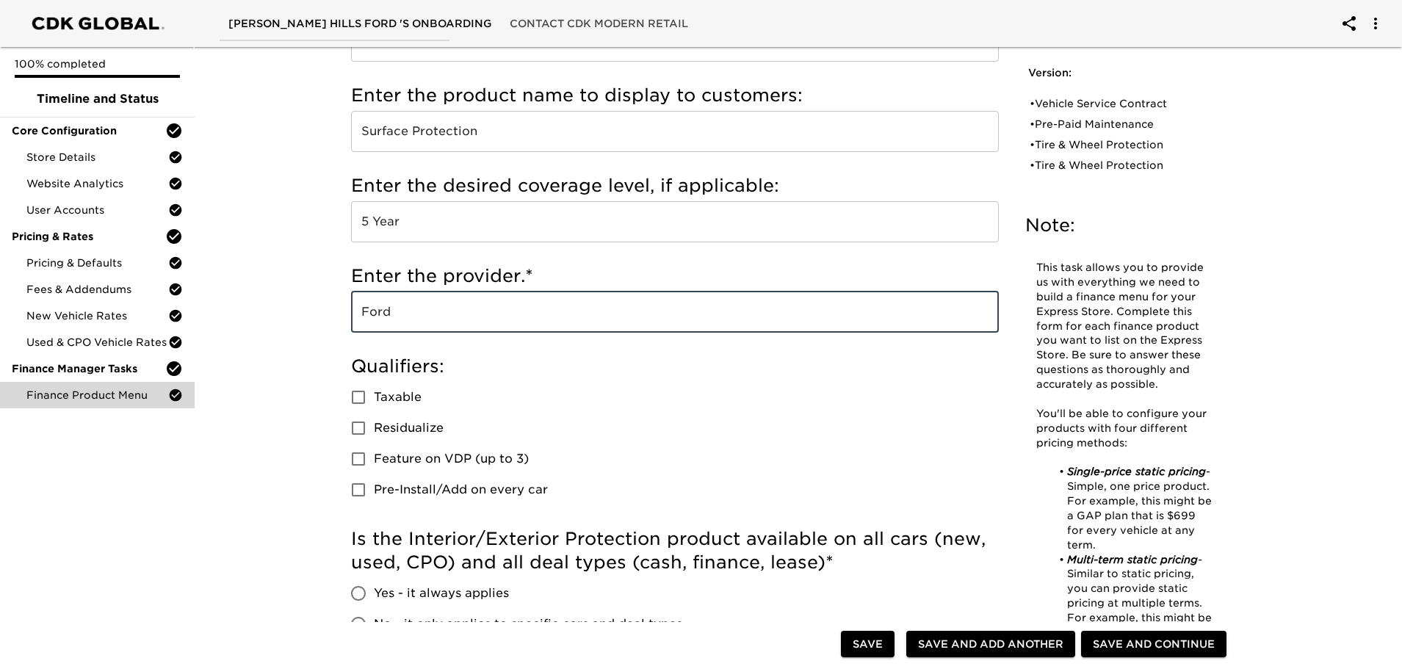
scroll to position [147, 0]
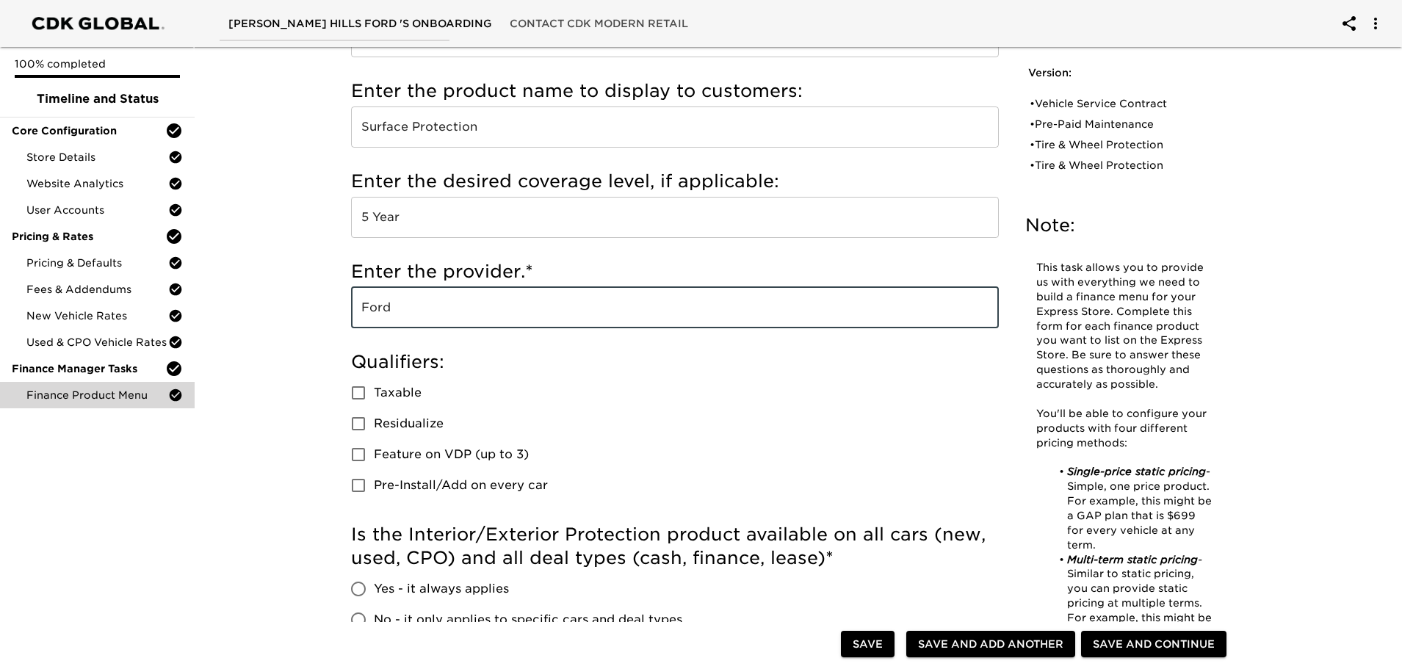
type input "Ford"
click at [357, 394] on input "Taxable" at bounding box center [358, 393] width 31 height 31
checkbox input "true"
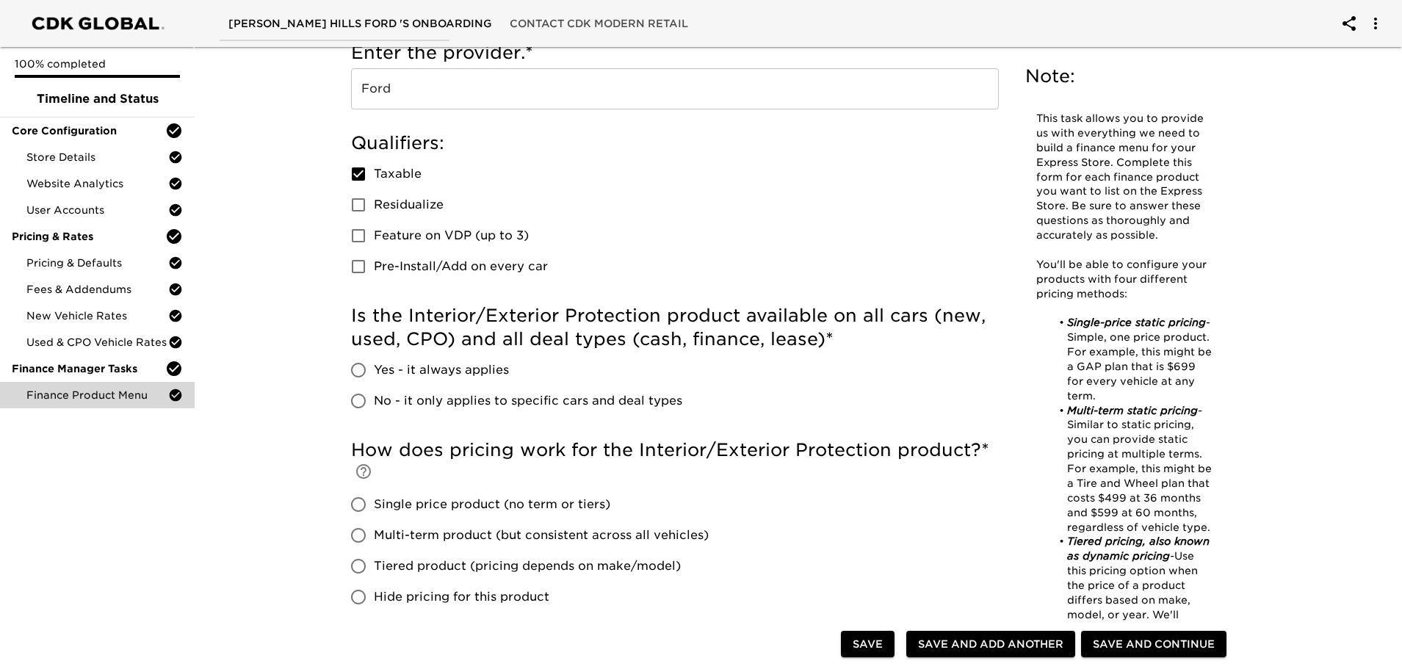
scroll to position [367, 0]
click at [364, 372] on input "Yes - it always applies" at bounding box center [358, 368] width 31 height 31
radio input "true"
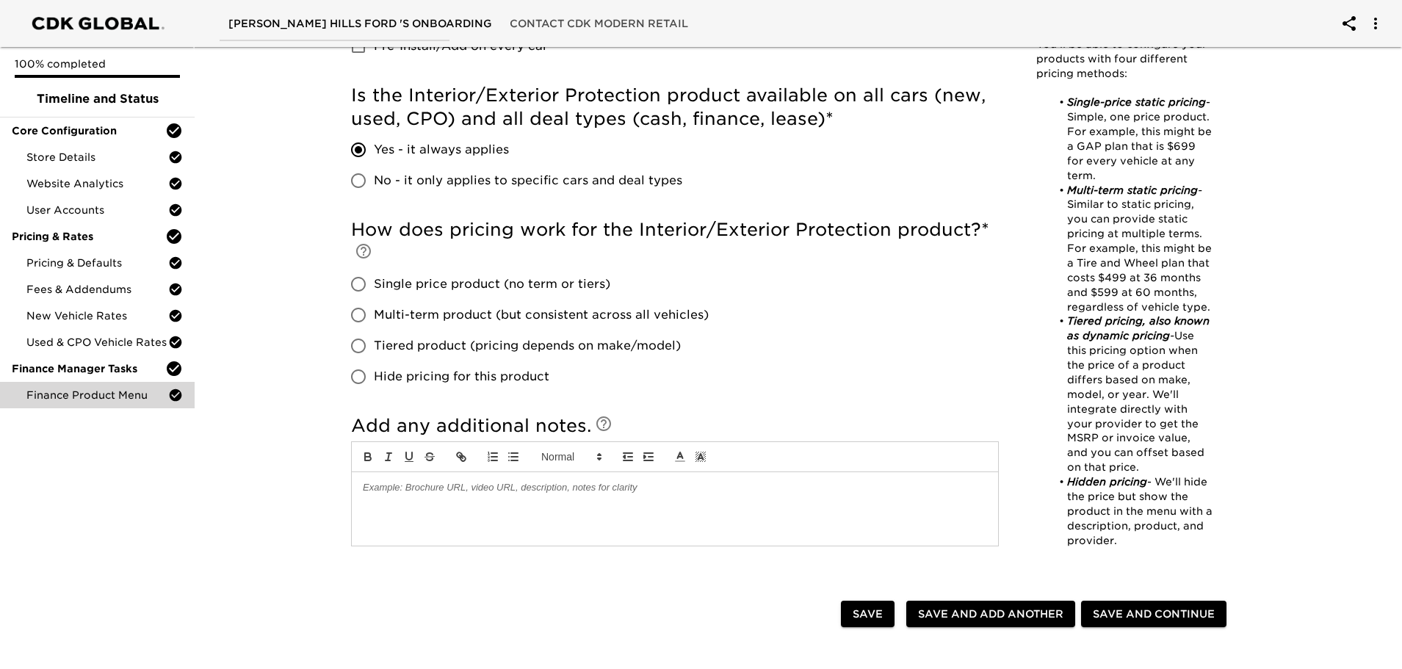
scroll to position [588, 0]
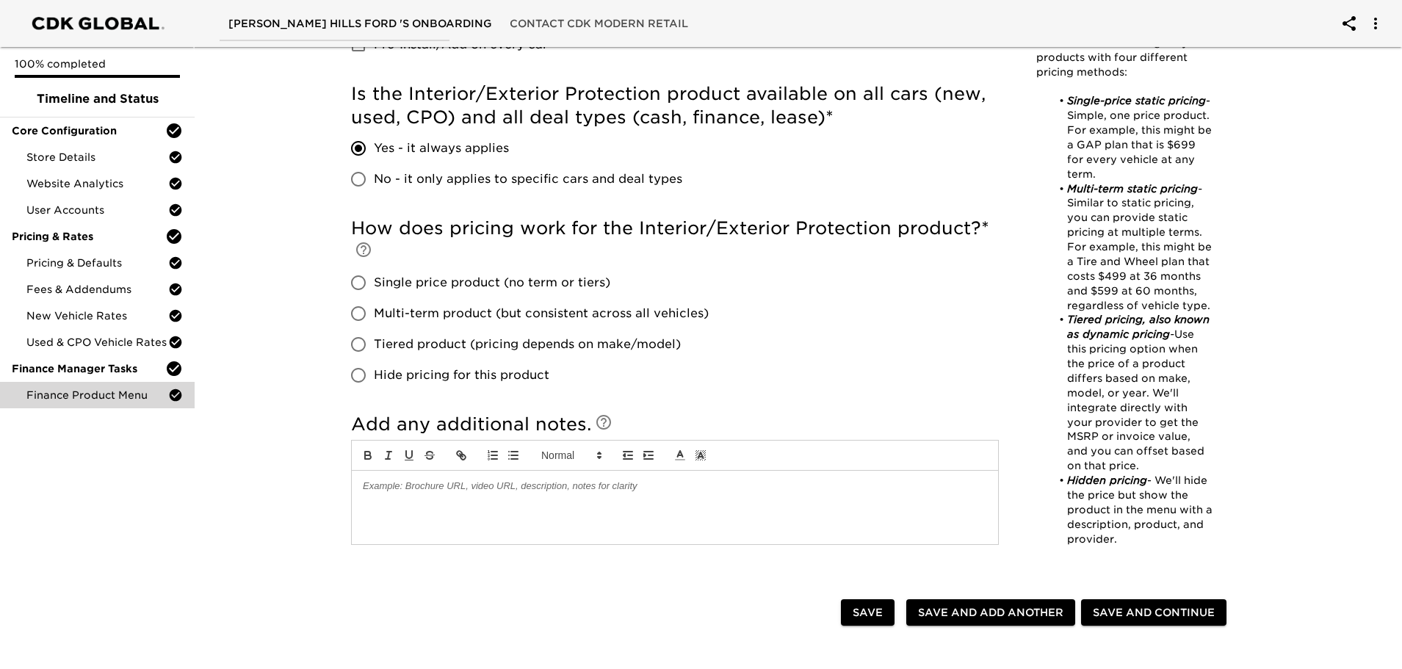
click at [364, 284] on input "Single price product (no term or tiers)" at bounding box center [358, 282] width 31 height 31
radio input "true"
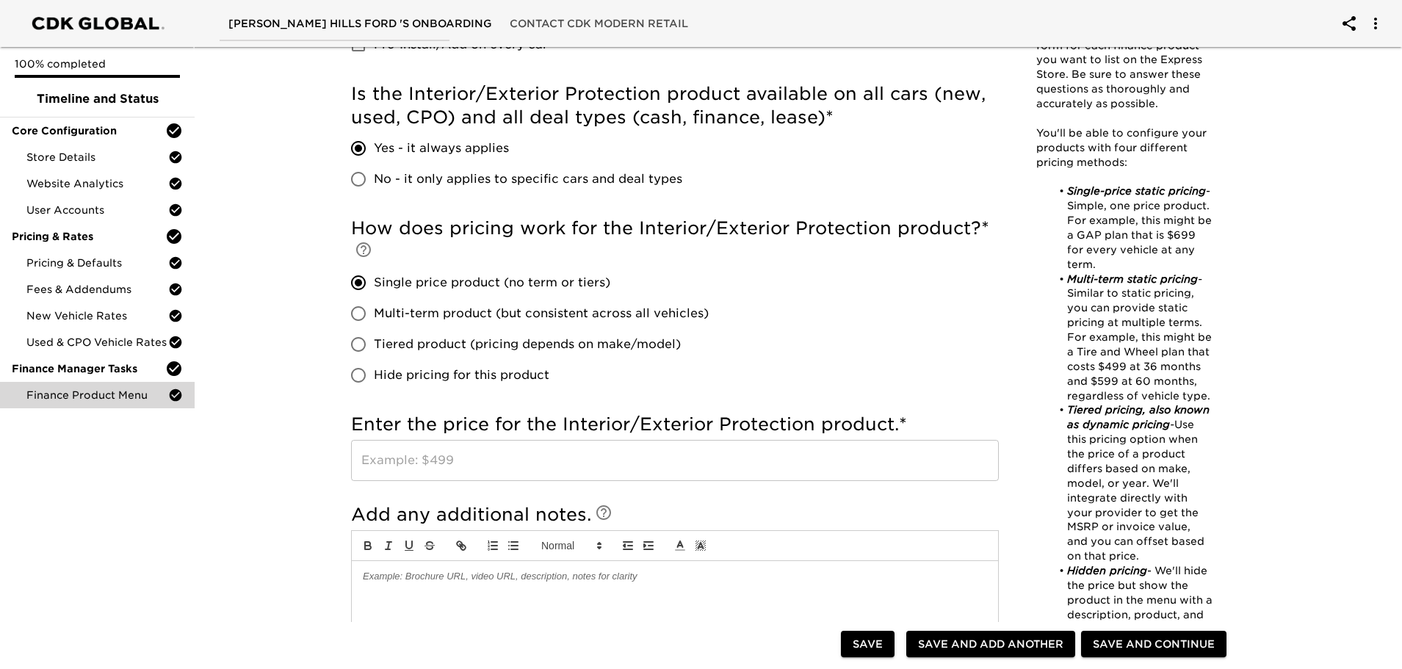
click at [443, 461] on input "text" at bounding box center [675, 460] width 648 height 41
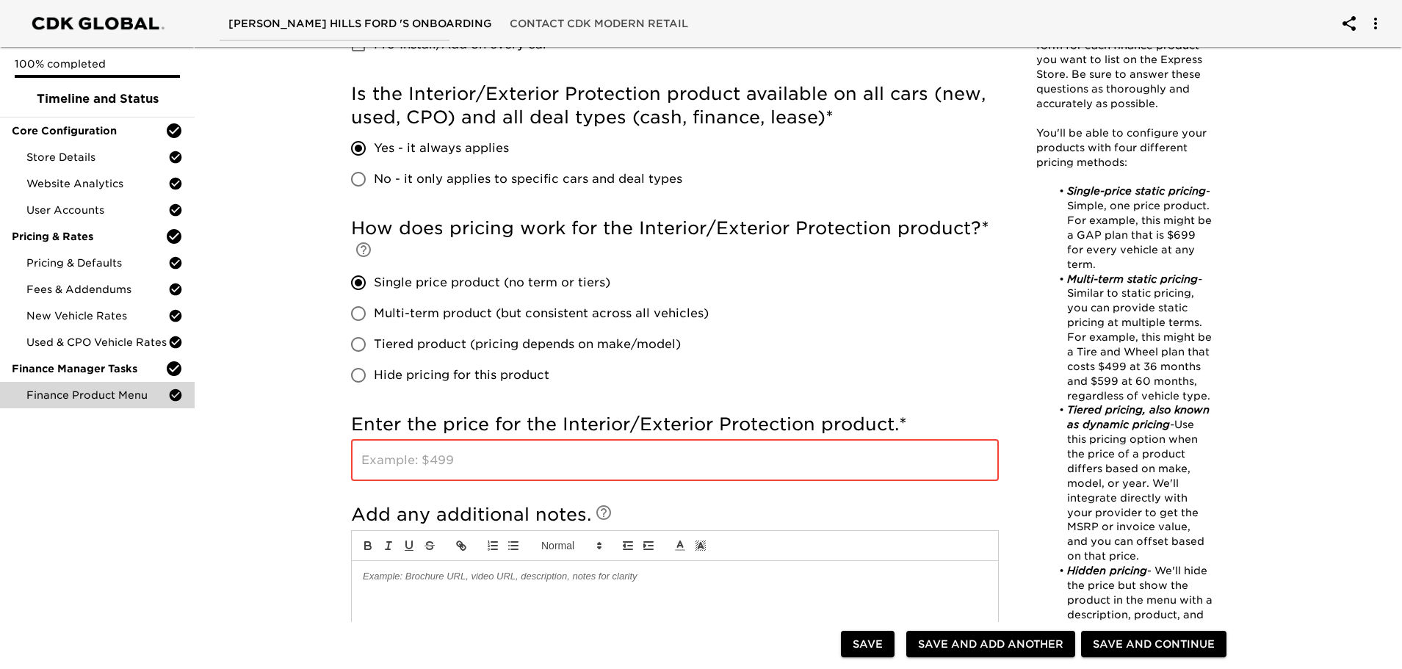
click at [603, 463] on input "text" at bounding box center [675, 460] width 648 height 41
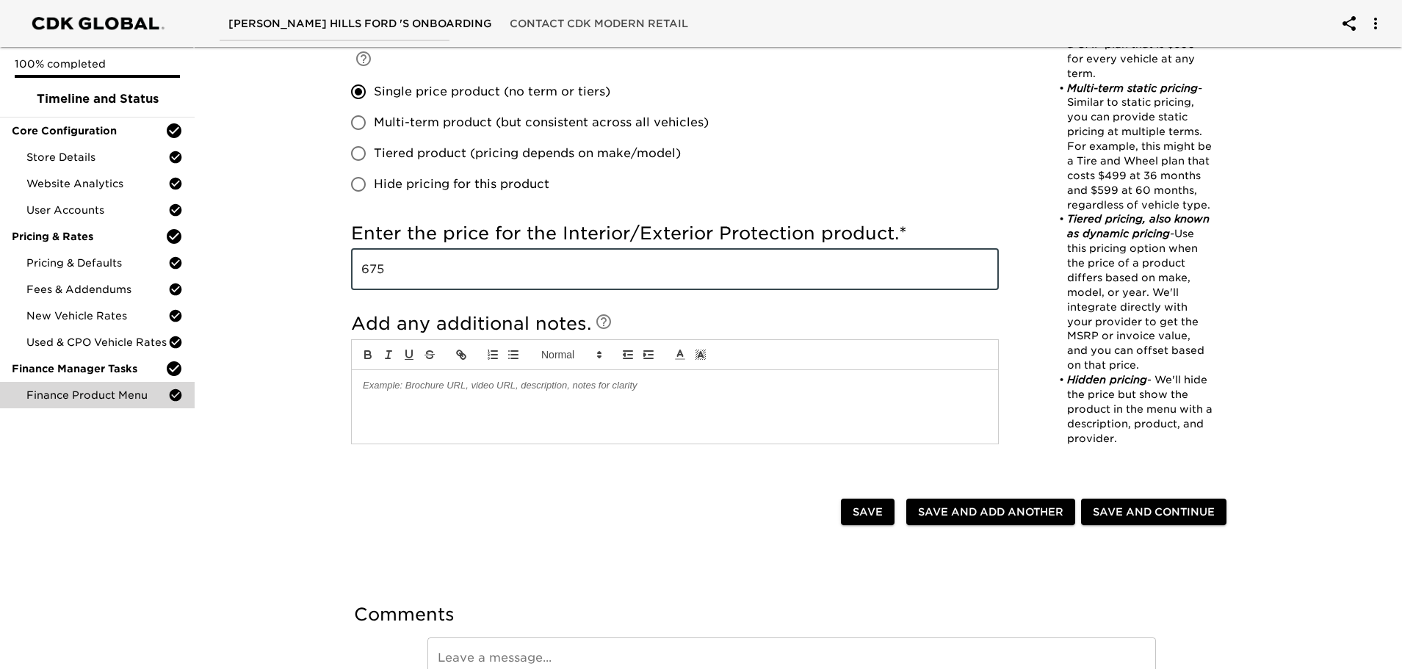
scroll to position [857, 0]
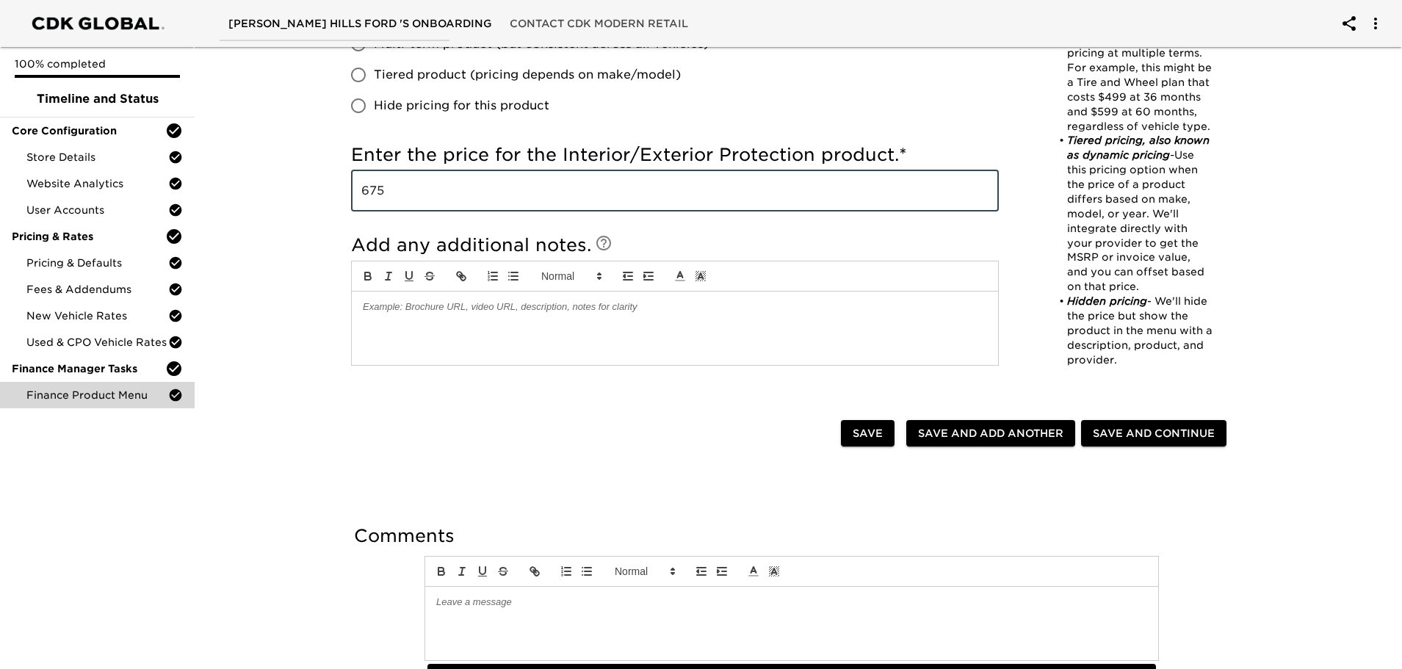
type input "675"
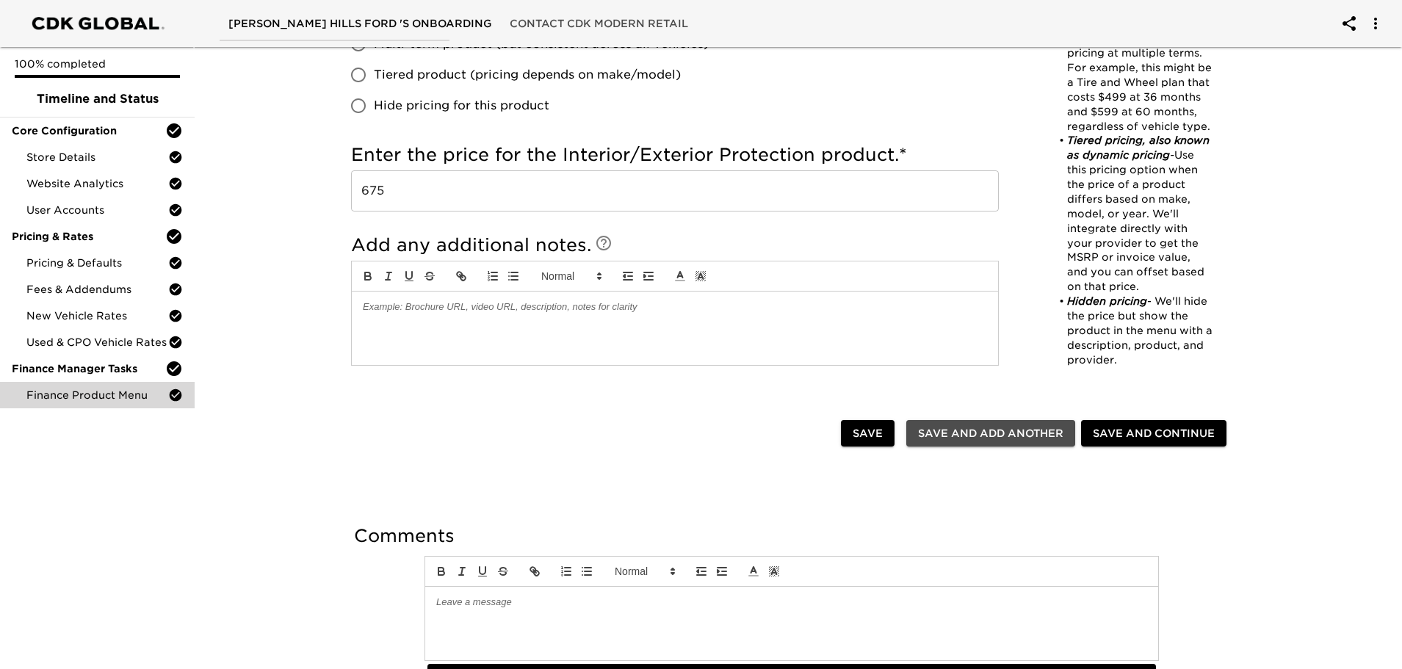
click at [1000, 432] on span "Save and Add Another" at bounding box center [990, 434] width 145 height 18
checkbox input "false"
radio input "false"
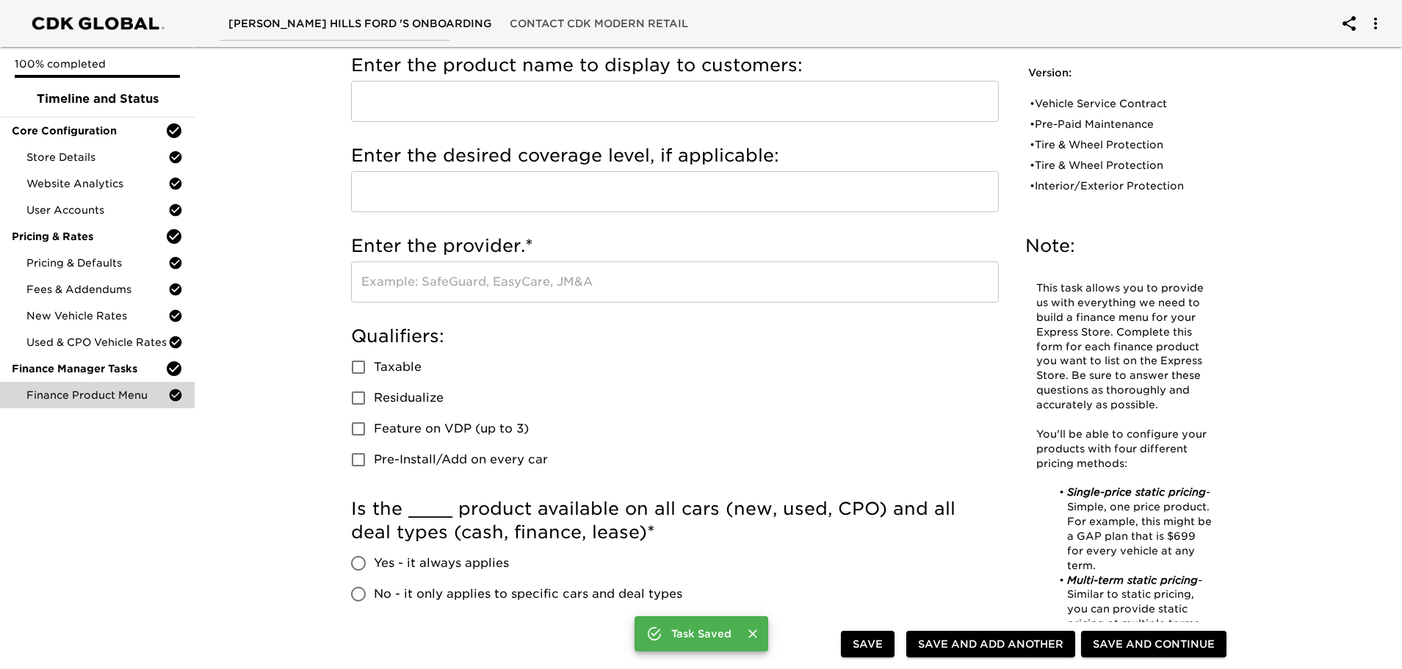
scroll to position [0, 0]
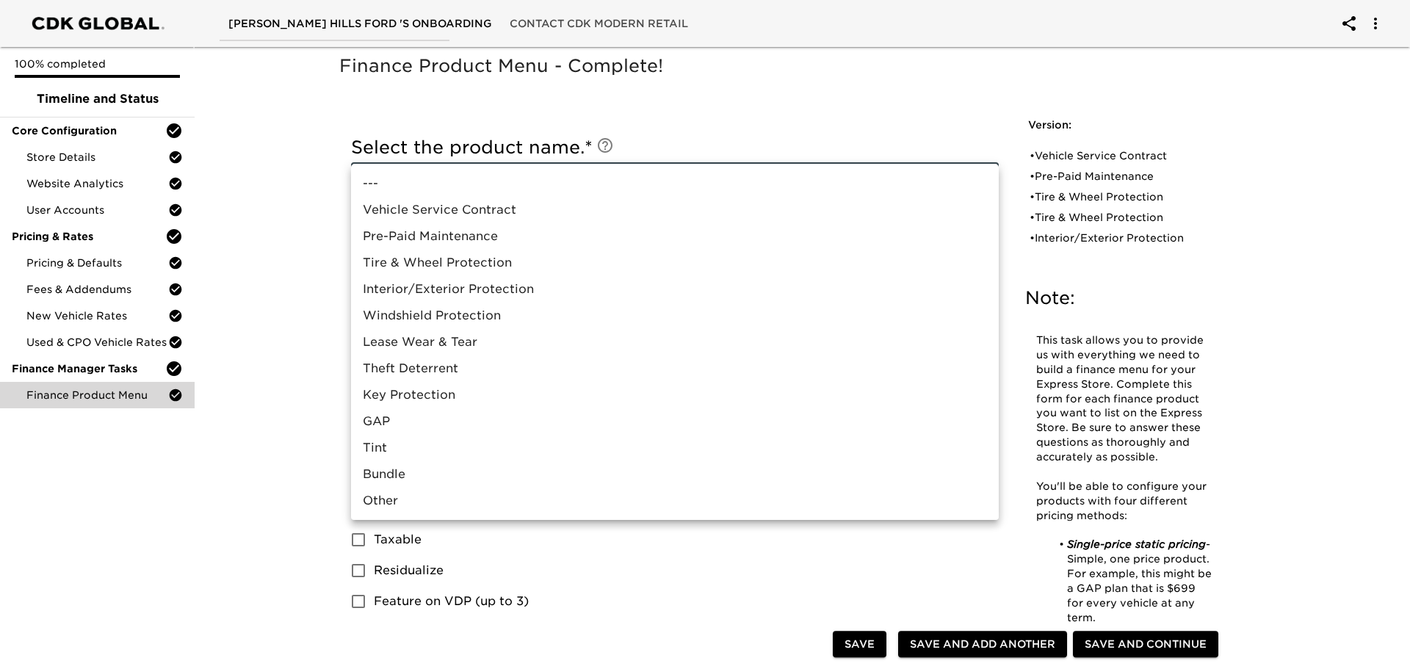
click at [467, 342] on li "Lease Wear & Tear" at bounding box center [675, 342] width 648 height 26
type input "Lease Wear & Tear"
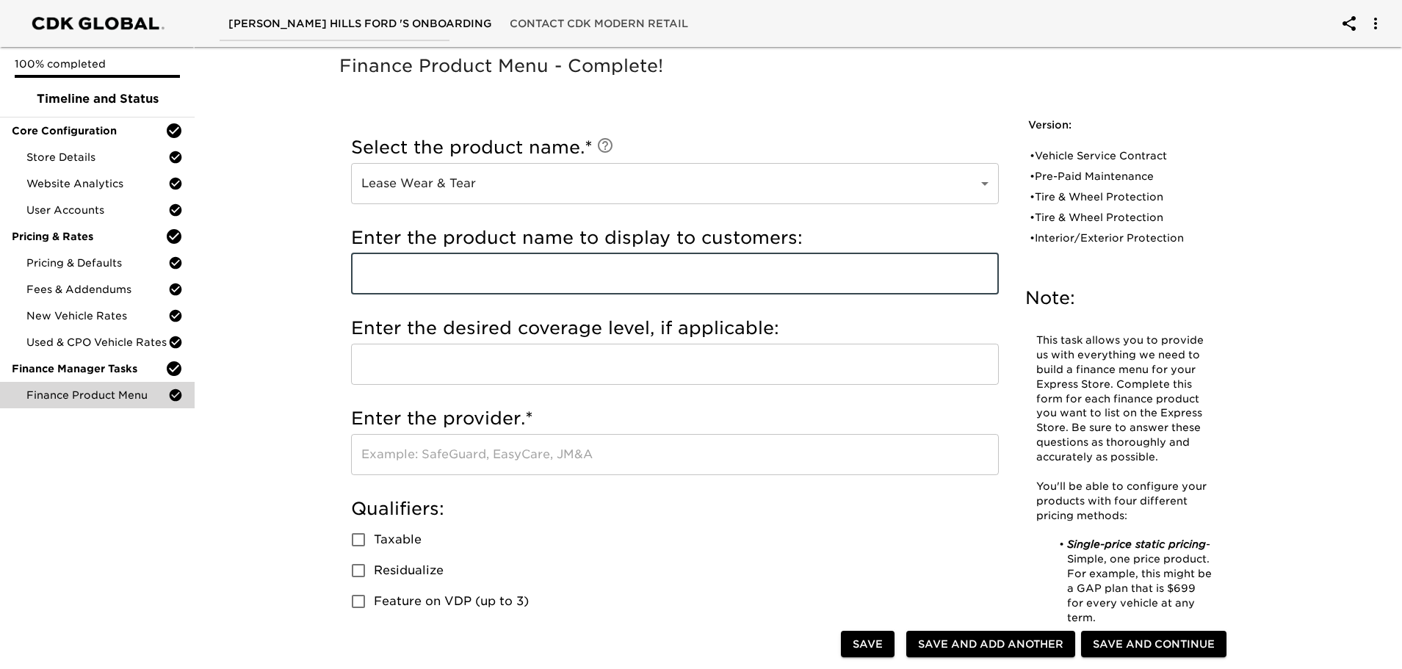
click at [453, 280] on input "text" at bounding box center [675, 273] width 648 height 41
type input "Wear & Tear"
click at [538, 360] on input "text" at bounding box center [675, 364] width 648 height 41
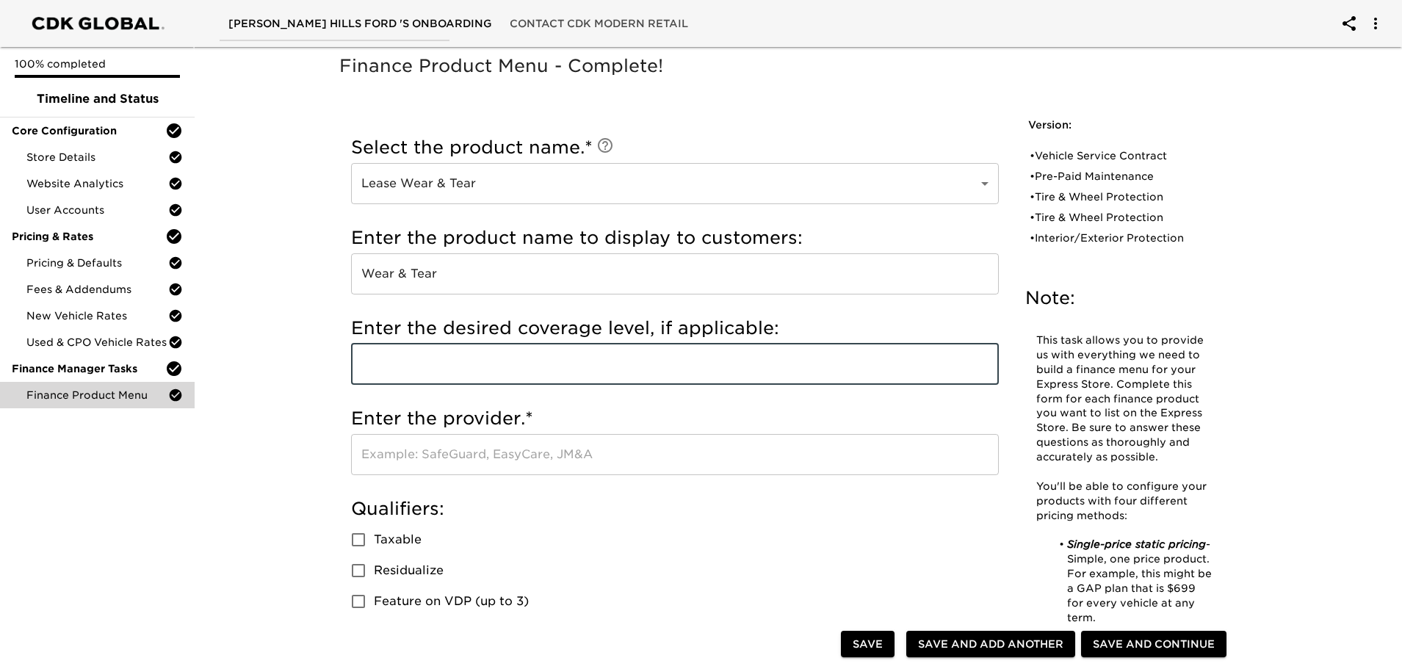
drag, startPoint x: 436, startPoint y: 458, endPoint x: 452, endPoint y: 472, distance: 20.3
click at [436, 458] on input "text" at bounding box center [675, 454] width 648 height 41
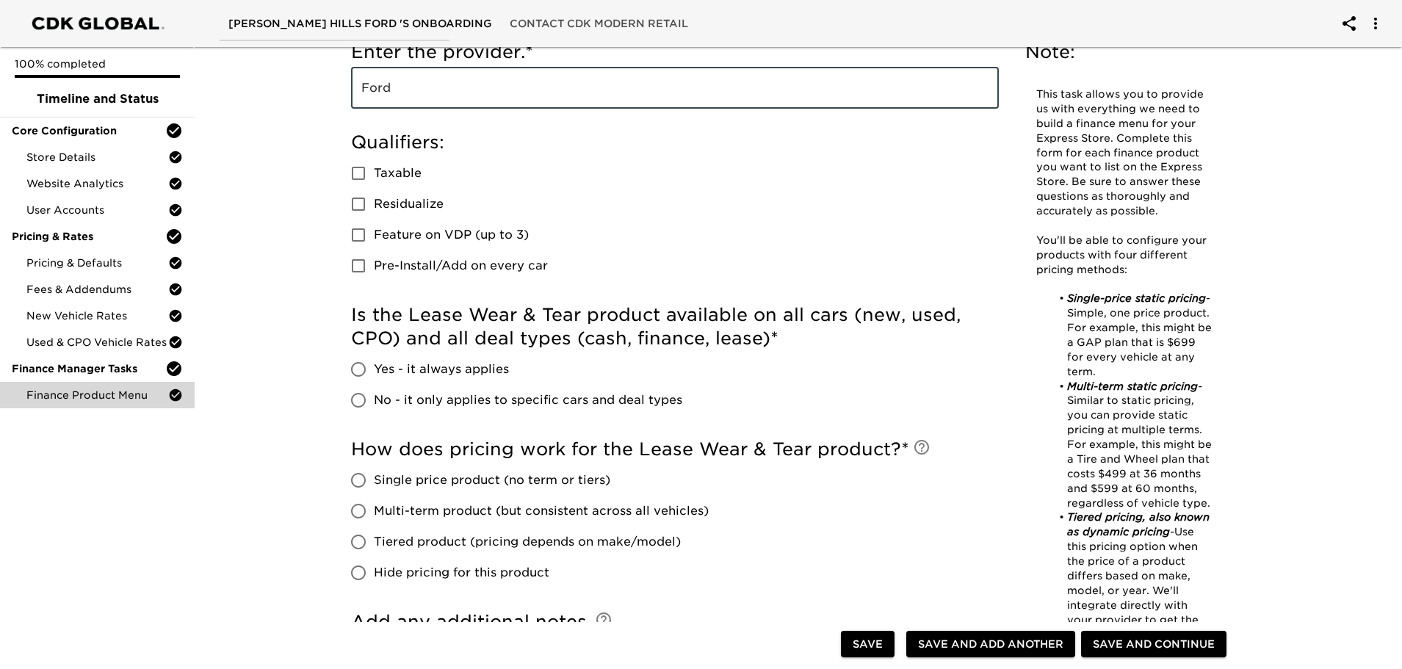
scroll to position [367, 0]
type input "Ford"
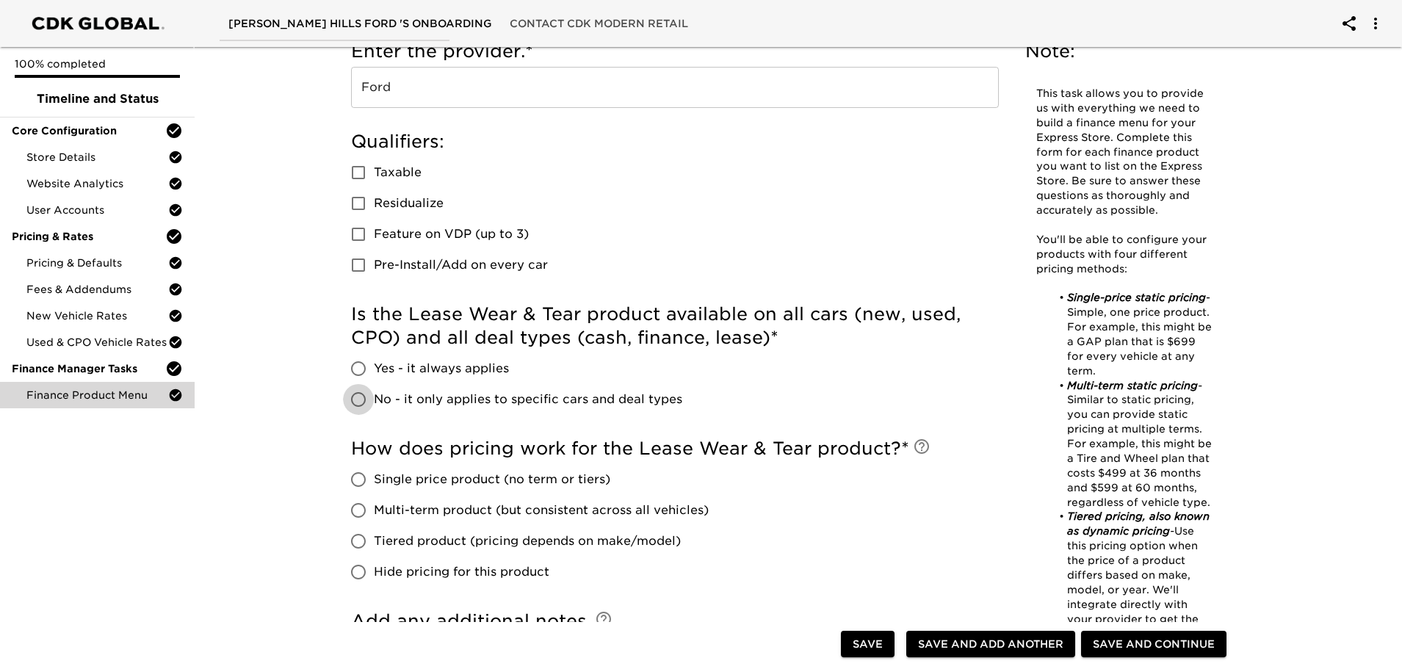
click at [359, 398] on input "No - it only applies to specific cars and deal types" at bounding box center [358, 399] width 31 height 31
radio input "true"
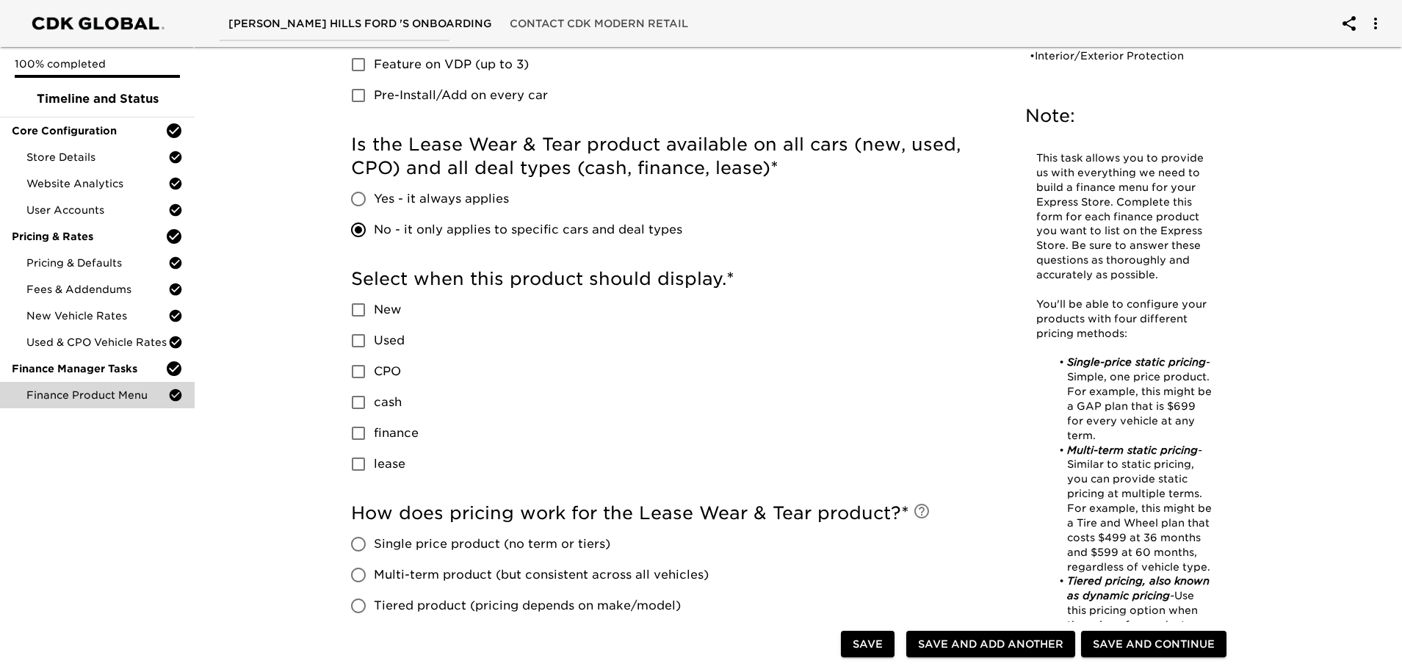
scroll to position [588, 0]
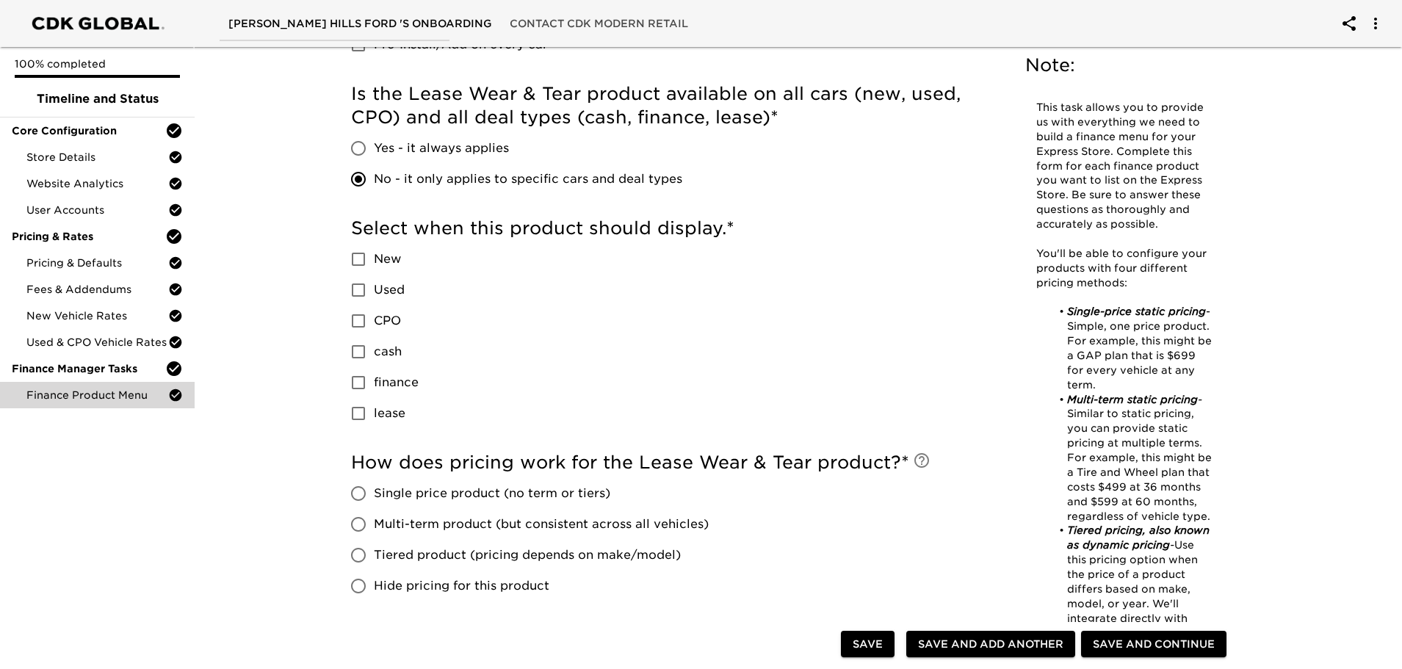
click at [357, 260] on input "New" at bounding box center [358, 259] width 31 height 31
checkbox input "true"
click at [359, 411] on input "lease" at bounding box center [358, 413] width 31 height 31
checkbox input "true"
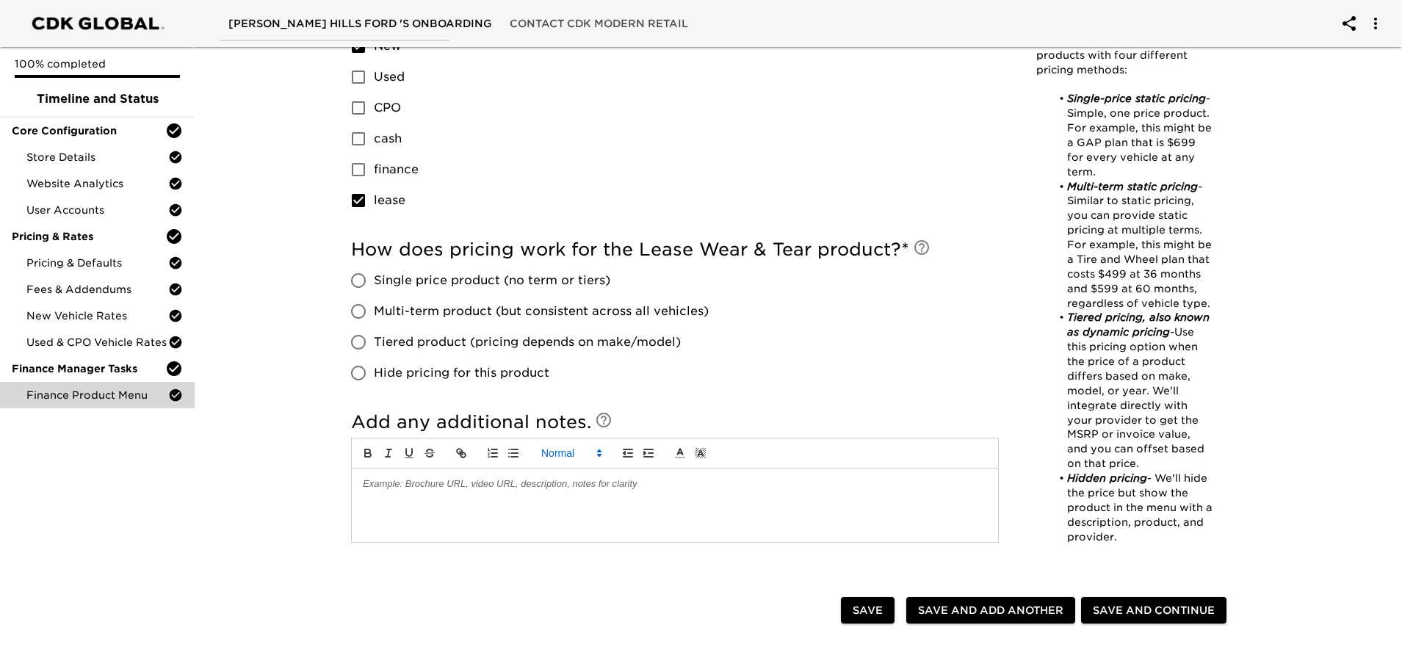
scroll to position [808, 0]
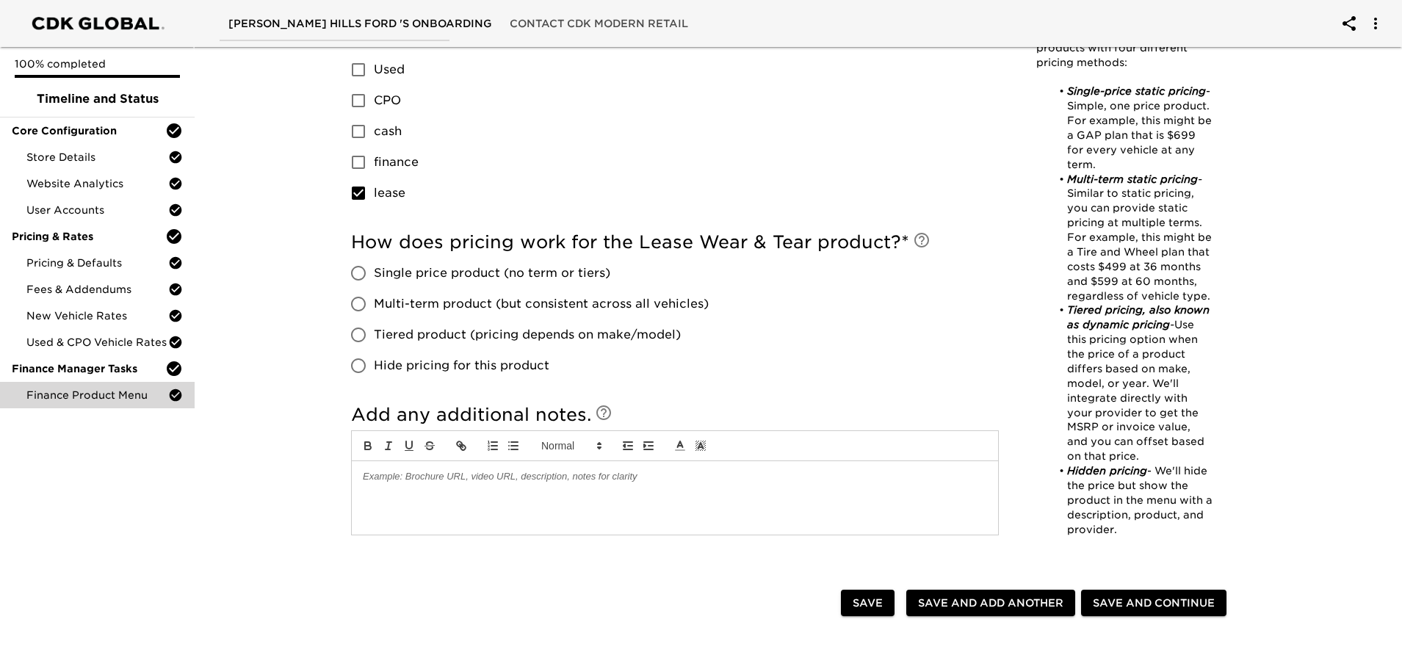
click at [359, 367] on input "Hide pricing for this product" at bounding box center [358, 365] width 31 height 31
radio input "true"
click at [1008, 606] on span "Save and Add Another" at bounding box center [990, 603] width 145 height 18
radio input "false"
checkbox input "false"
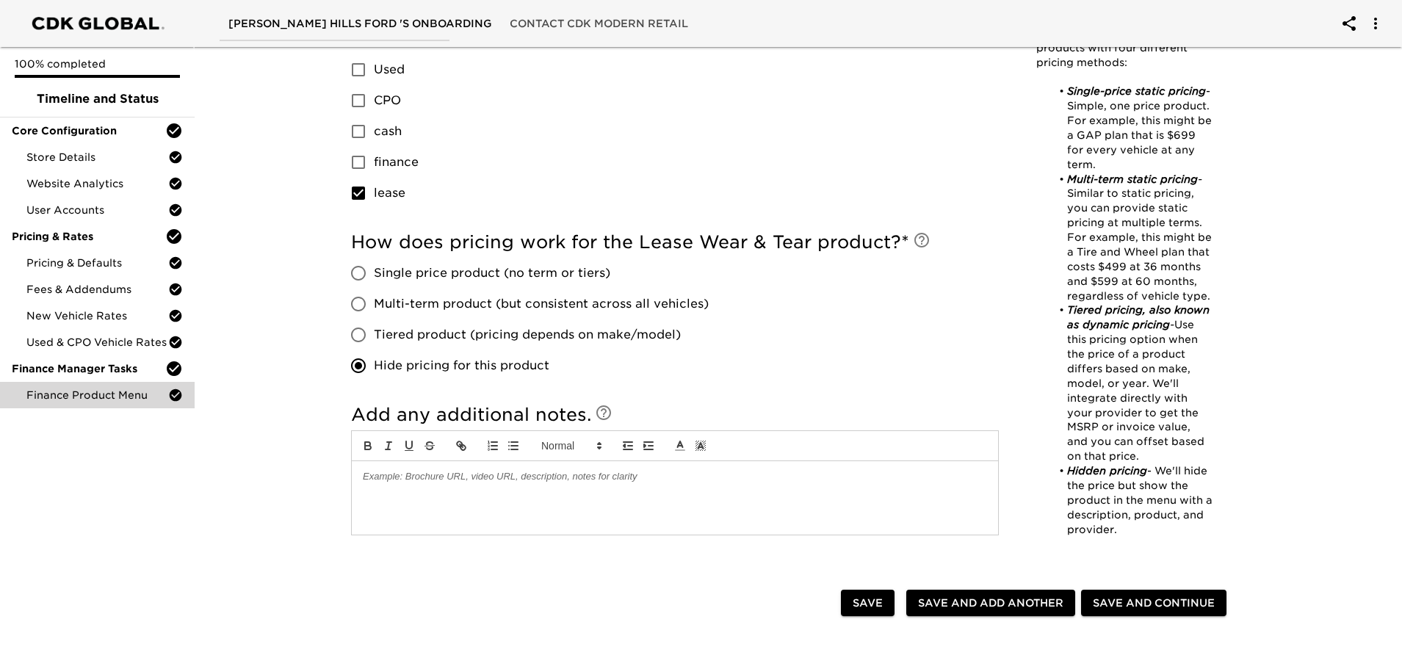
checkbox input "false"
radio input "false"
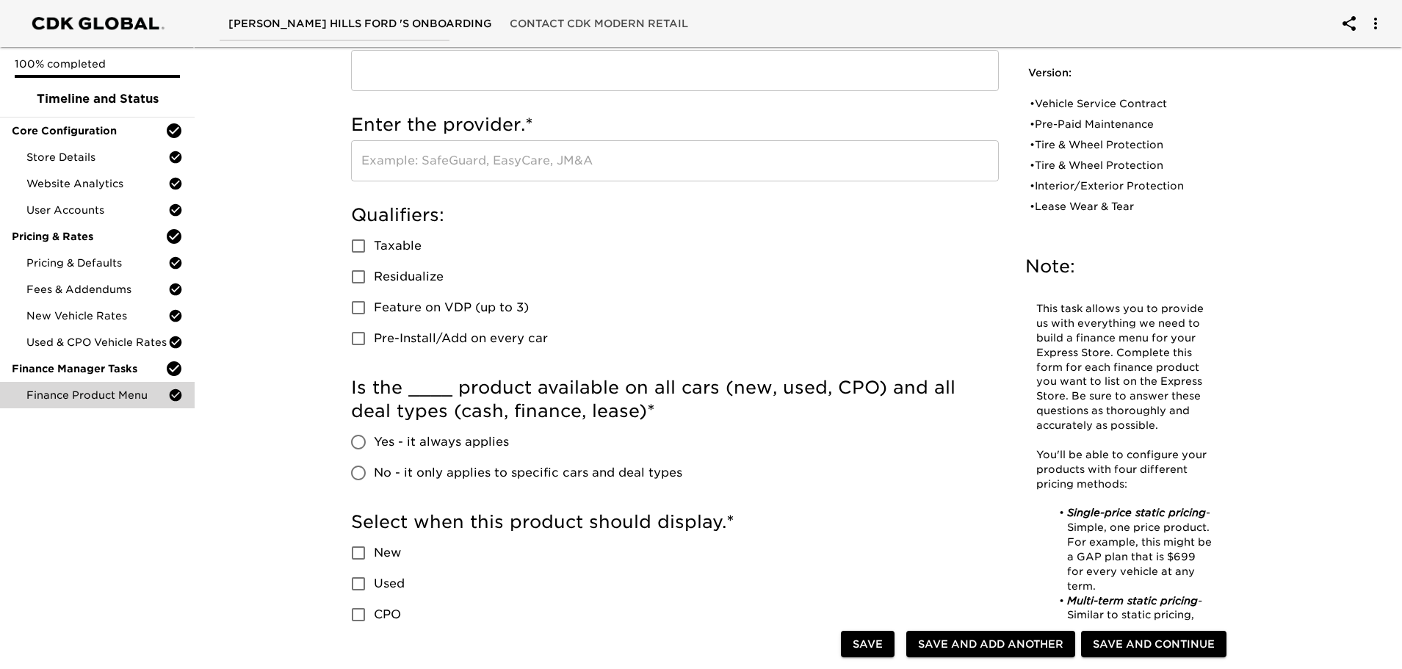
scroll to position [0, 0]
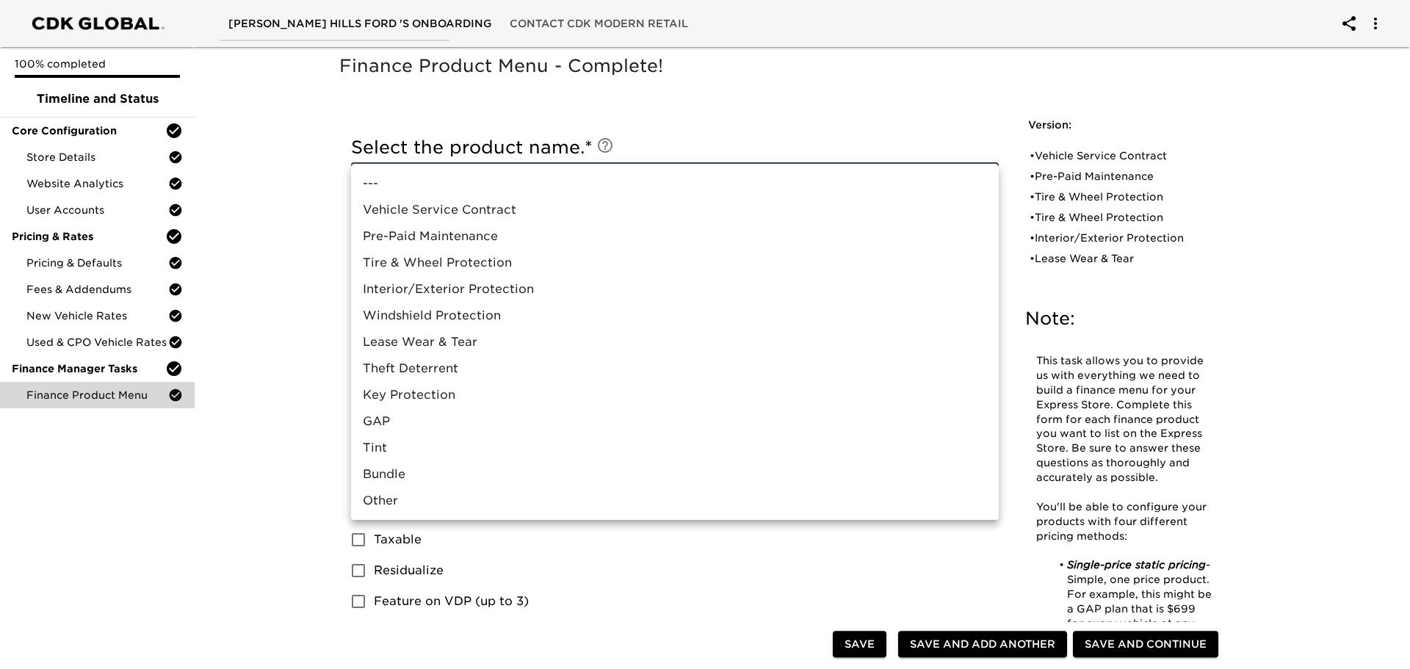
click at [431, 370] on li "Theft Deterrent" at bounding box center [675, 369] width 648 height 26
type input "Theft Deterrent"
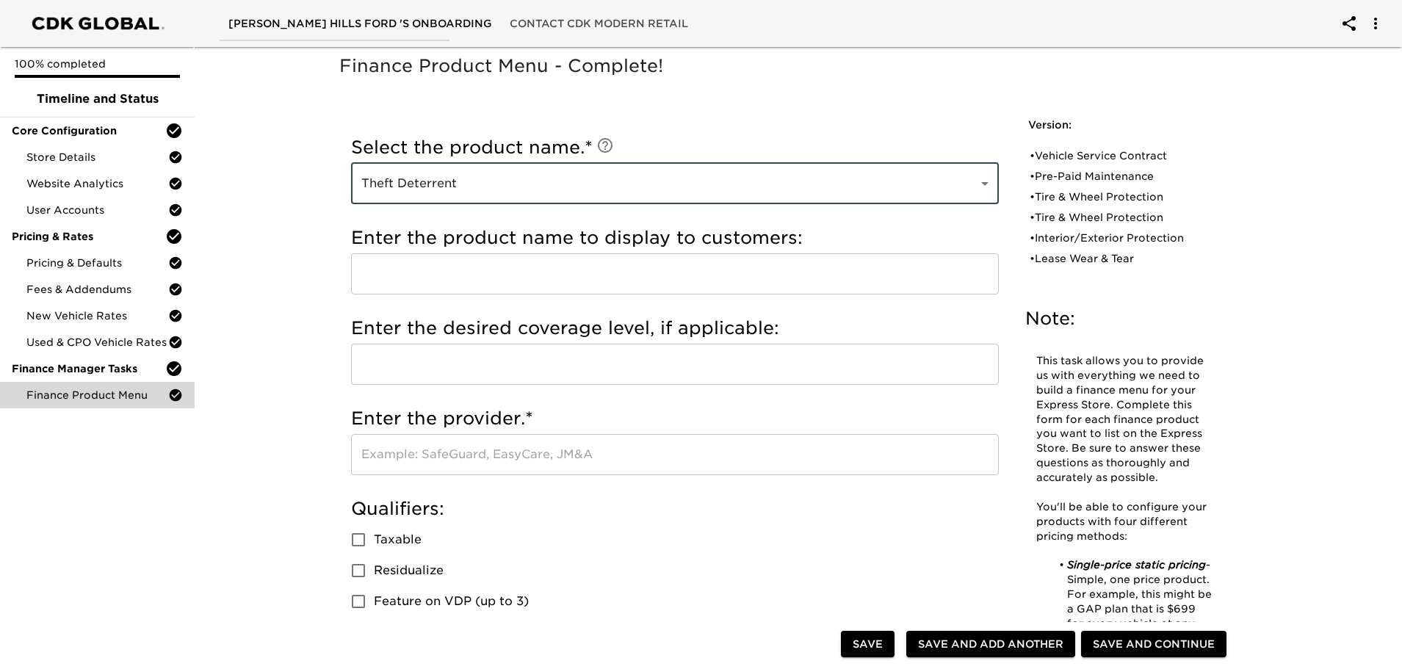
click at [447, 280] on input "text" at bounding box center [675, 273] width 648 height 41
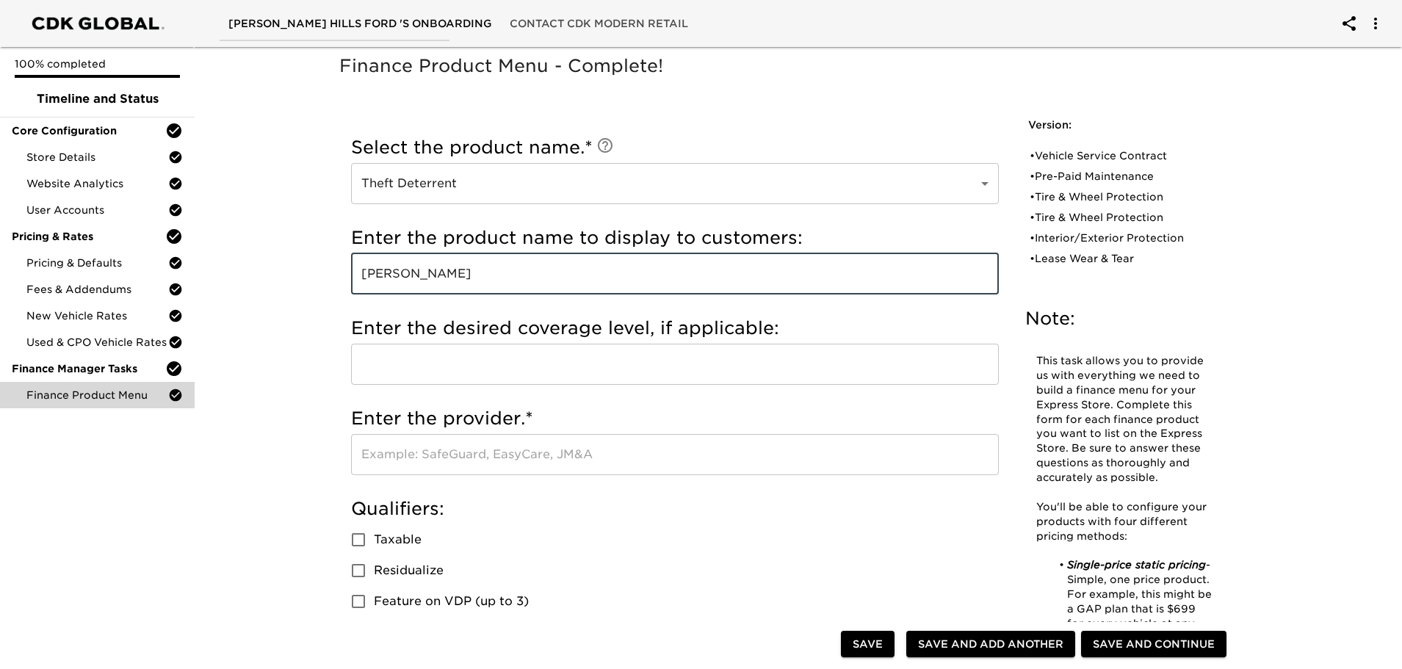
type input "[PERSON_NAME]"
click at [429, 367] on input "text" at bounding box center [675, 364] width 648 height 41
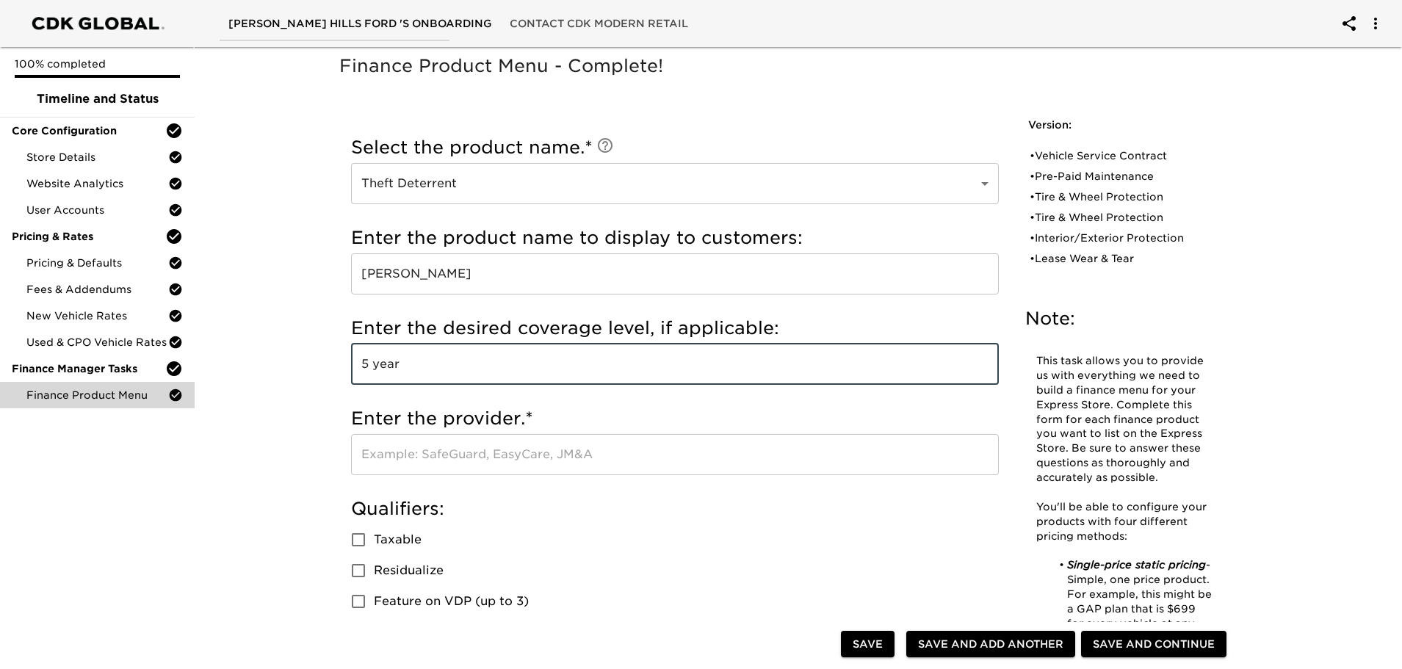
type input "5 year"
click at [455, 450] on input "text" at bounding box center [675, 454] width 648 height 41
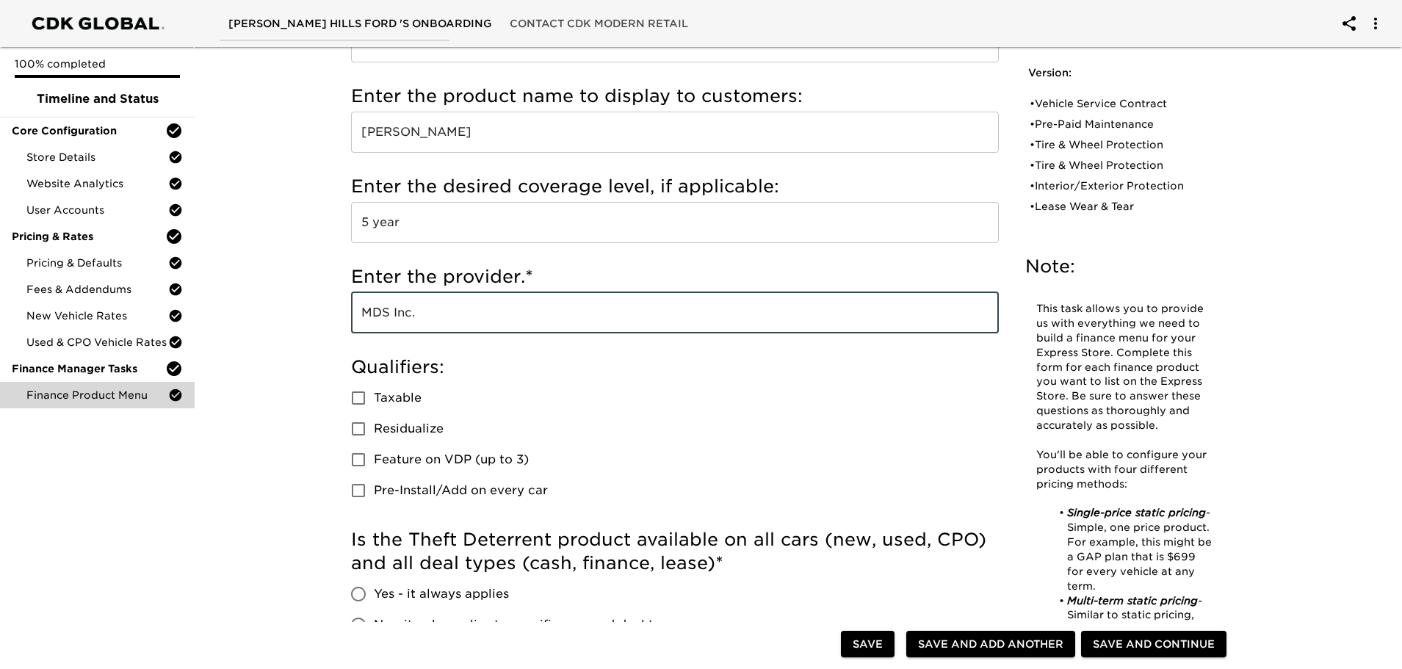
scroll to position [147, 0]
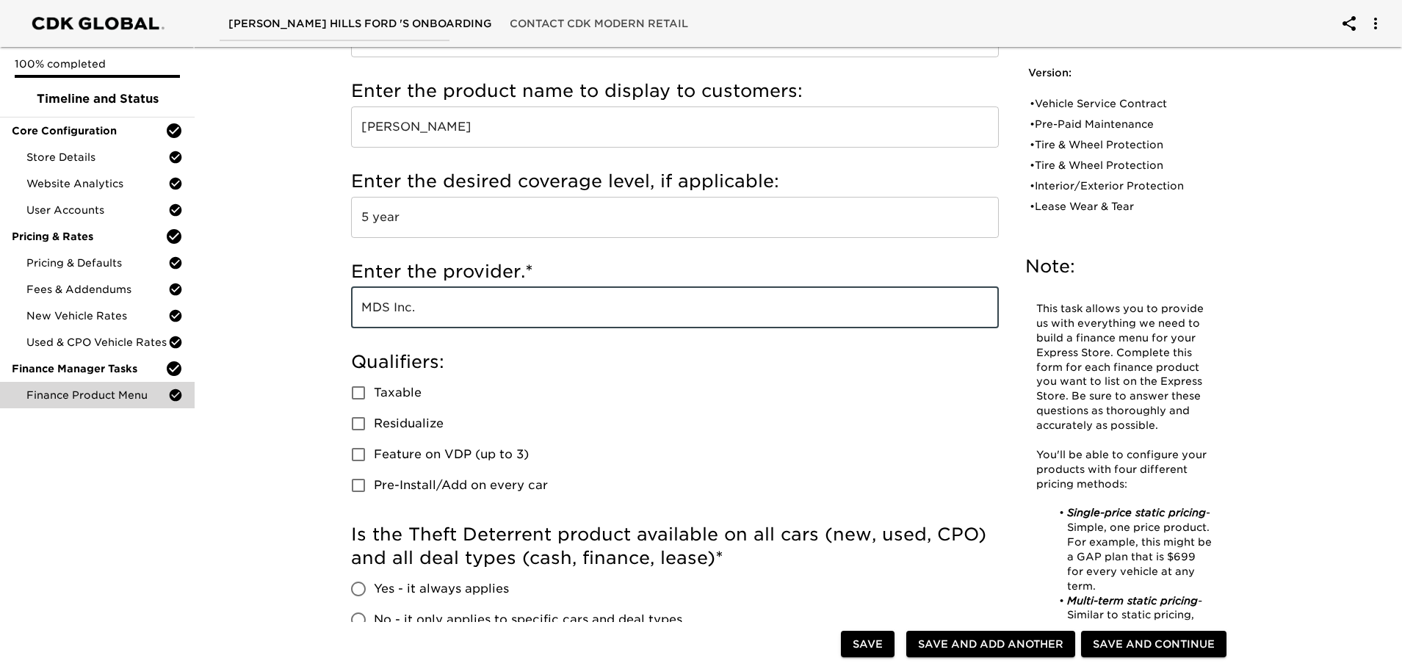
type input "MDS Inc."
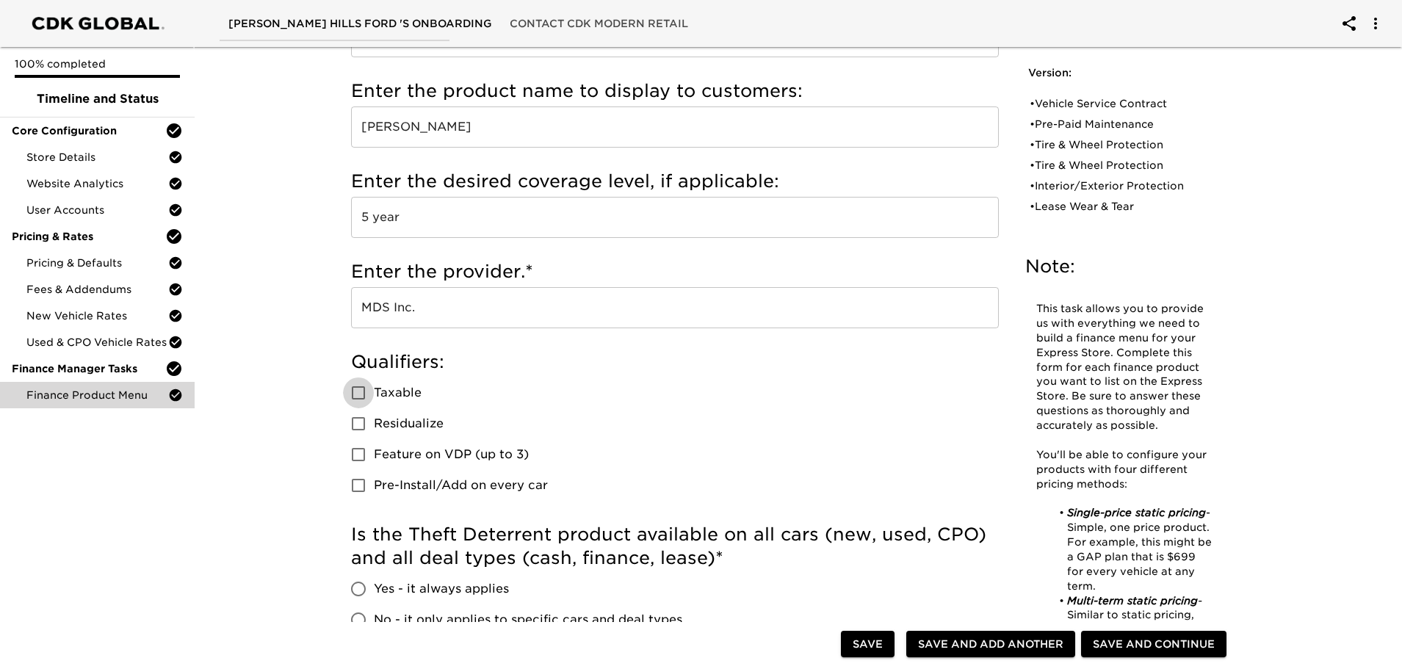
click at [354, 394] on input "Taxable" at bounding box center [358, 393] width 31 height 31
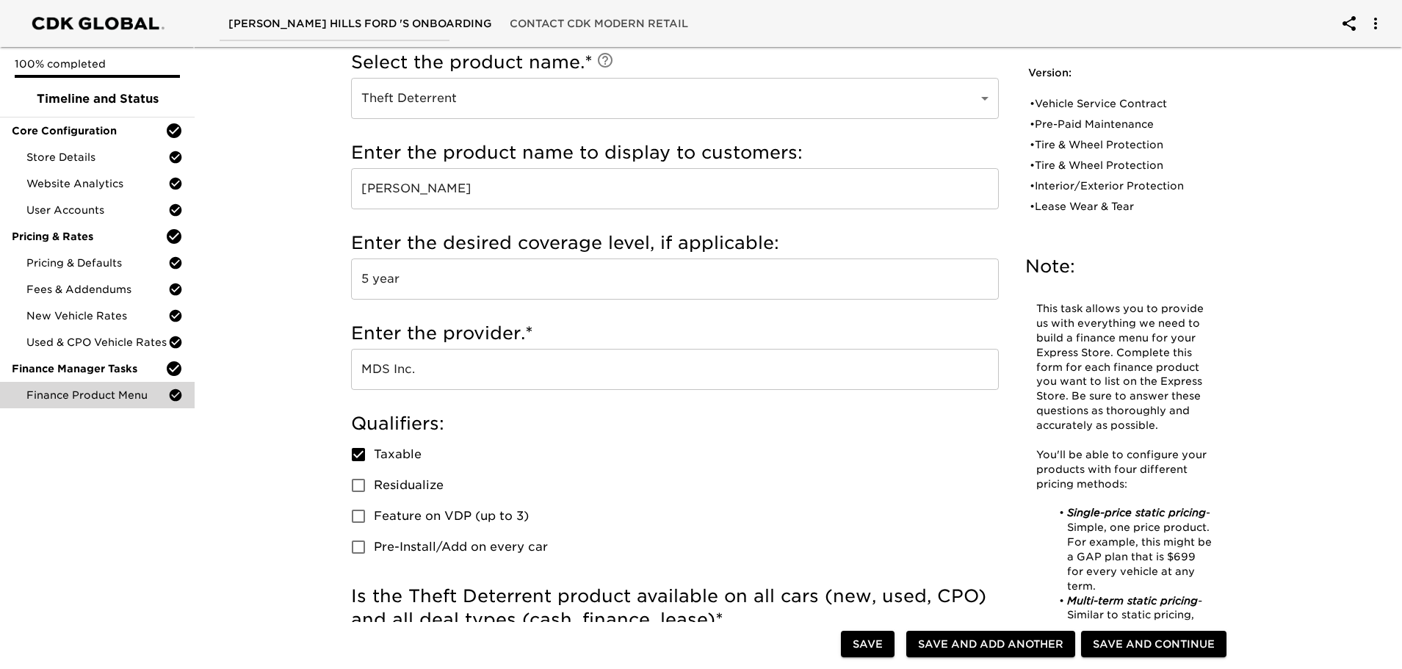
scroll to position [294, 0]
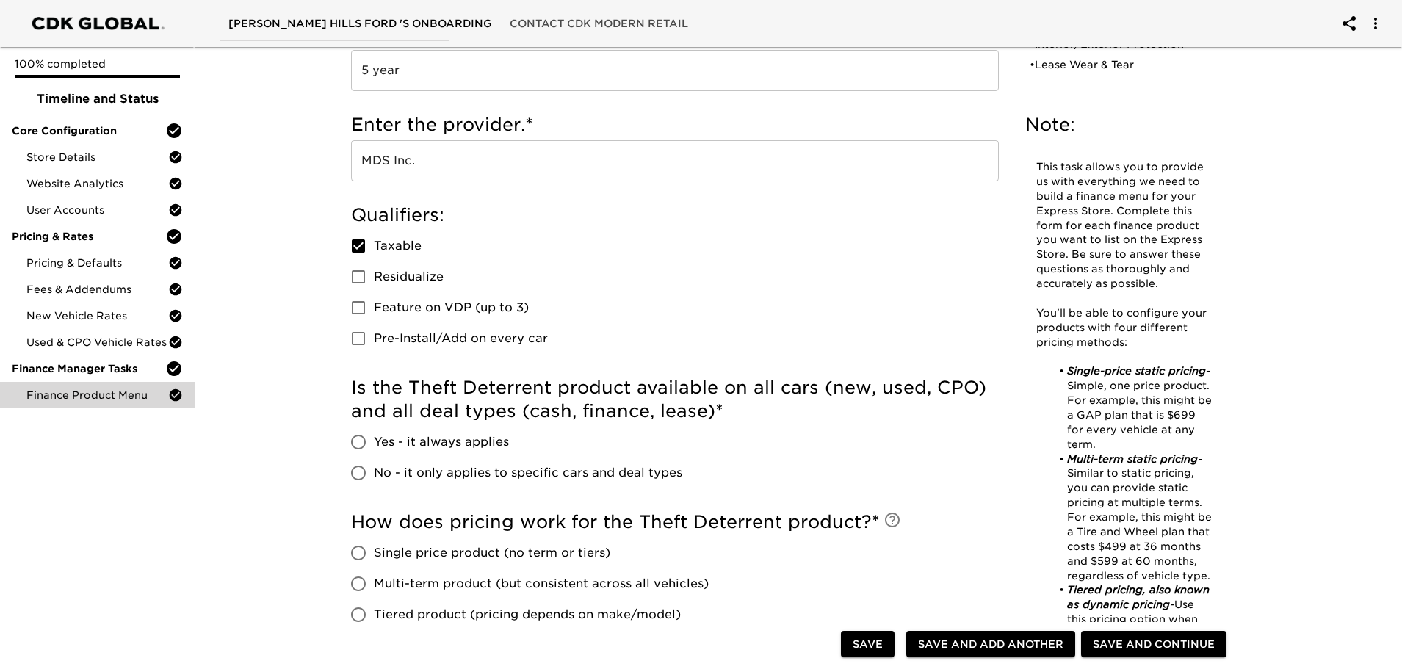
click at [357, 336] on input "Pre-Install/Add on every car" at bounding box center [358, 338] width 31 height 31
click at [353, 442] on input "Yes - it always applies" at bounding box center [358, 442] width 31 height 31
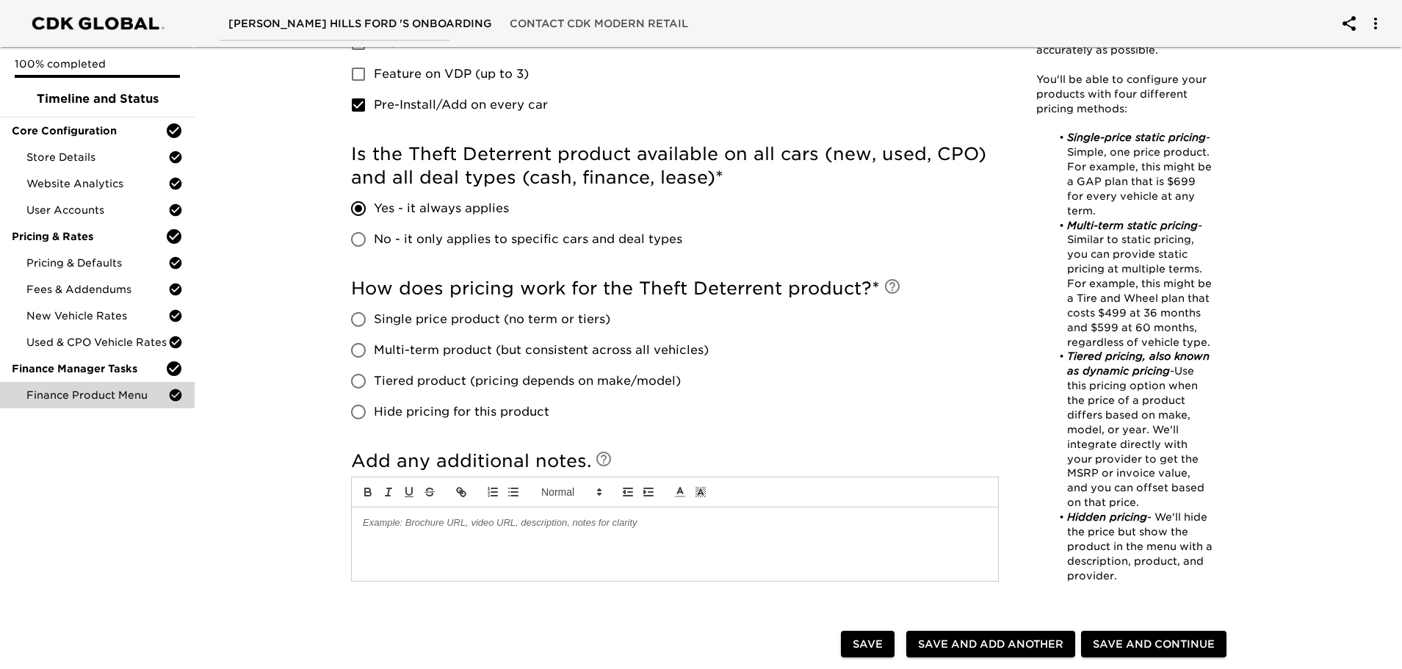
scroll to position [588, 0]
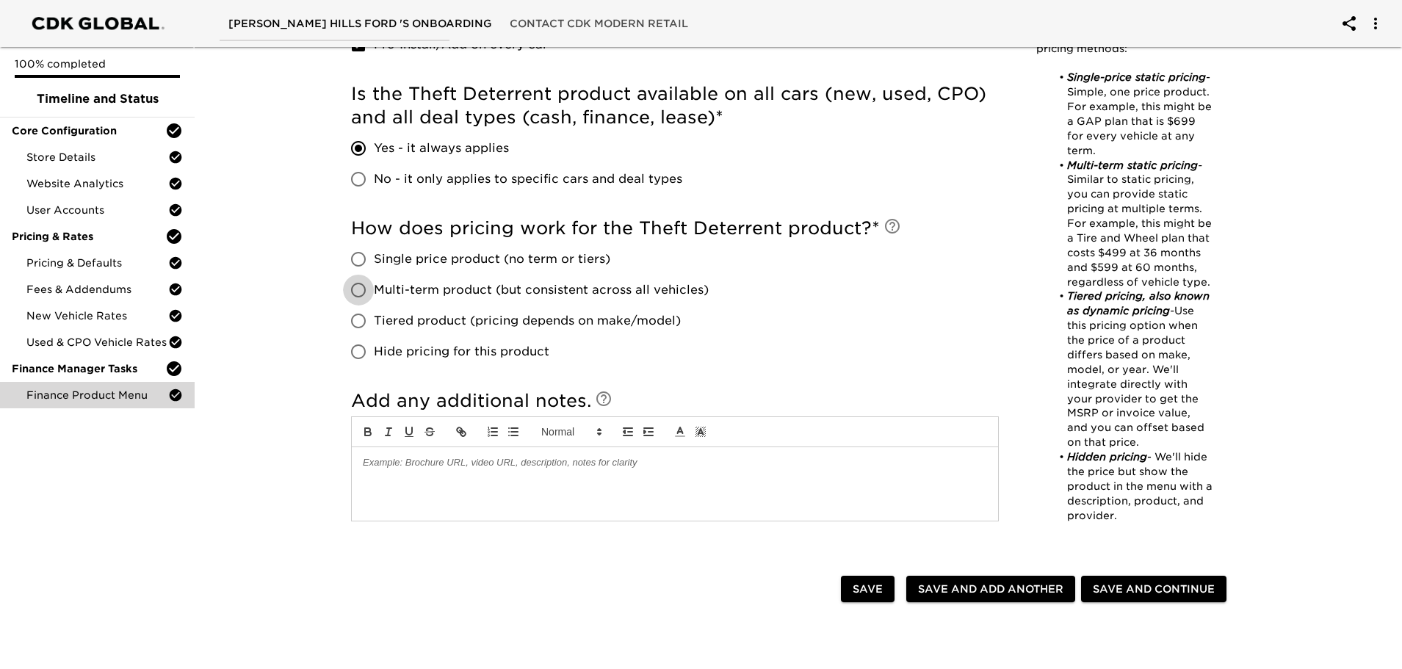
click at [358, 289] on input "Multi-term product (but consistent across all vehicles)" at bounding box center [358, 290] width 31 height 31
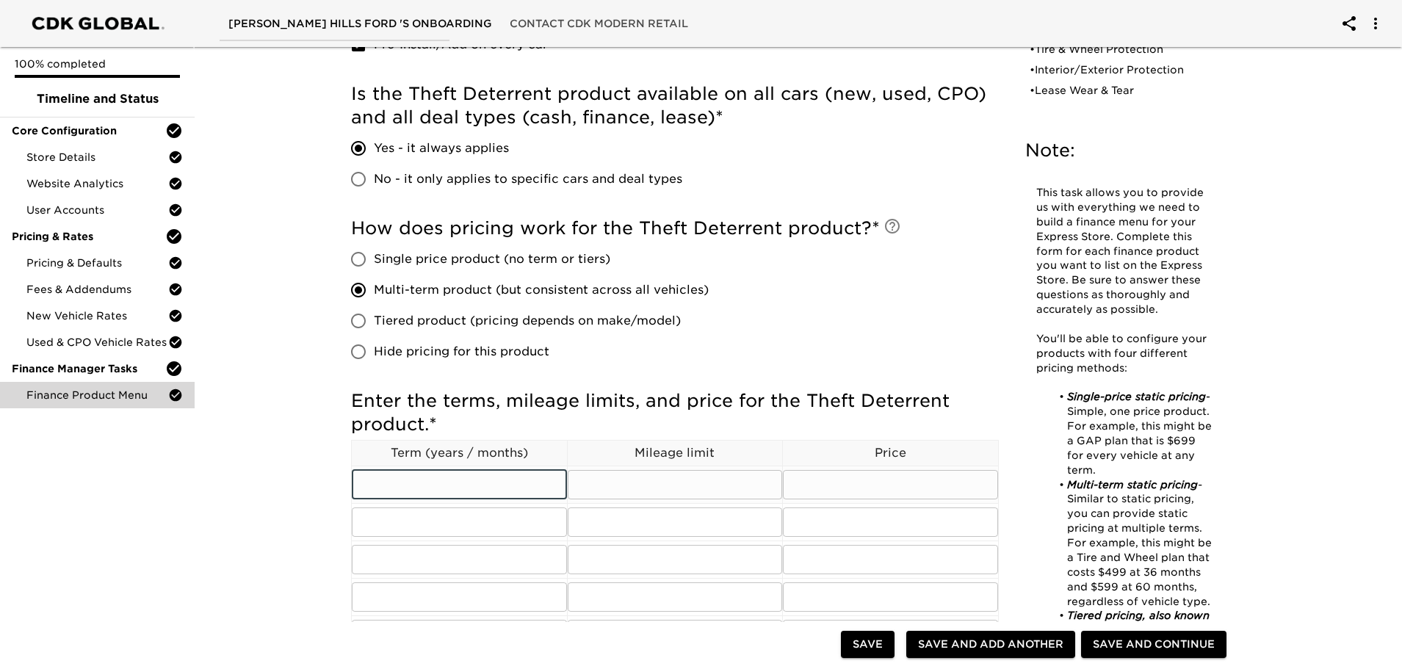
click at [422, 482] on input "text" at bounding box center [459, 484] width 215 height 29
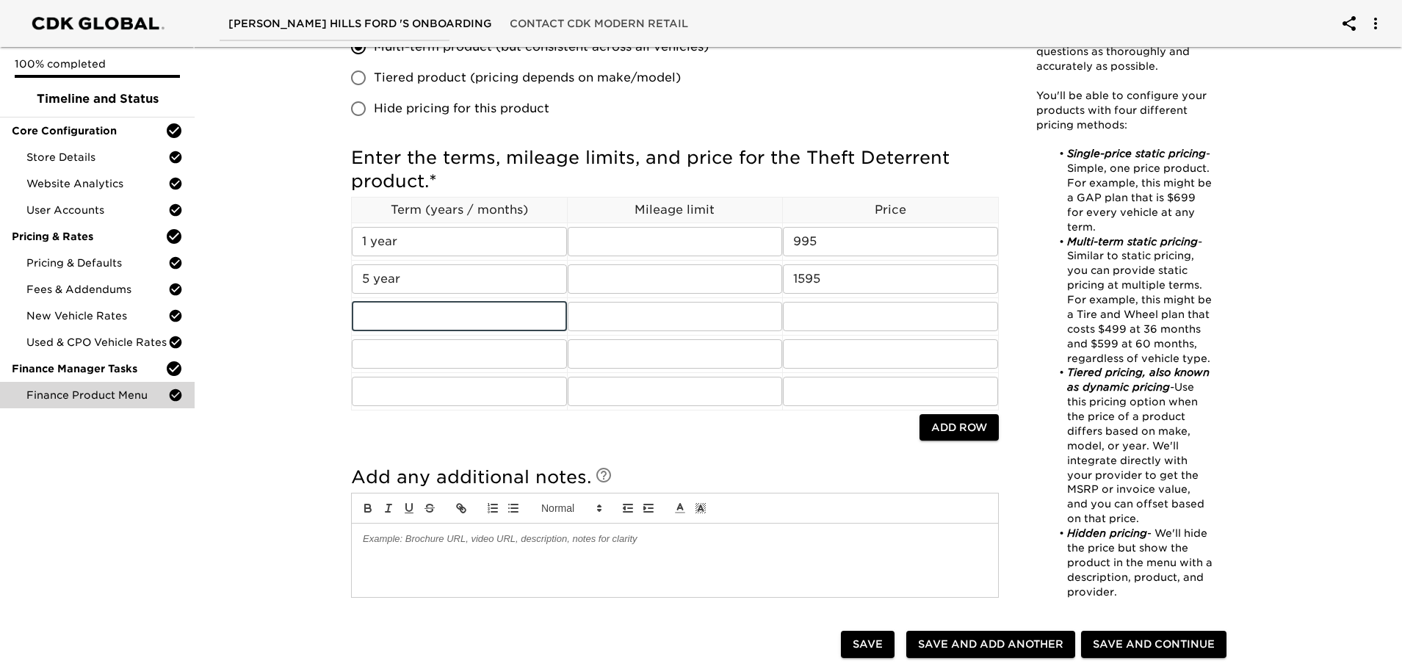
scroll to position [955, 0]
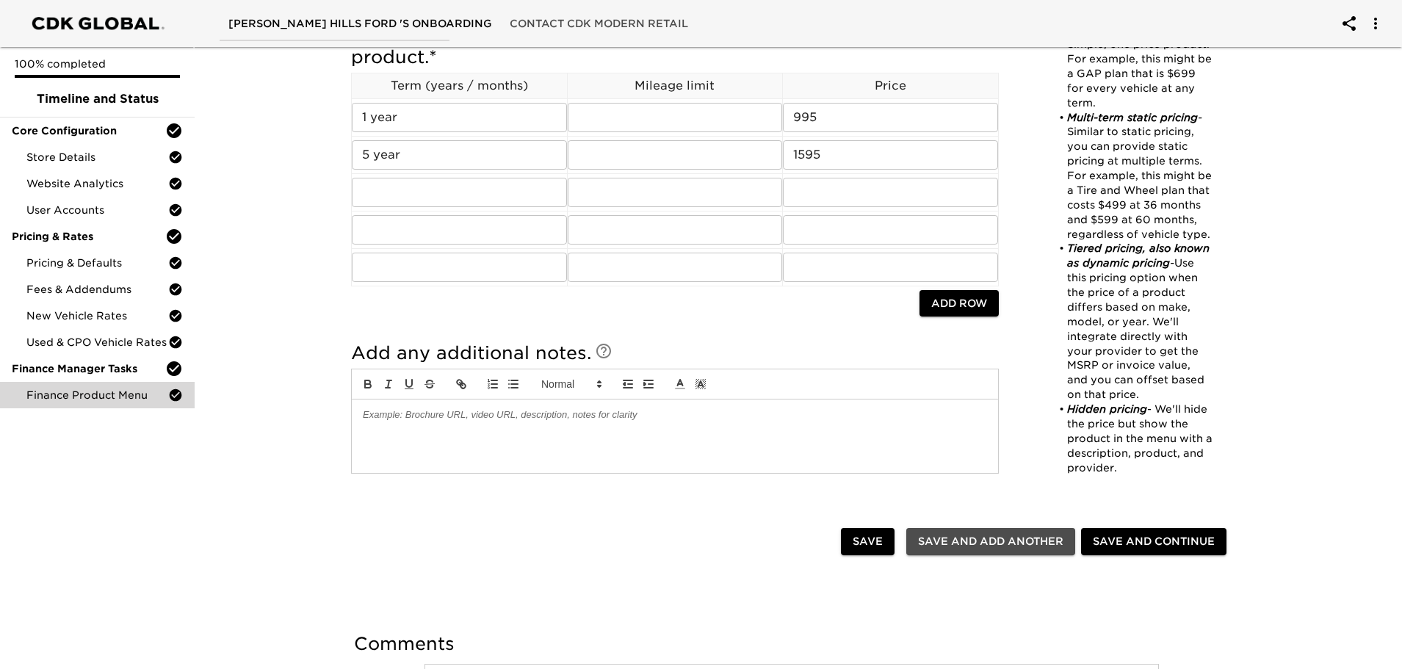
click at [984, 541] on span "Save and Add Another" at bounding box center [990, 542] width 145 height 18
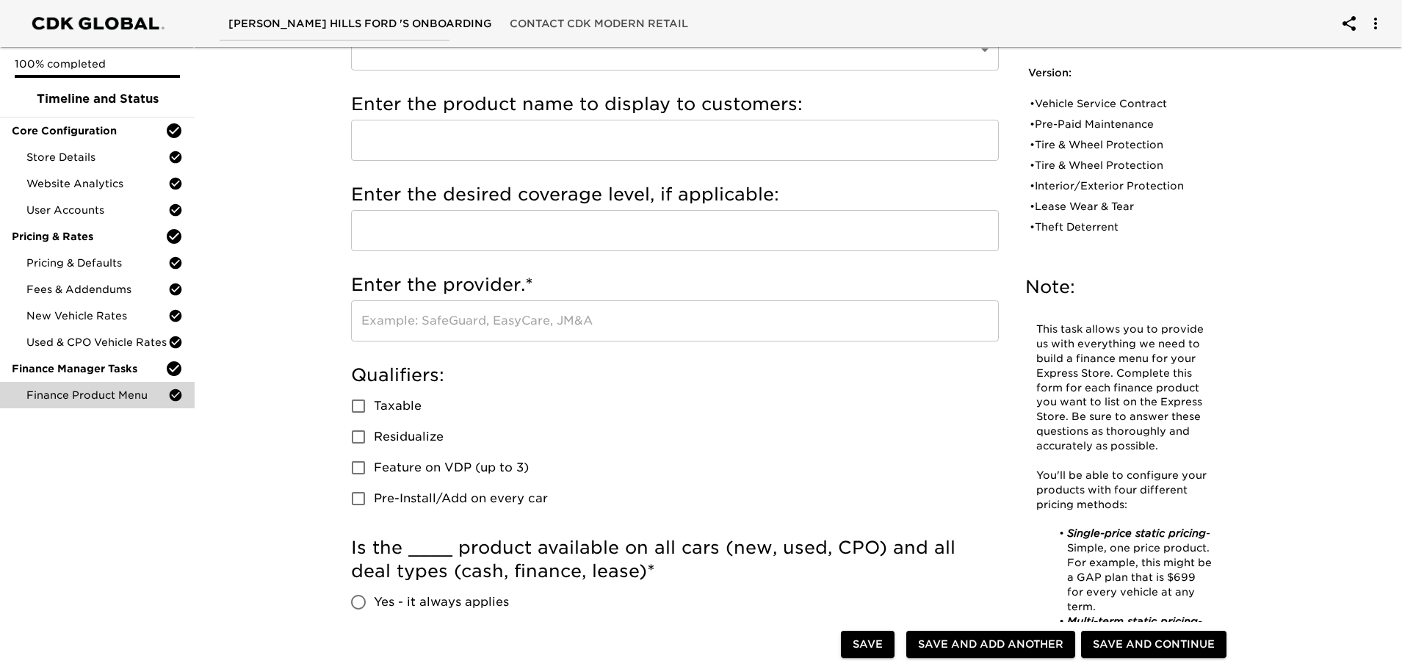
scroll to position [0, 0]
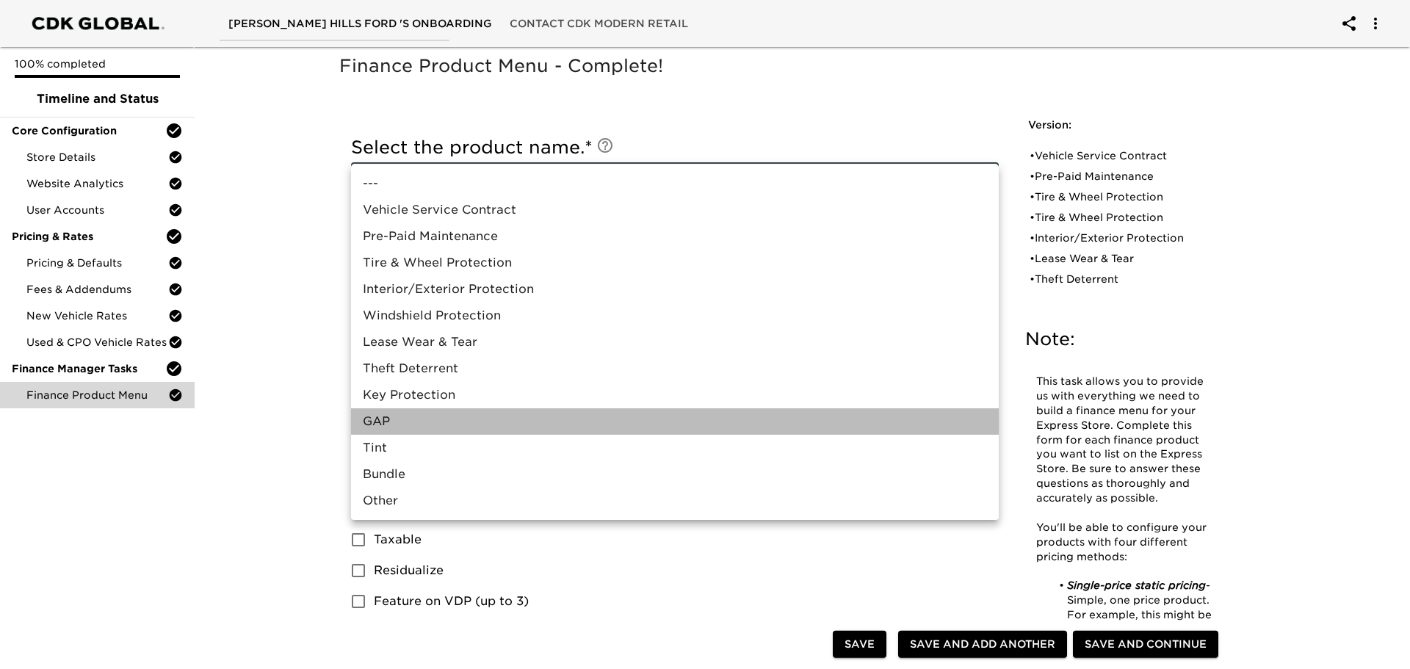
click at [380, 421] on li "GAP" at bounding box center [675, 421] width 648 height 26
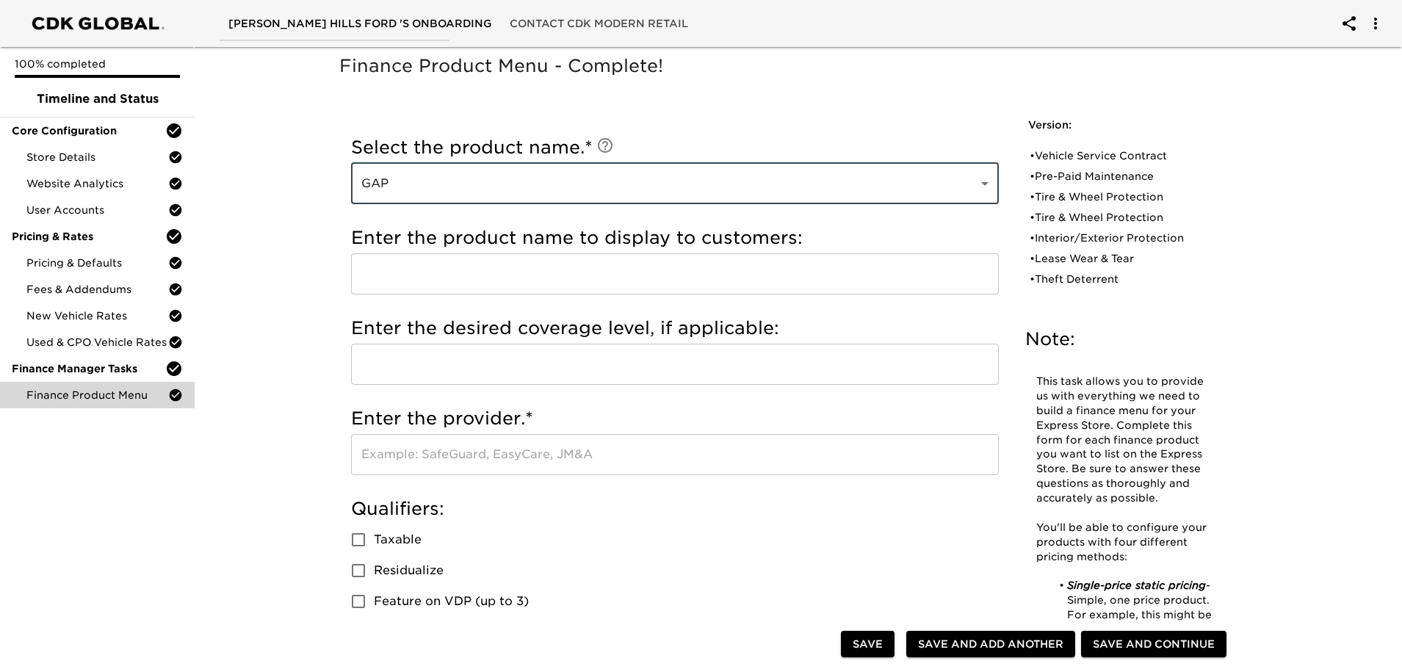
click at [454, 275] on input "text" at bounding box center [675, 273] width 648 height 41
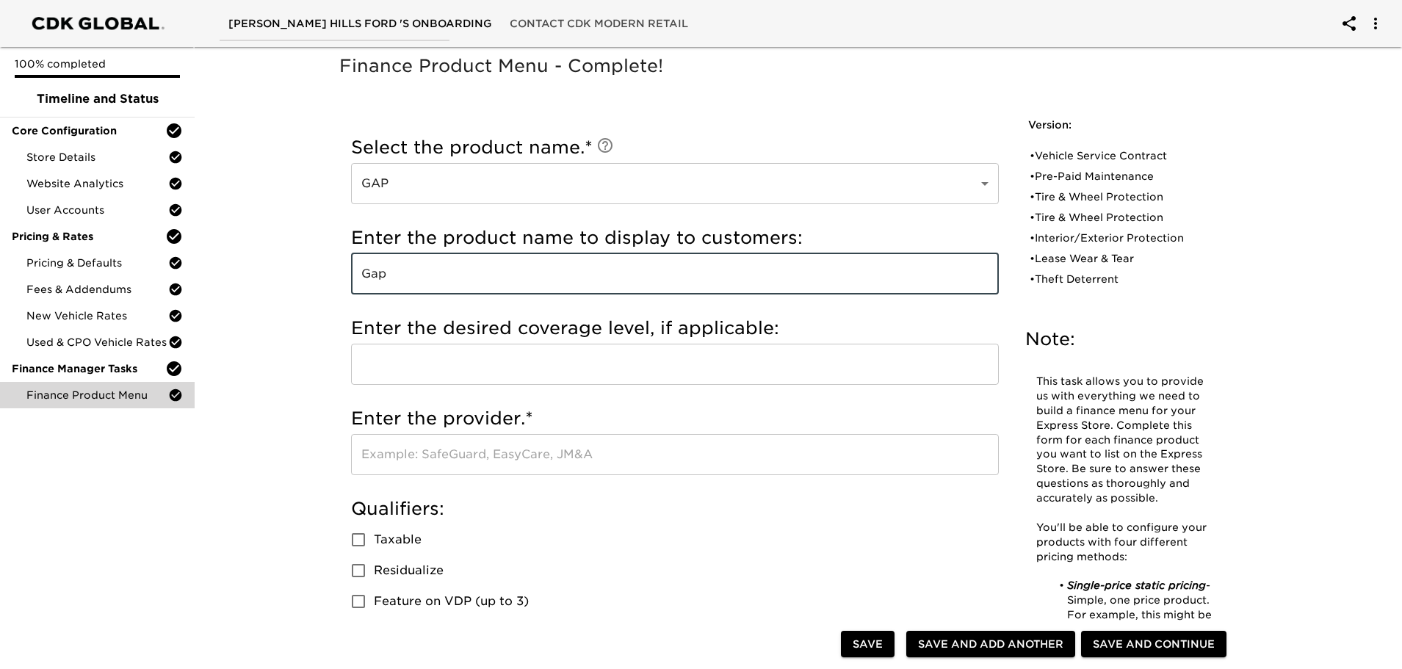
click at [413, 369] on input "text" at bounding box center [675, 364] width 648 height 41
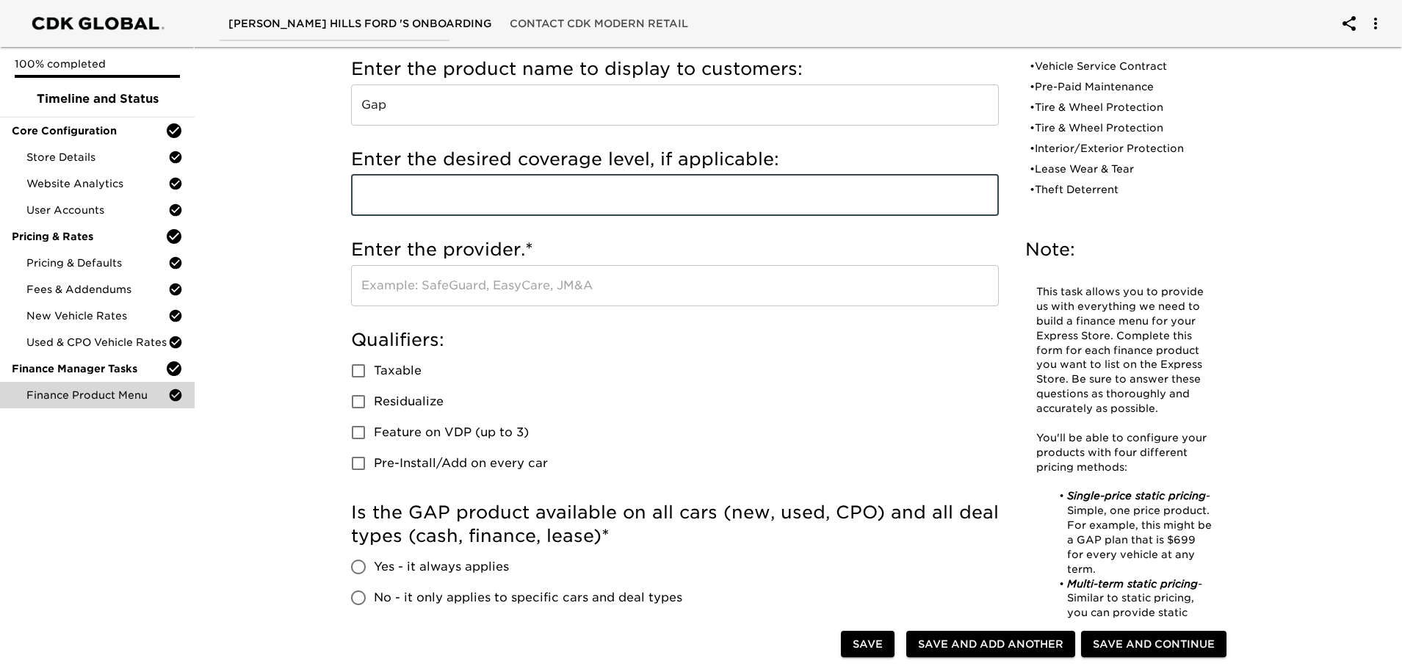
scroll to position [220, 0]
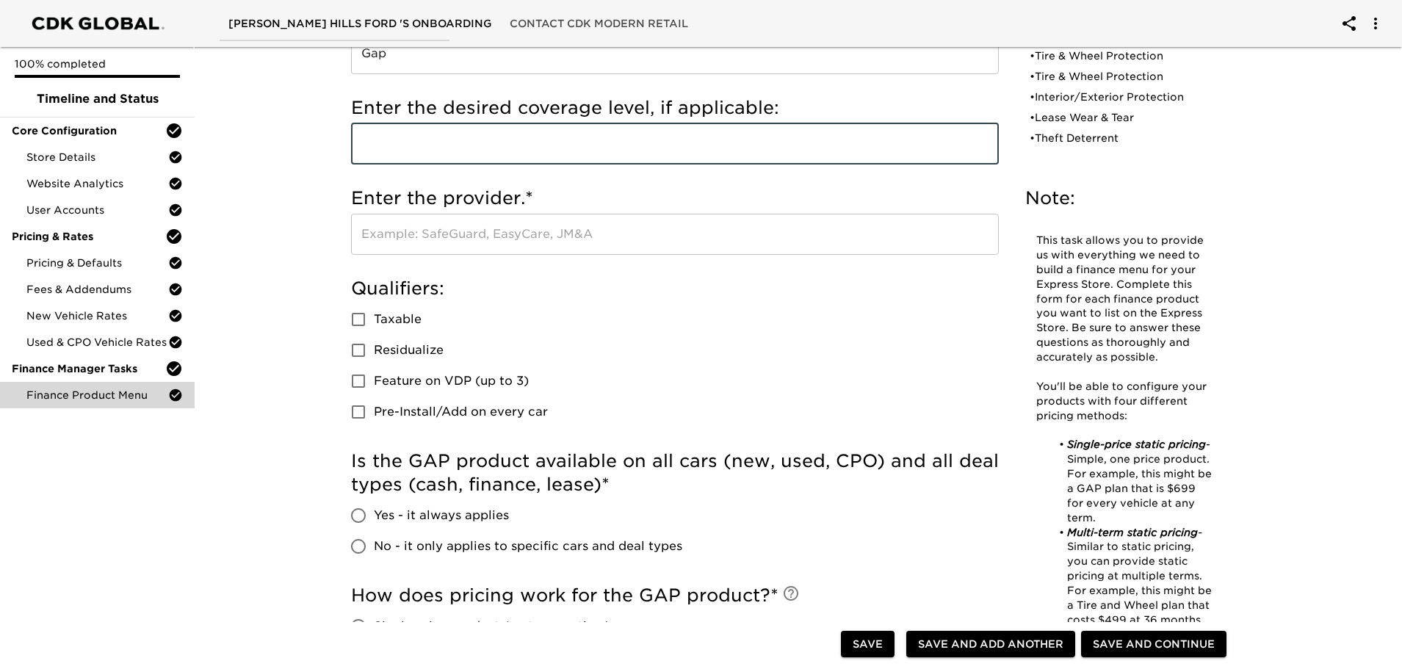
click at [451, 233] on input "text" at bounding box center [675, 234] width 648 height 41
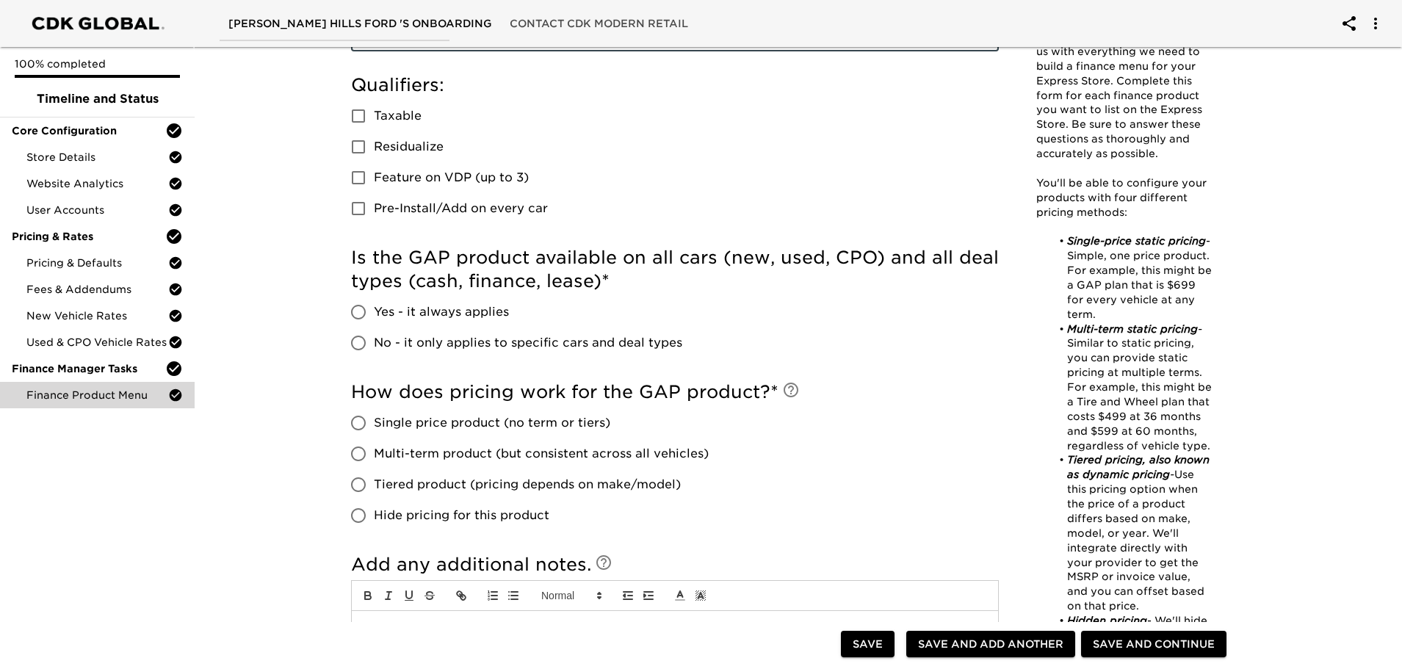
scroll to position [441, 0]
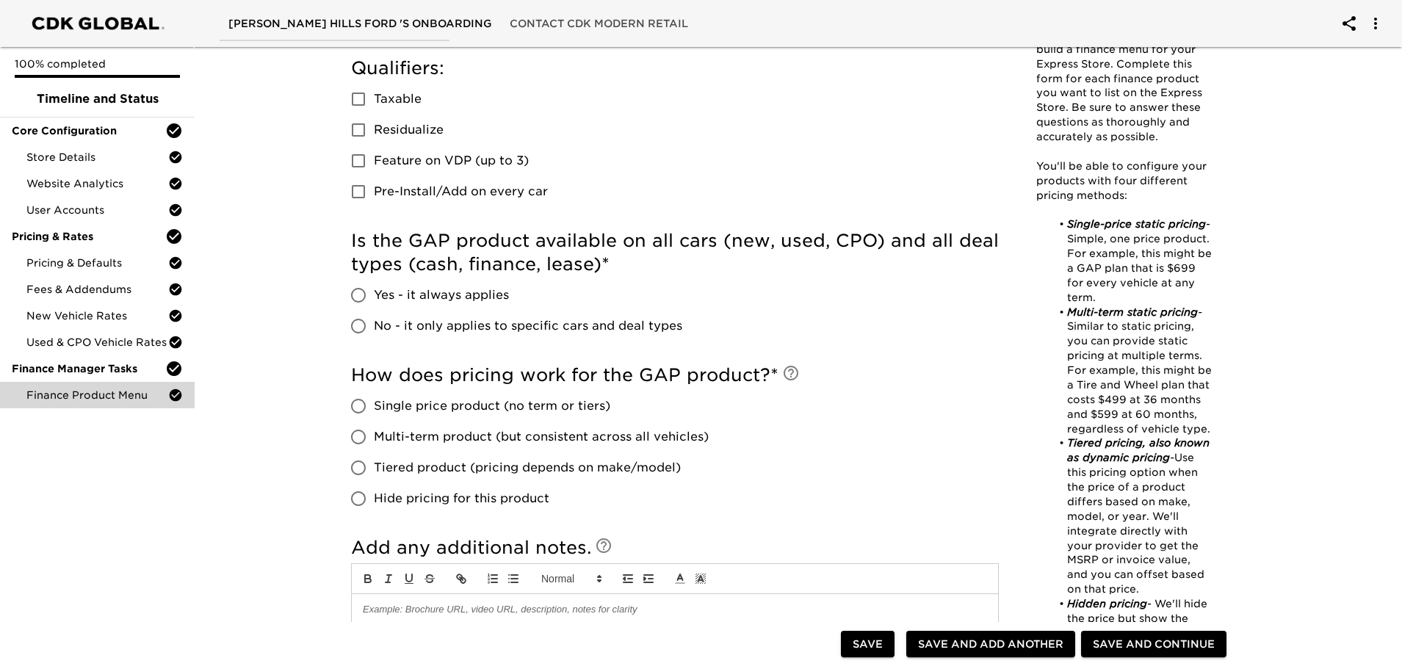
click at [363, 295] on input "Yes - it always applies" at bounding box center [358, 295] width 31 height 31
click at [359, 499] on input "Hide pricing for this product" at bounding box center [358, 498] width 31 height 31
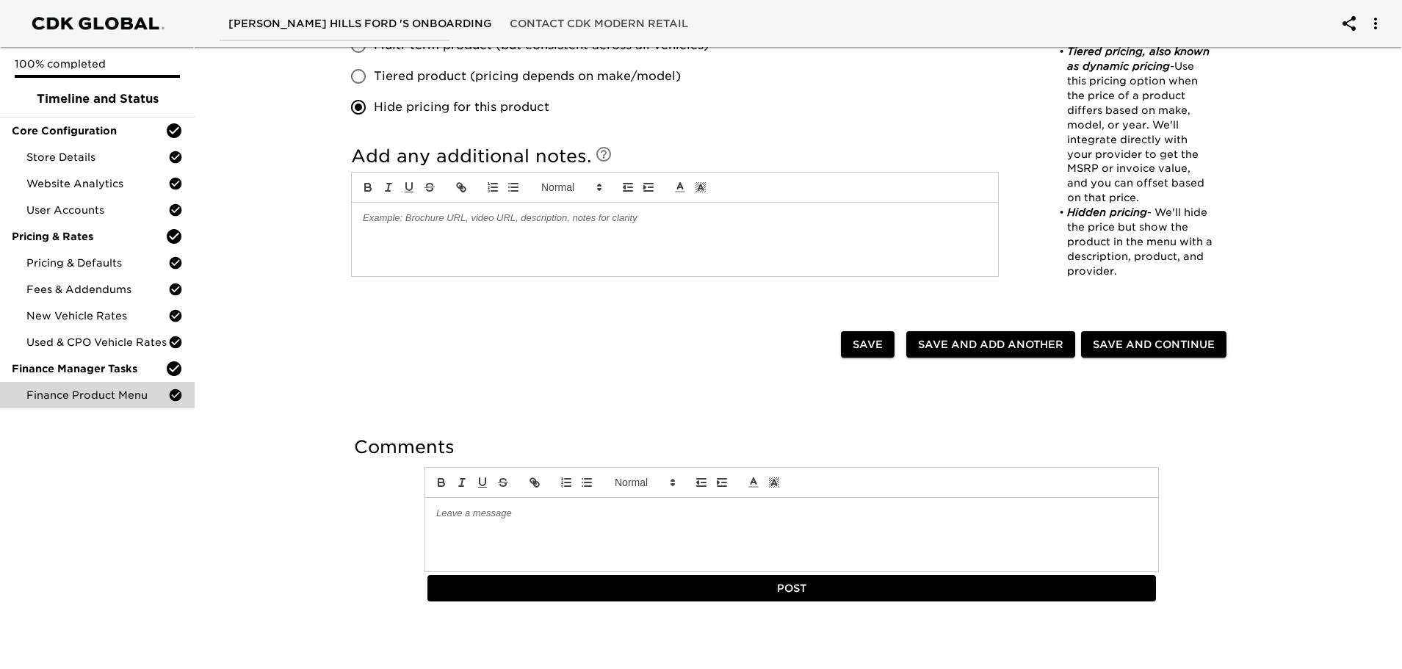
scroll to position [834, 0]
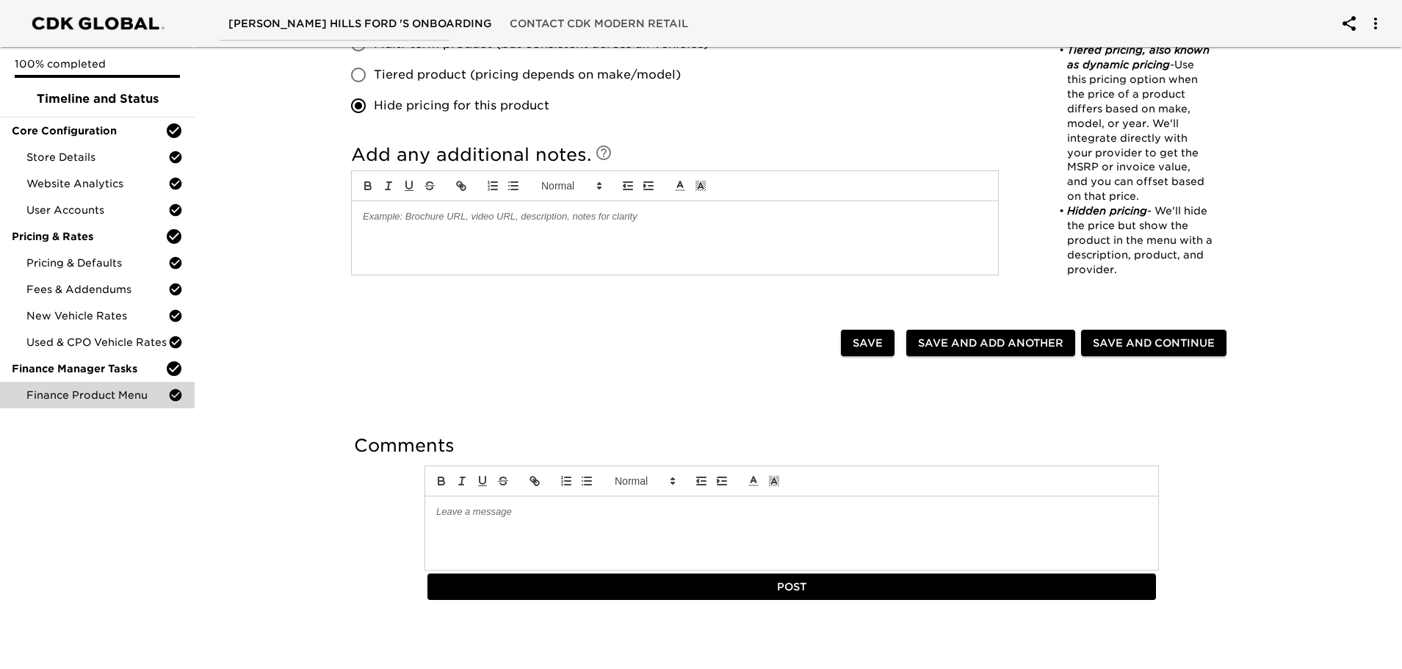
click at [1006, 344] on span "Save and Add Another" at bounding box center [990, 343] width 145 height 18
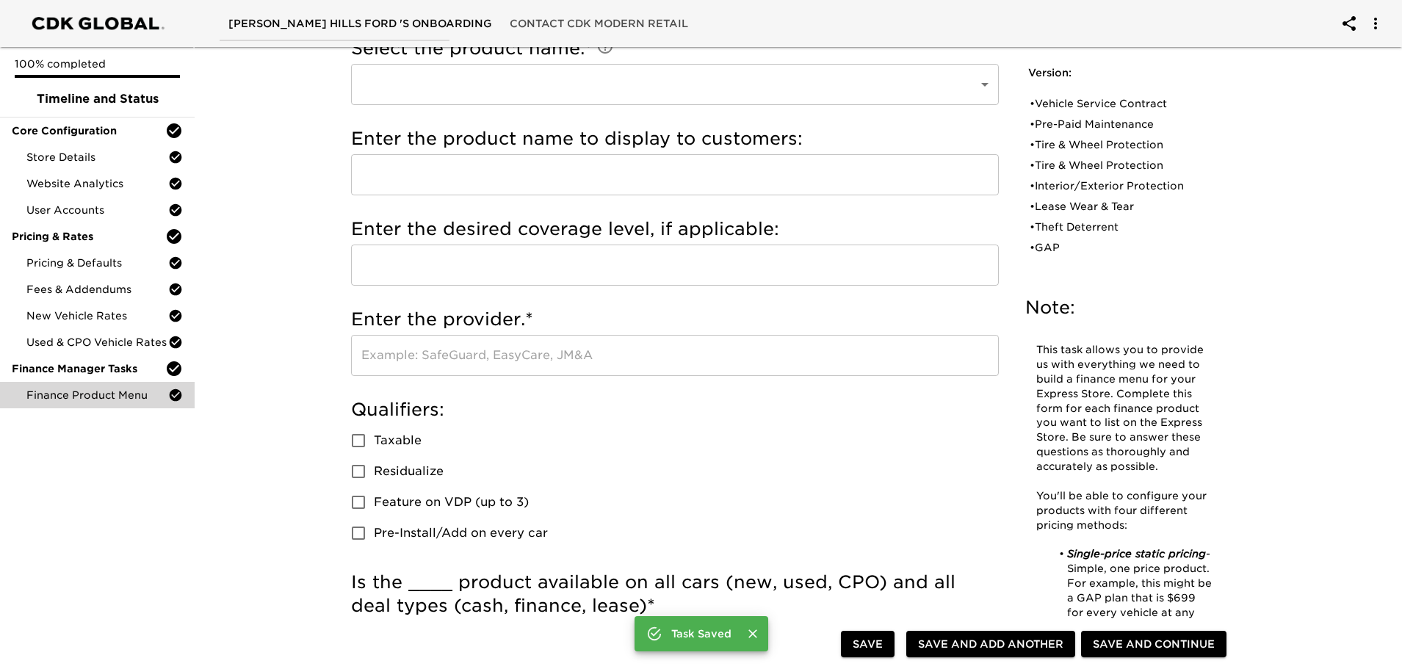
scroll to position [0, 0]
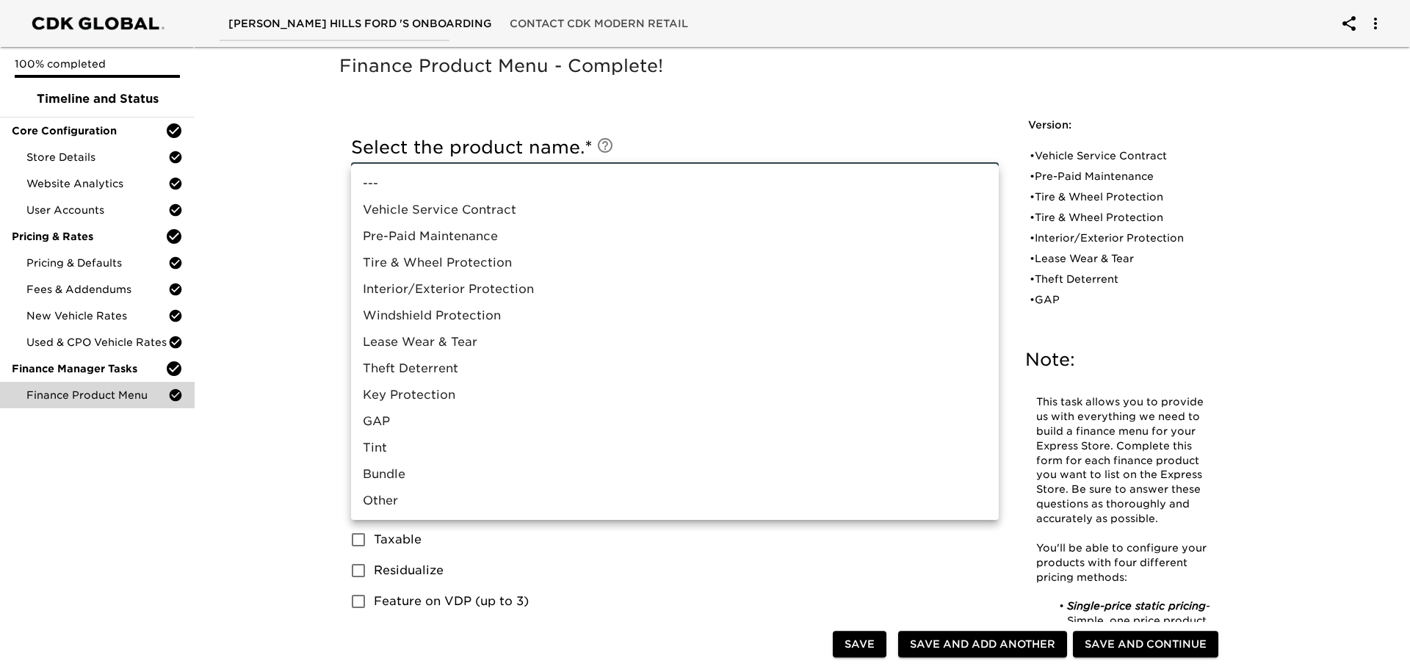
click at [397, 499] on li "Other" at bounding box center [675, 501] width 648 height 26
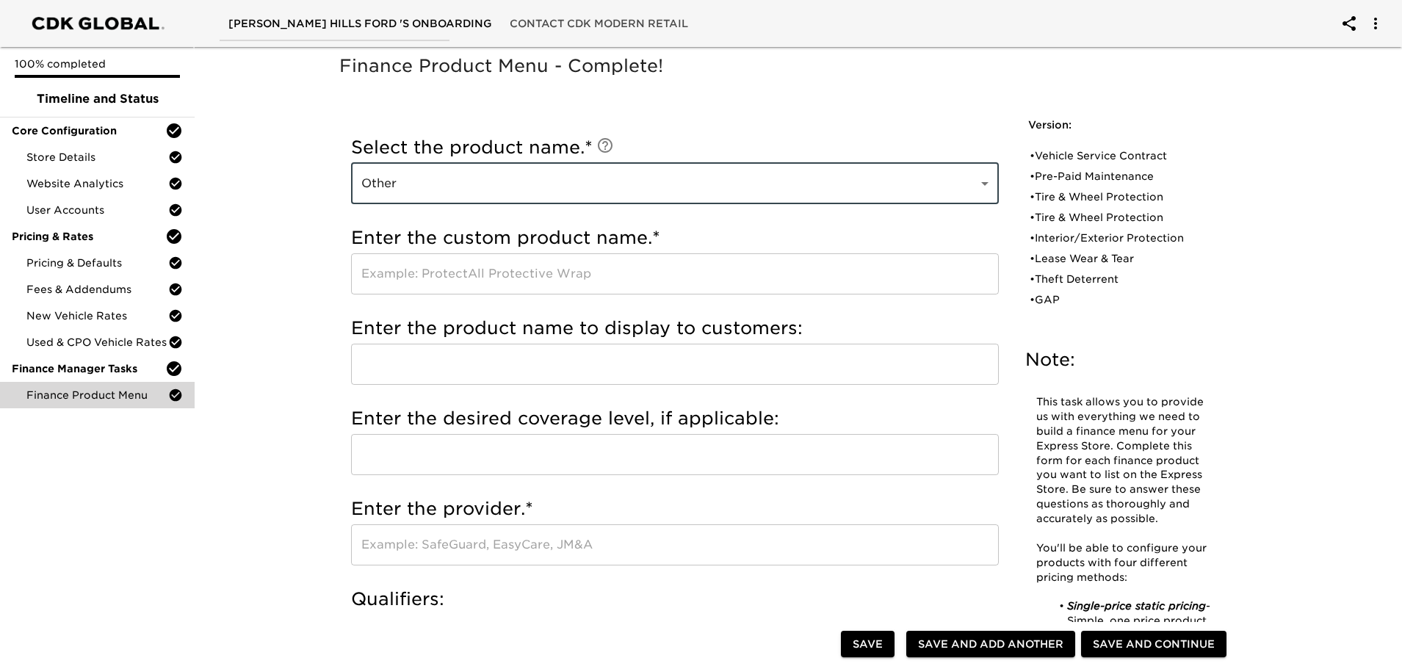
click at [450, 275] on input "text" at bounding box center [675, 273] width 648 height 41
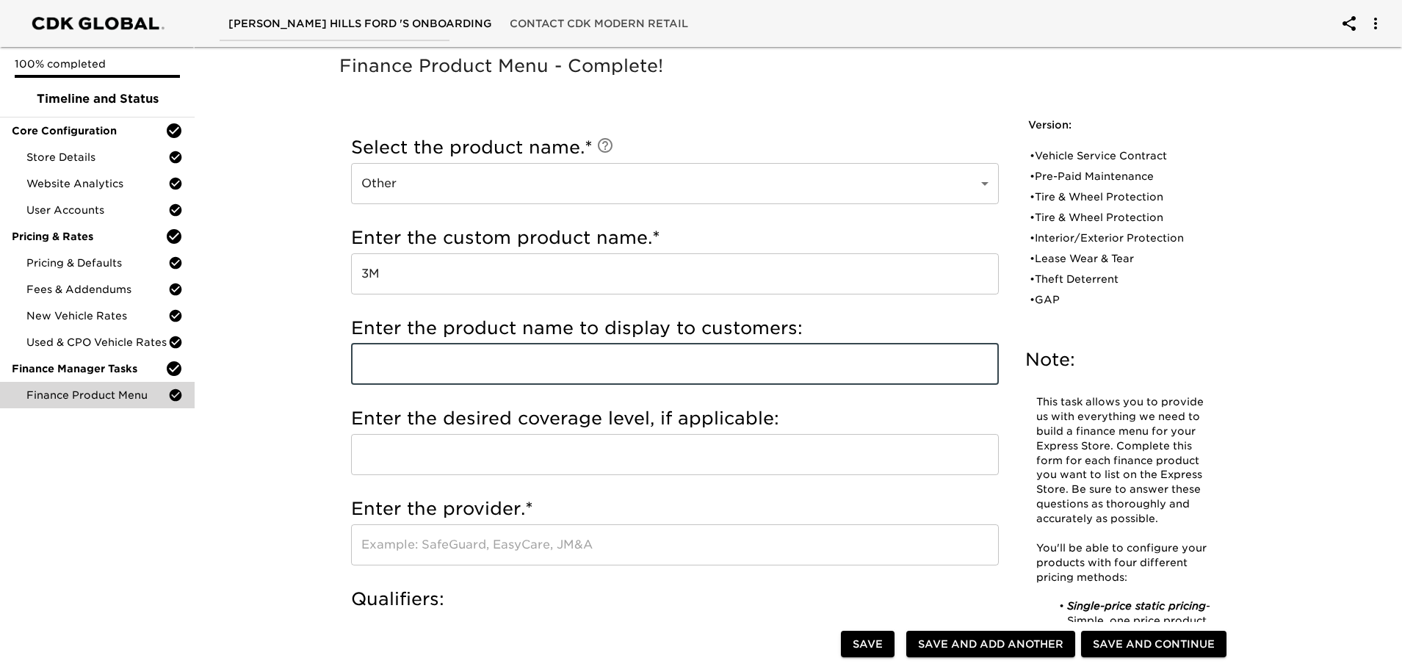
click at [428, 375] on input "text" at bounding box center [675, 364] width 648 height 41
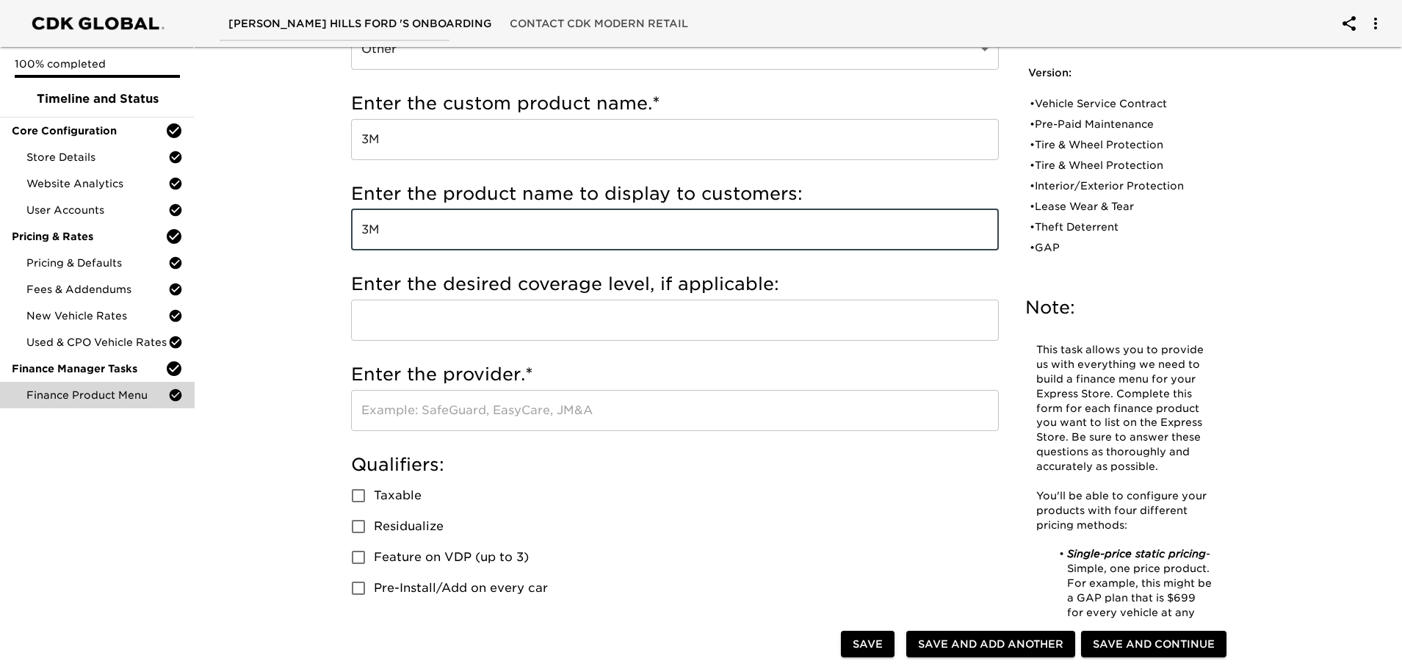
scroll to position [147, 0]
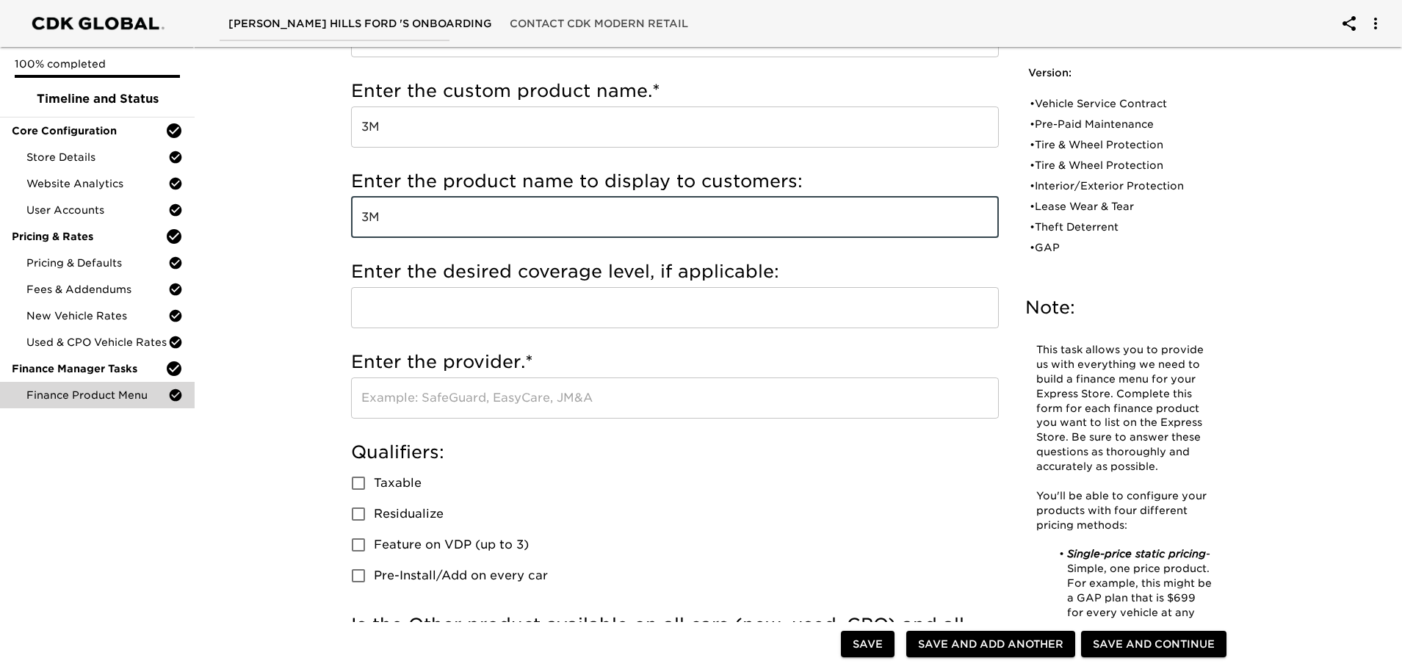
click at [439, 306] on input "text" at bounding box center [675, 307] width 648 height 41
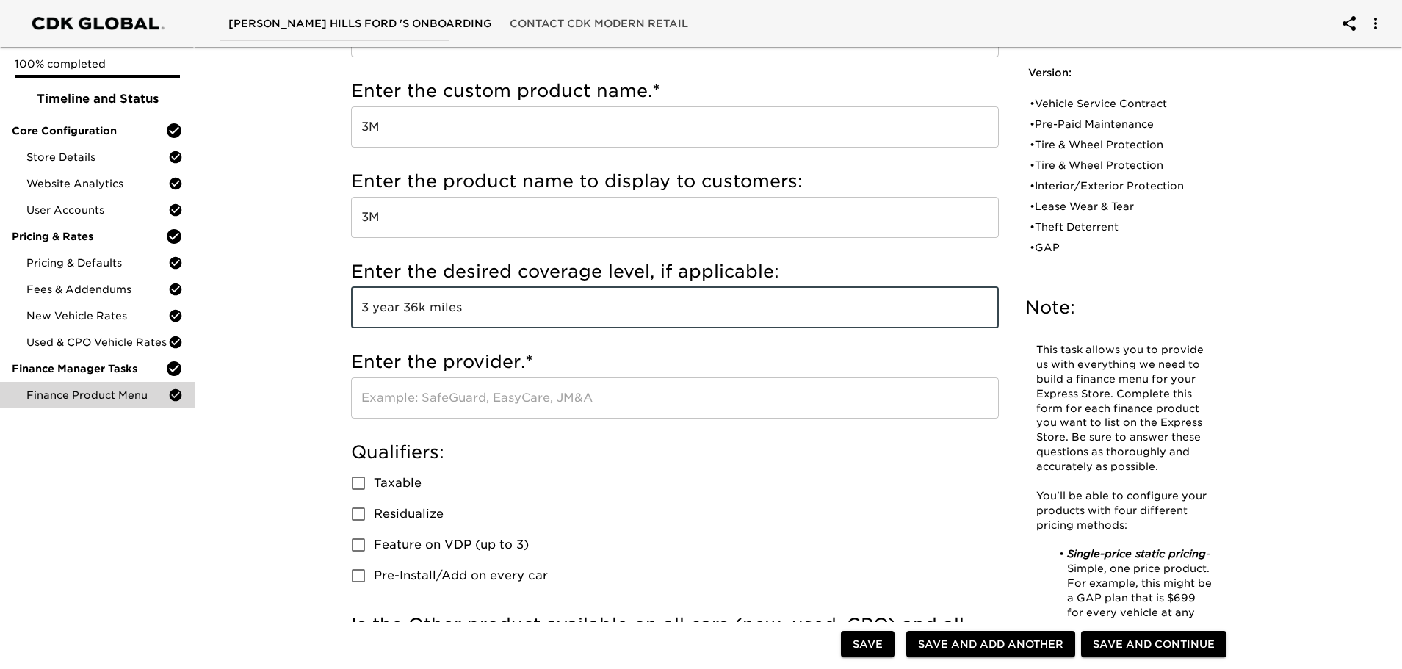
click at [518, 402] on input "text" at bounding box center [675, 398] width 648 height 41
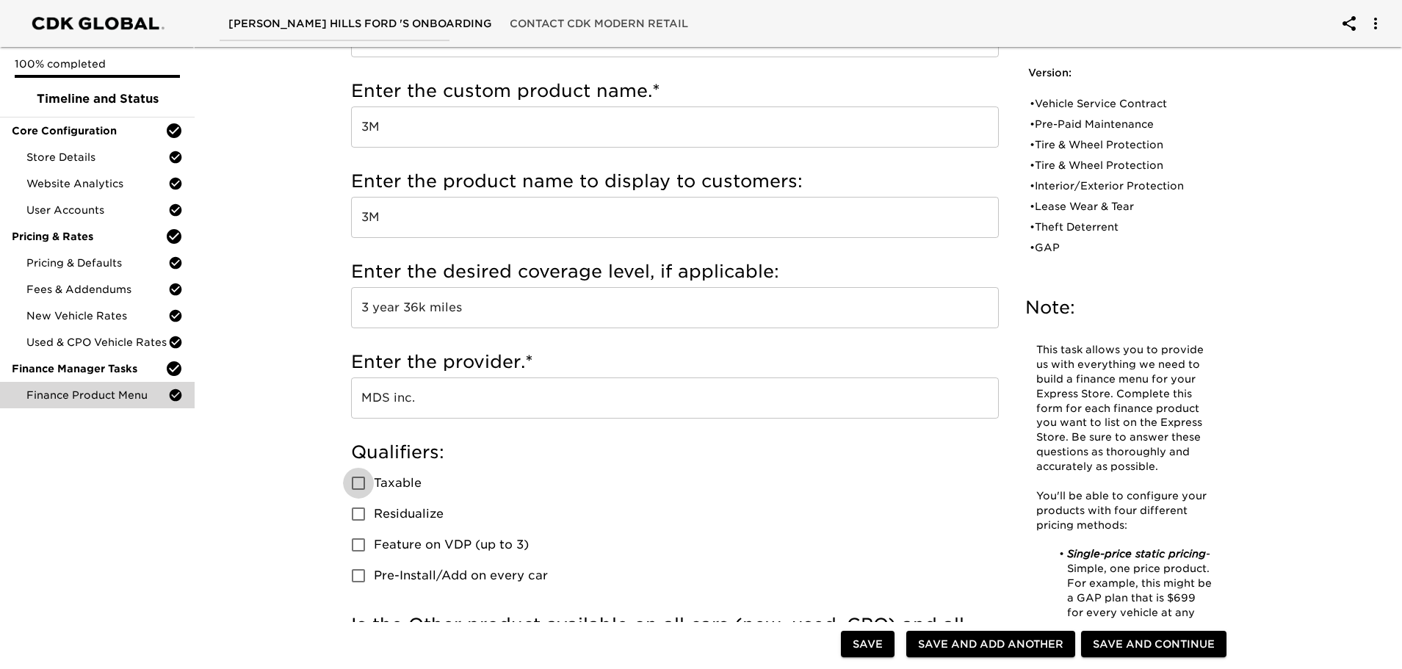
click at [346, 488] on input "Taxable" at bounding box center [358, 483] width 31 height 31
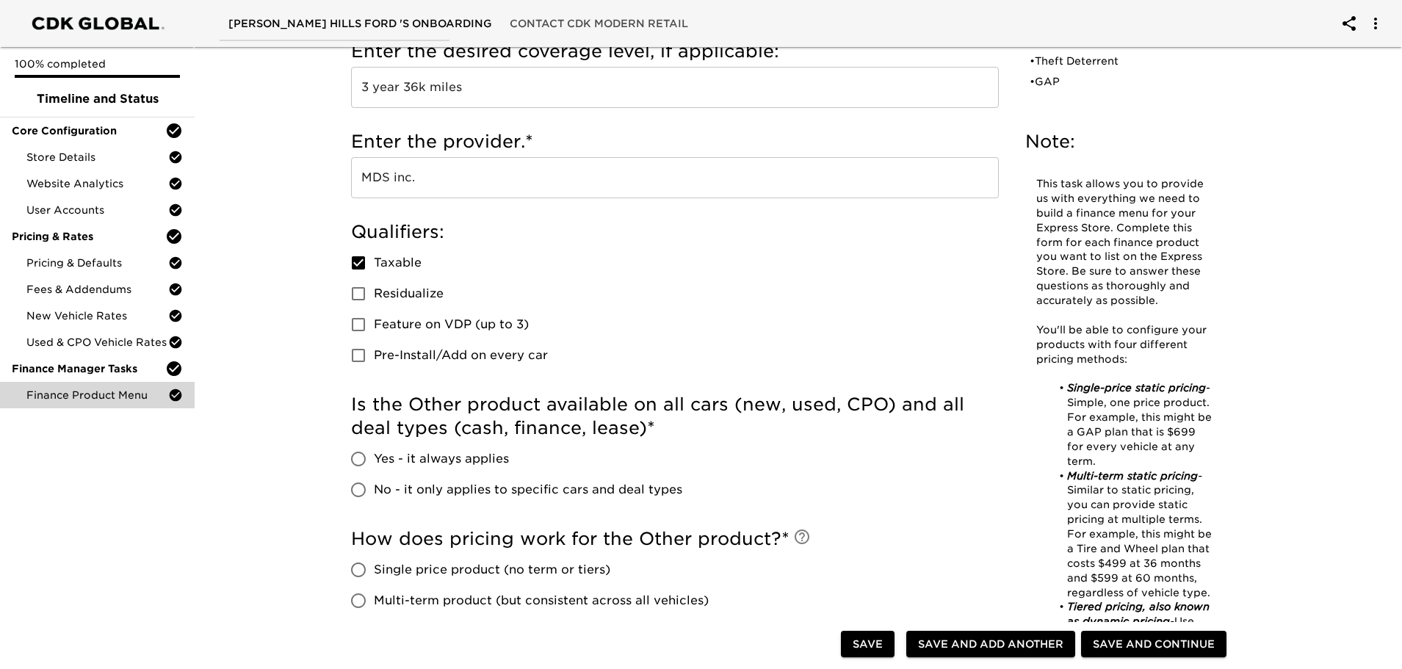
click at [357, 350] on input "Pre-Install/Add on every car" at bounding box center [358, 355] width 31 height 31
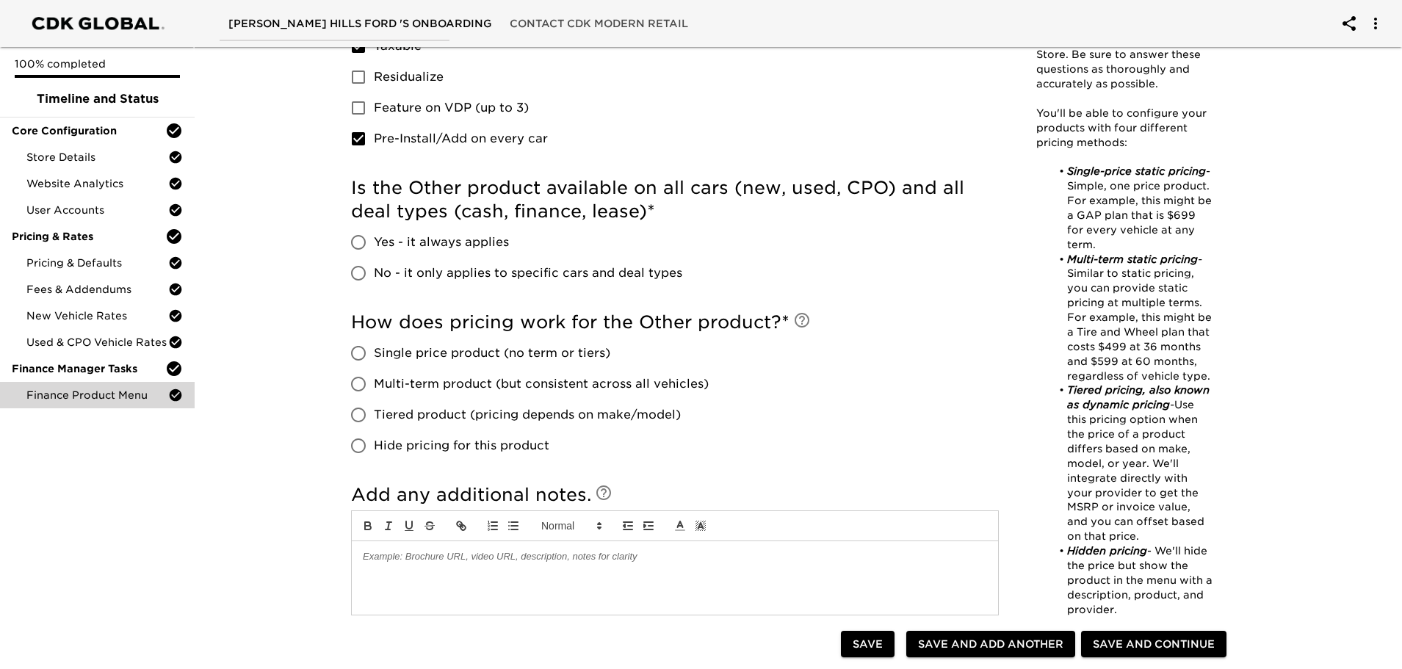
scroll to position [588, 0]
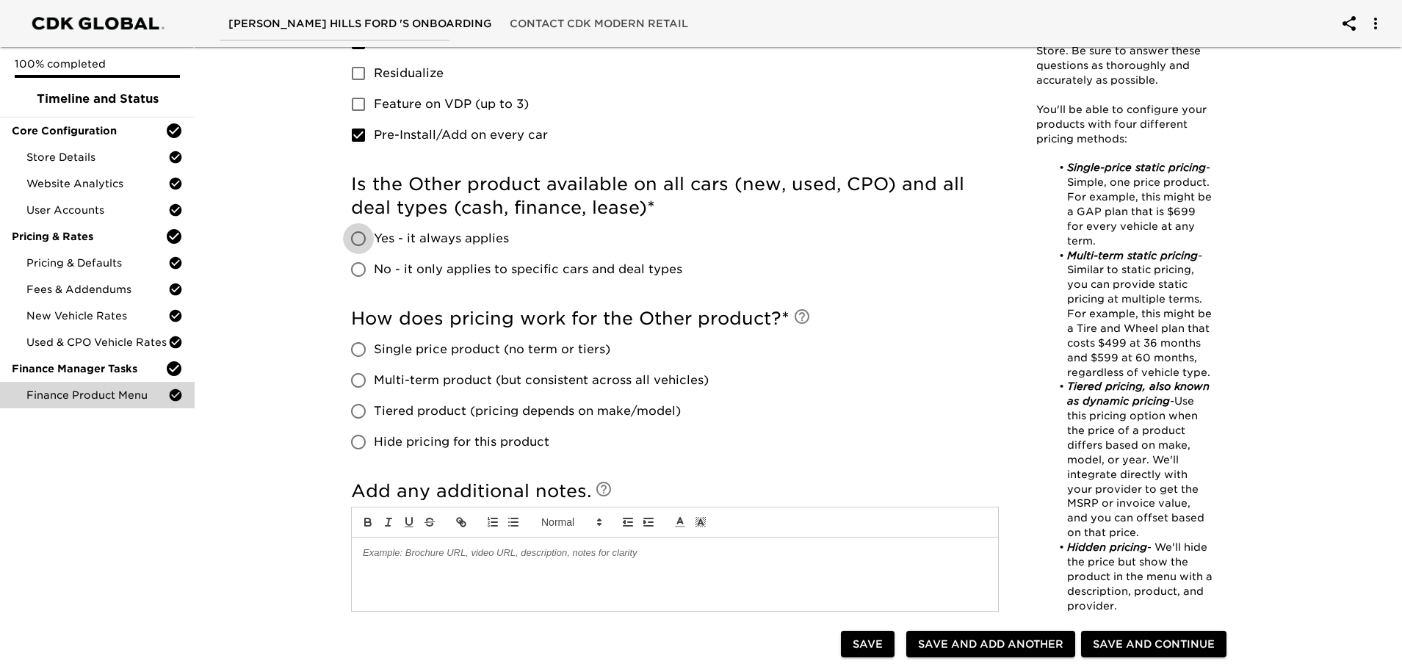
click at [354, 237] on input "Yes - it always applies" at bounding box center [358, 238] width 31 height 31
click at [360, 348] on input "Single price product (no term or tiers)" at bounding box center [358, 349] width 31 height 31
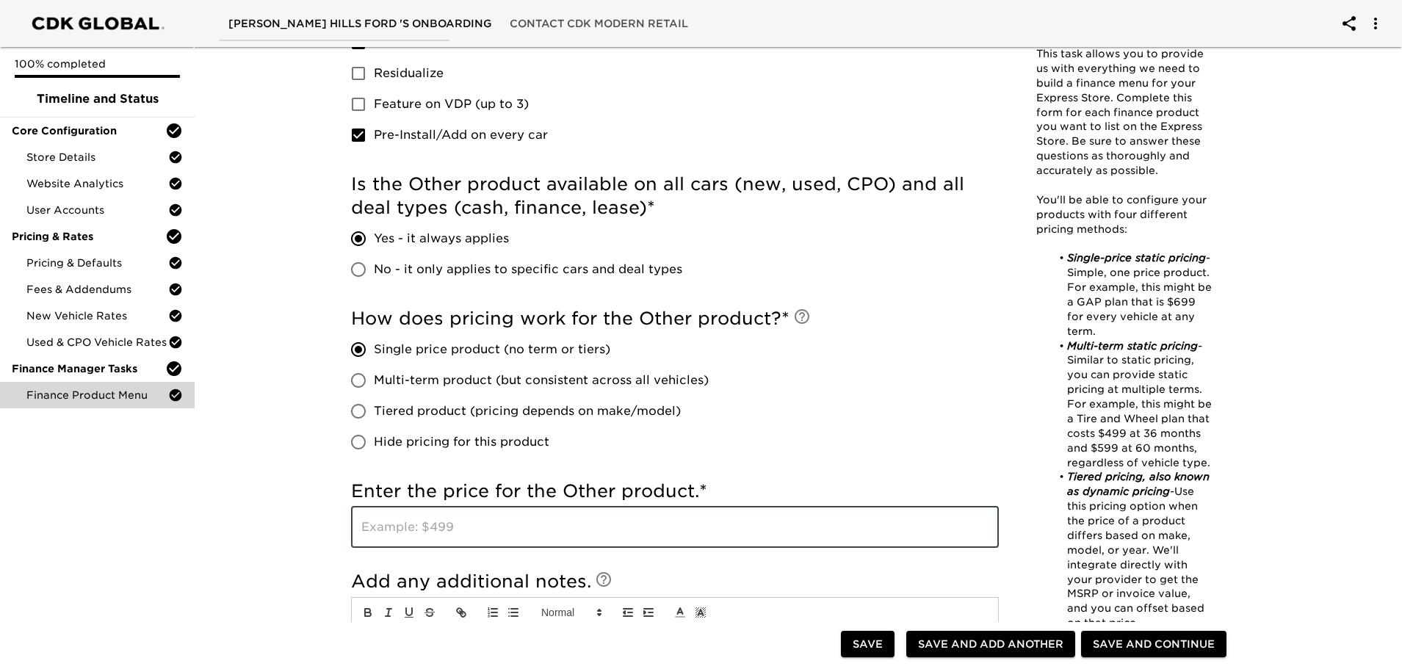
drag, startPoint x: 500, startPoint y: 531, endPoint x: 514, endPoint y: 537, distance: 14.5
click at [501, 531] on input "text" at bounding box center [675, 527] width 648 height 41
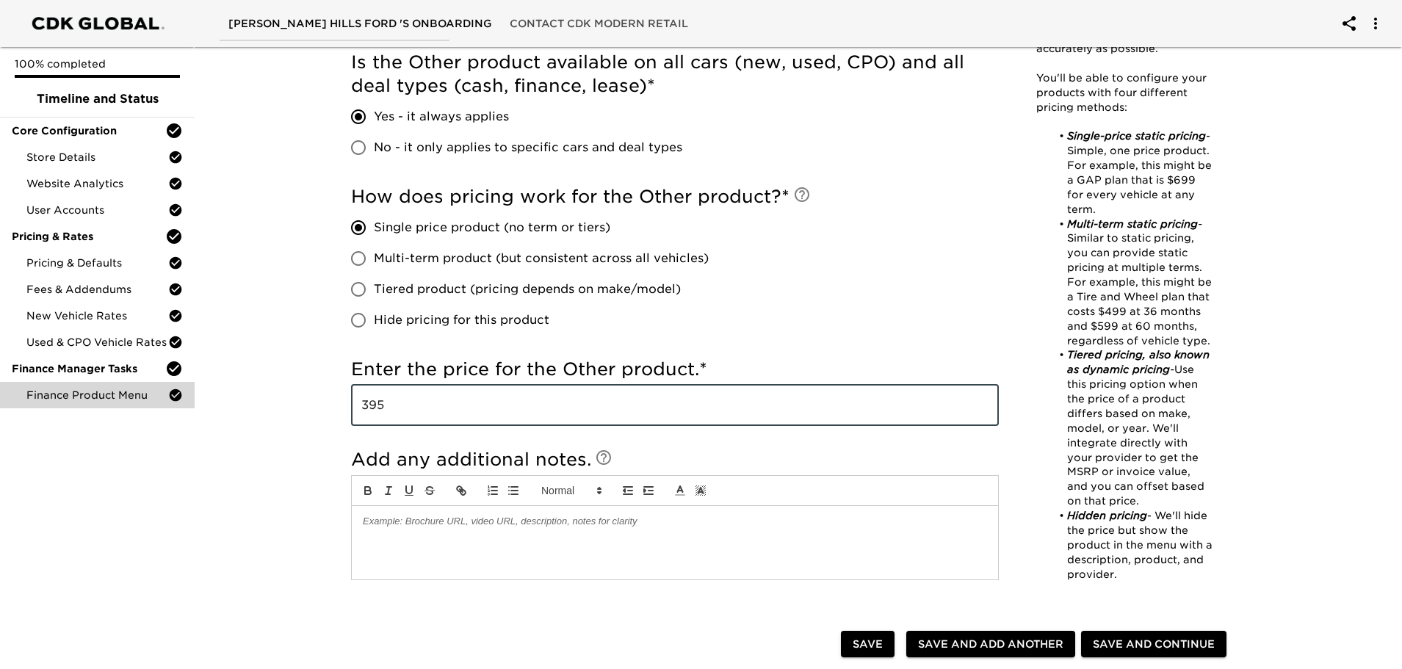
scroll to position [882, 0]
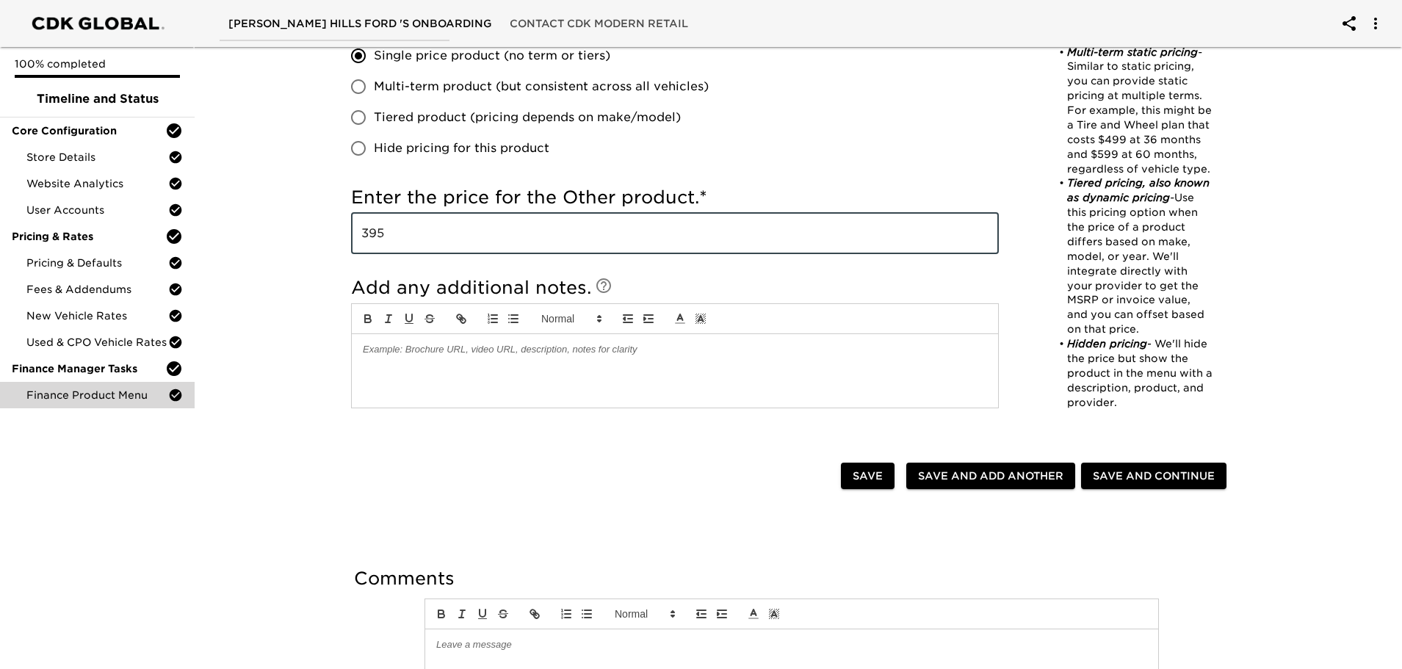
click at [1133, 478] on span "Save and Continue" at bounding box center [1154, 476] width 122 height 18
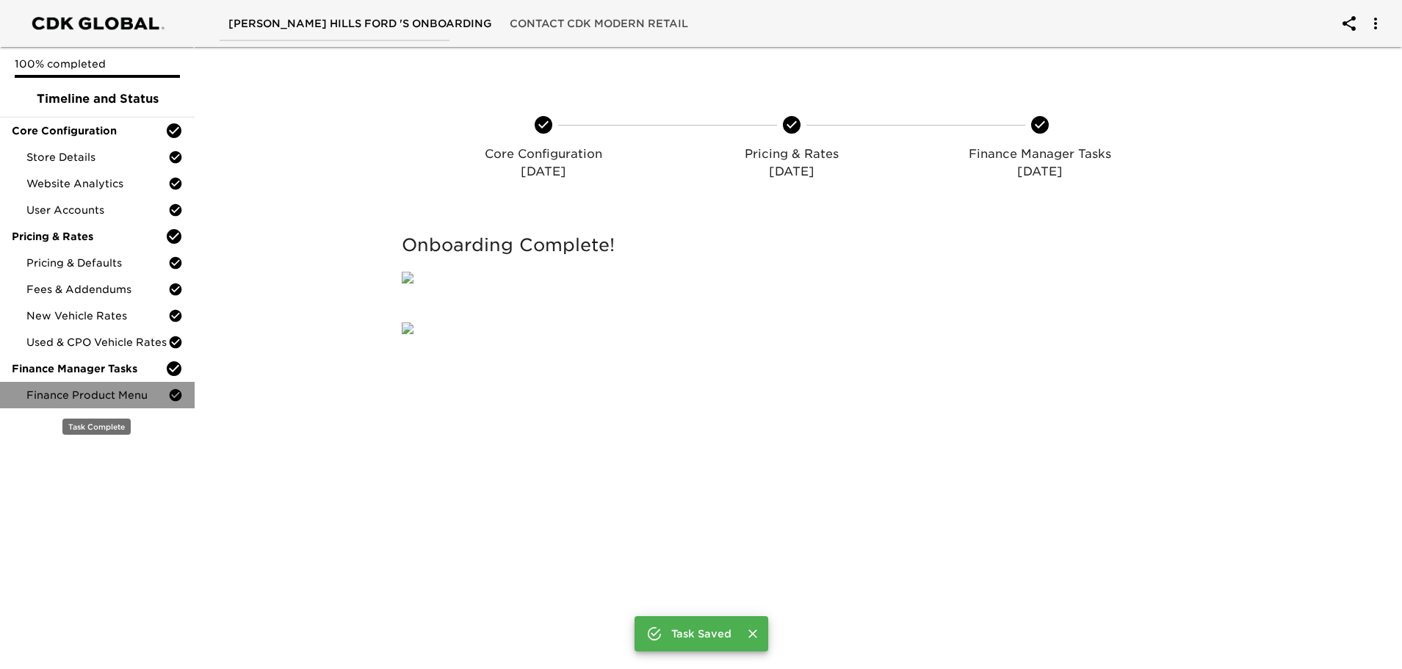
click at [113, 395] on span "Finance Product Menu" at bounding box center [97, 395] width 142 height 15
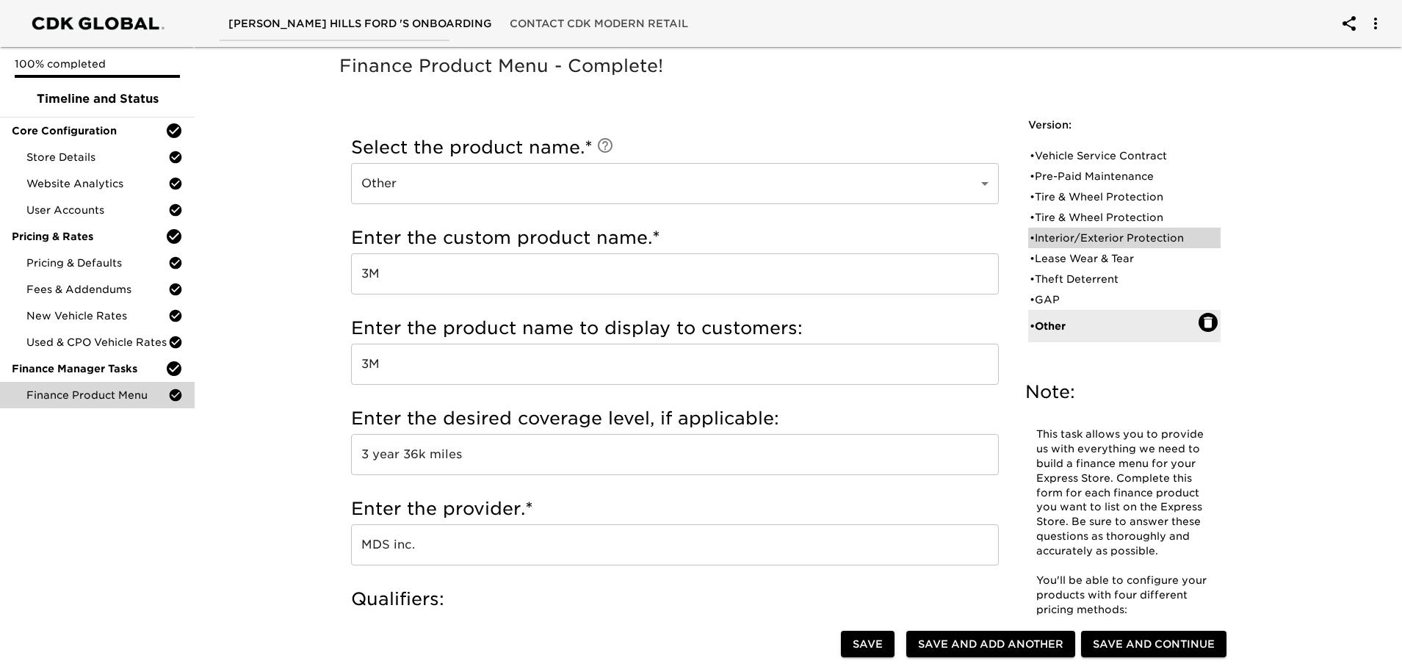
click at [1078, 237] on div "• Interior/Exterior Protection" at bounding box center [1114, 238] width 169 height 15
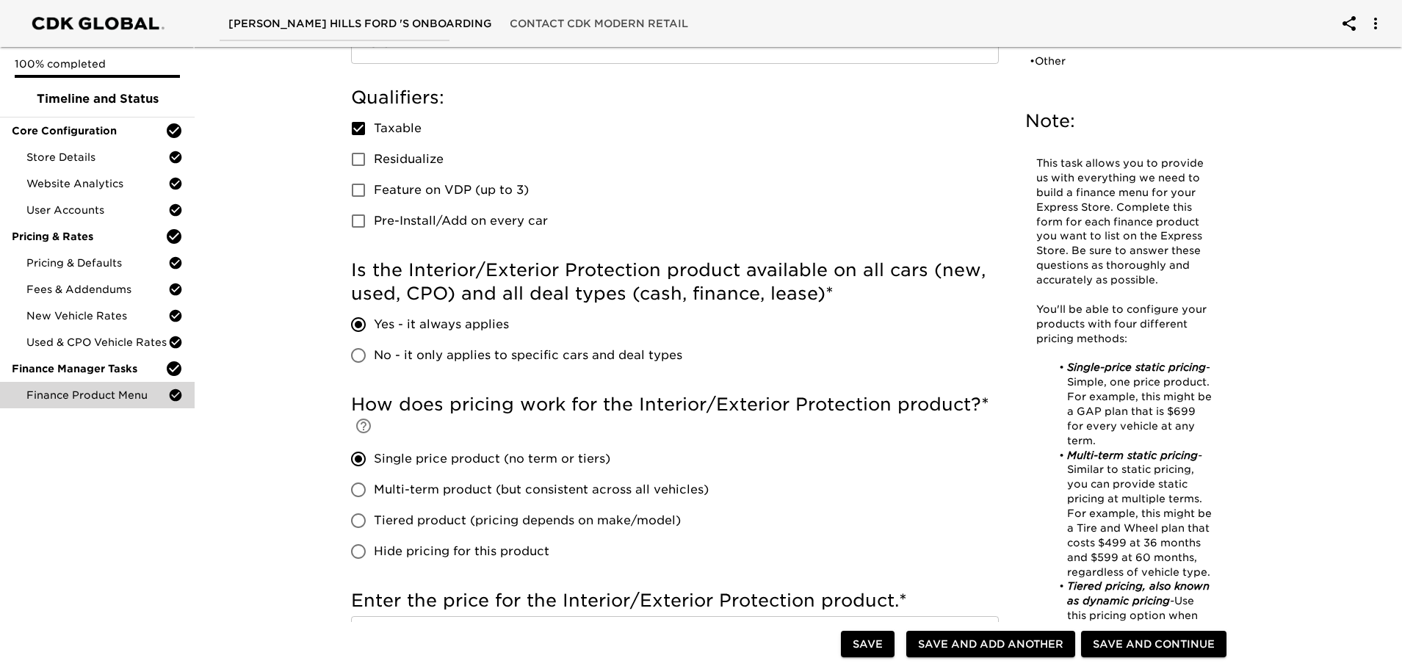
scroll to position [441, 0]
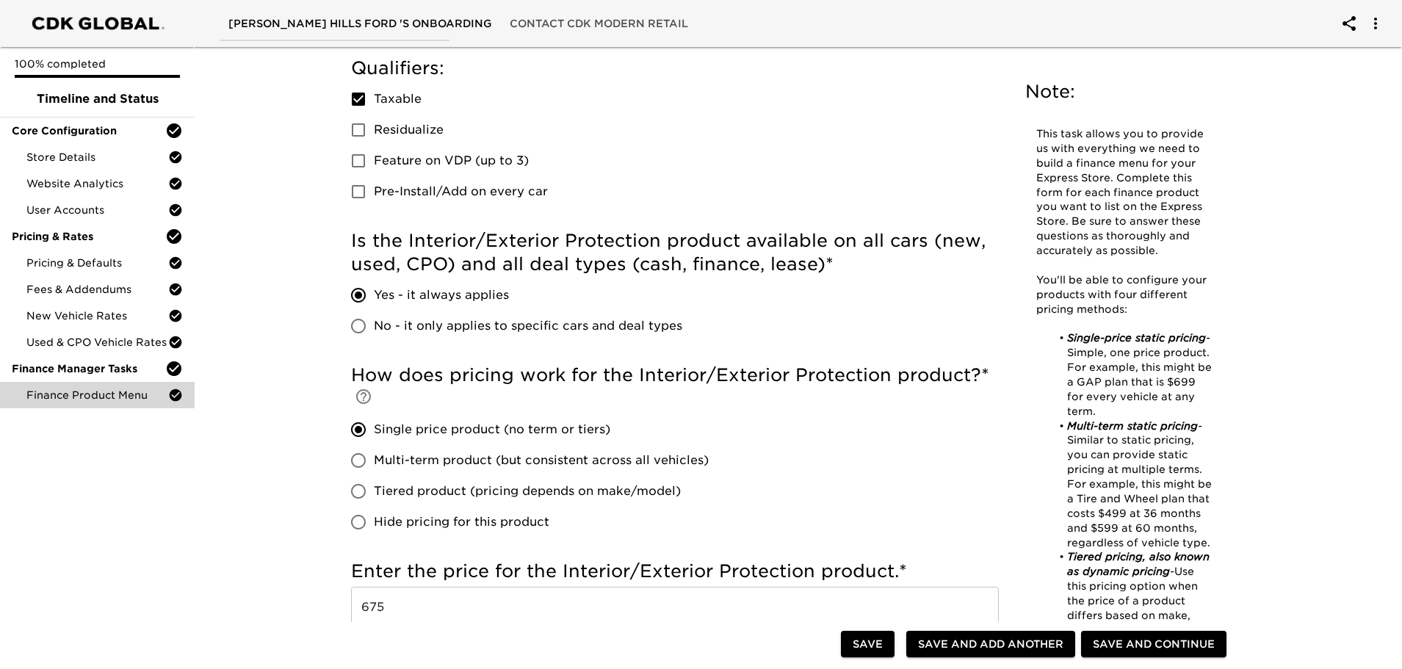
click at [360, 185] on input "Pre-Install/Add on every car" at bounding box center [358, 191] width 31 height 31
click at [1109, 644] on span "Save and Continue" at bounding box center [1154, 644] width 122 height 18
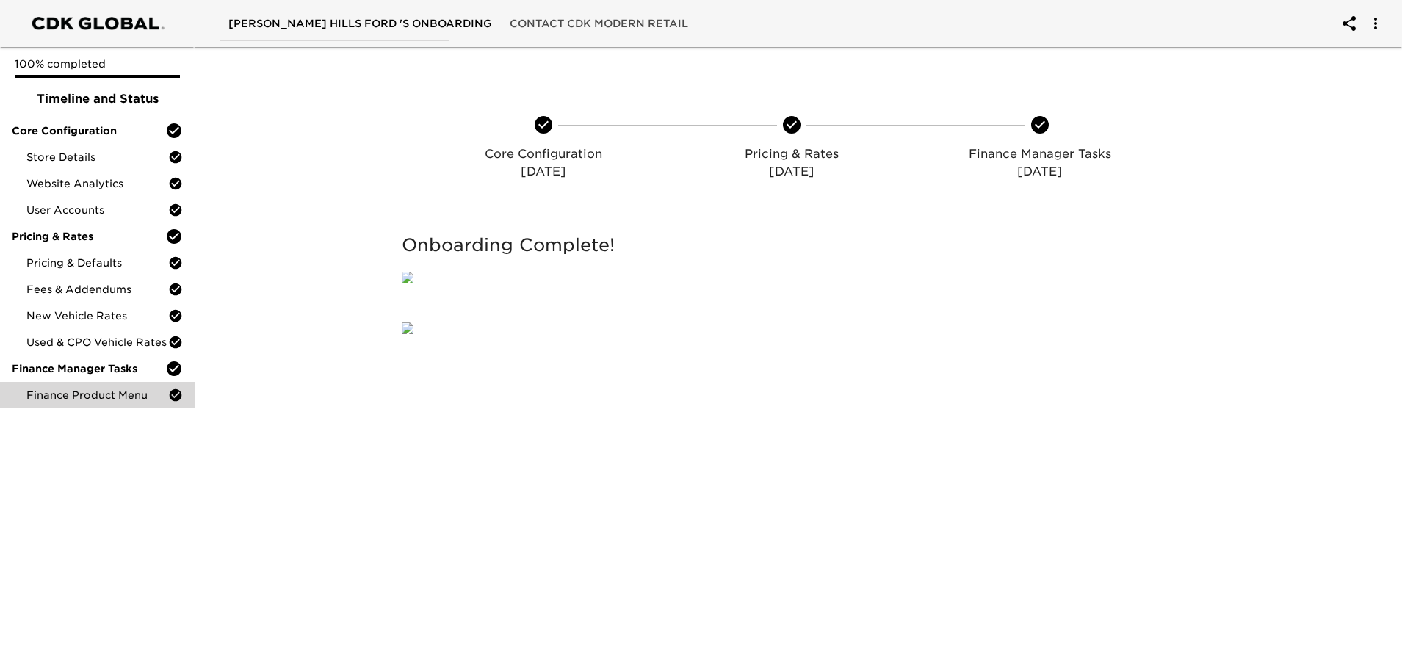
click at [533, 22] on span "Contact CDK Modern Retail" at bounding box center [599, 24] width 179 height 18
